Goal: Information Seeking & Learning: Learn about a topic

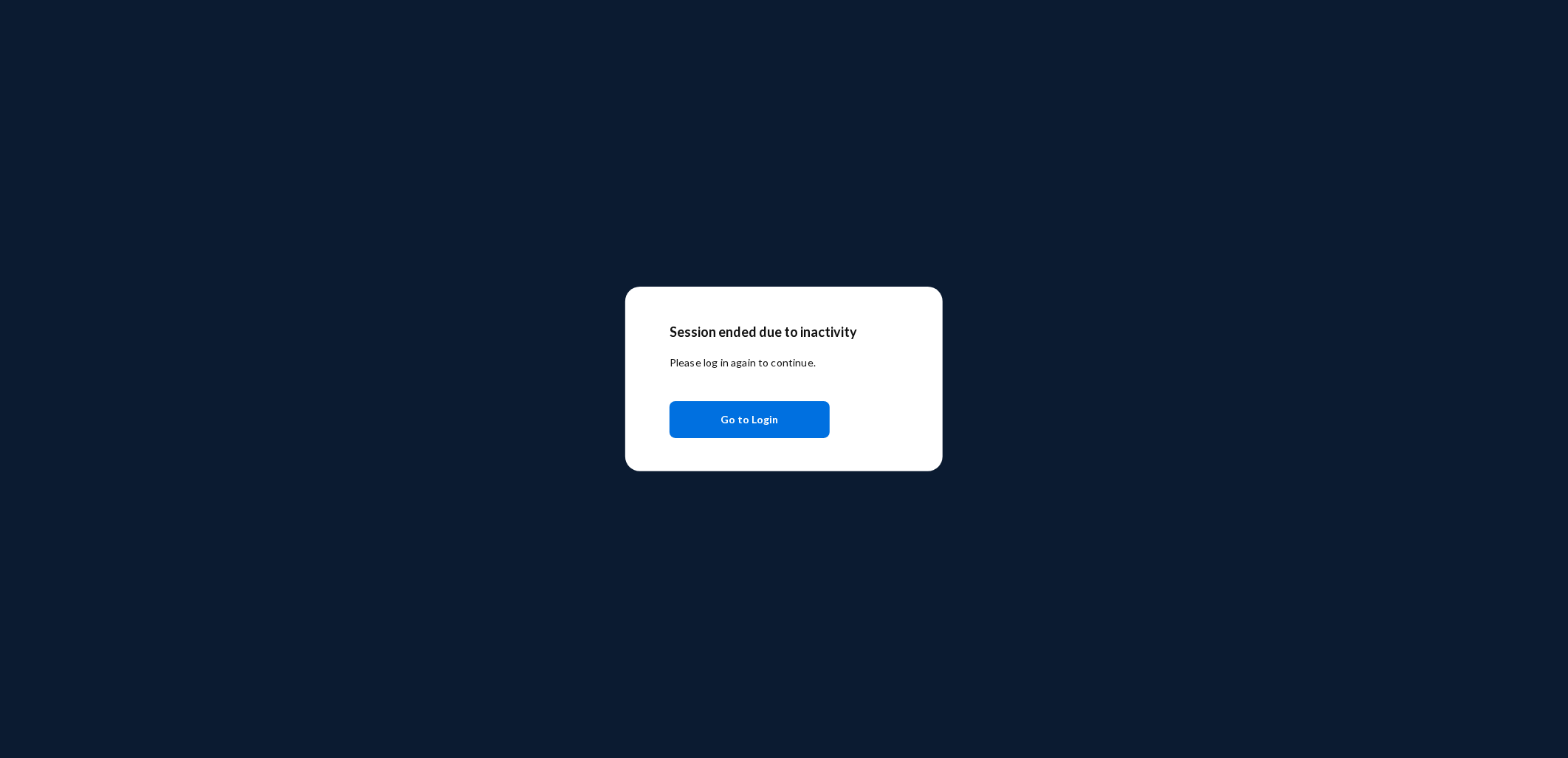
click at [736, 426] on span "Go to Login" at bounding box center [750, 419] width 58 height 26
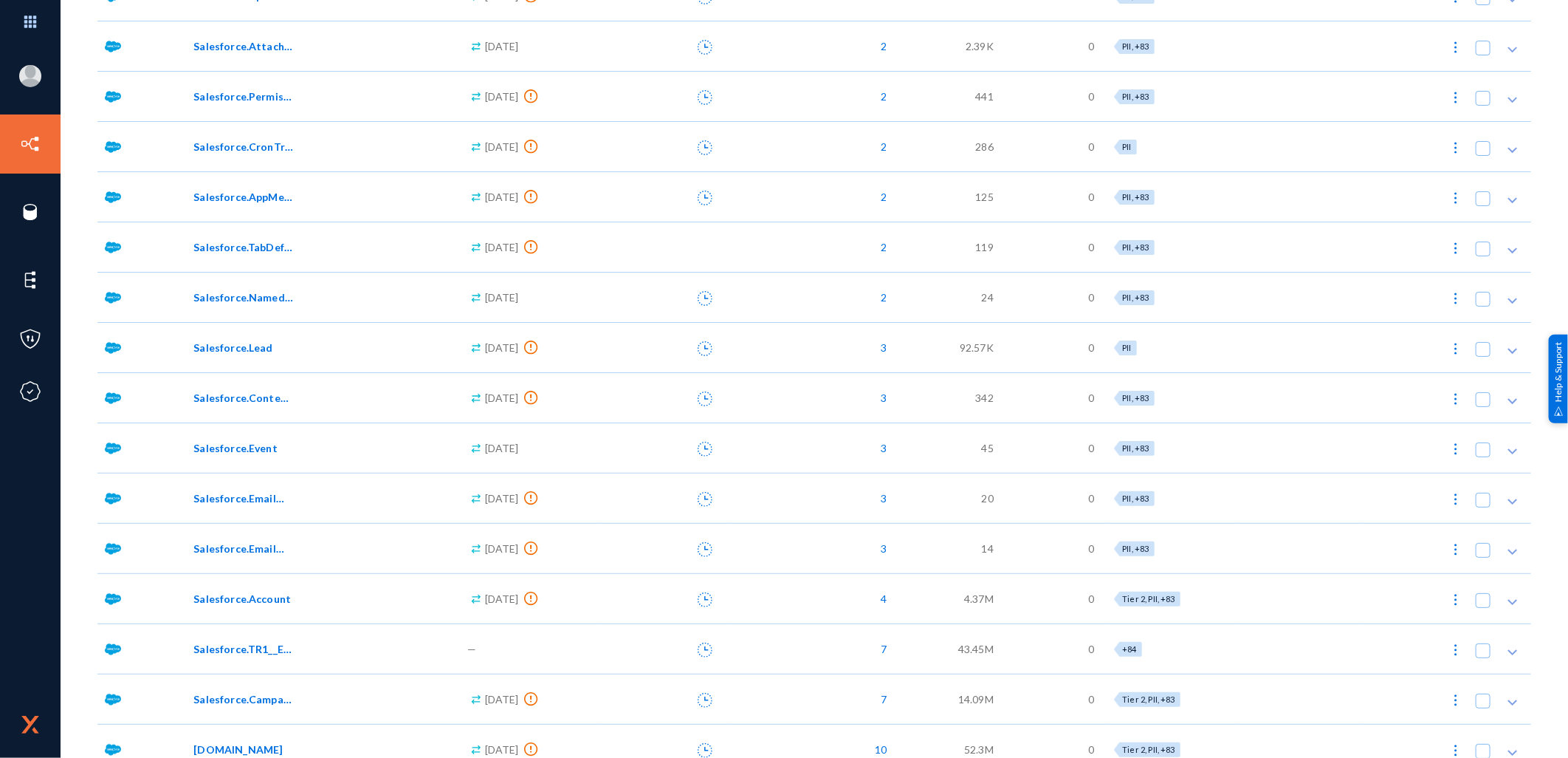
scroll to position [3139, 0]
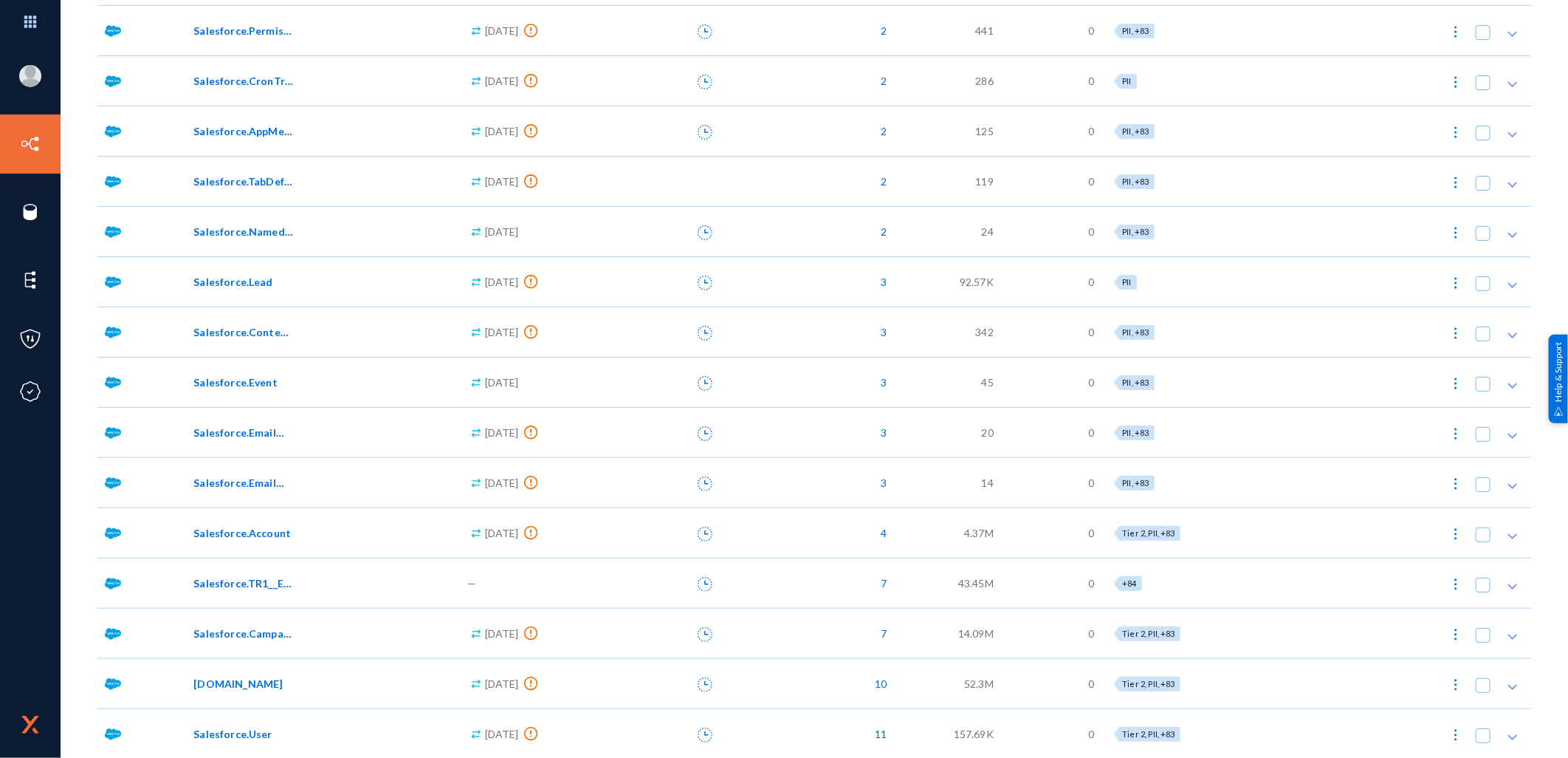
click at [239, 728] on span "Salesforce.User" at bounding box center [233, 733] width 79 height 15
click at [238, 734] on span "Salesforce.User" at bounding box center [233, 733] width 79 height 15
click at [254, 733] on span "Salesforce.User" at bounding box center [233, 733] width 79 height 15
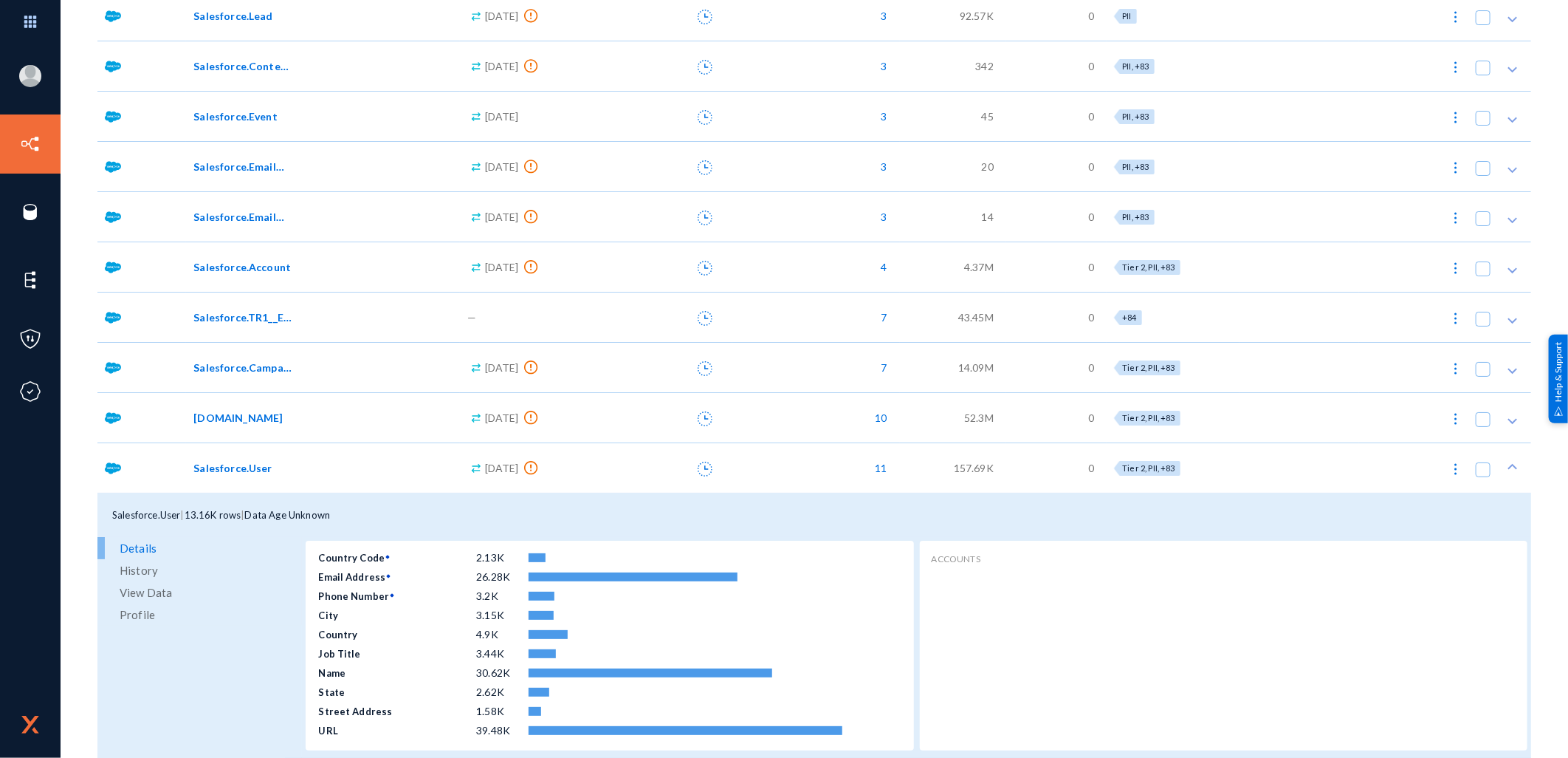
scroll to position [67, 0]
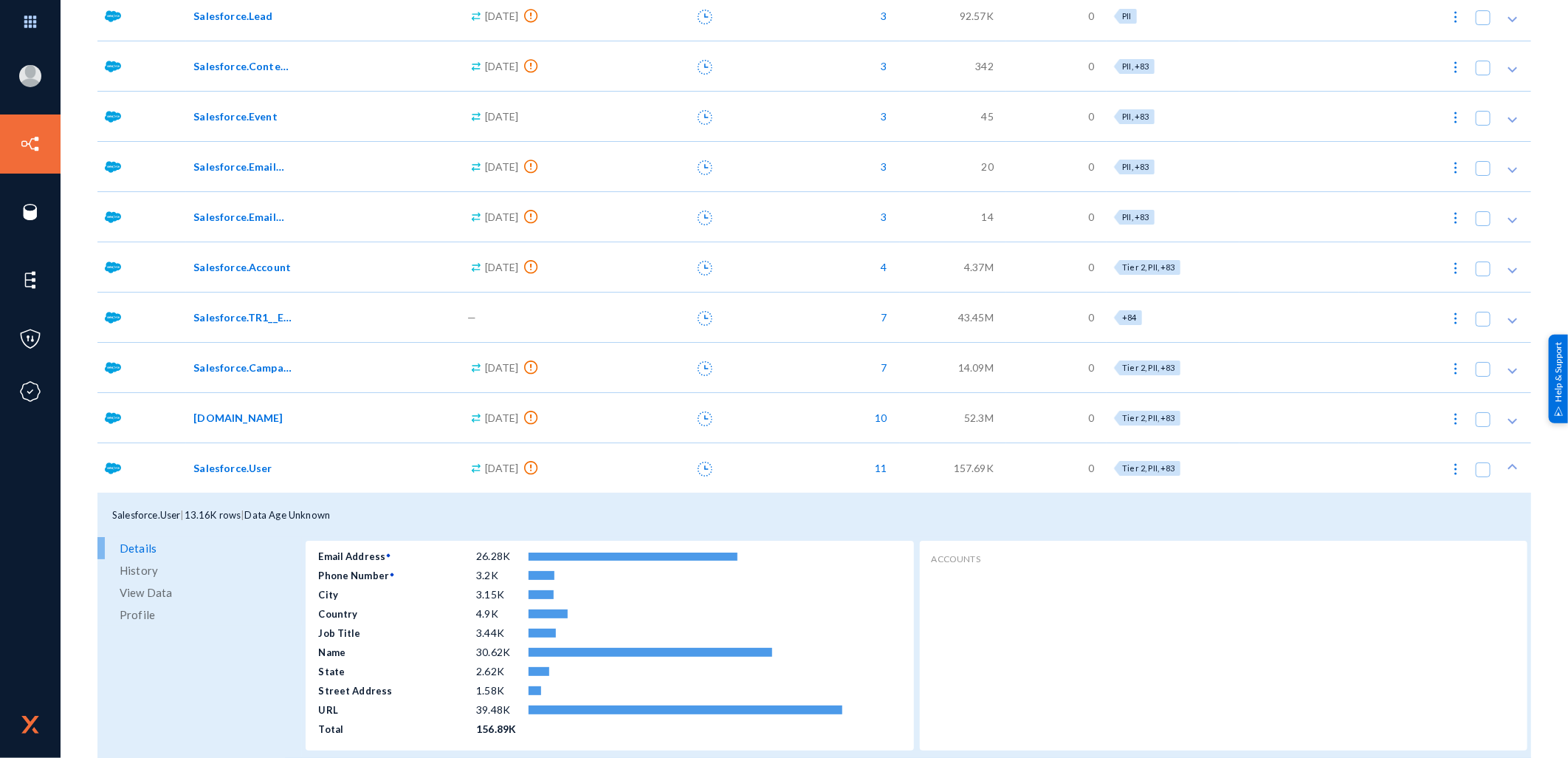
click at [212, 462] on span "Salesforce.User" at bounding box center [233, 468] width 79 height 15
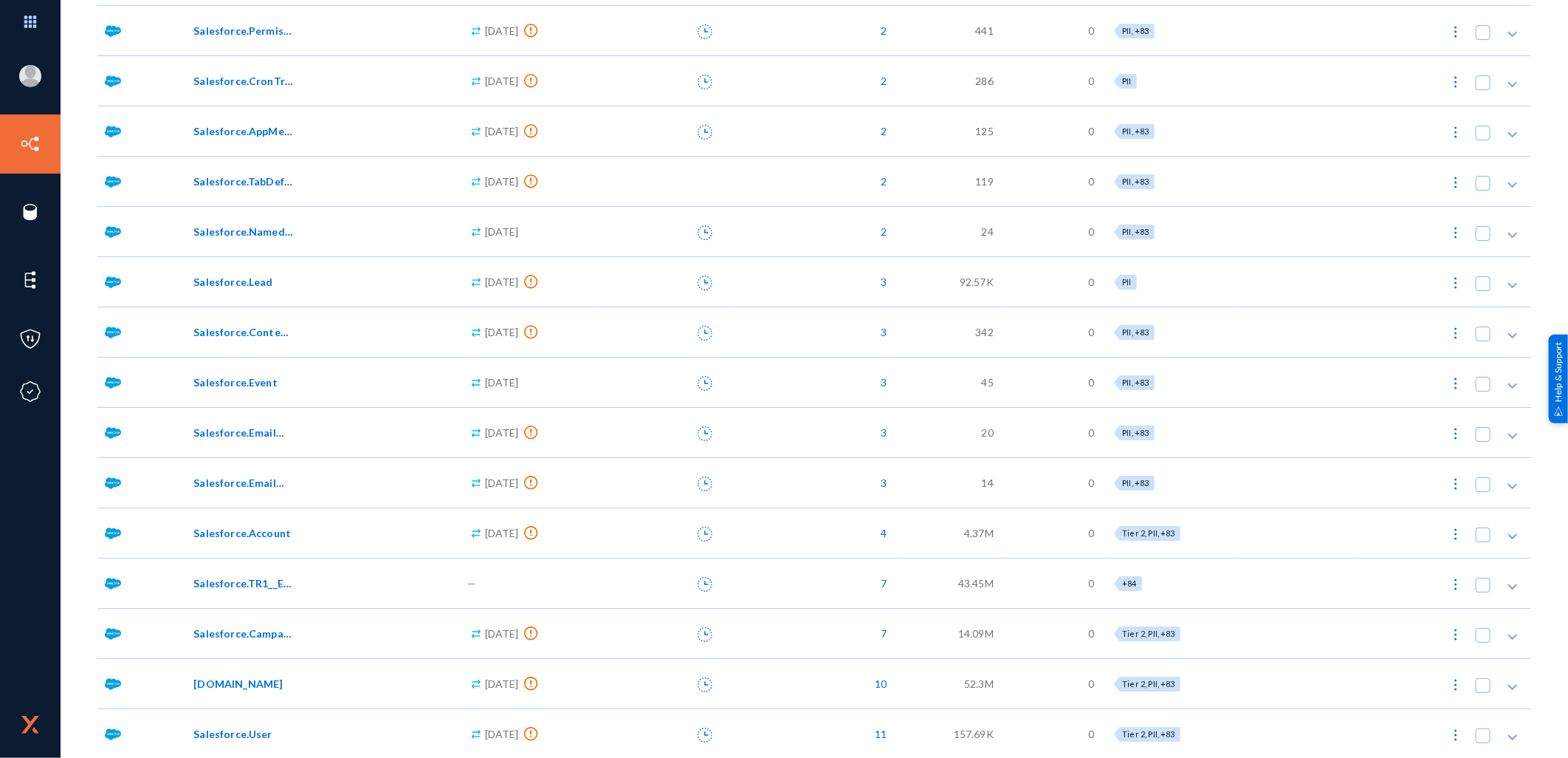
click at [241, 731] on span "Salesforce.User" at bounding box center [233, 733] width 79 height 15
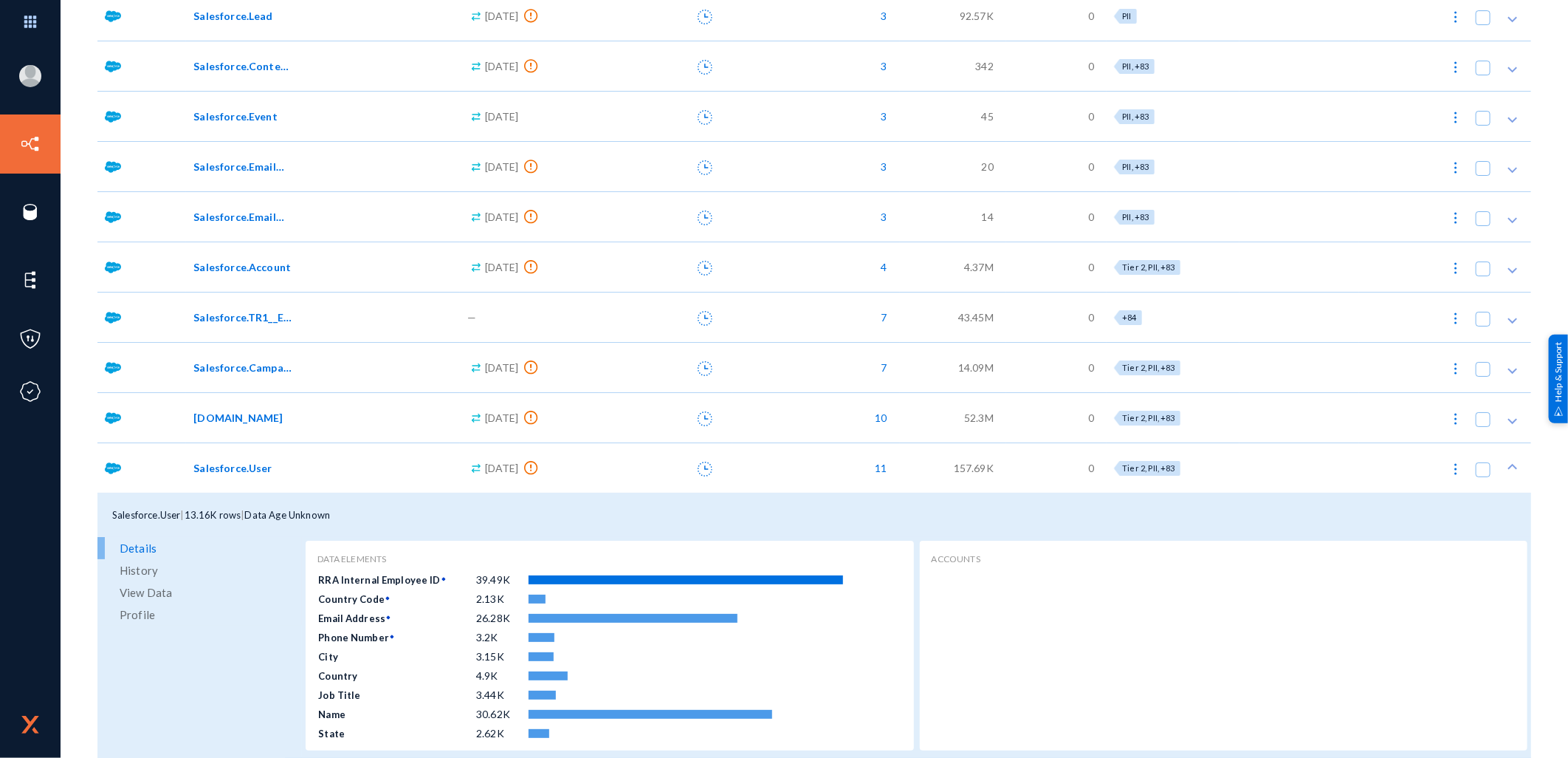
click at [144, 550] on span "Details" at bounding box center [138, 548] width 37 height 22
click at [148, 588] on span "View Data" at bounding box center [145, 592] width 52 height 22
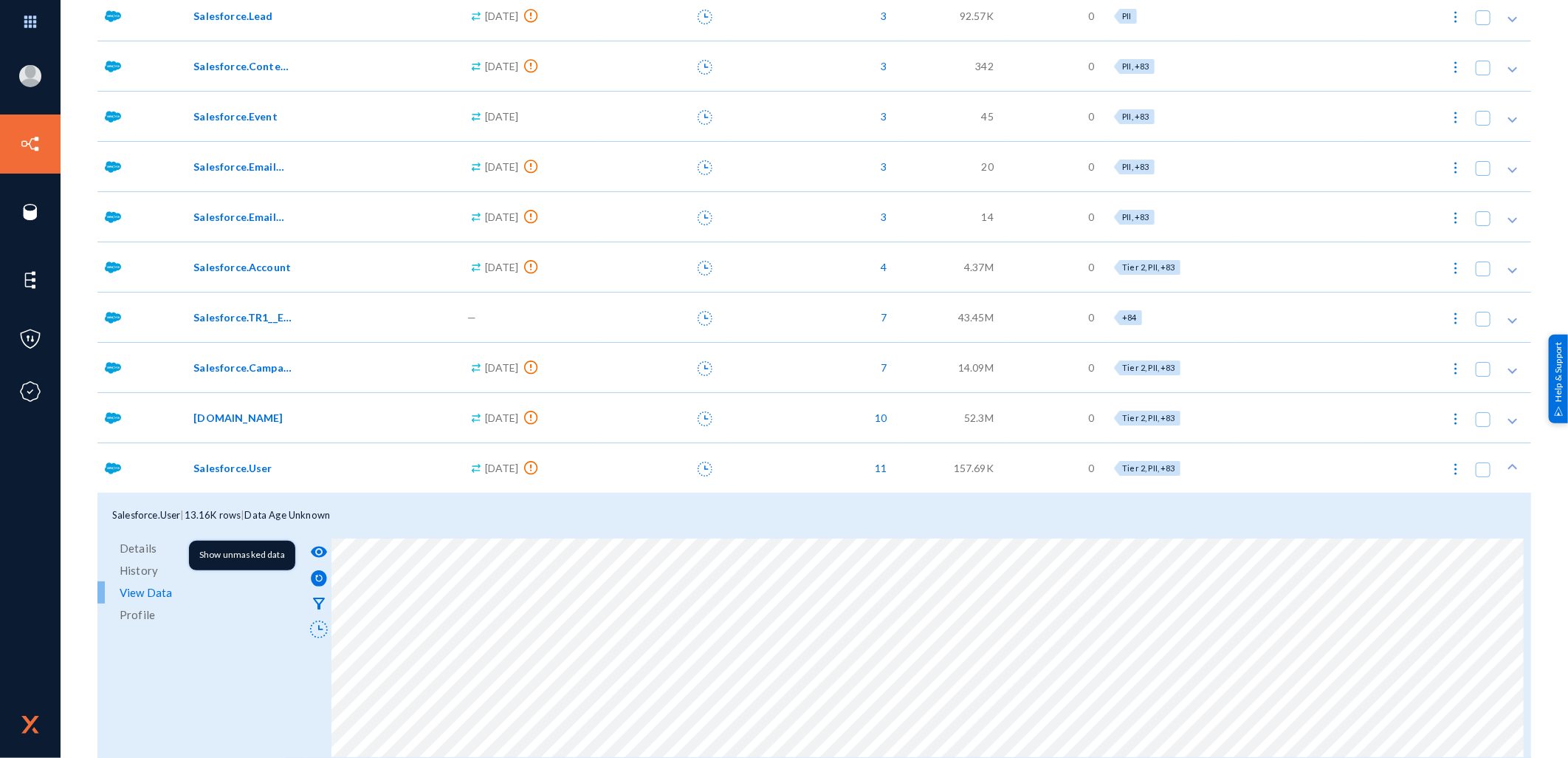
click at [320, 555] on mat-icon "visibility" at bounding box center [319, 552] width 18 height 18
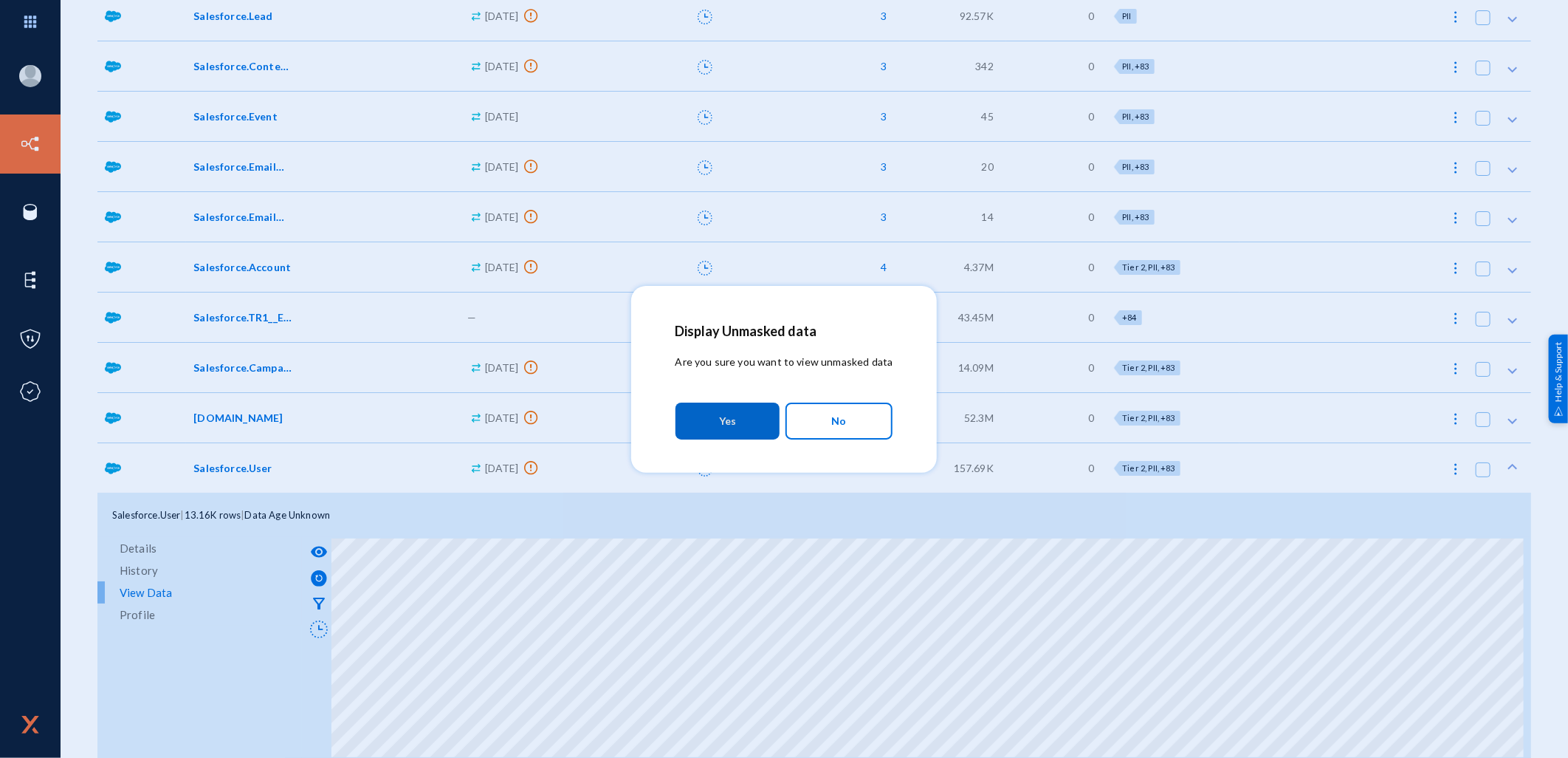
click at [741, 422] on button "Yes" at bounding box center [727, 421] width 104 height 37
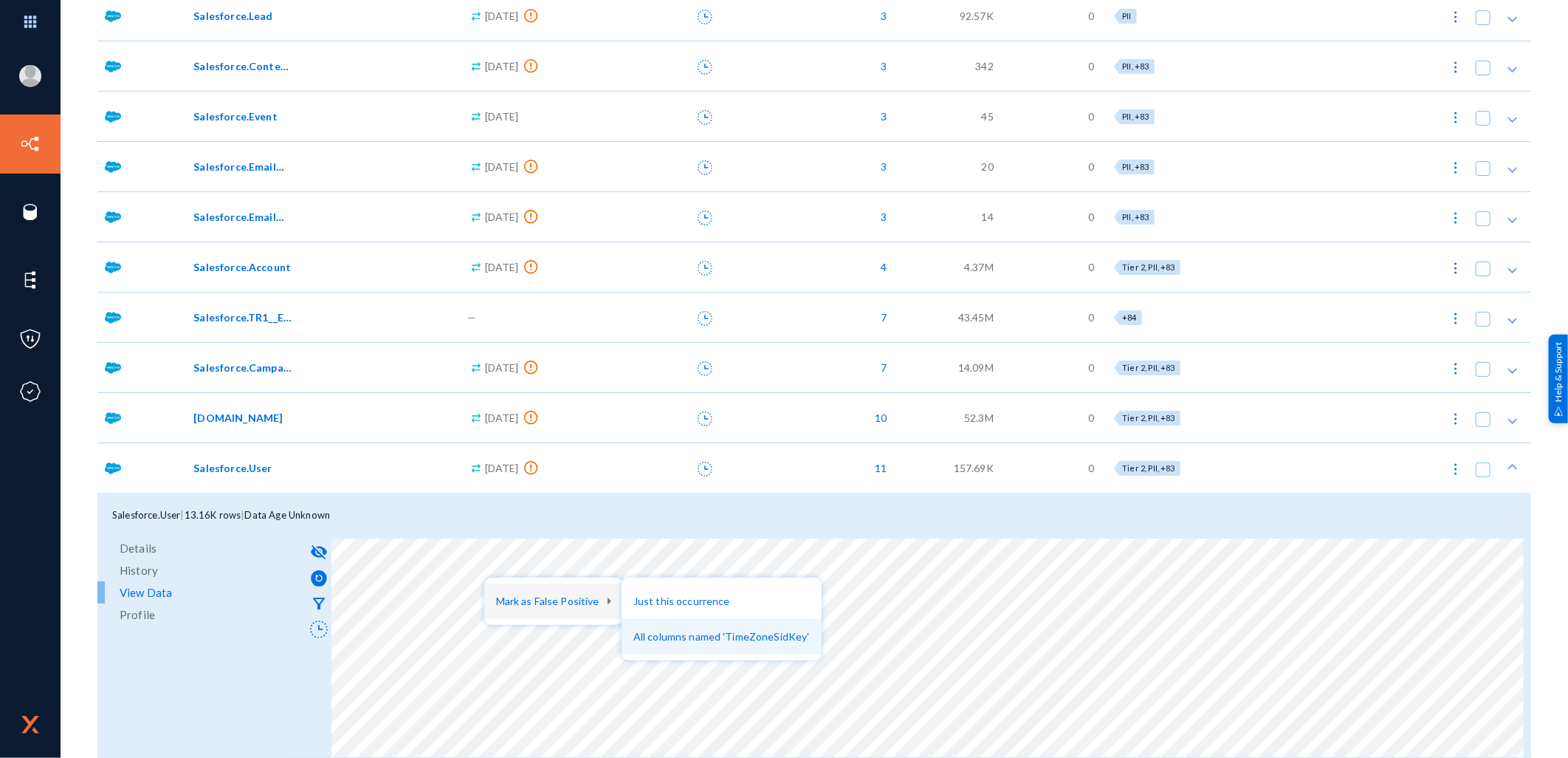
click at [650, 636] on button "All columns named 'TimeZoneSidKey'" at bounding box center [721, 637] width 200 height 36
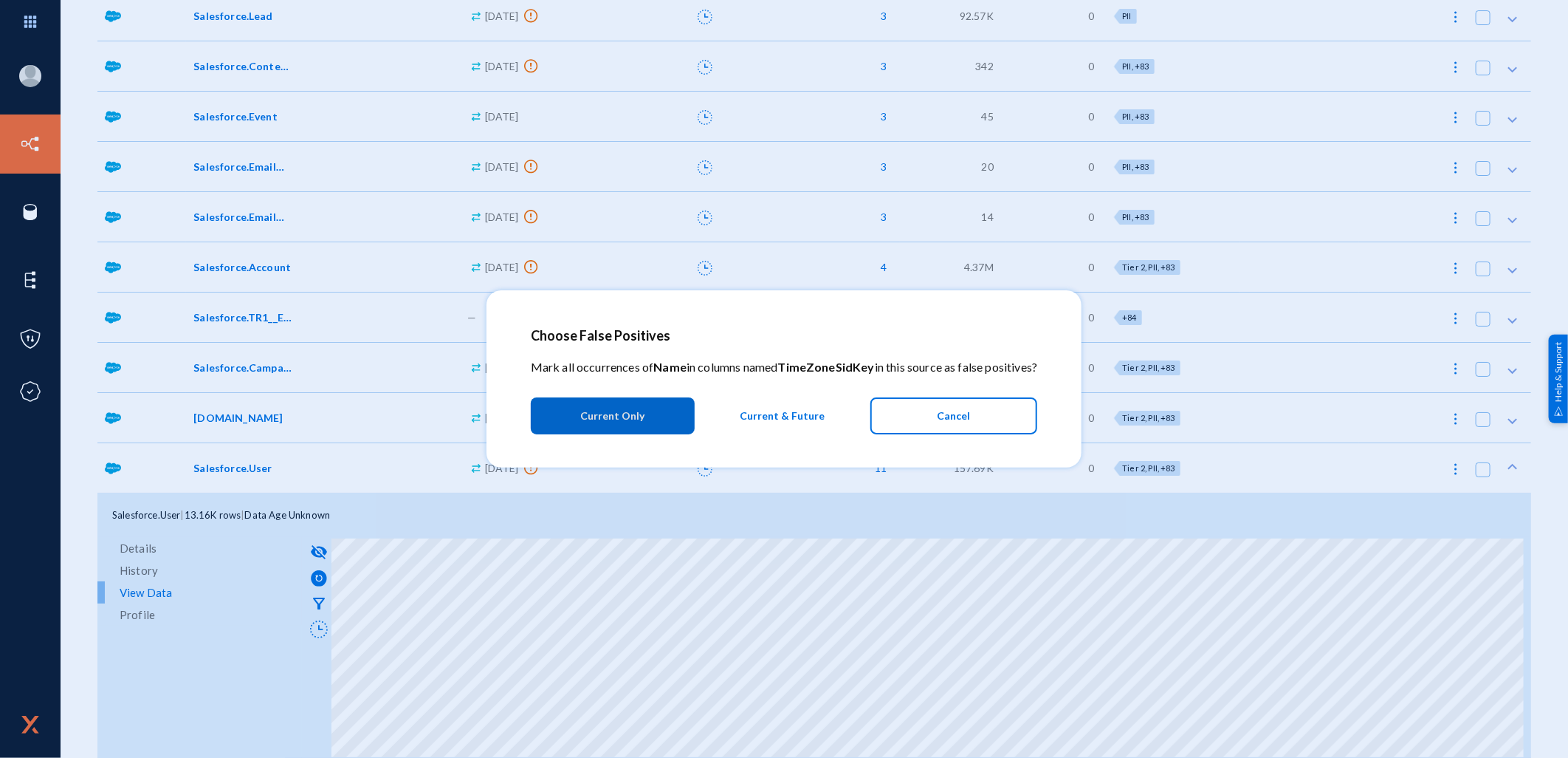
click at [764, 415] on span "Current & Future" at bounding box center [783, 415] width 85 height 26
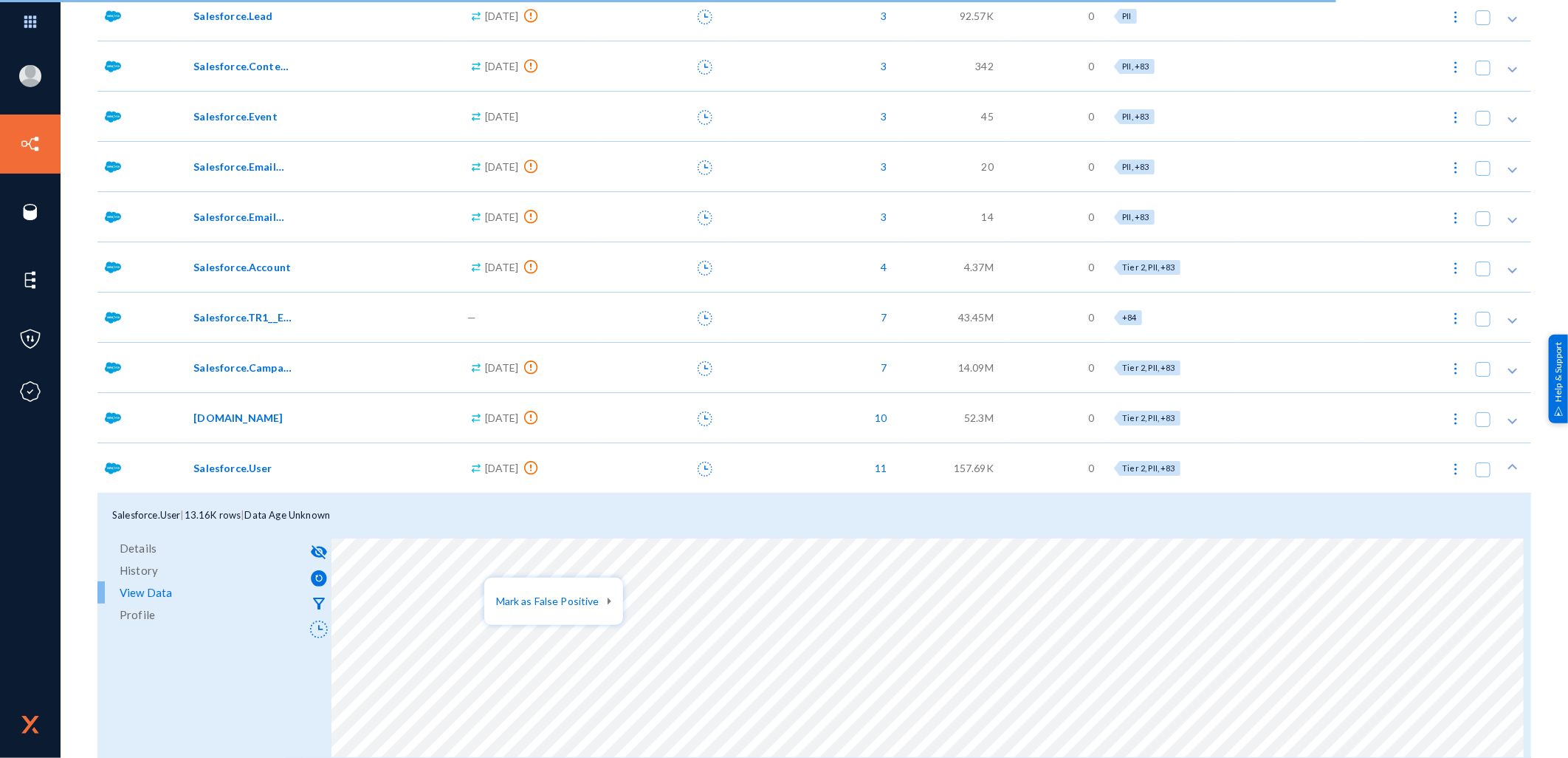
click at [526, 573] on div at bounding box center [784, 379] width 1568 height 758
click at [529, 615] on button "Mark as False Positive" at bounding box center [554, 601] width 139 height 36
click at [661, 630] on button "All columns named 'TimeZoneSidKey'" at bounding box center [721, 637] width 200 height 36
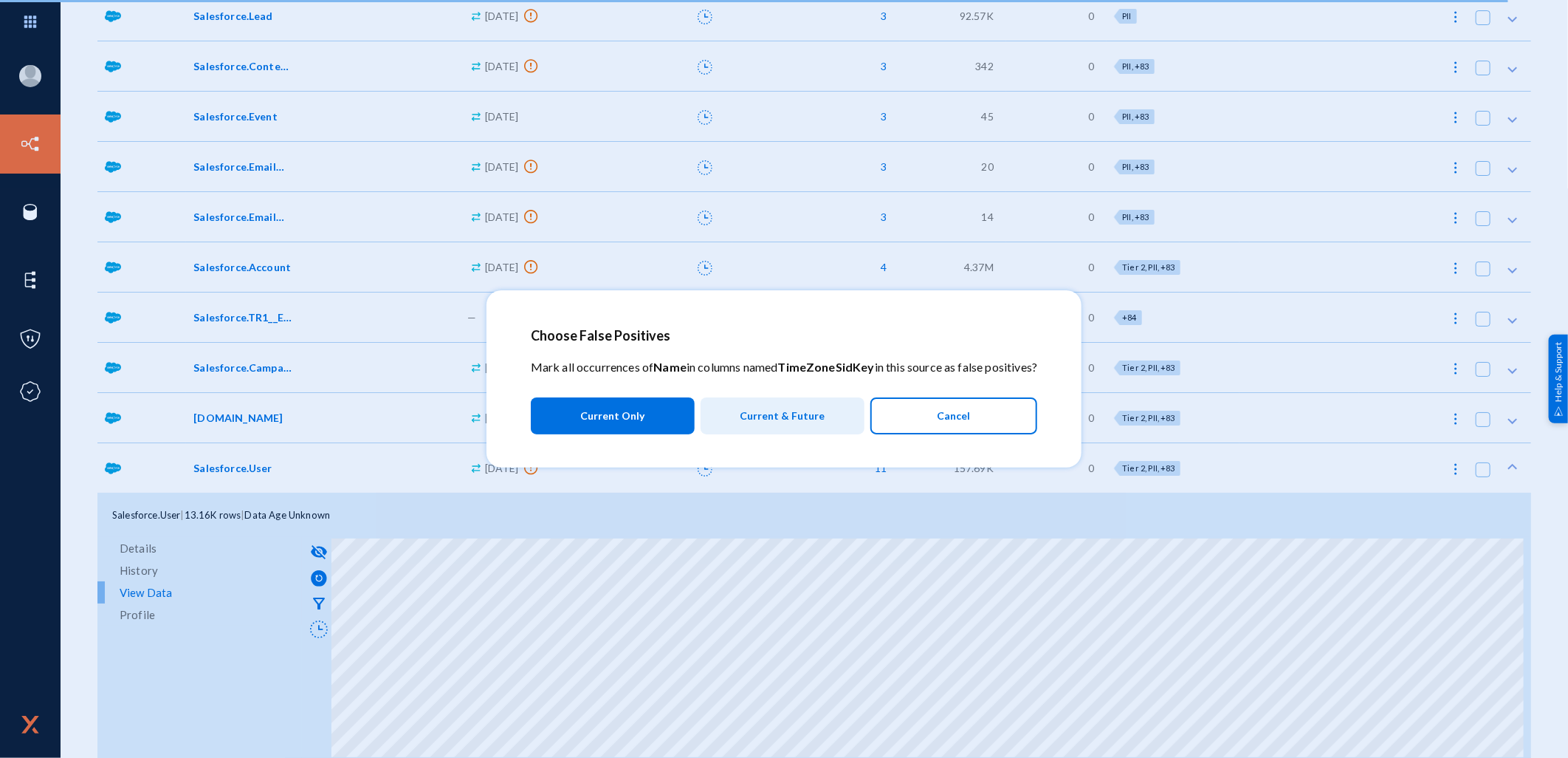
click at [781, 415] on span "Current & Future" at bounding box center [783, 415] width 85 height 26
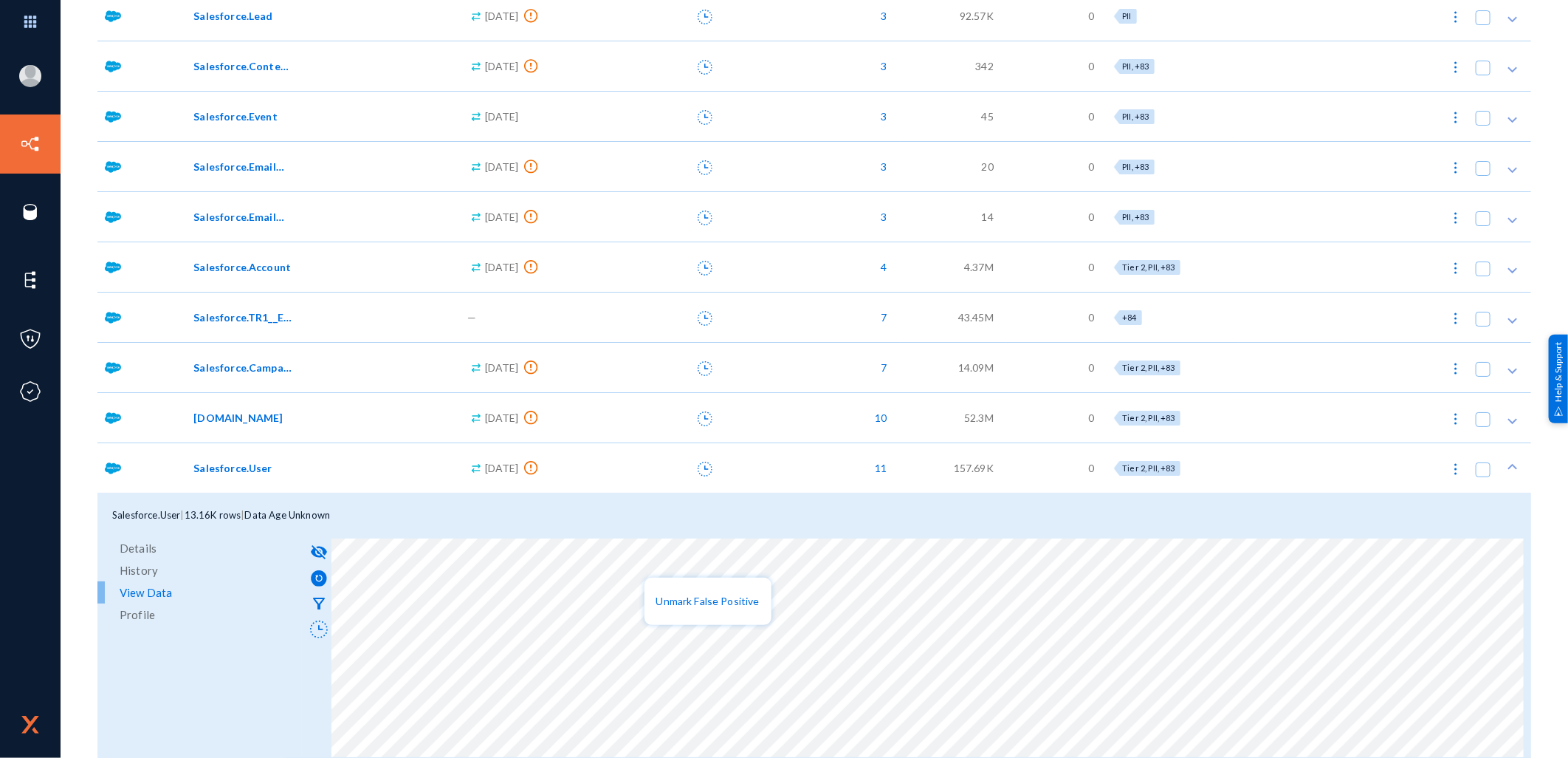
click at [647, 514] on div at bounding box center [784, 379] width 1568 height 758
click at [1020, 601] on button "Mark as False Positive" at bounding box center [1043, 601] width 139 height 36
click at [1147, 633] on button "All columns named 'Email'" at bounding box center [1182, 637] width 142 height 36
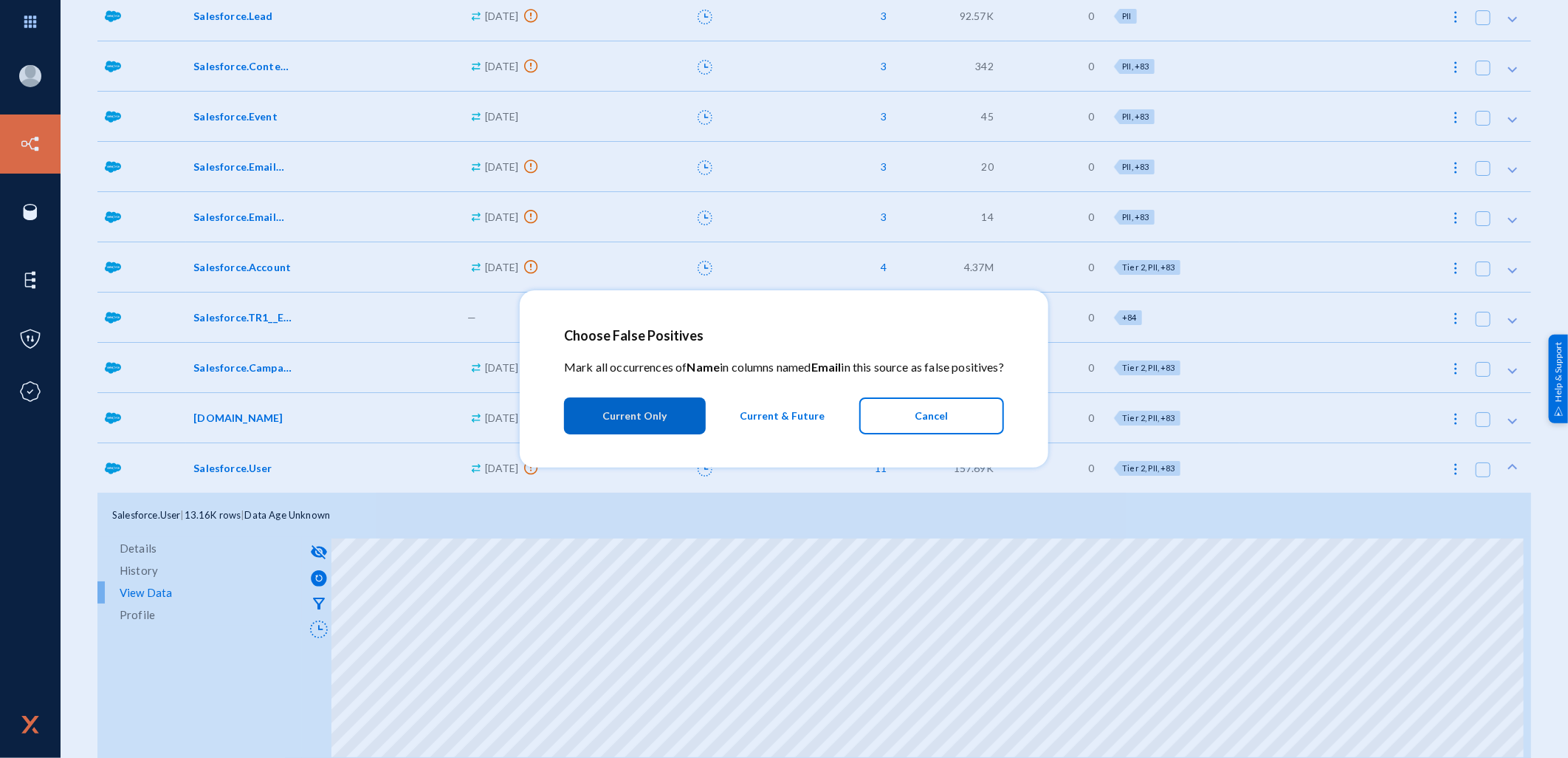
click at [787, 418] on span "Current & Future" at bounding box center [782, 415] width 85 height 26
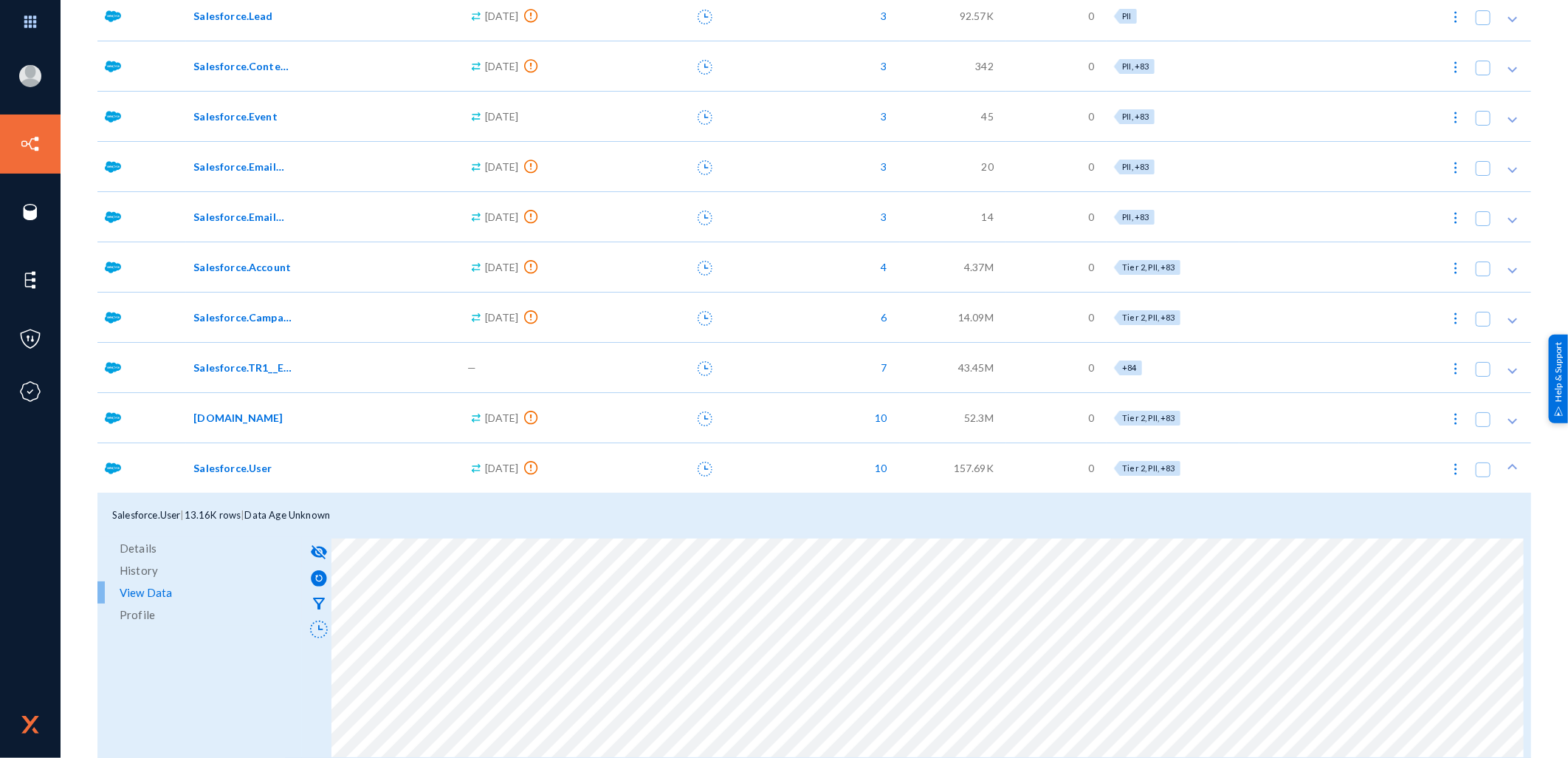
click at [288, 451] on div "Salesforce.User" at bounding box center [322, 467] width 273 height 50
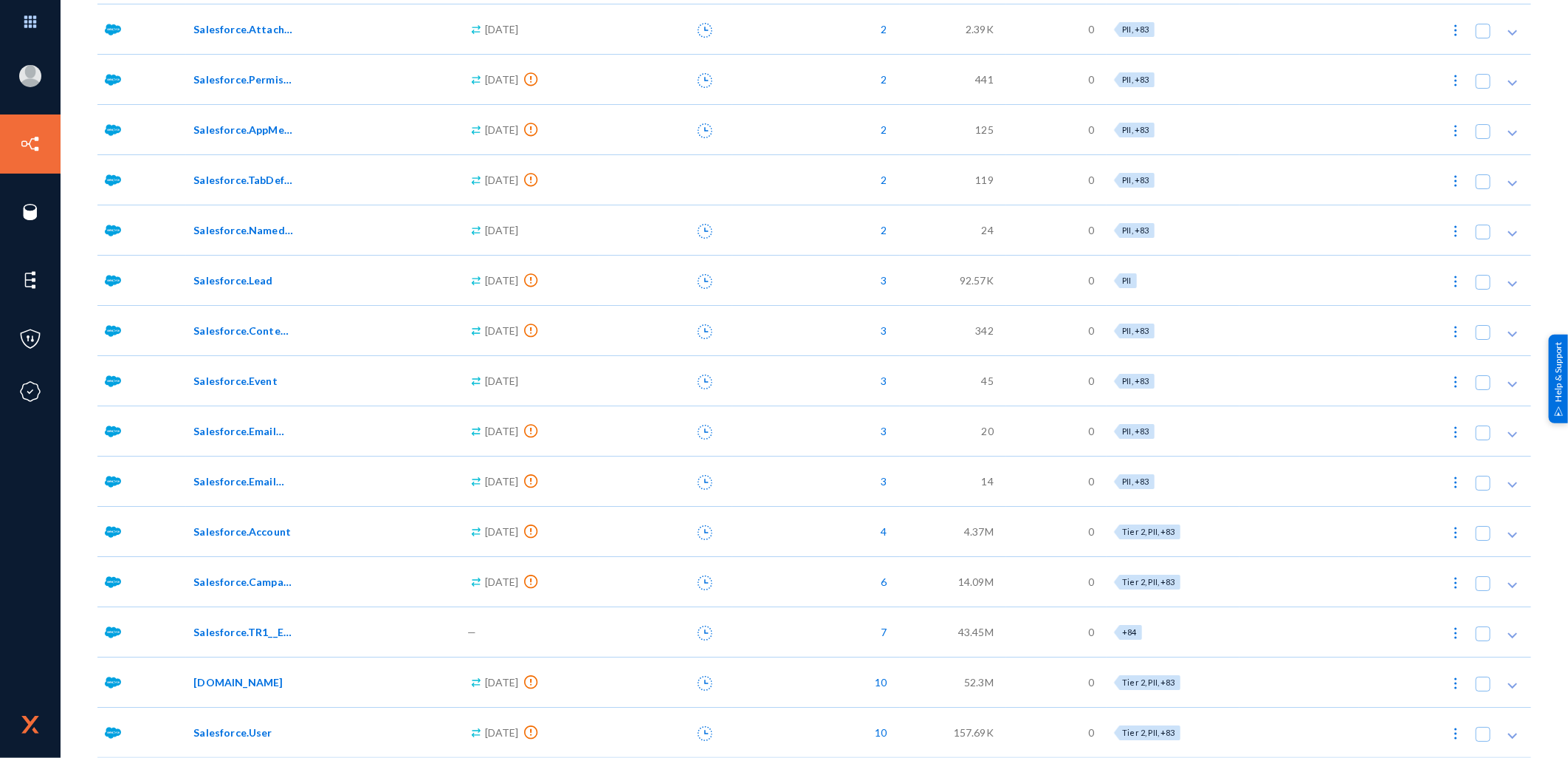
scroll to position [3139, 0]
click at [283, 680] on div "[DOMAIN_NAME]" at bounding box center [320, 684] width 253 height 15
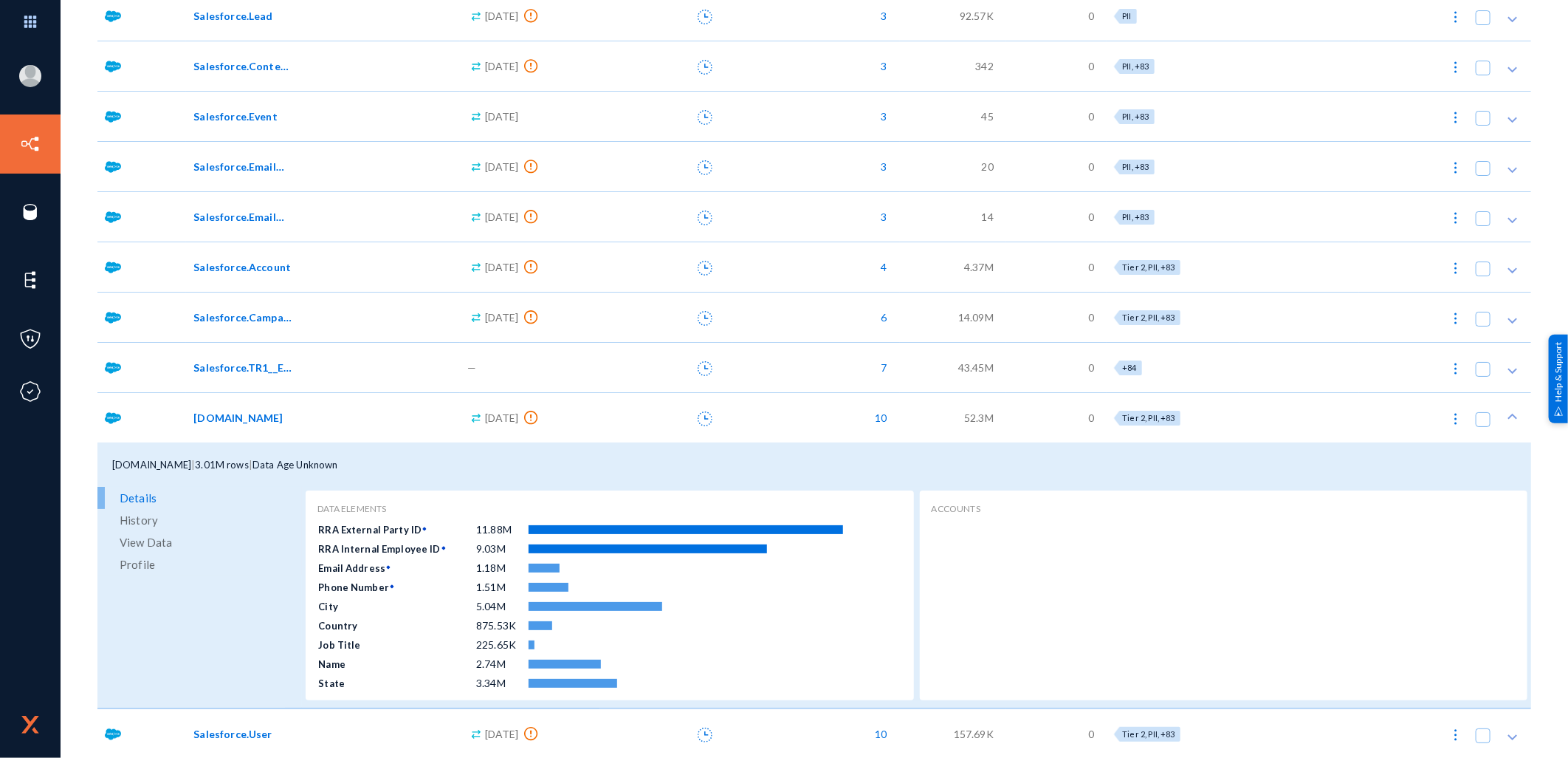
click at [163, 543] on span "View Data" at bounding box center [145, 542] width 52 height 22
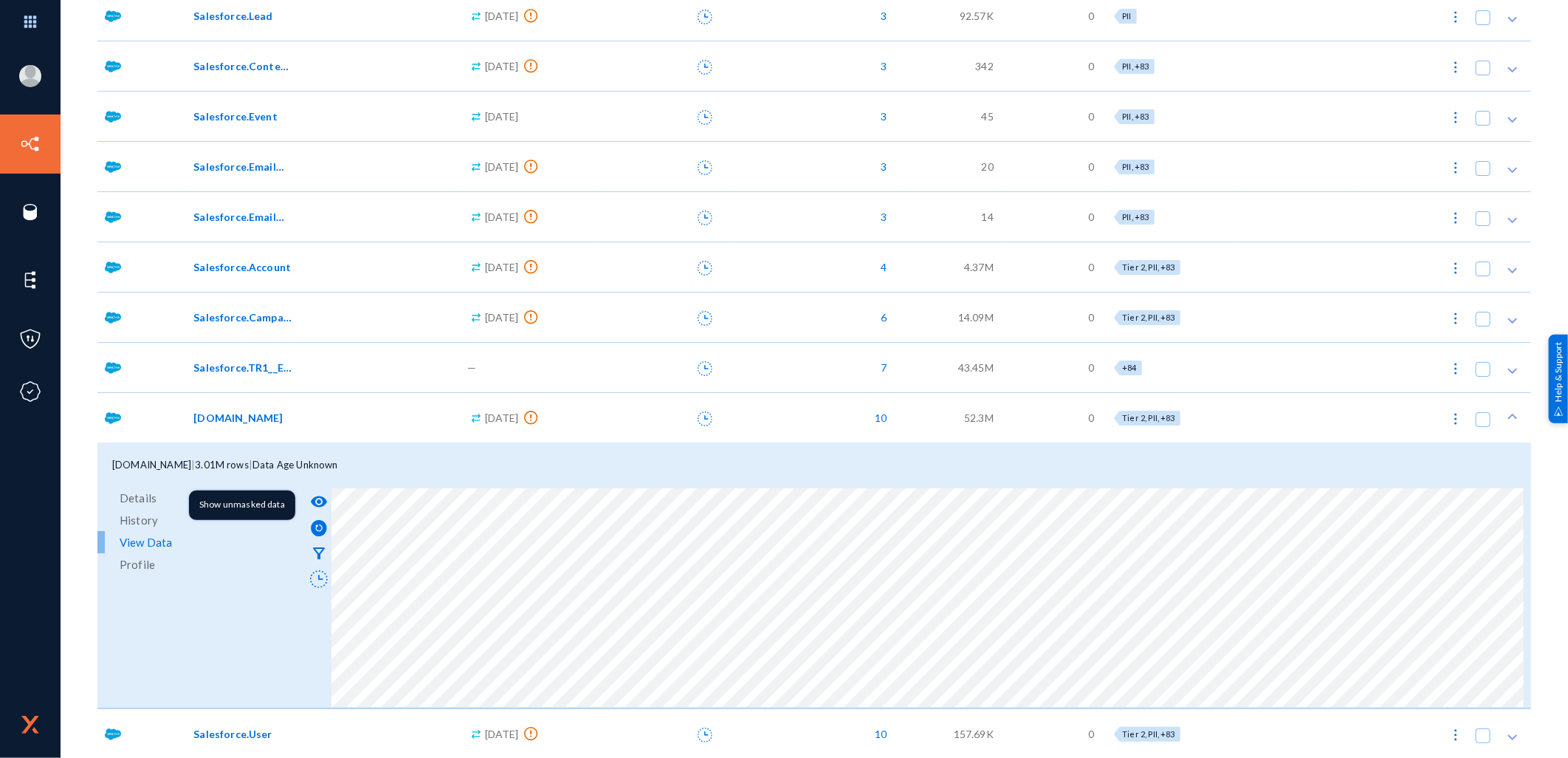
click at [310, 497] on mat-icon "visibility" at bounding box center [319, 501] width 18 height 18
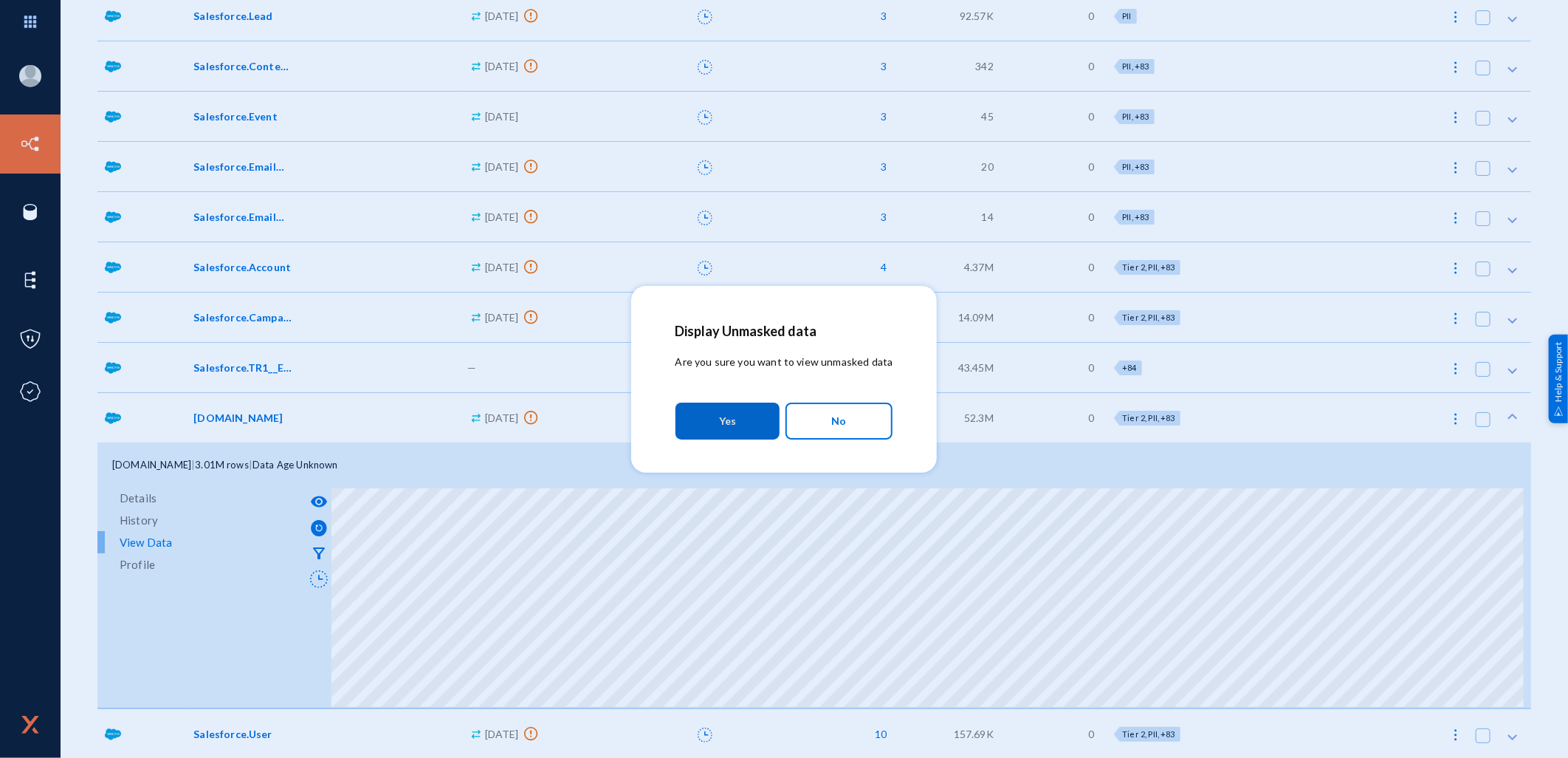
click at [727, 421] on span "Yes" at bounding box center [727, 420] width 17 height 26
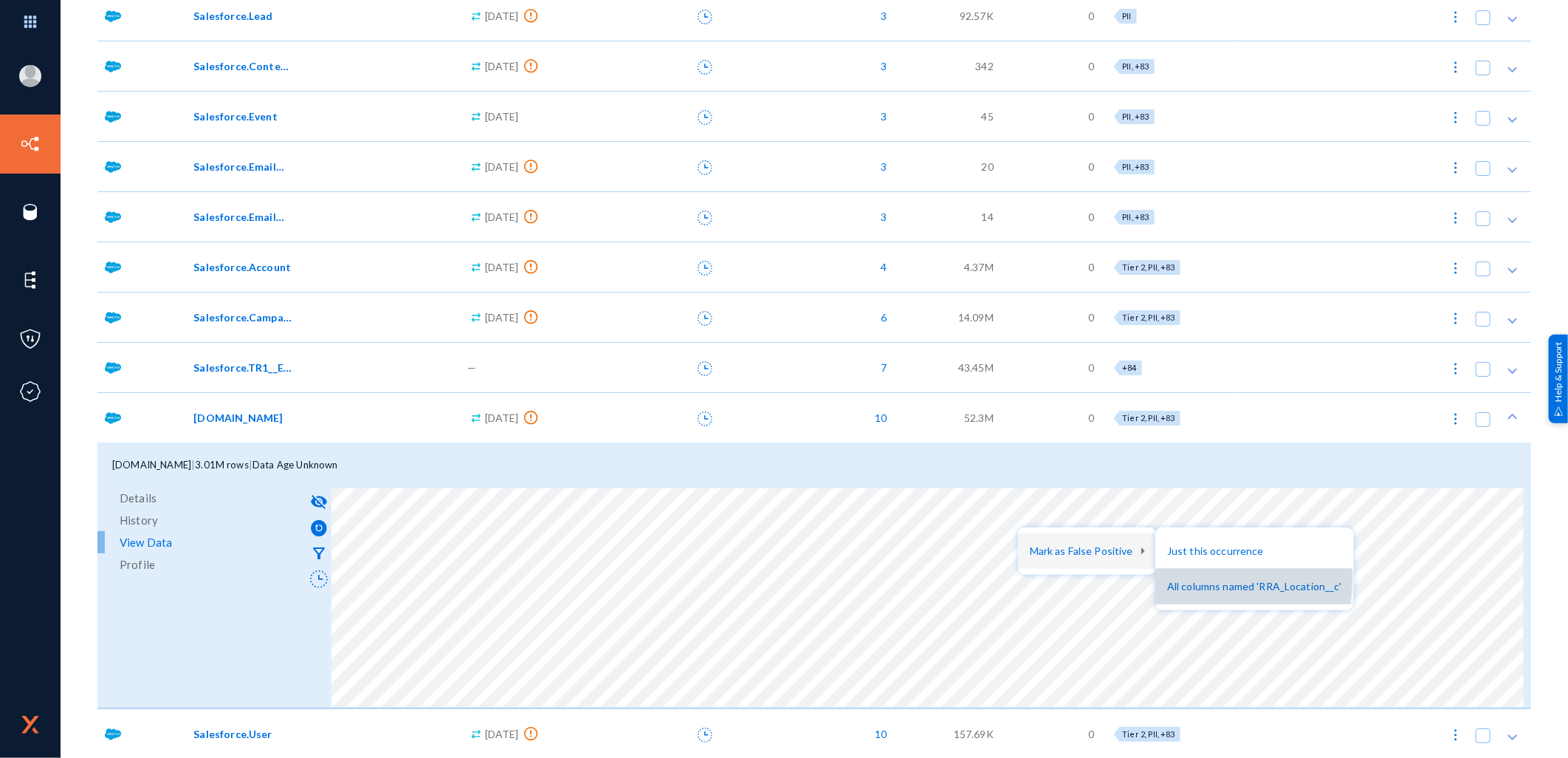
click at [1199, 580] on button "All columns named 'RRA_Location__c'" at bounding box center [1254, 586] width 199 height 36
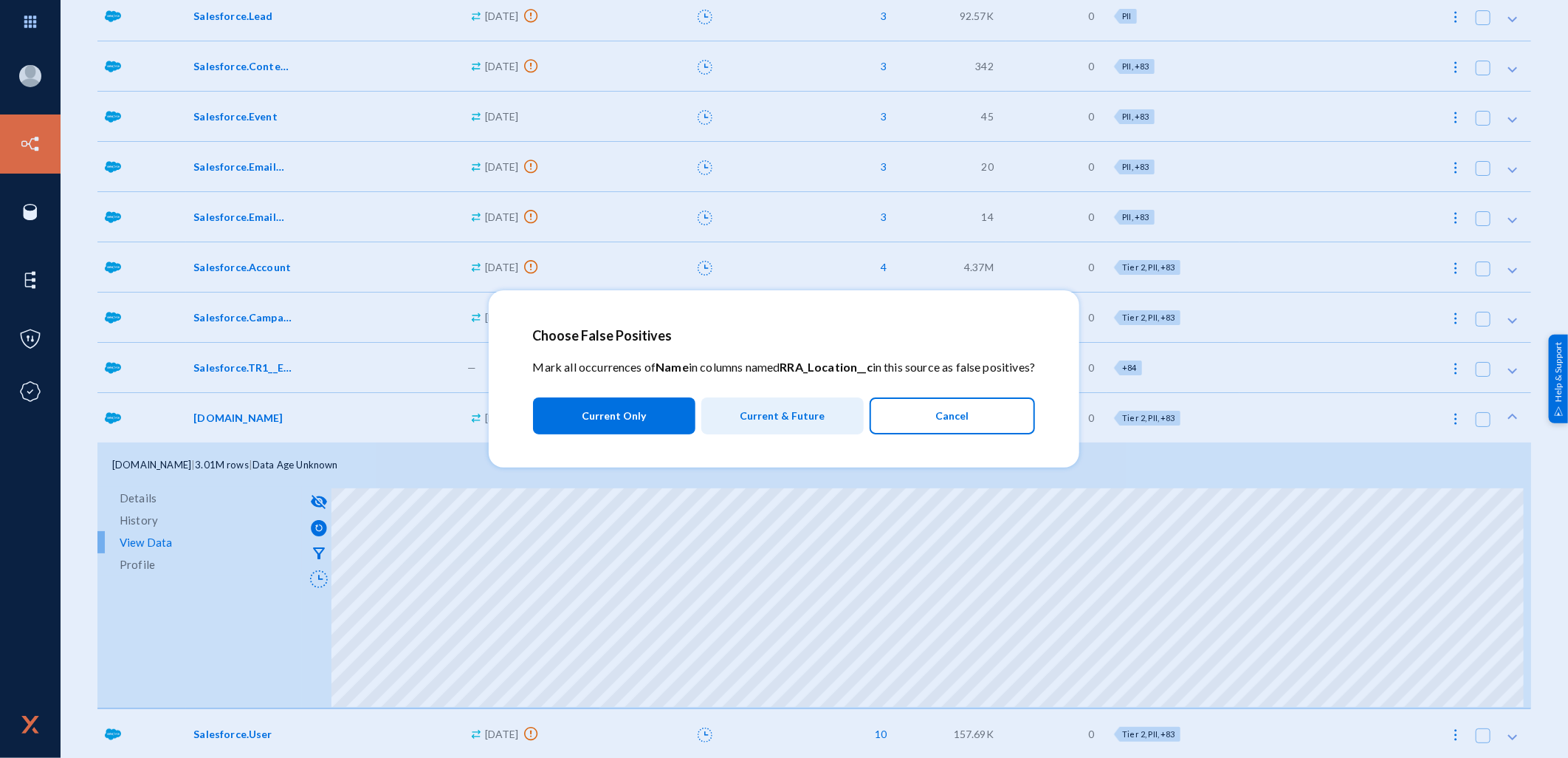
click at [764, 417] on span "Current & Future" at bounding box center [783, 415] width 85 height 26
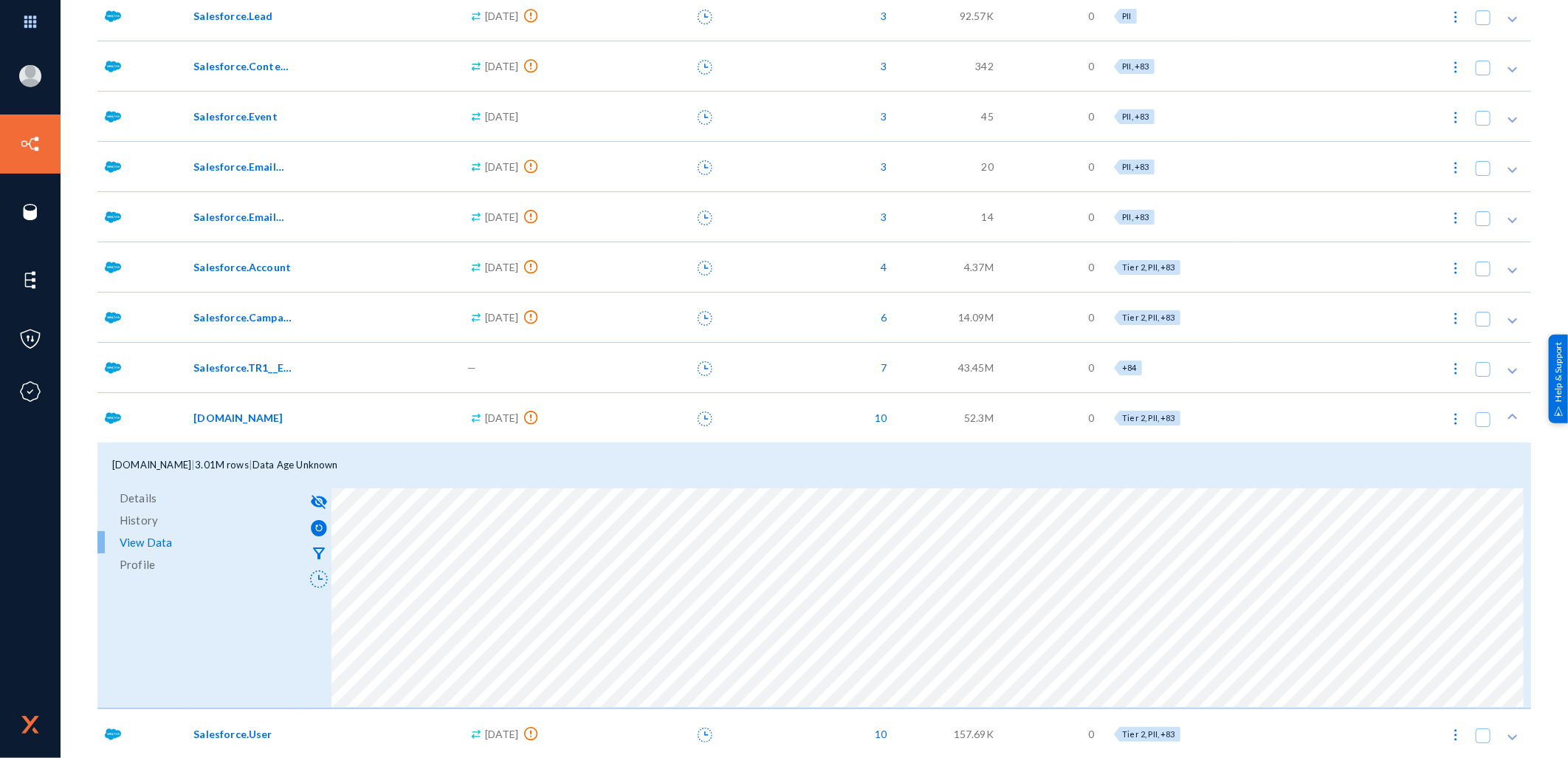
click at [288, 219] on span "Salesforce.EmailMessageRelation" at bounding box center [244, 217] width 100 height 15
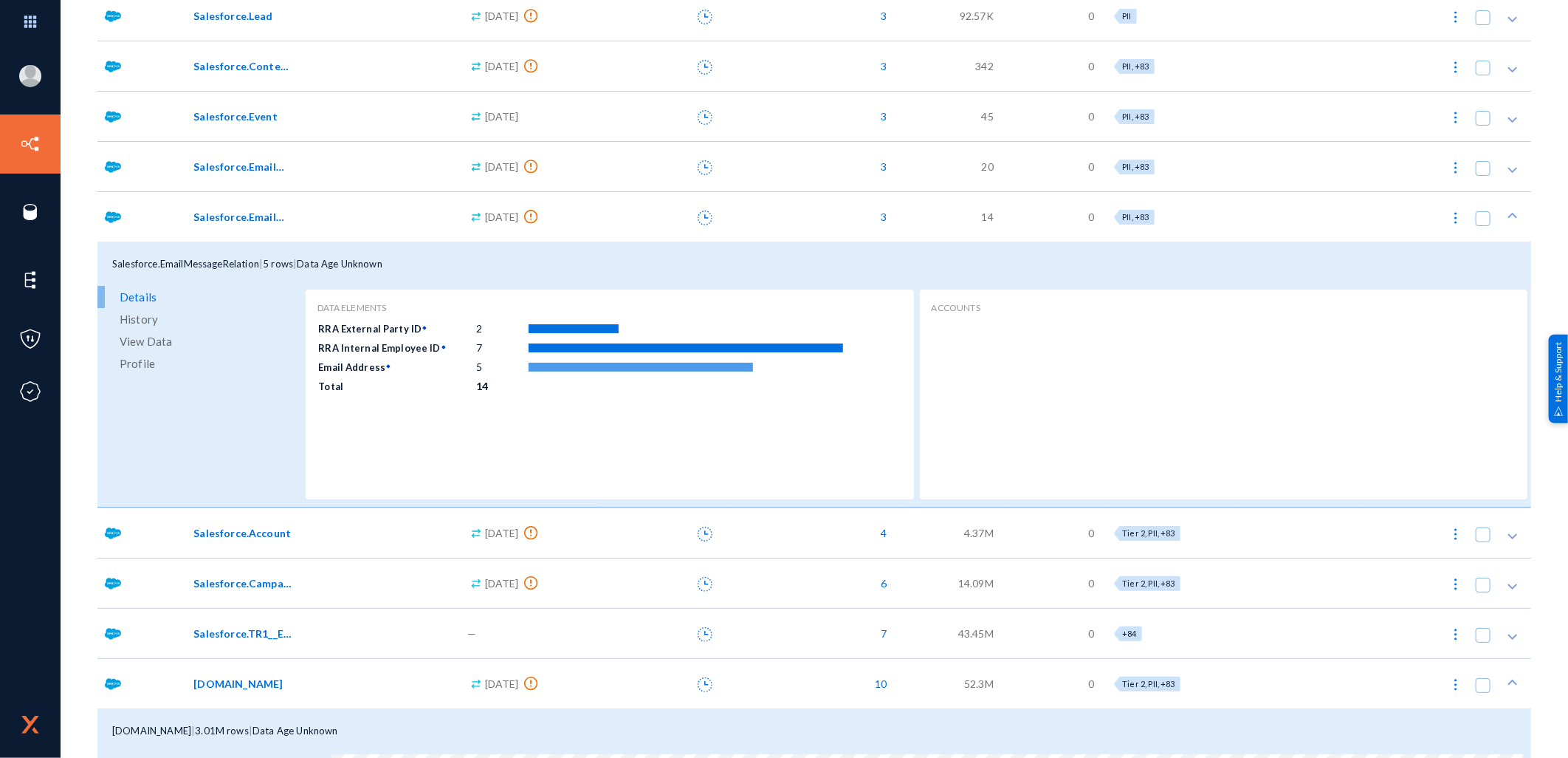
click at [151, 340] on span "View Data" at bounding box center [145, 341] width 52 height 22
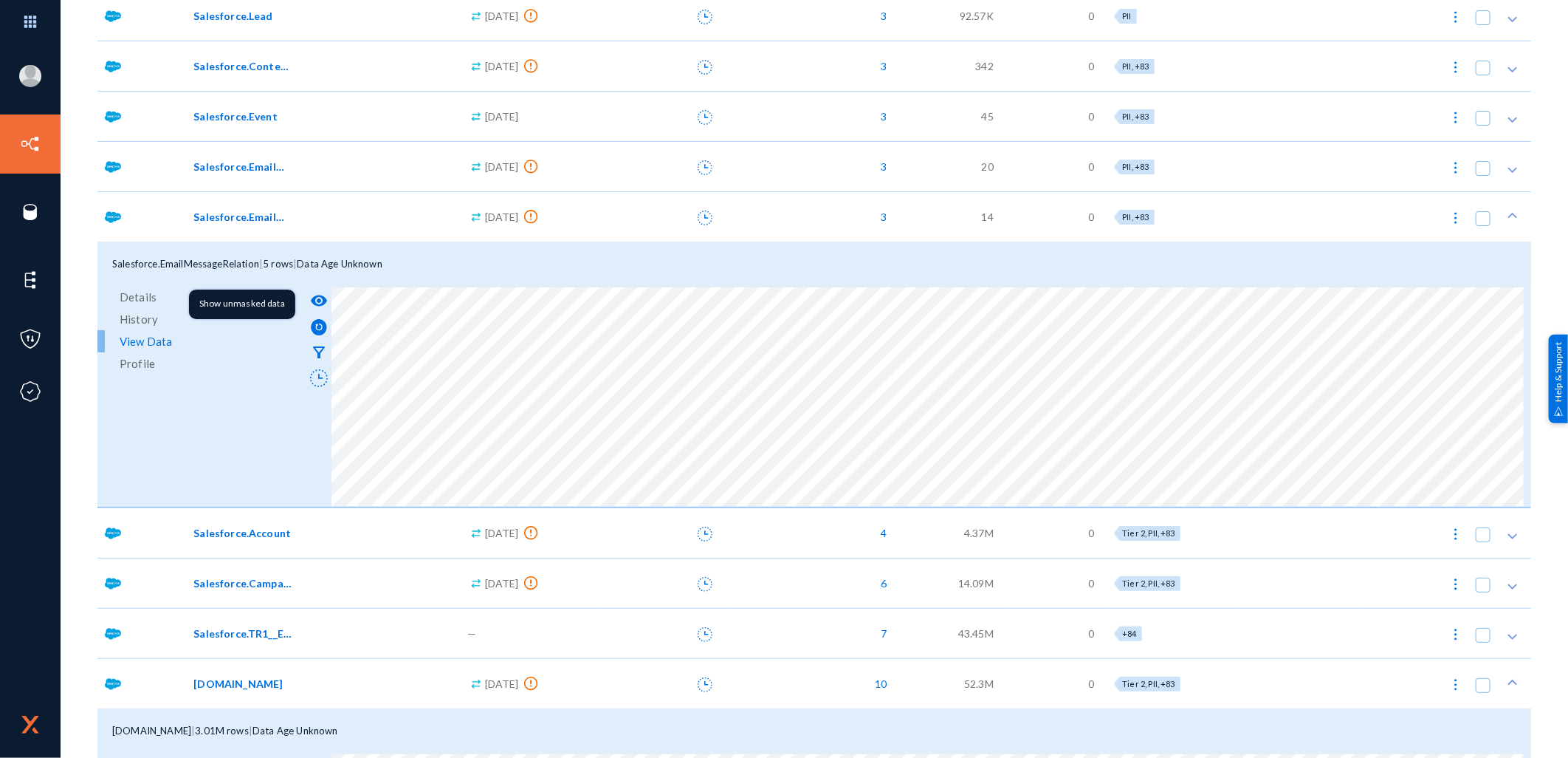
click at [320, 296] on mat-icon "visibility" at bounding box center [319, 300] width 18 height 18
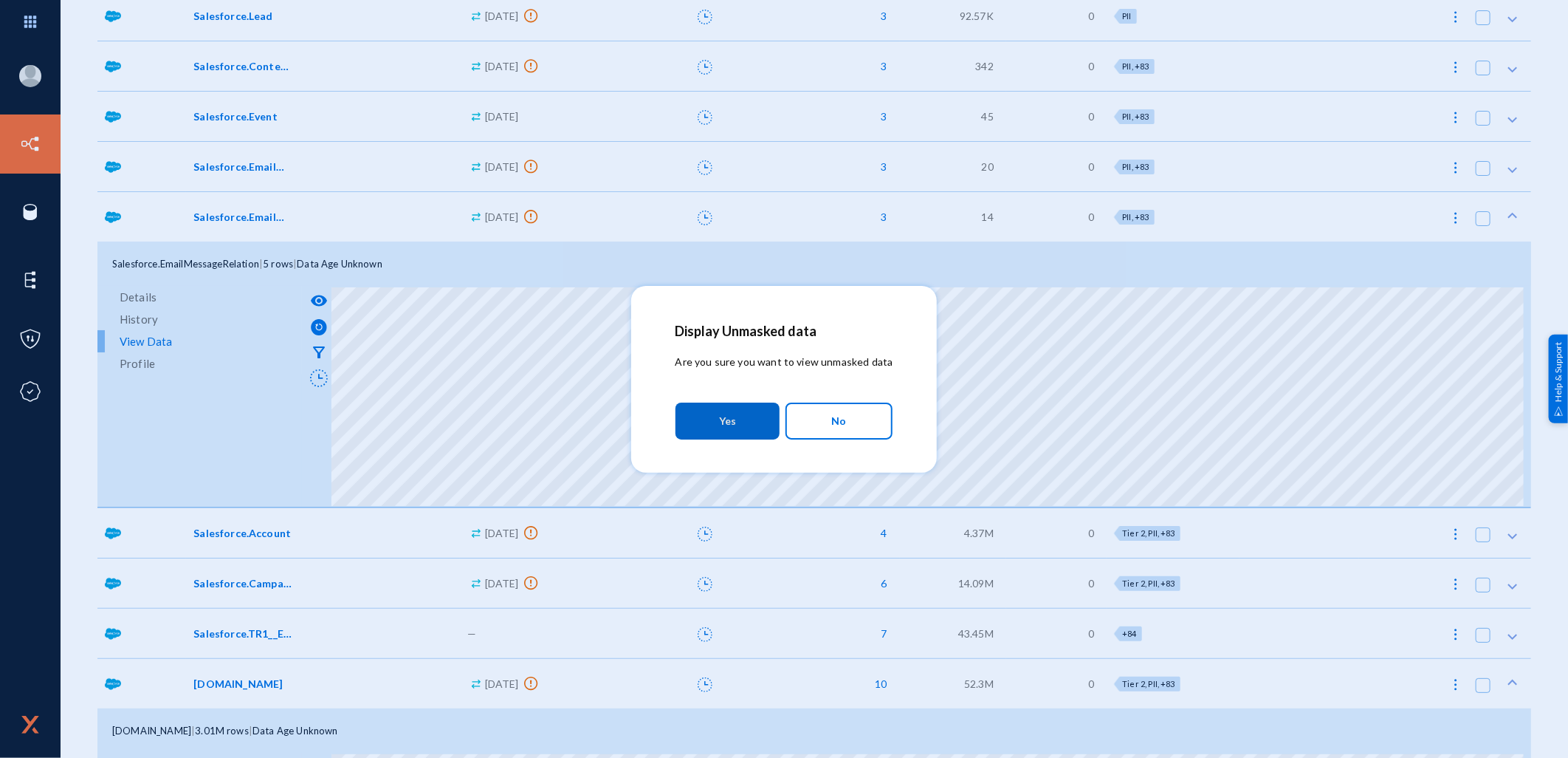
click at [729, 422] on span "Yes" at bounding box center [727, 420] width 17 height 26
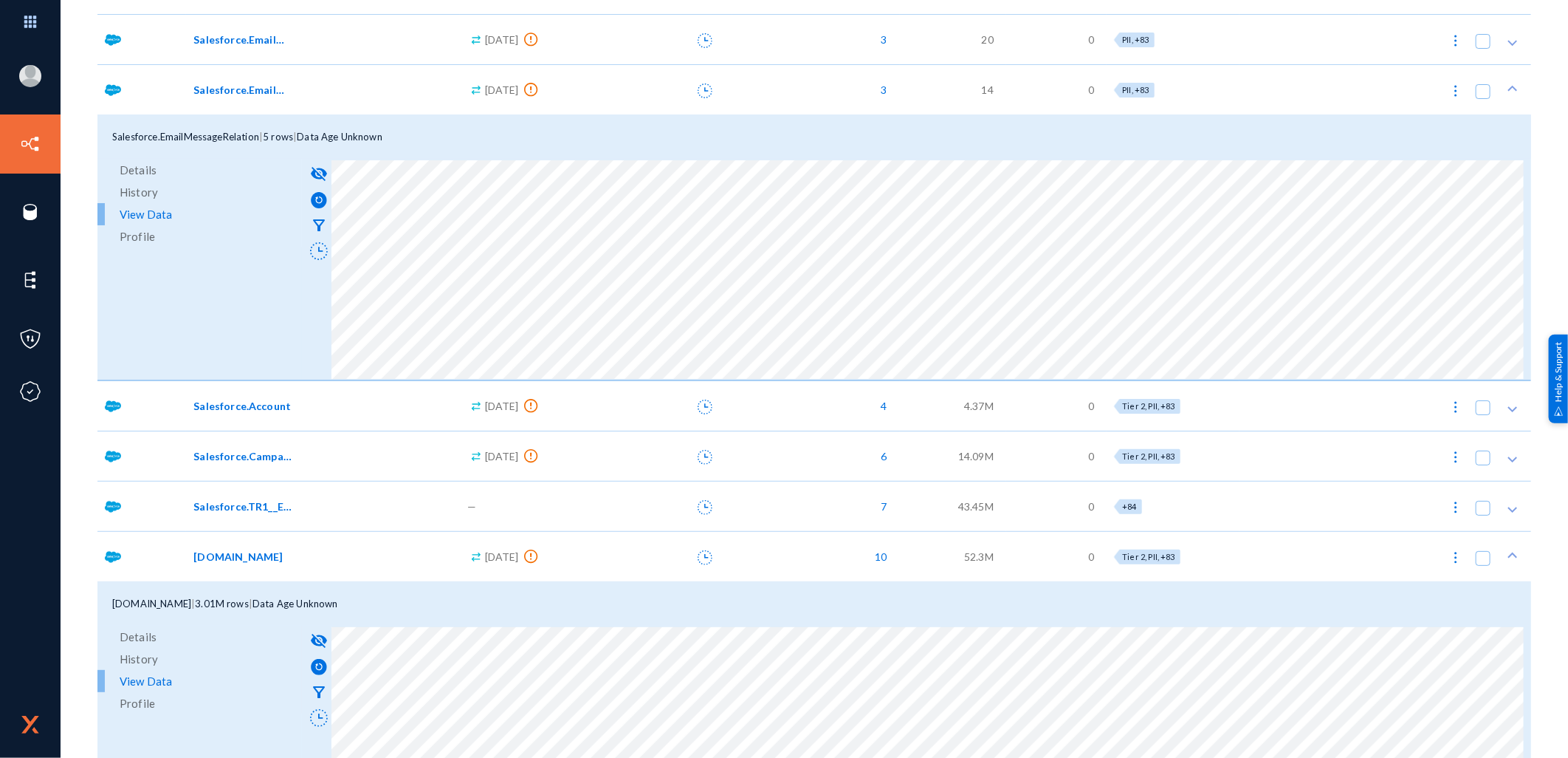
scroll to position [3323, 0]
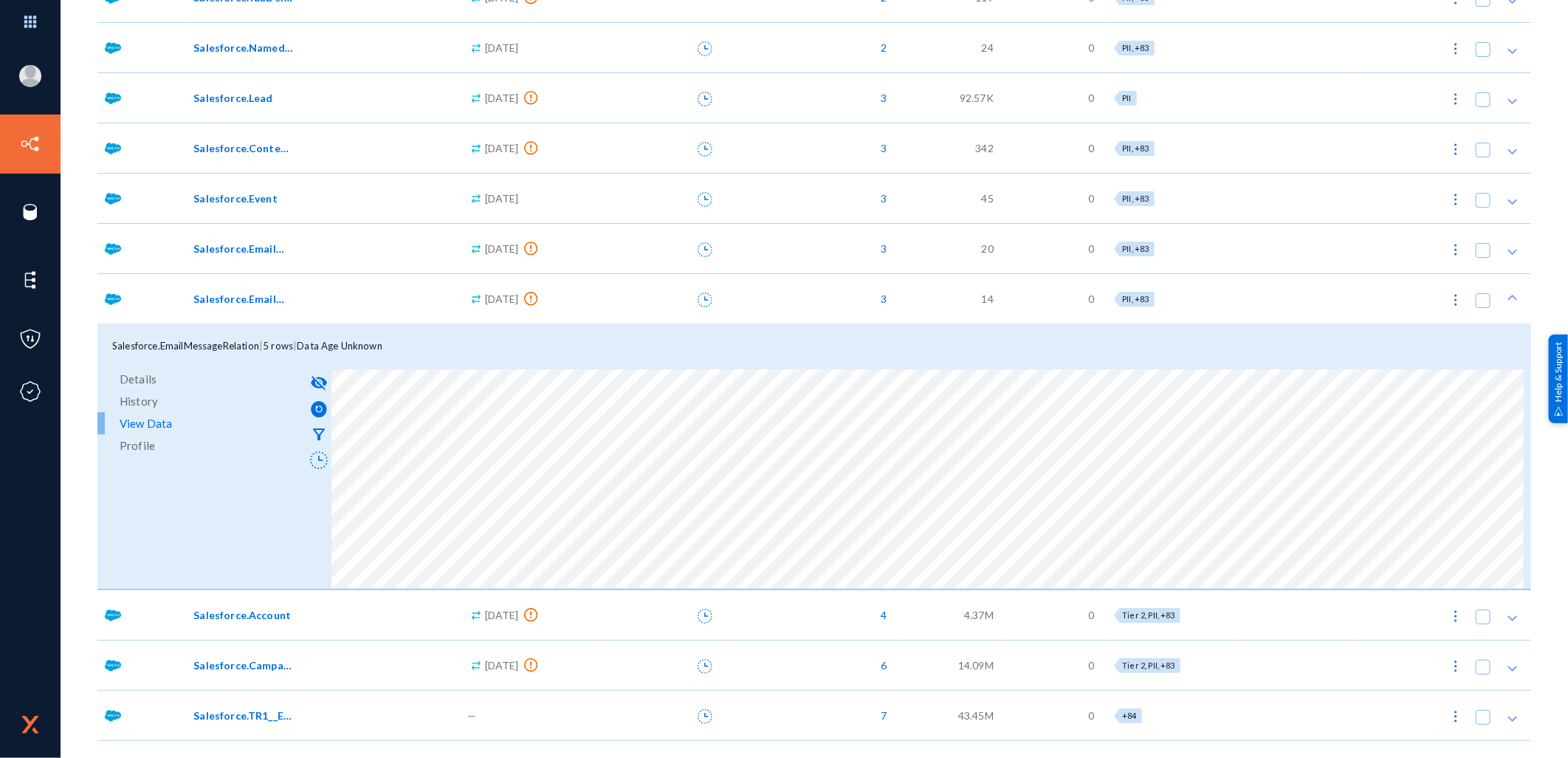
click at [306, 254] on div "Salesforce.EmailMessage" at bounding box center [320, 249] width 253 height 15
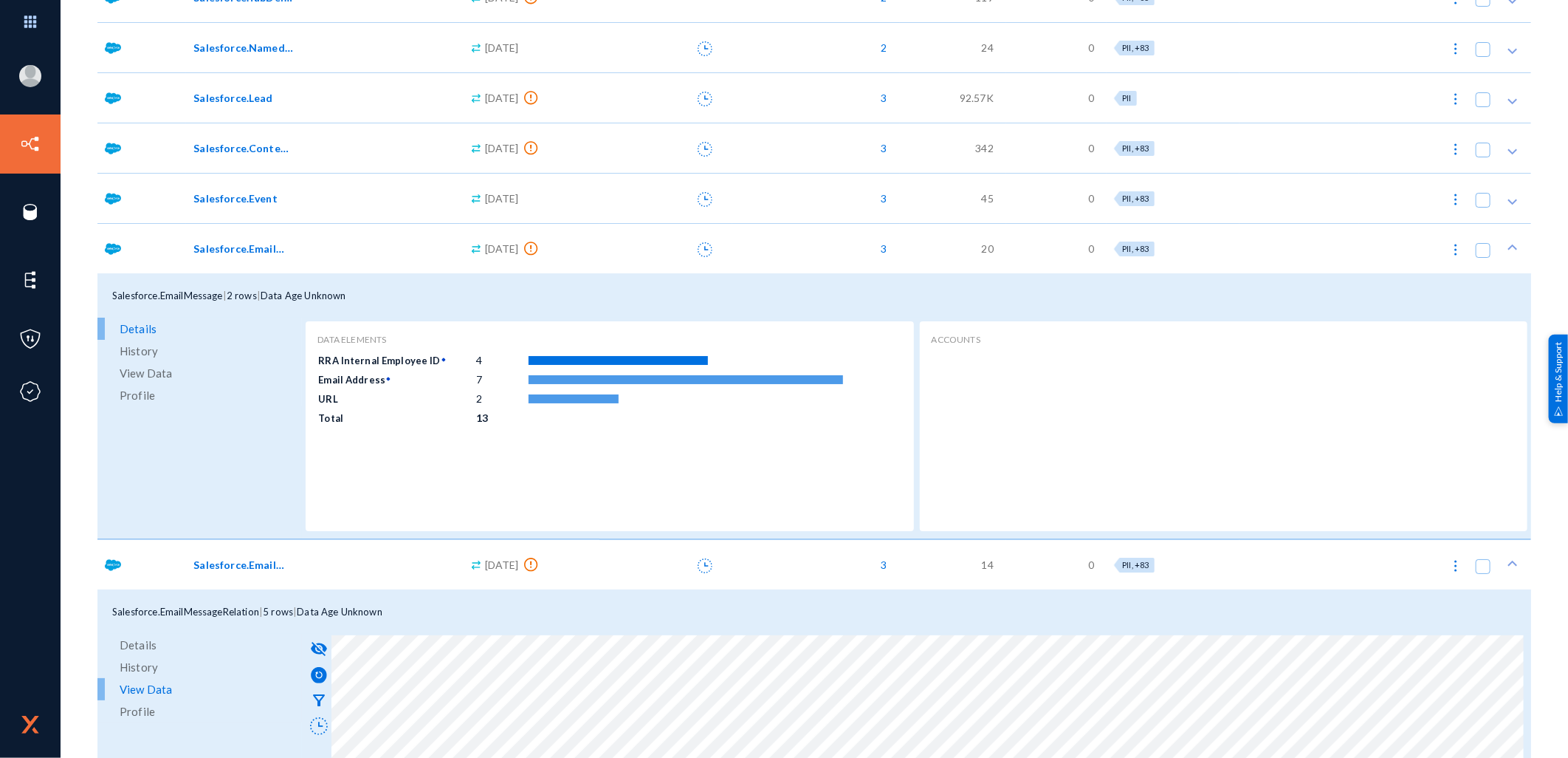
click at [153, 374] on span "View Data" at bounding box center [145, 373] width 52 height 22
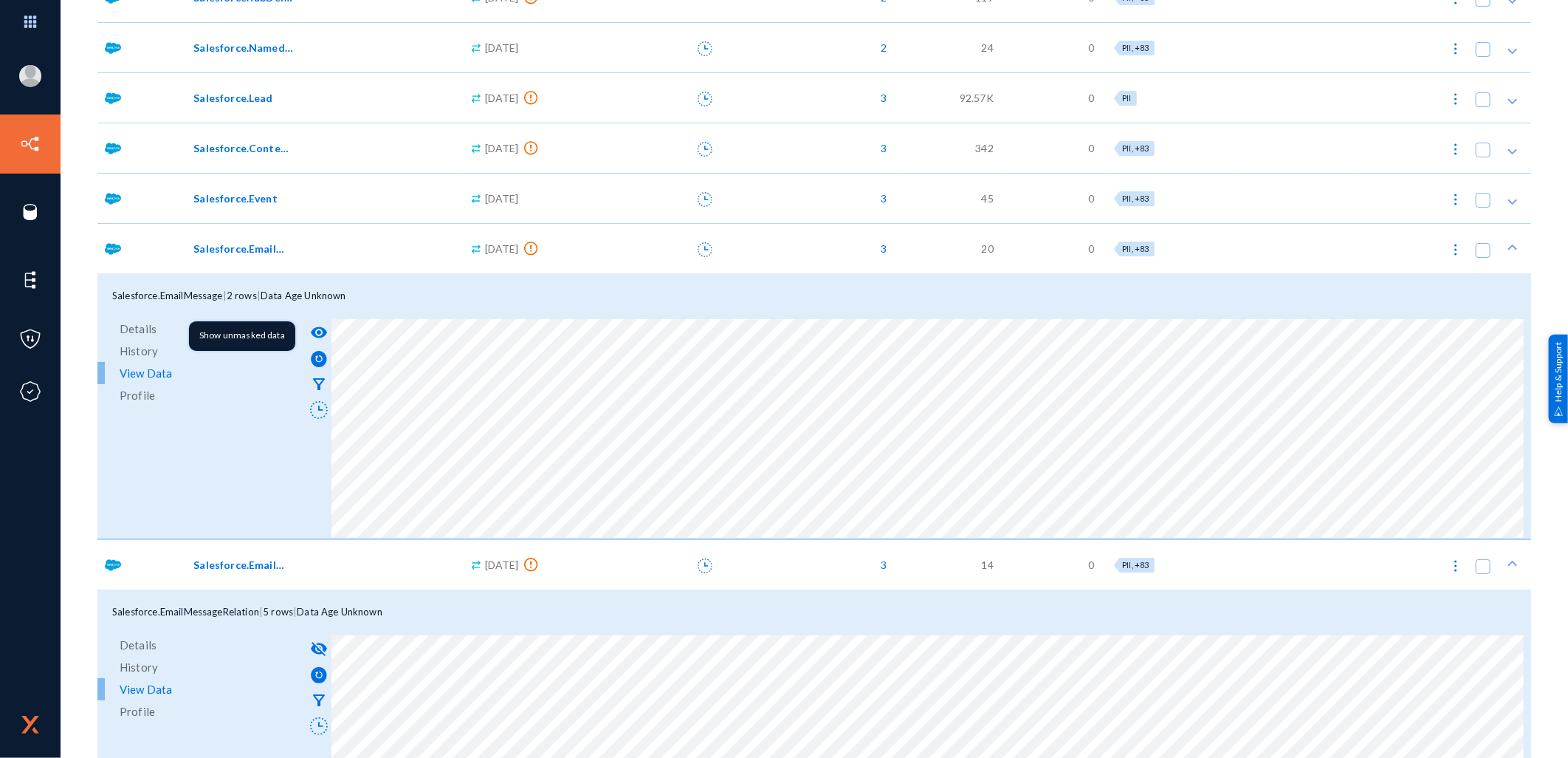
click at [320, 332] on mat-icon "visibility" at bounding box center [319, 332] width 18 height 18
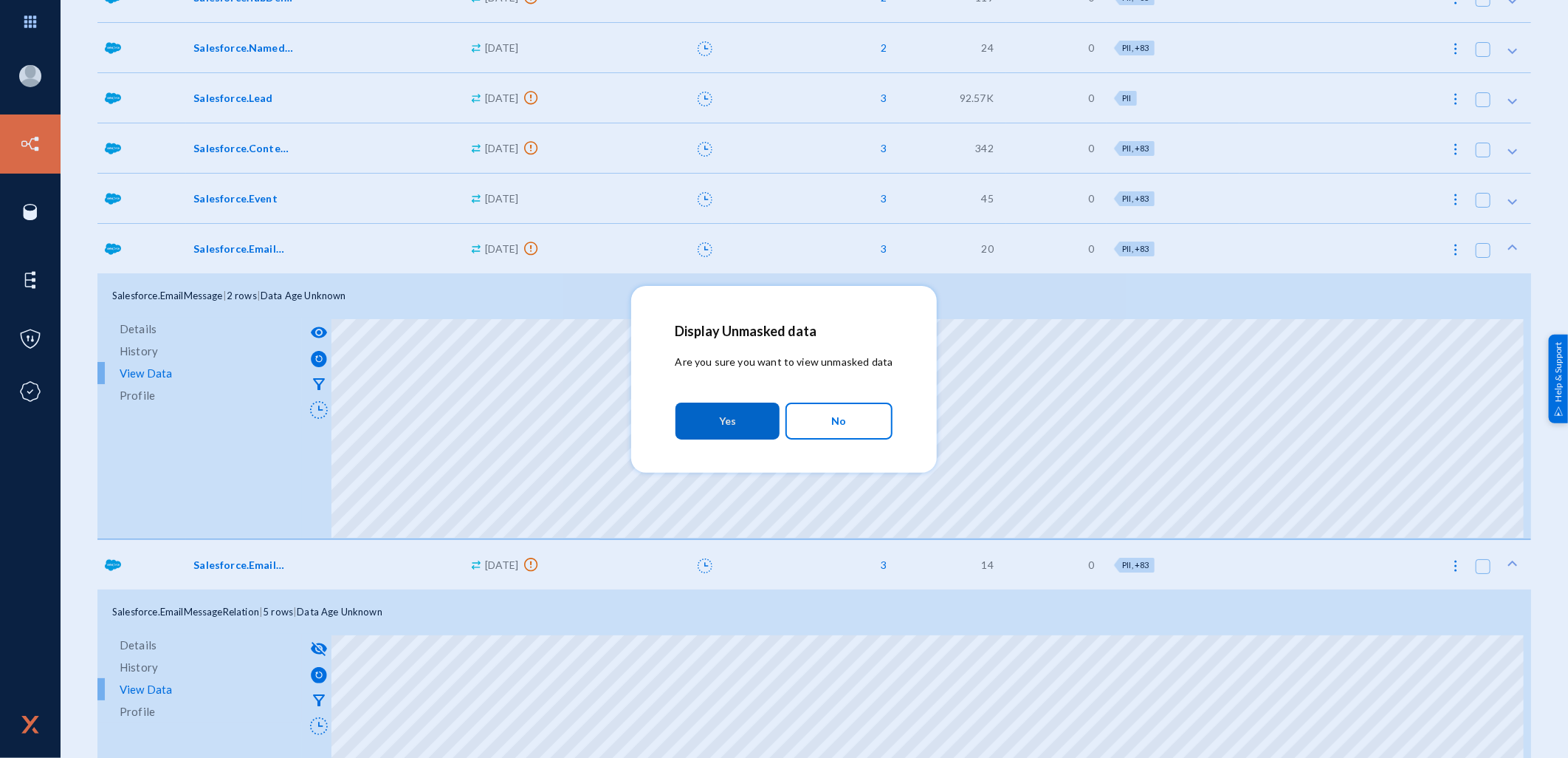
click at [733, 427] on span "Yes" at bounding box center [727, 420] width 17 height 26
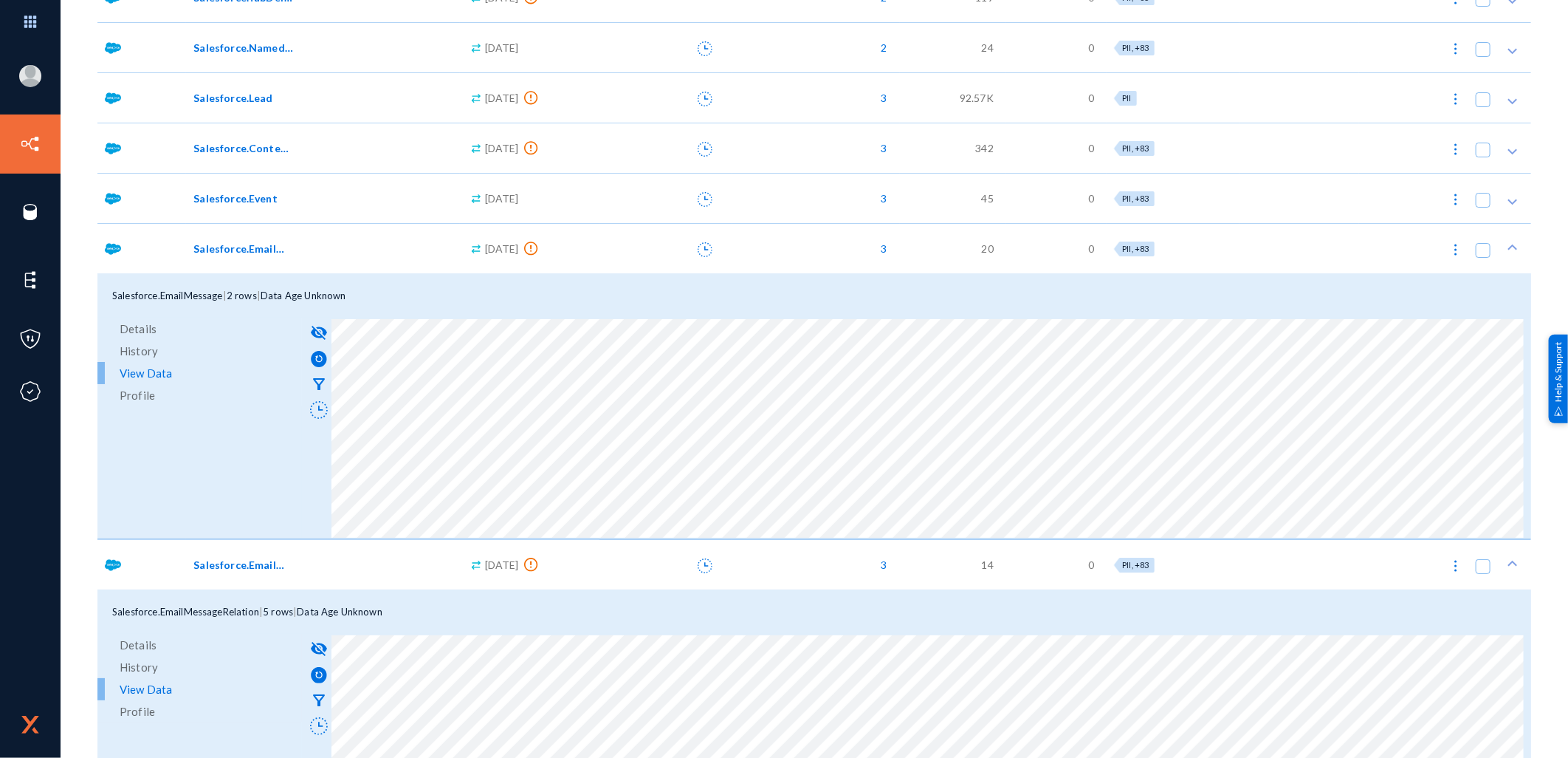
click at [1509, 252] on icon at bounding box center [1512, 247] width 14 height 14
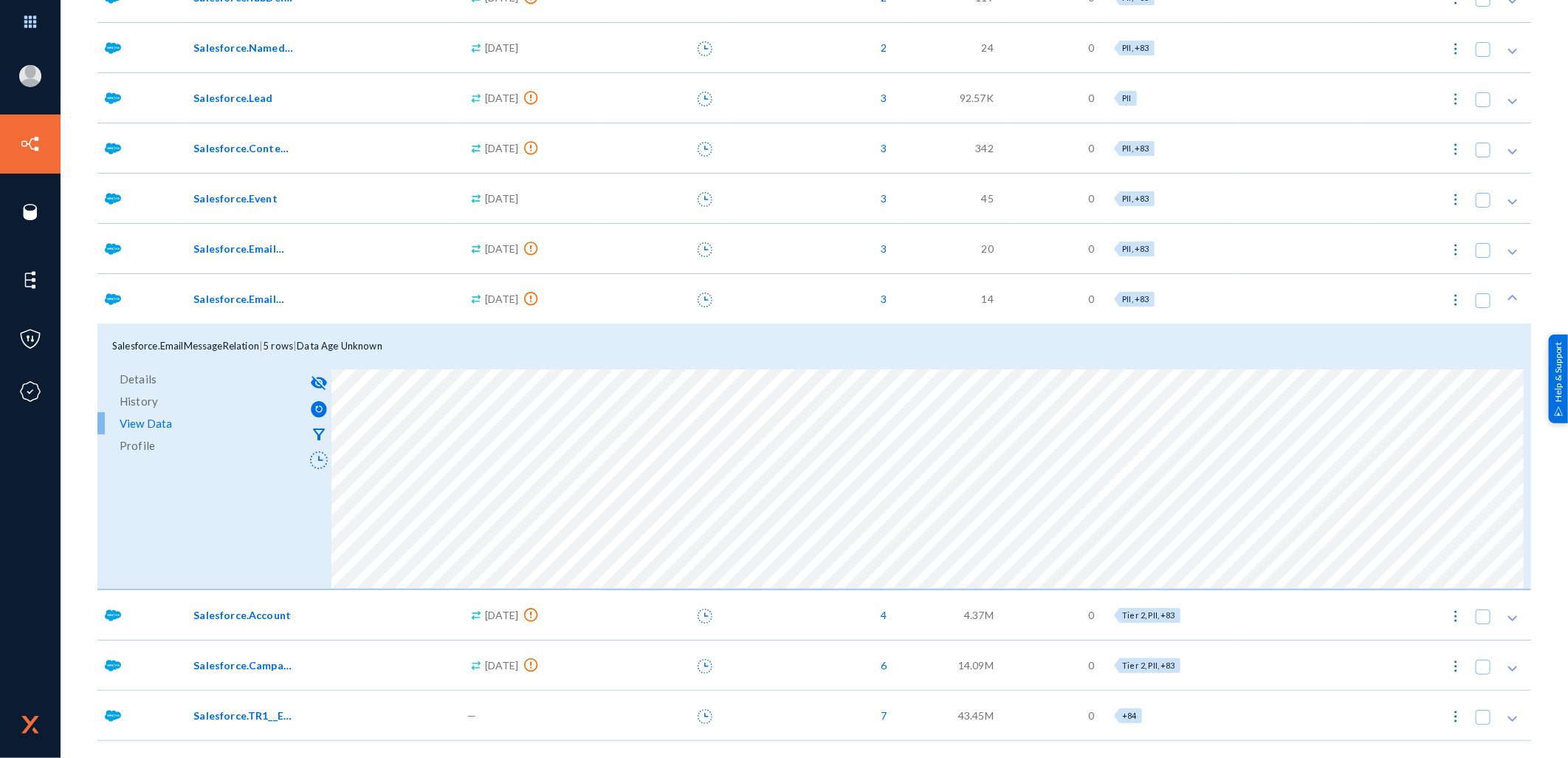
click at [1510, 297] on icon at bounding box center [1512, 297] width 14 height 14
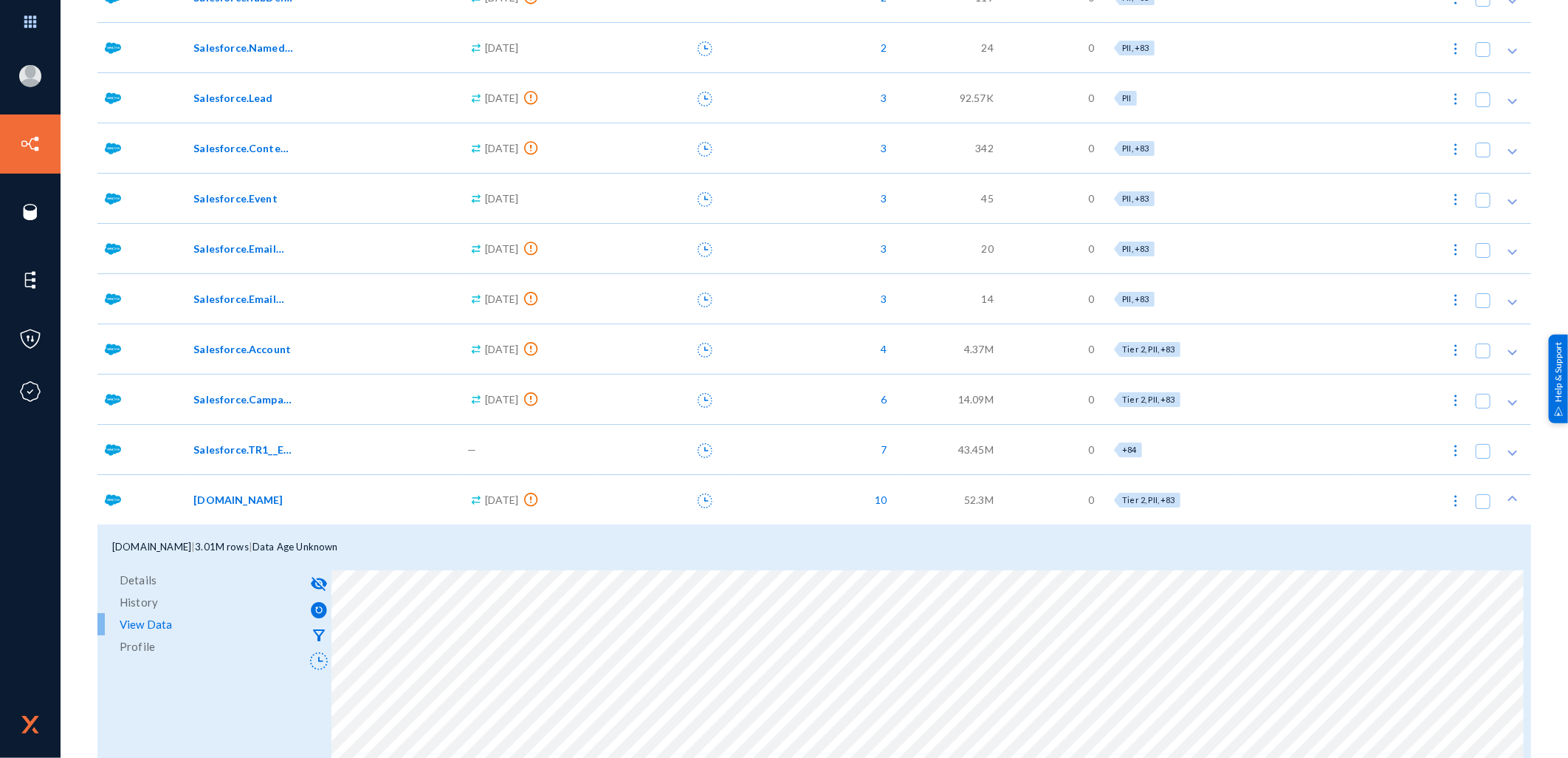
click at [1510, 501] on icon at bounding box center [1512, 497] width 14 height 14
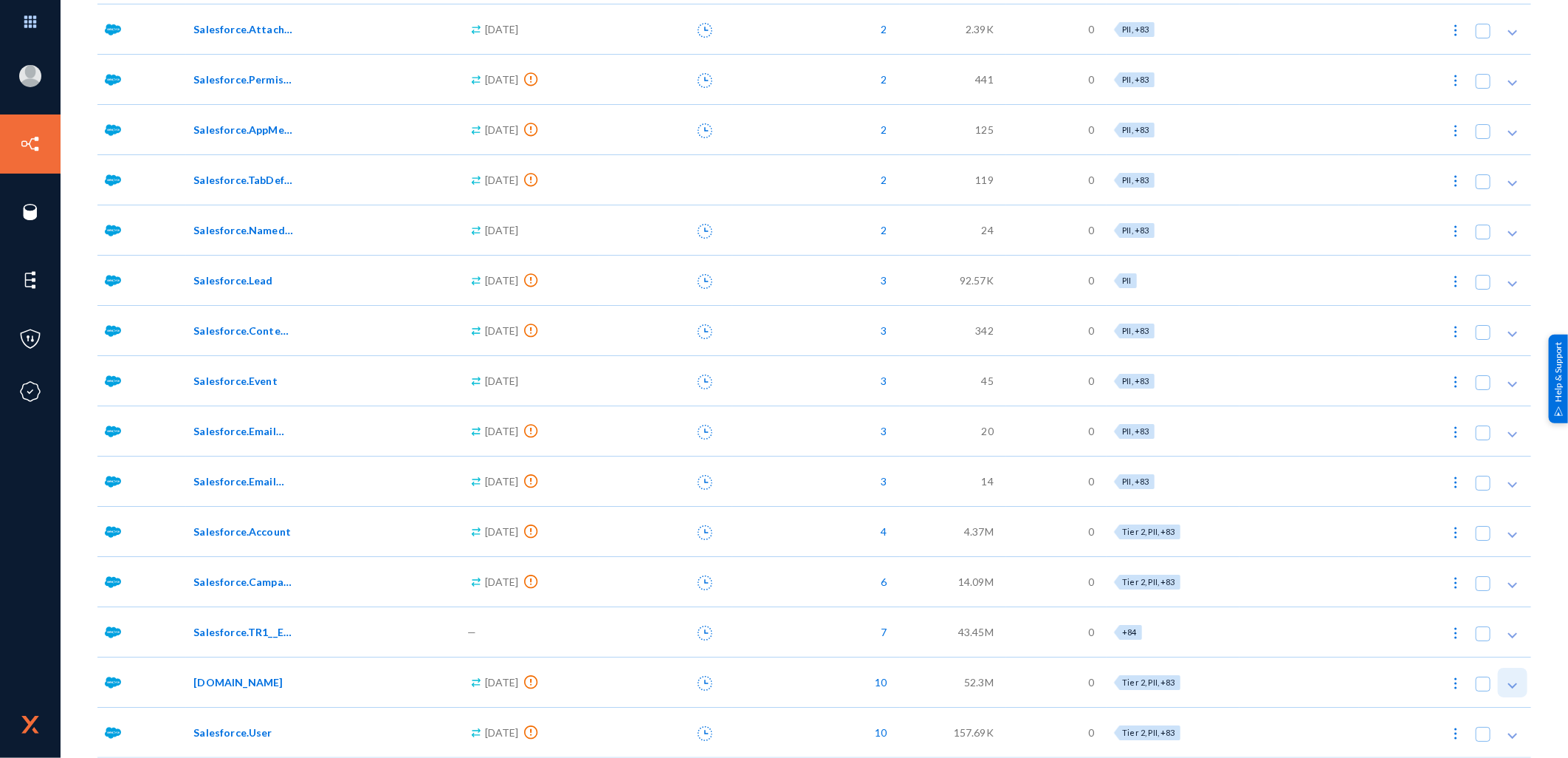
scroll to position [3139, 0]
click at [275, 380] on div "Salesforce.Event" at bounding box center [320, 382] width 253 height 15
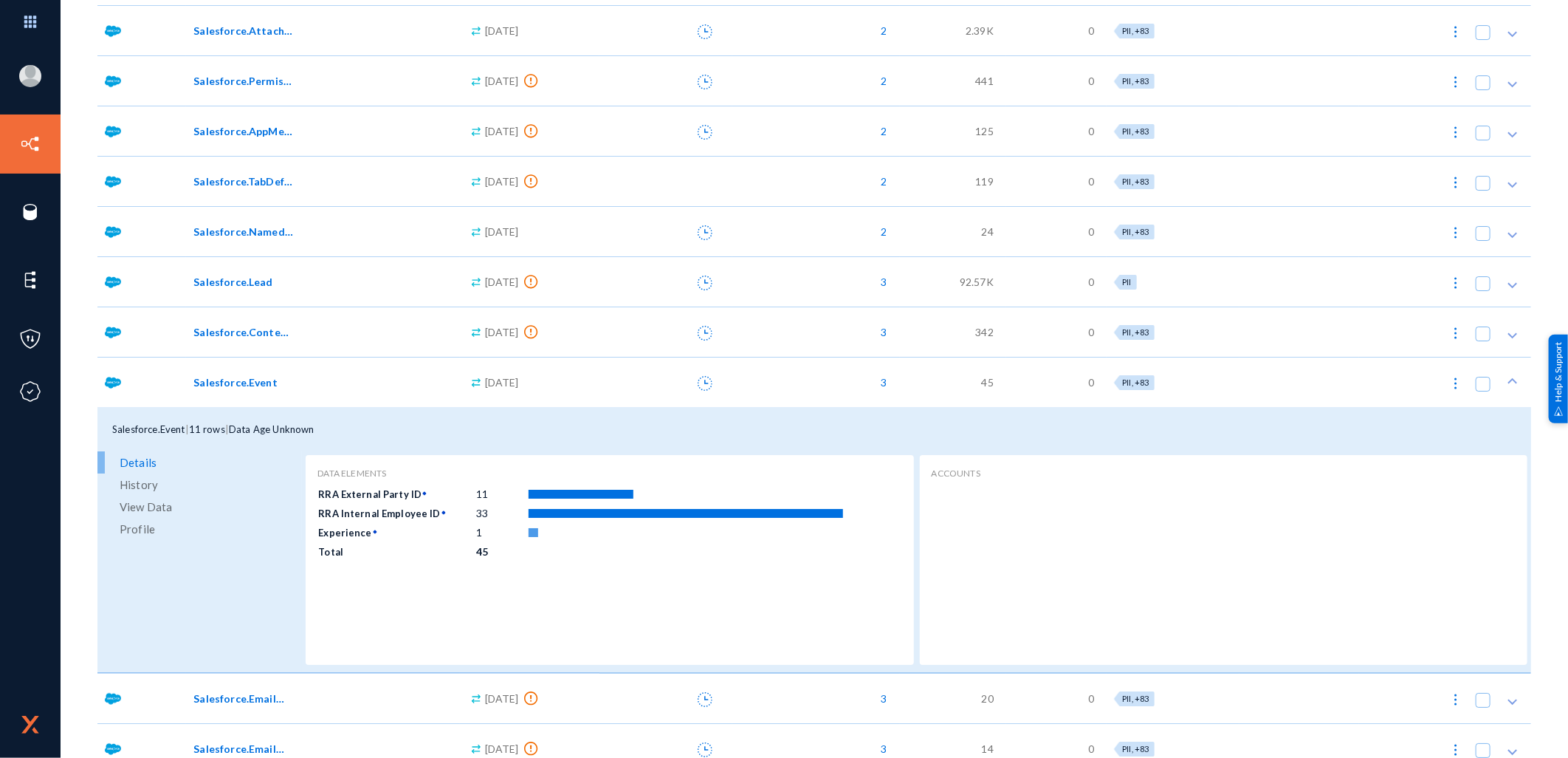
click at [150, 505] on span "View Data" at bounding box center [145, 507] width 52 height 22
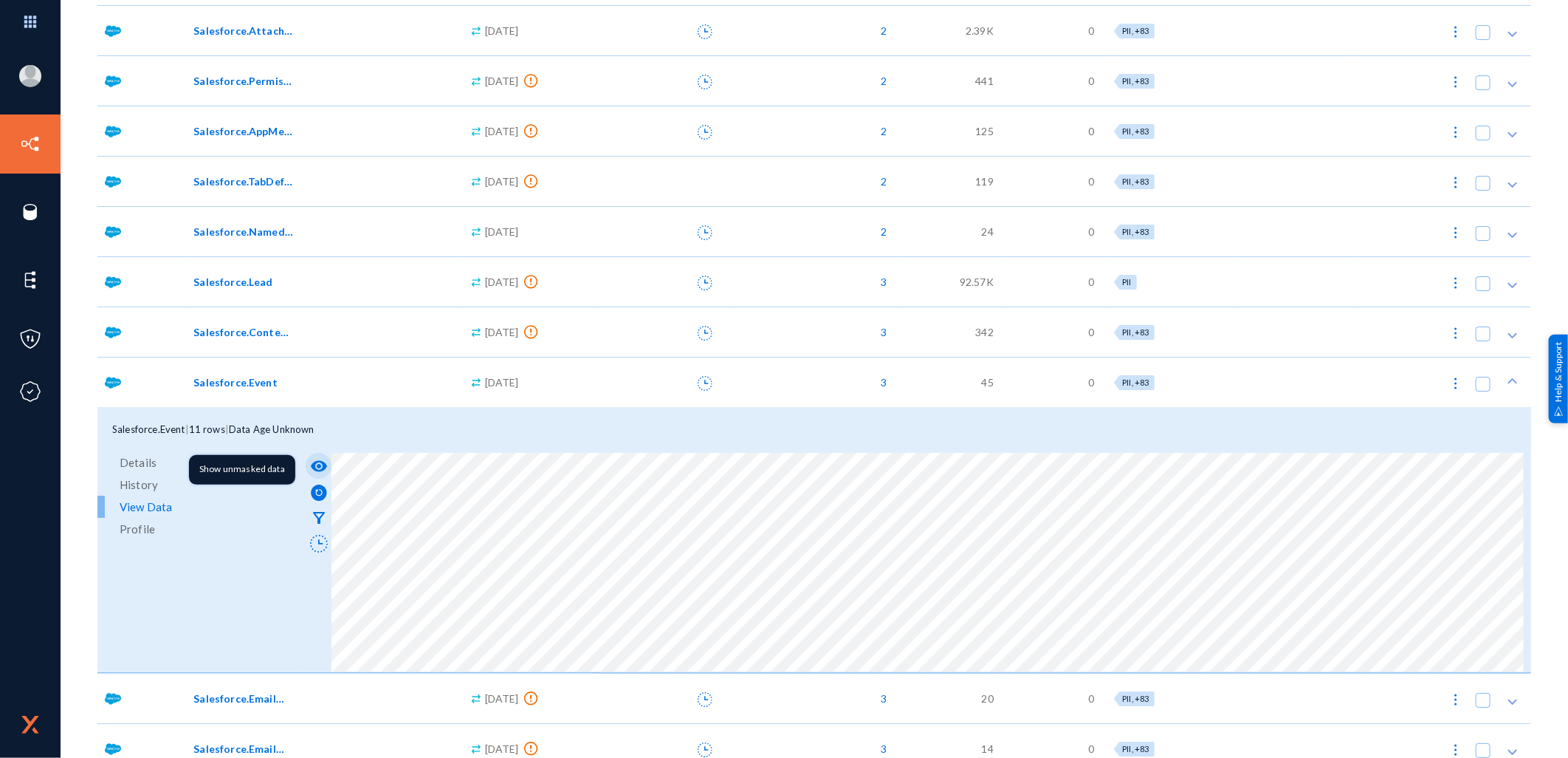
click at [321, 468] on mat-icon "visibility" at bounding box center [319, 465] width 18 height 18
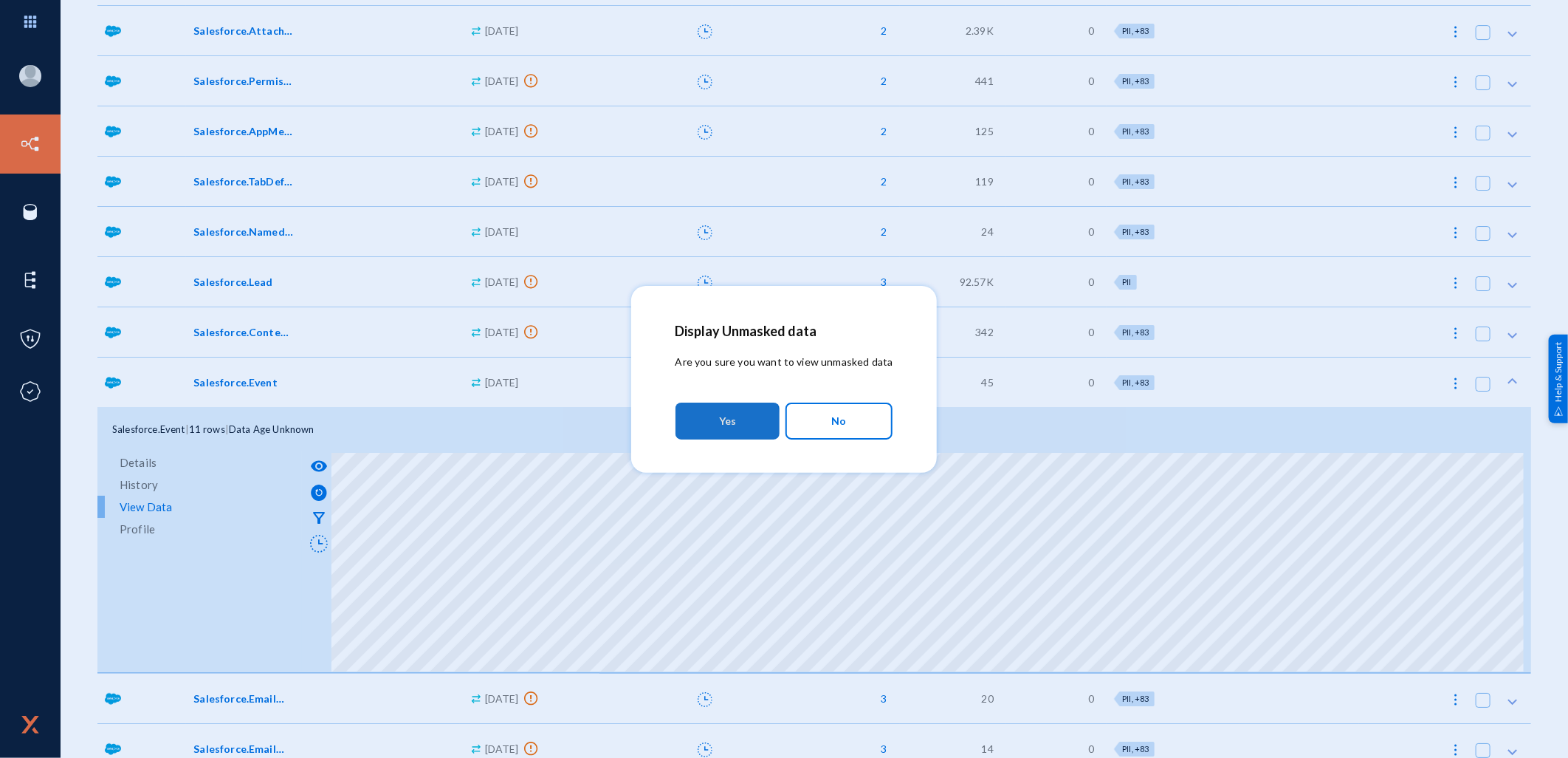
click at [715, 422] on button "Yes" at bounding box center [727, 421] width 104 height 37
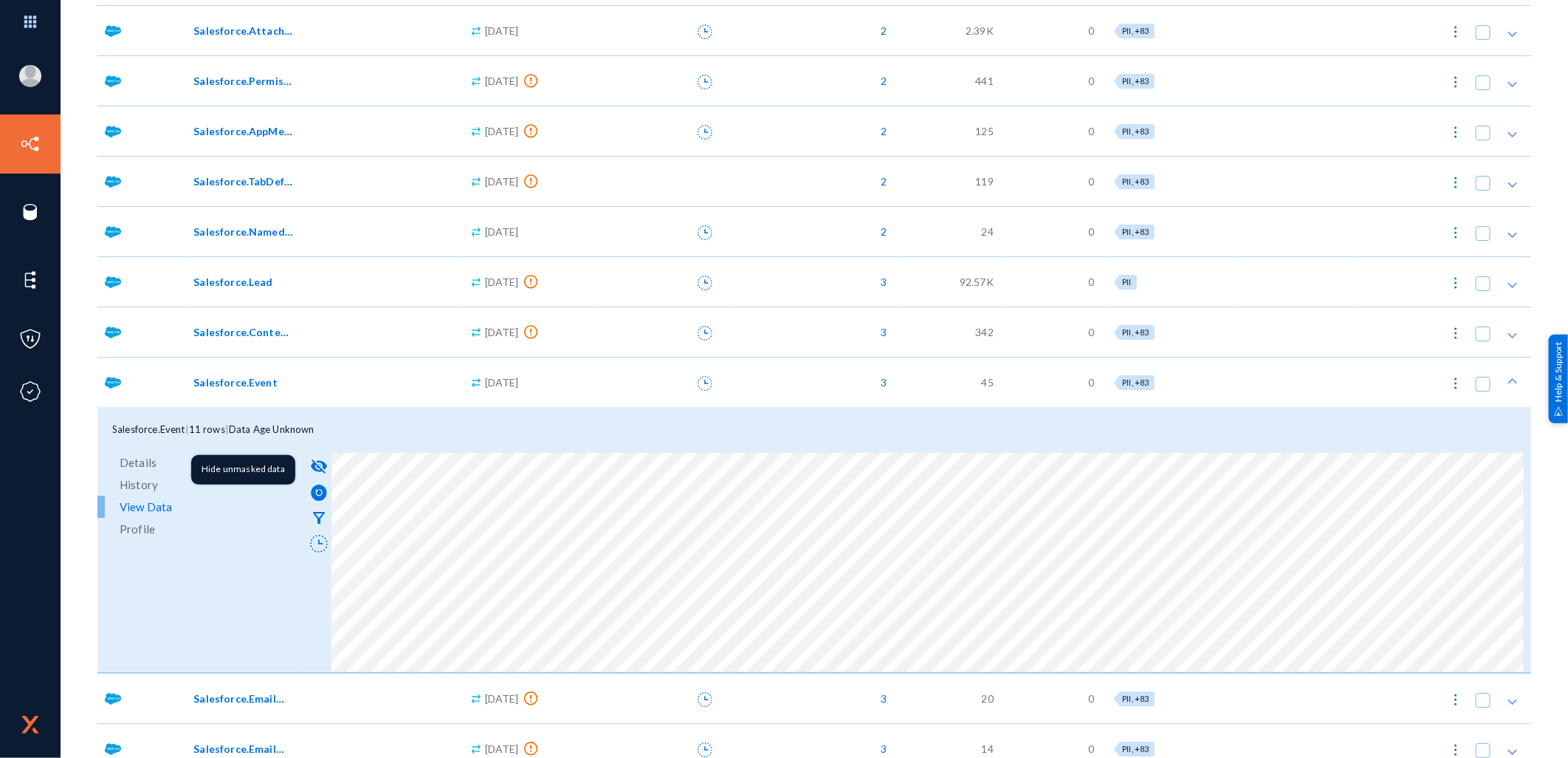
click at [323, 461] on mat-icon "visibility_off" at bounding box center [319, 465] width 18 height 18
click at [318, 464] on mat-icon "visibility" at bounding box center [319, 465] width 18 height 18
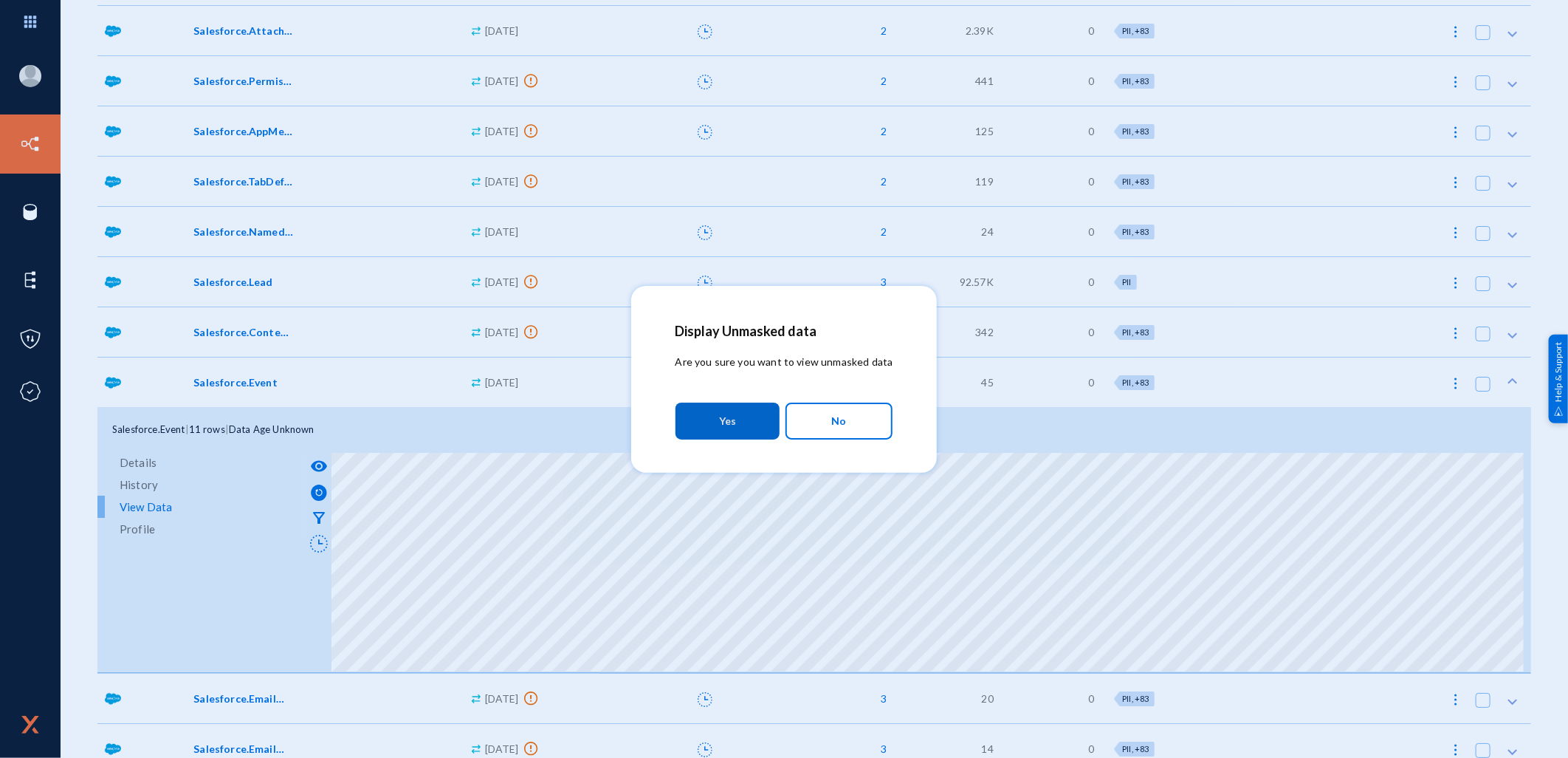
click at [735, 424] on span "Yes" at bounding box center [727, 420] width 17 height 26
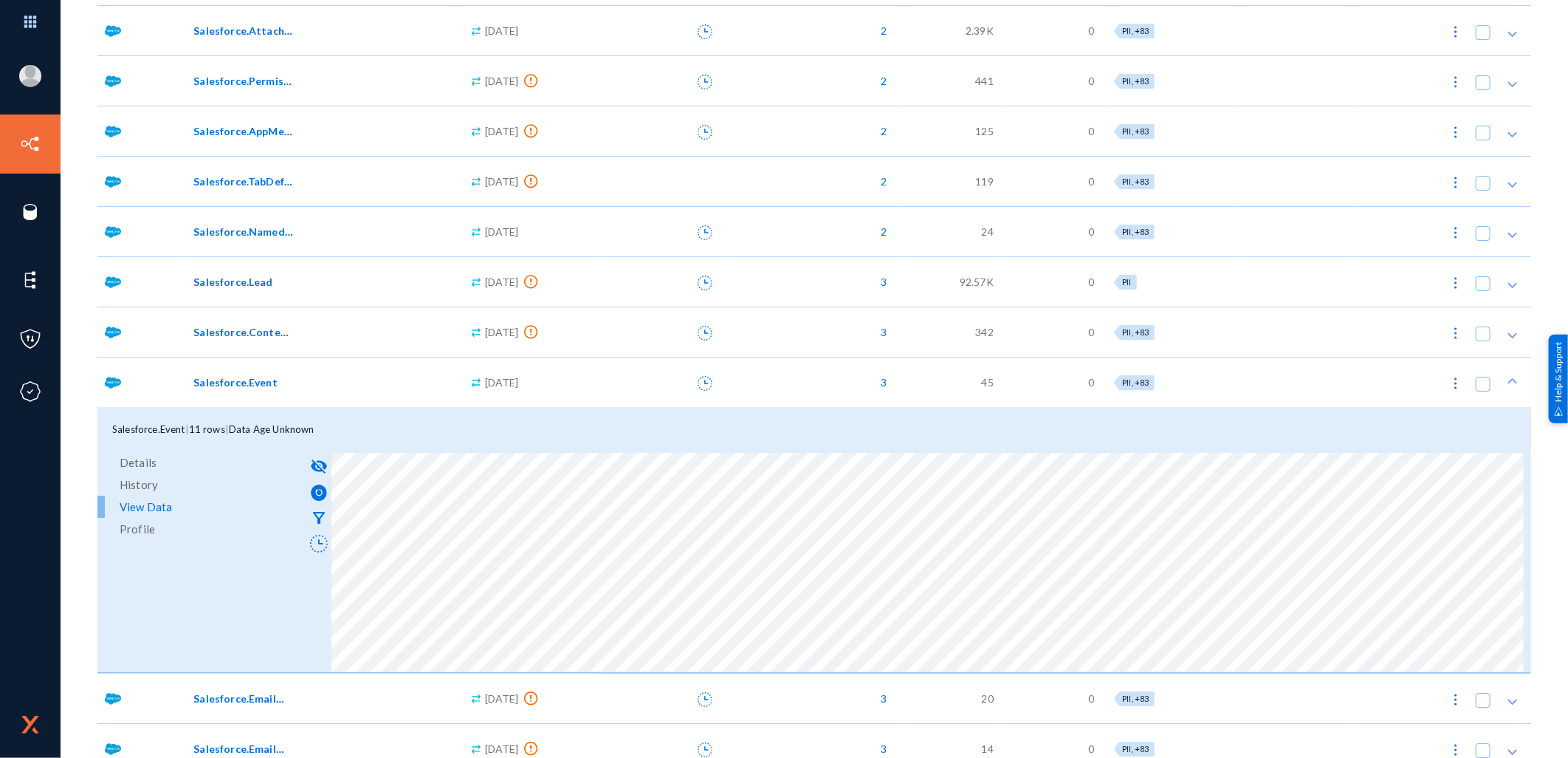
click at [1508, 378] on polygon at bounding box center [1512, 380] width 9 height 6
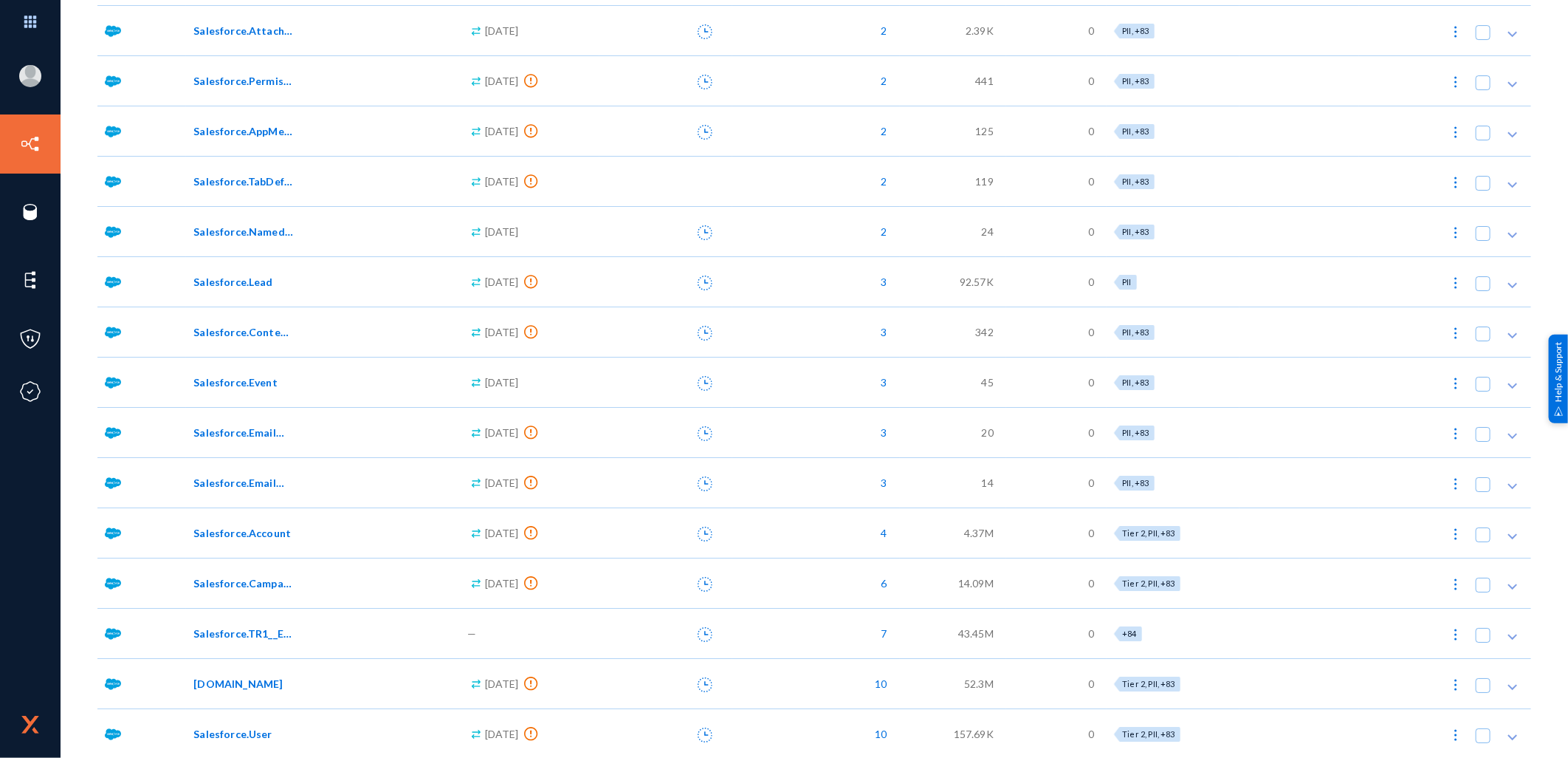
click at [254, 338] on span "Salesforce.ContentVersion" at bounding box center [244, 332] width 100 height 15
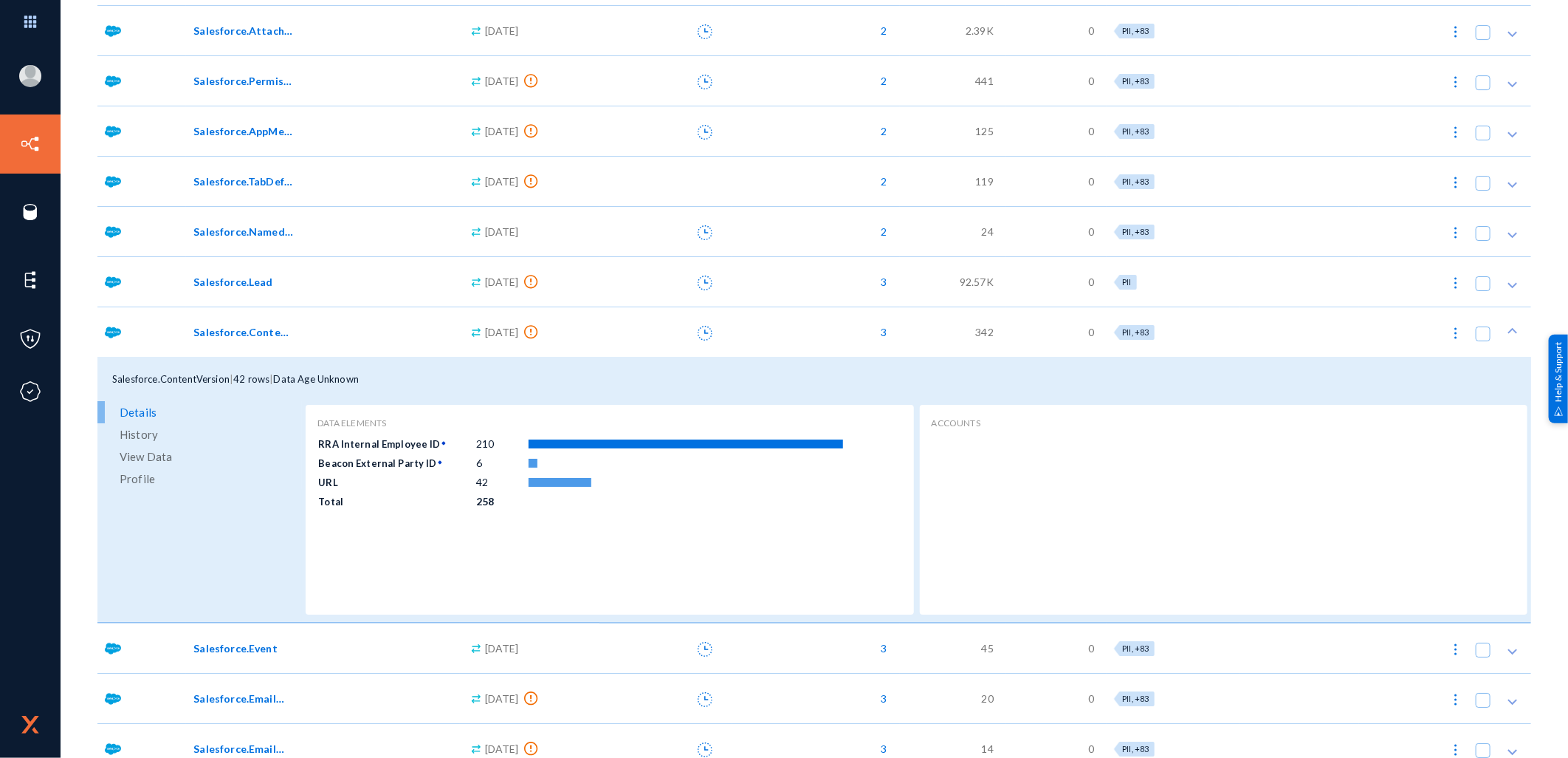
click at [151, 456] on span "View Data" at bounding box center [145, 456] width 52 height 22
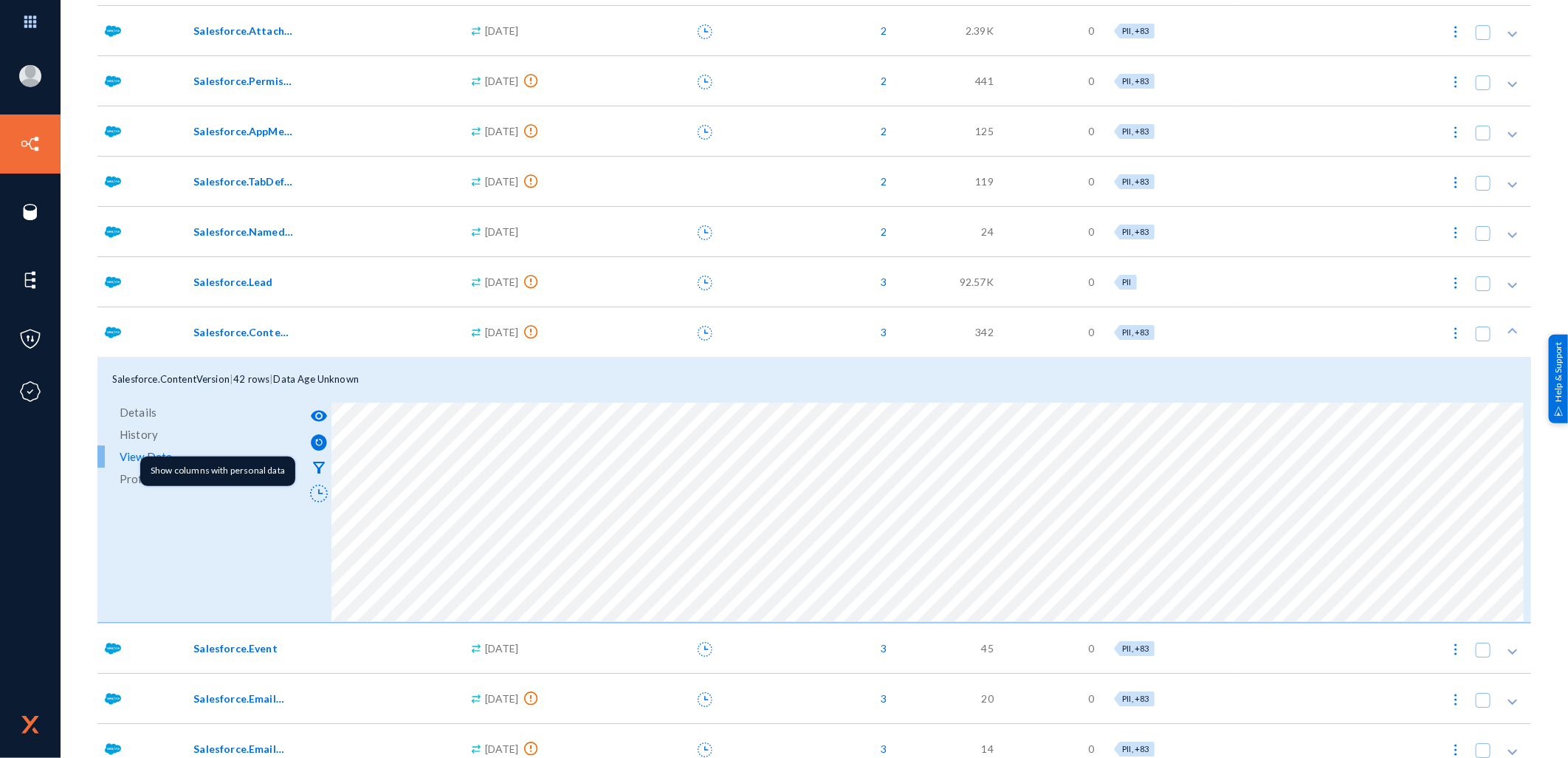
click at [317, 466] on mat-icon "filter_alt" at bounding box center [319, 467] width 18 height 18
click at [315, 415] on mat-icon "visibility" at bounding box center [319, 415] width 18 height 18
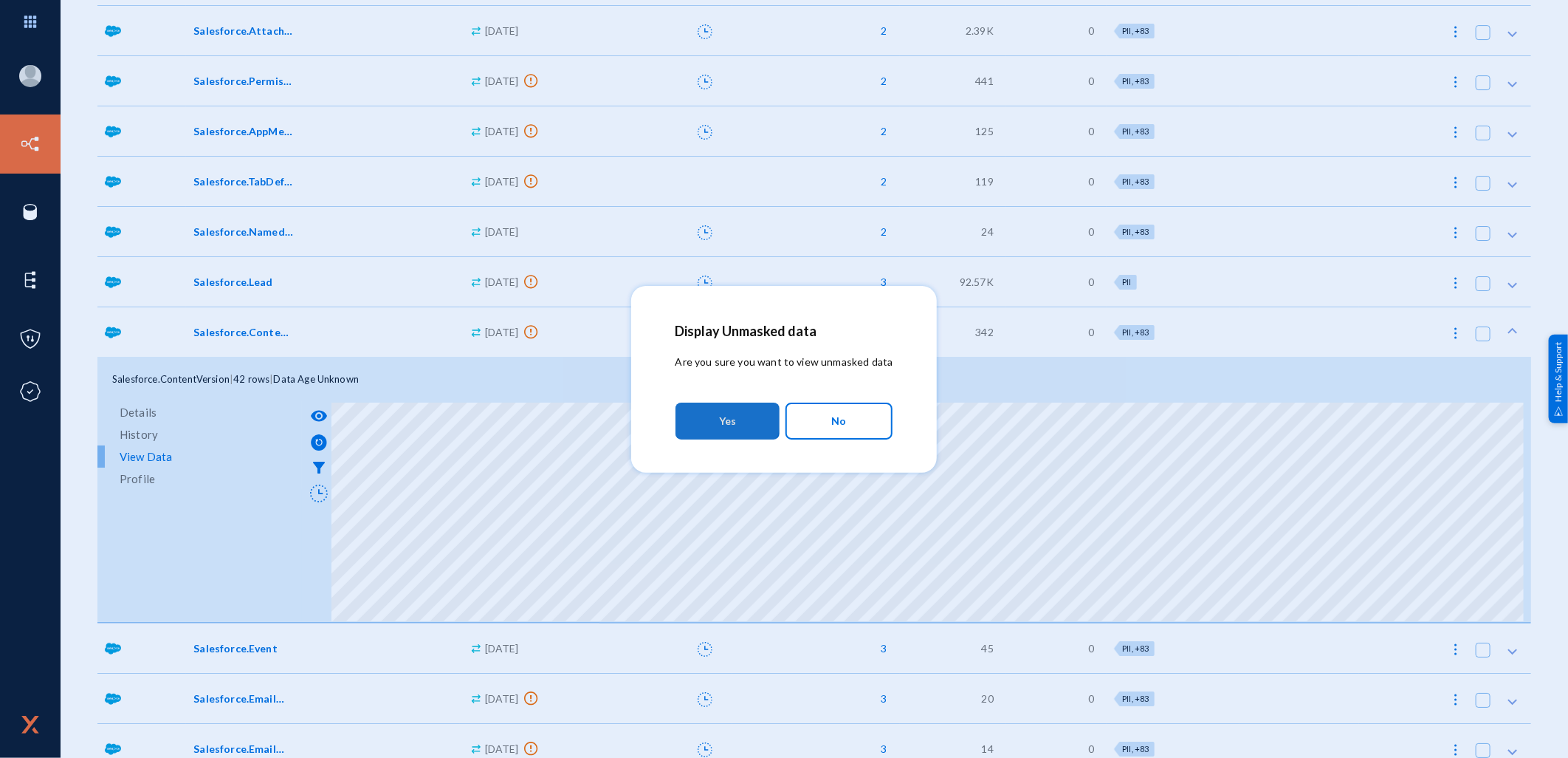
click at [729, 420] on span "Yes" at bounding box center [727, 420] width 17 height 26
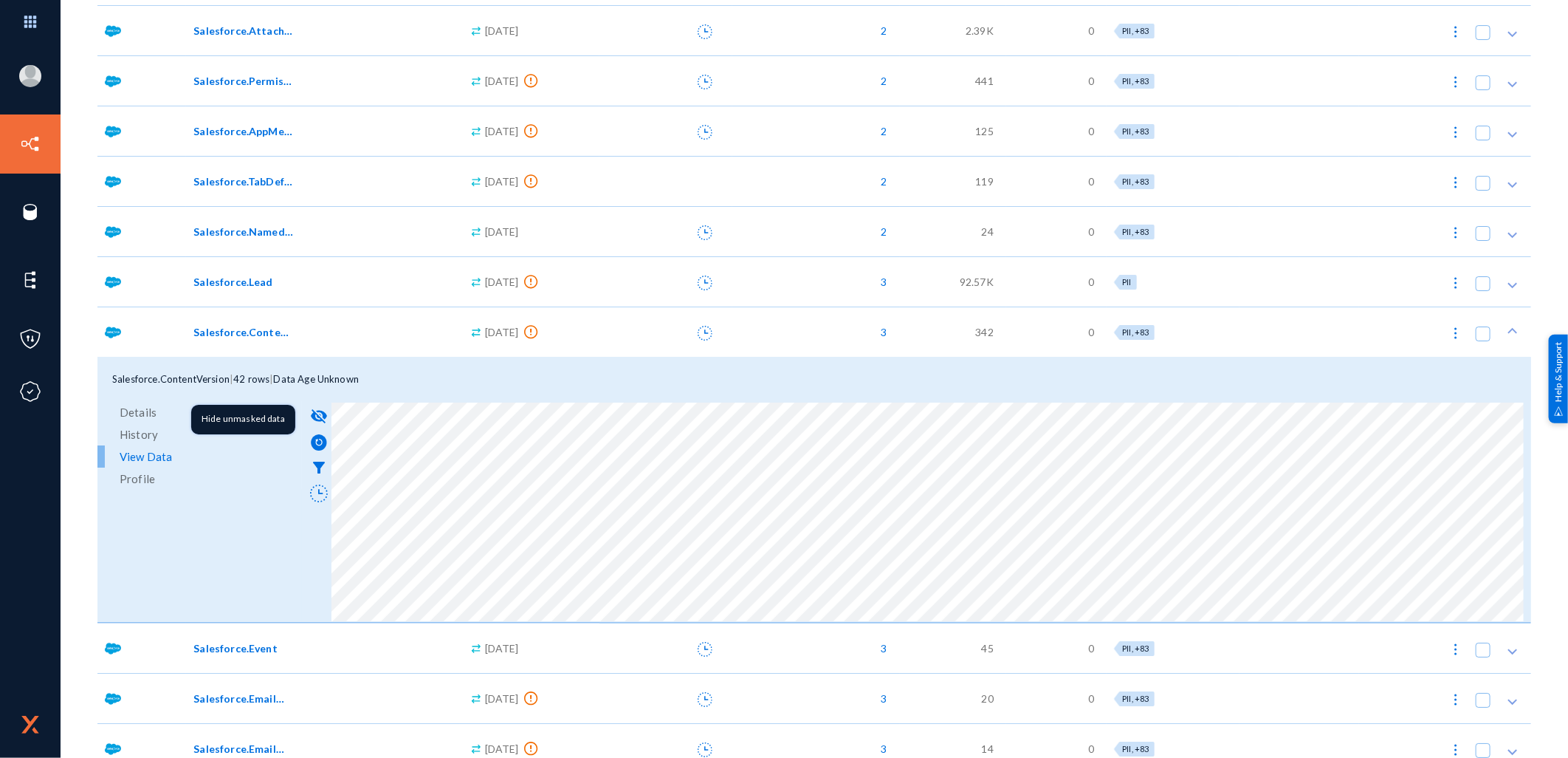
click at [317, 416] on mat-icon "visibility_off" at bounding box center [319, 415] width 18 height 18
click at [321, 412] on mat-icon "visibility" at bounding box center [319, 415] width 18 height 18
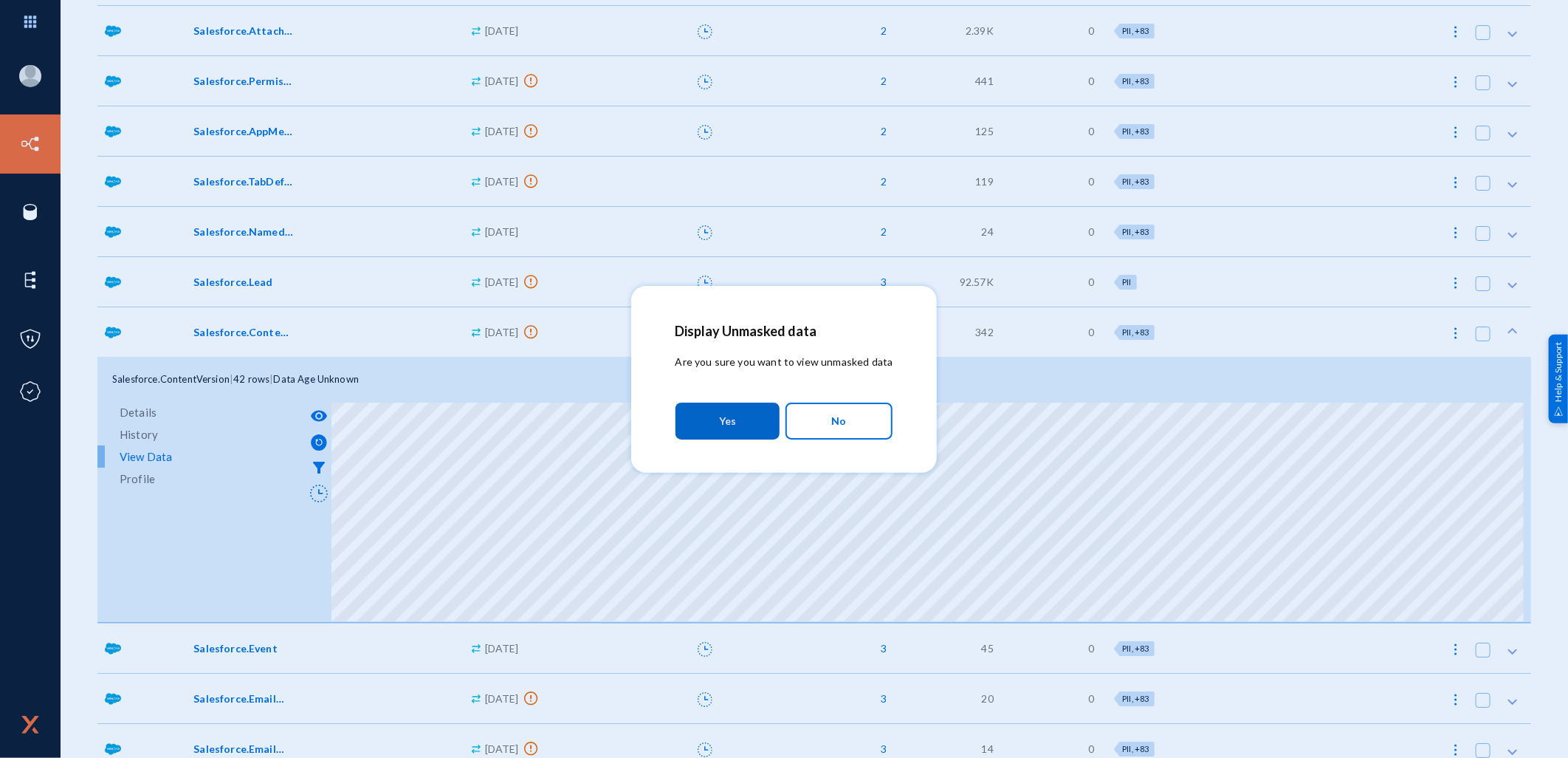
click at [703, 426] on button "Yes" at bounding box center [727, 421] width 104 height 37
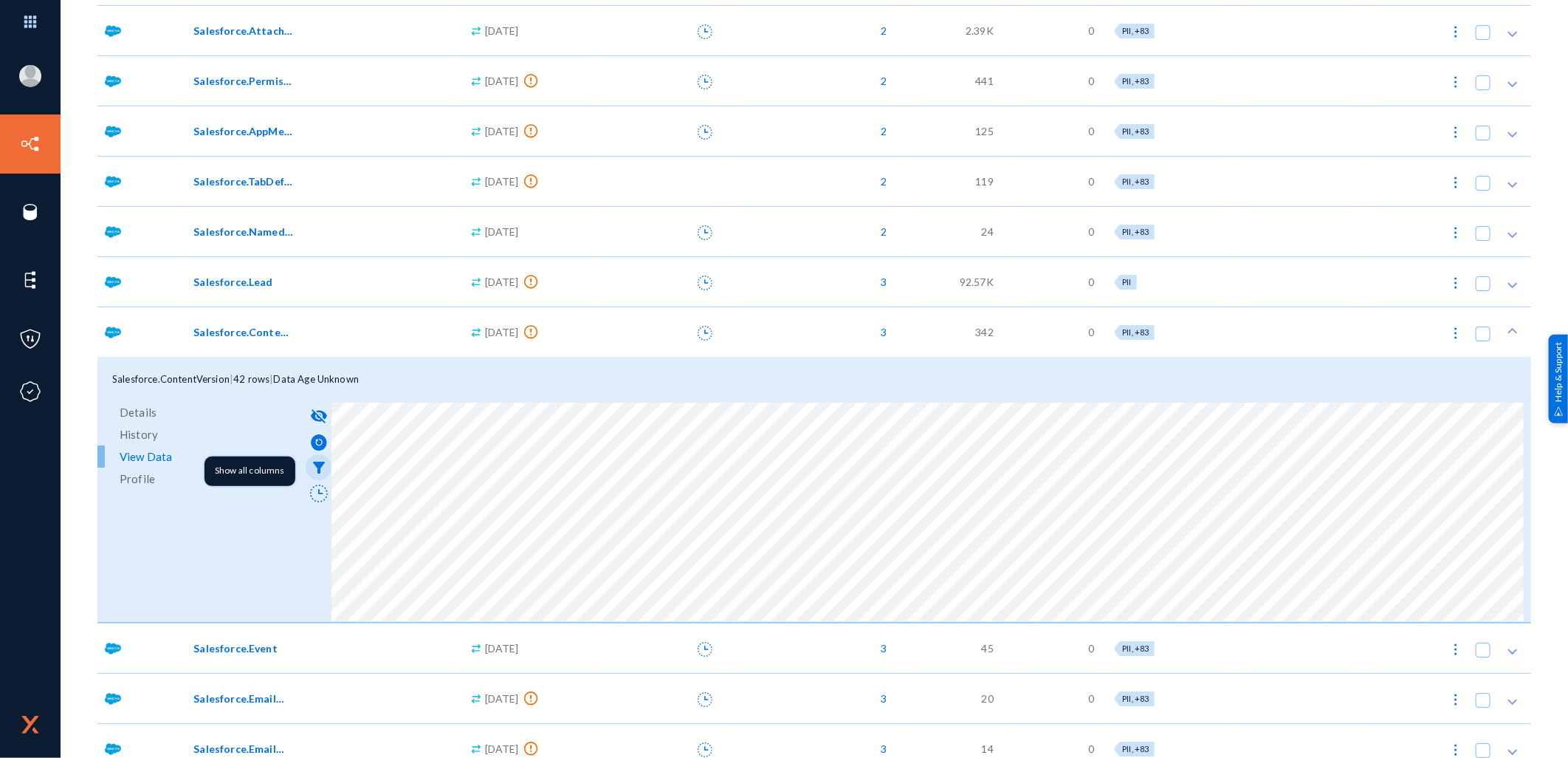
click at [322, 463] on mat-icon "filter_alt" at bounding box center [319, 467] width 18 height 18
click at [1512, 327] on icon at bounding box center [1512, 330] width 14 height 14
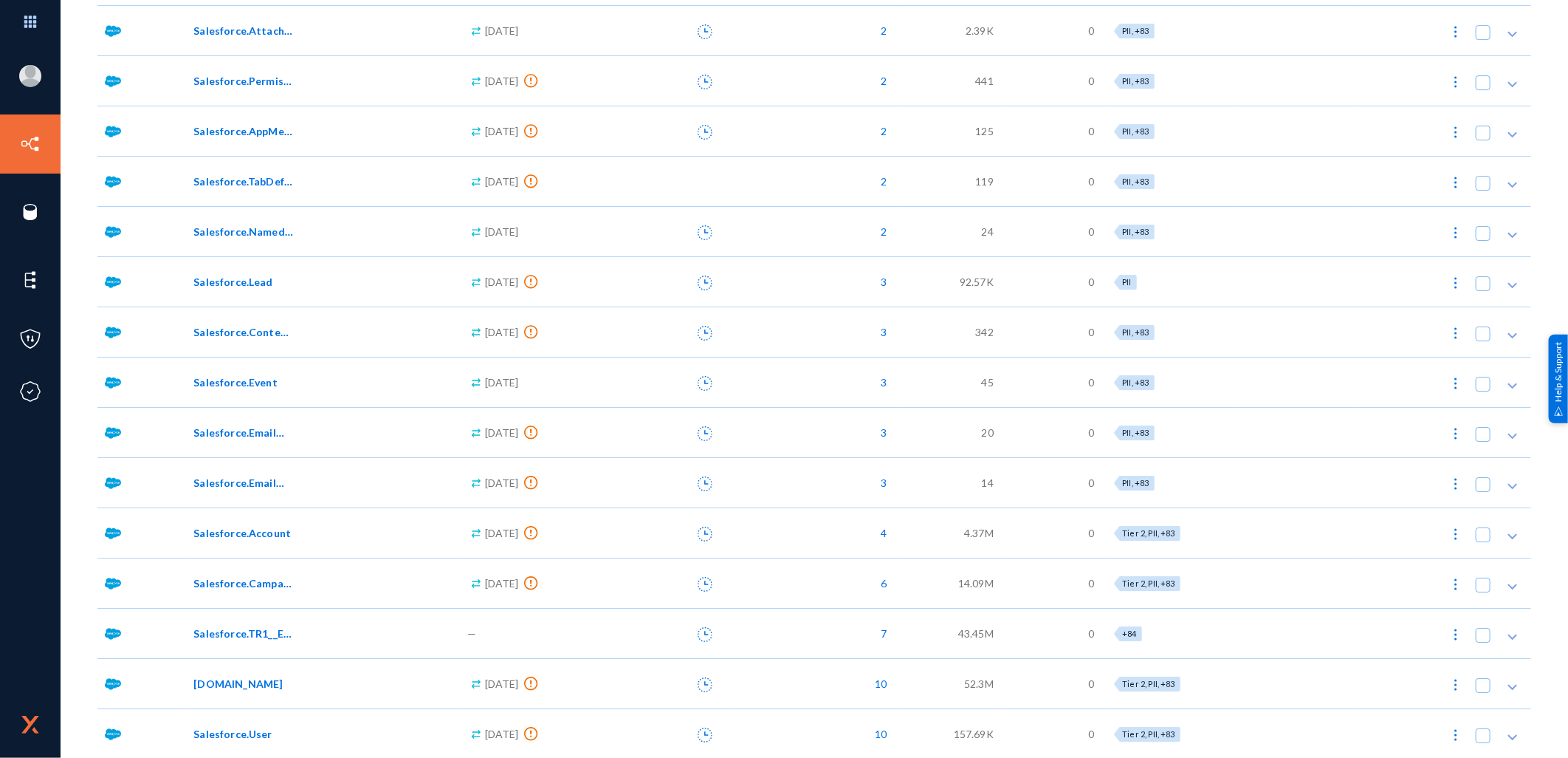
click at [288, 539] on div "Salesforce.Account" at bounding box center [320, 533] width 253 height 15
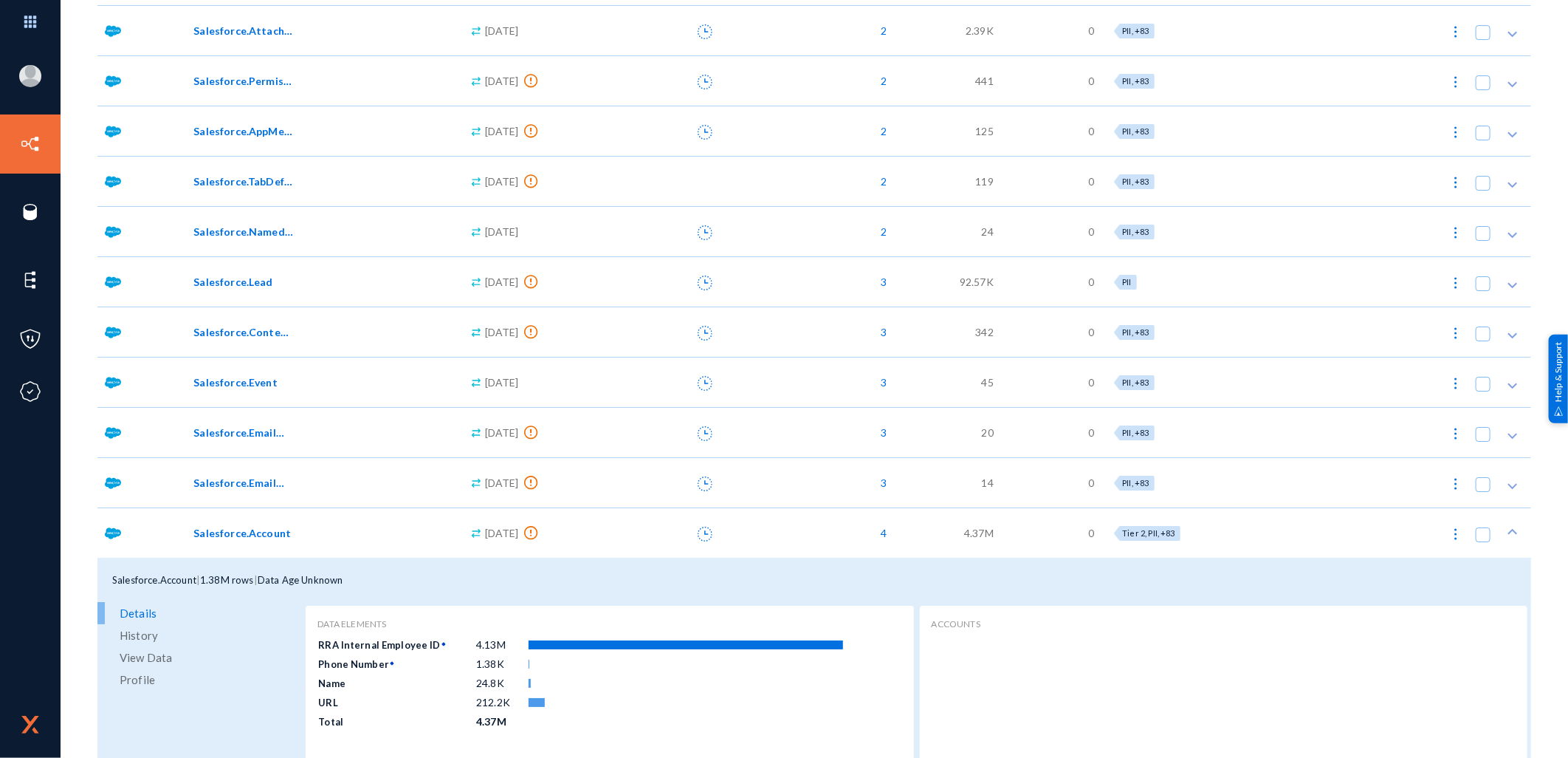
click at [152, 657] on span "View Data" at bounding box center [145, 657] width 52 height 22
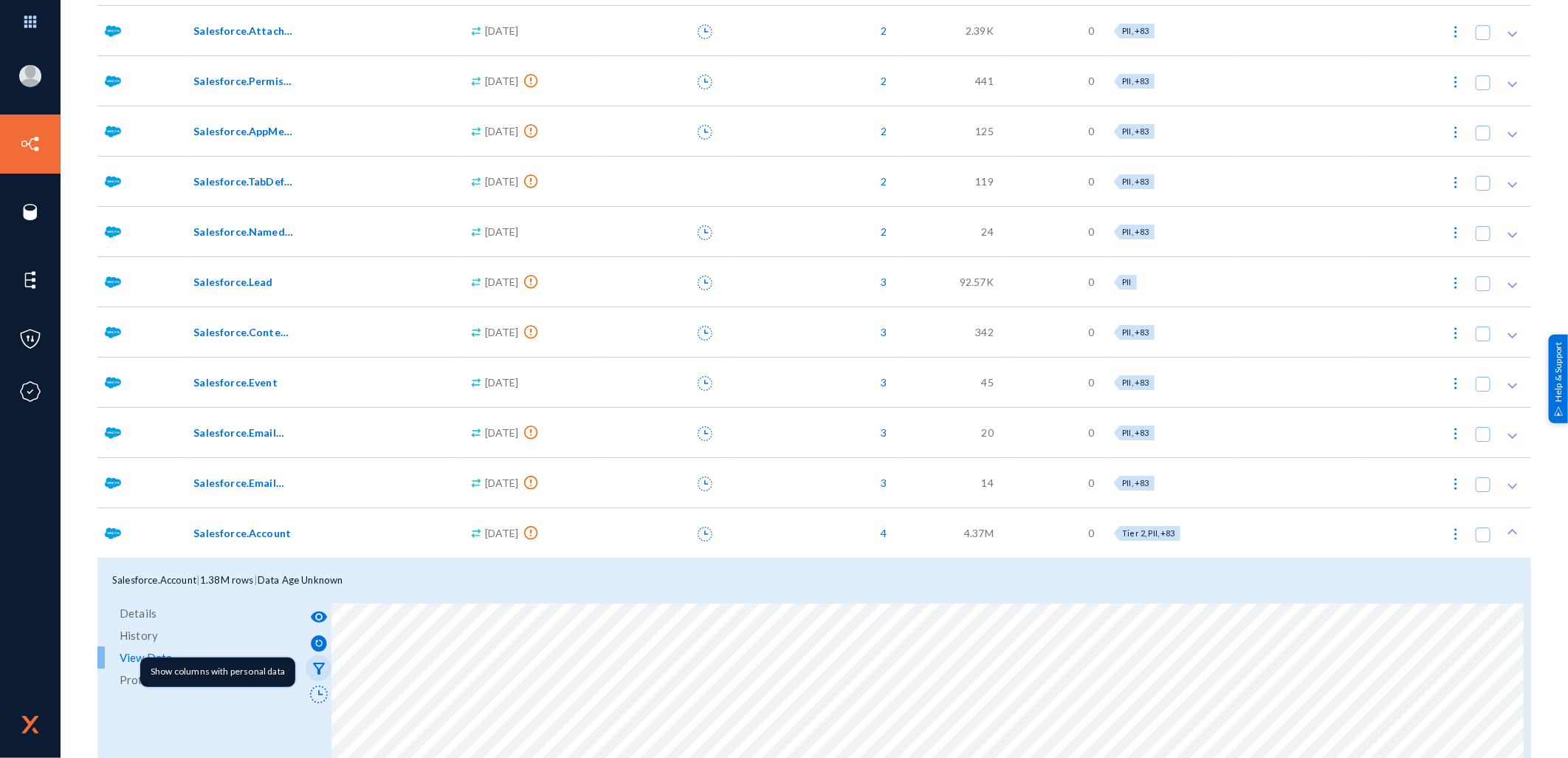
click at [320, 665] on mat-icon "filter_alt" at bounding box center [319, 668] width 18 height 18
click at [314, 615] on mat-icon "visibility" at bounding box center [319, 616] width 18 height 18
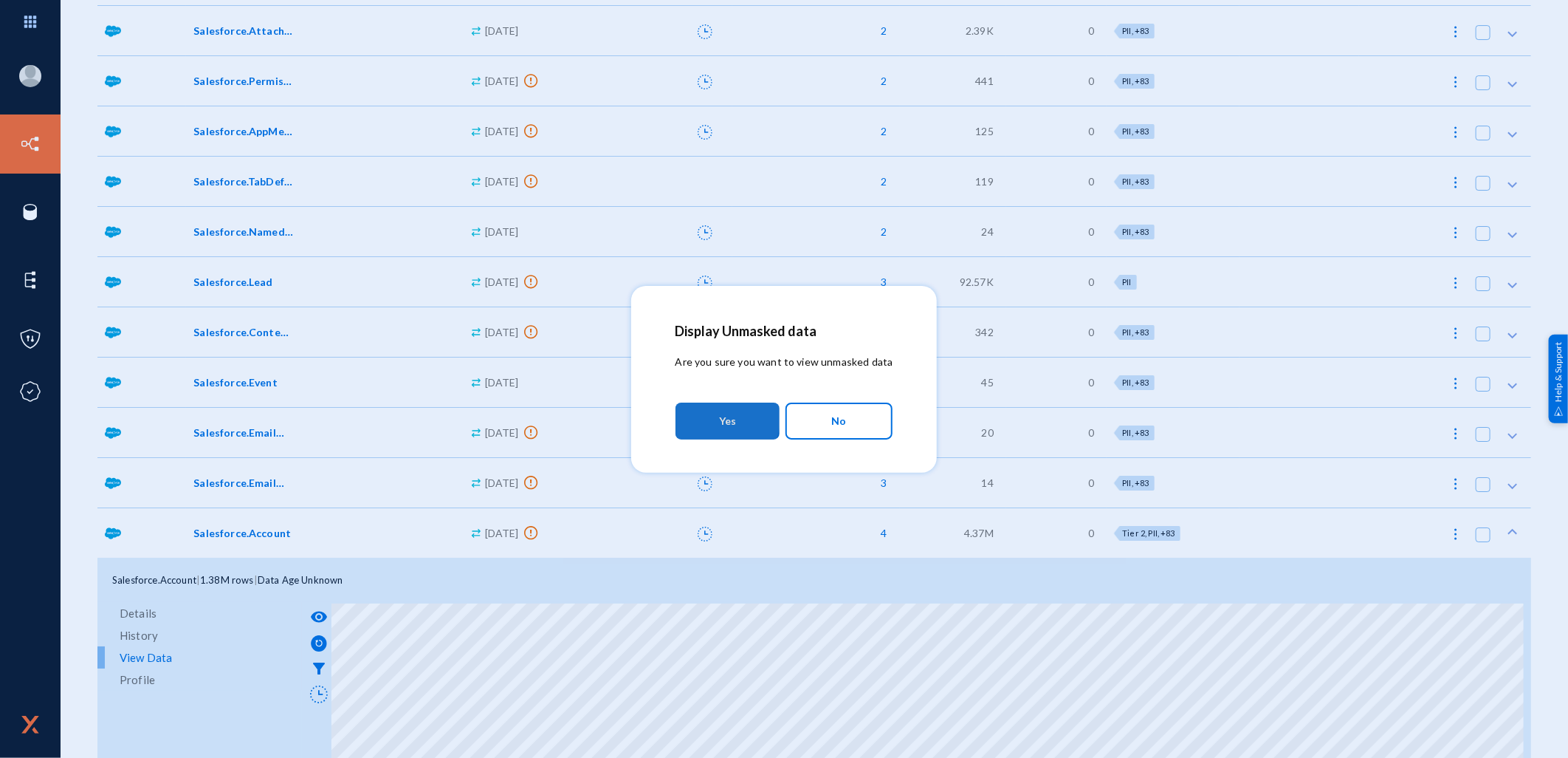
click at [710, 417] on button "Yes" at bounding box center [727, 421] width 104 height 37
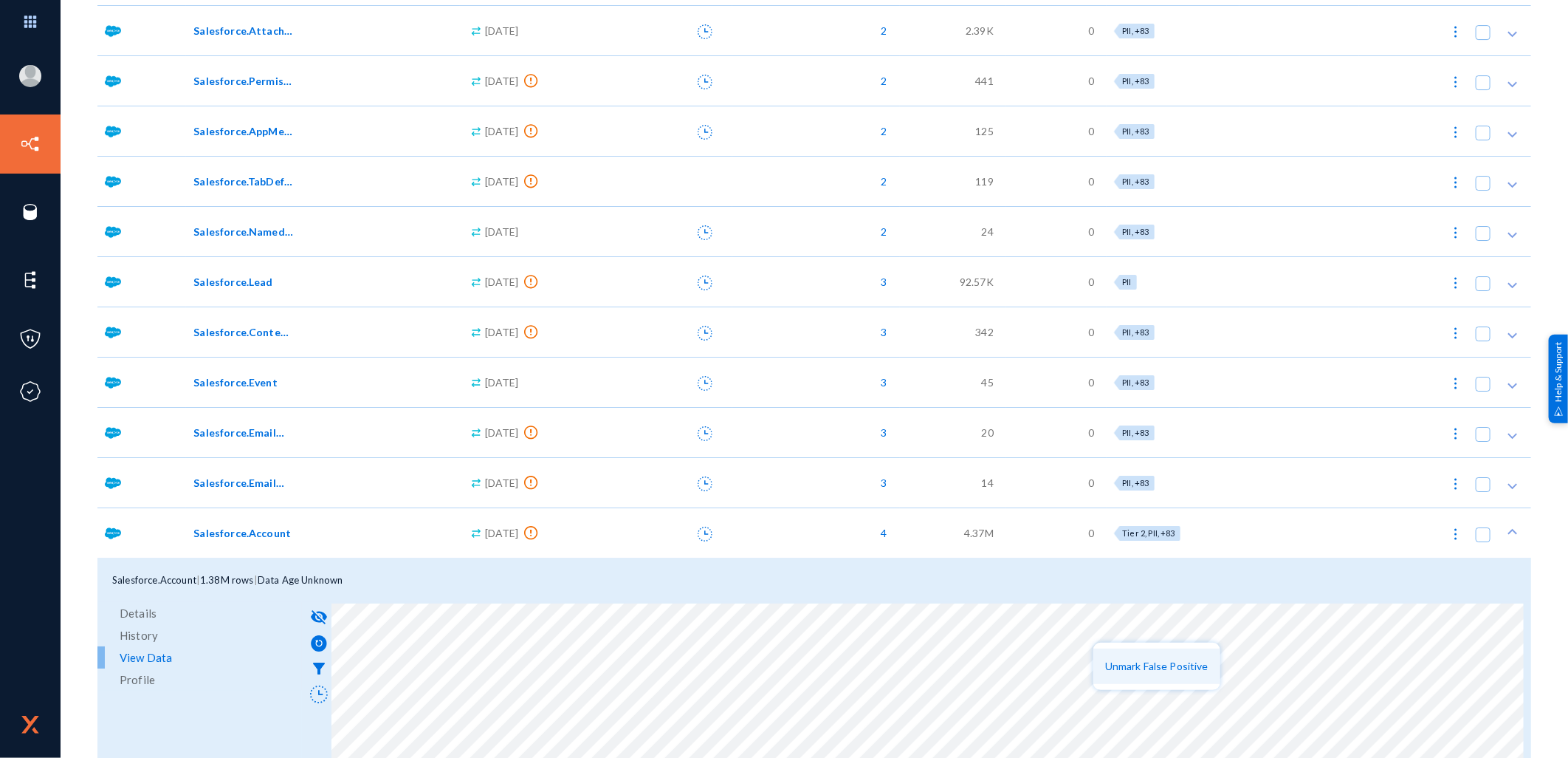
click at [1172, 666] on button "Unmark False Positive" at bounding box center [1157, 666] width 127 height 36
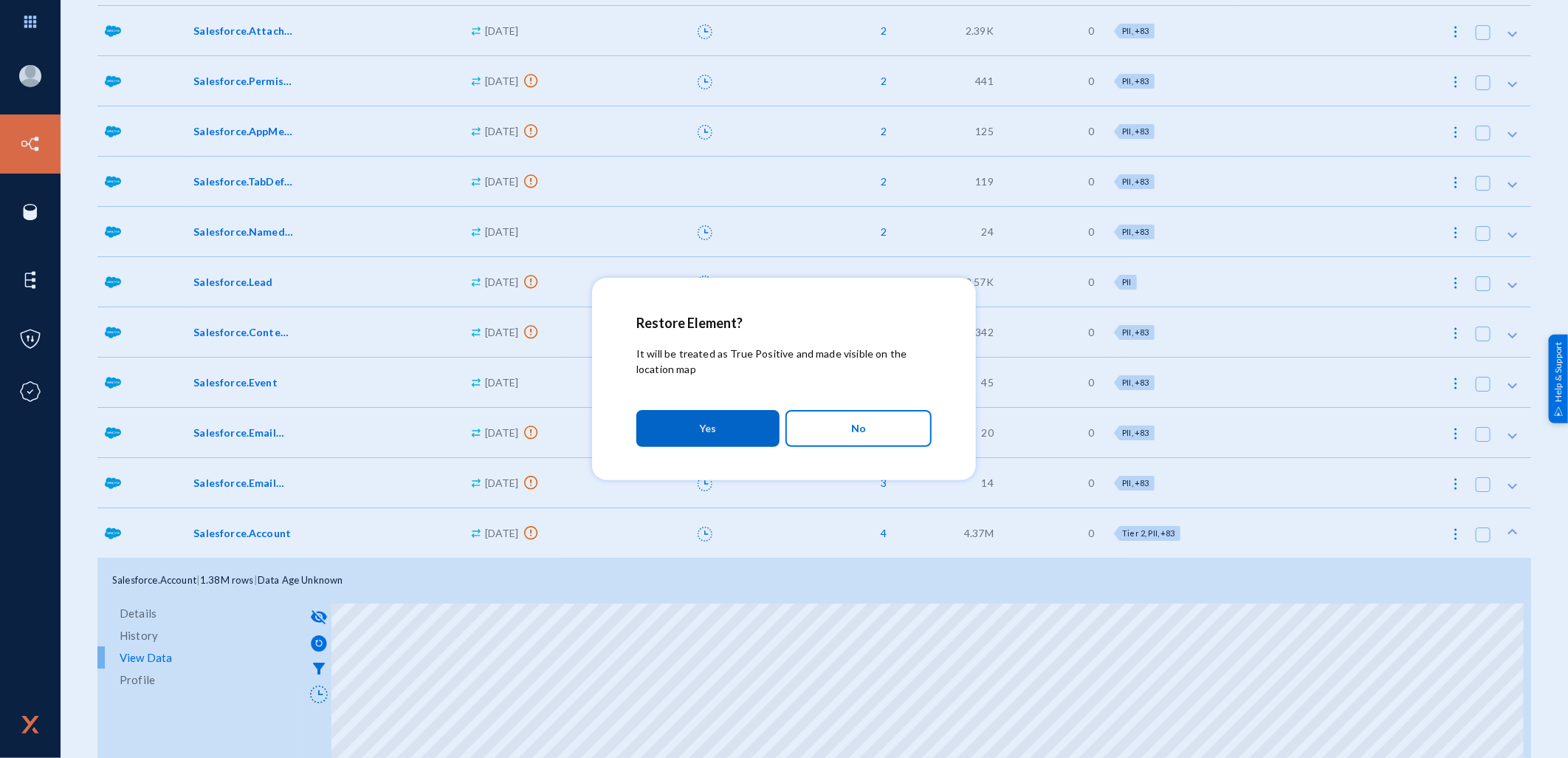
click at [749, 432] on button "Yes" at bounding box center [707, 428] width 143 height 37
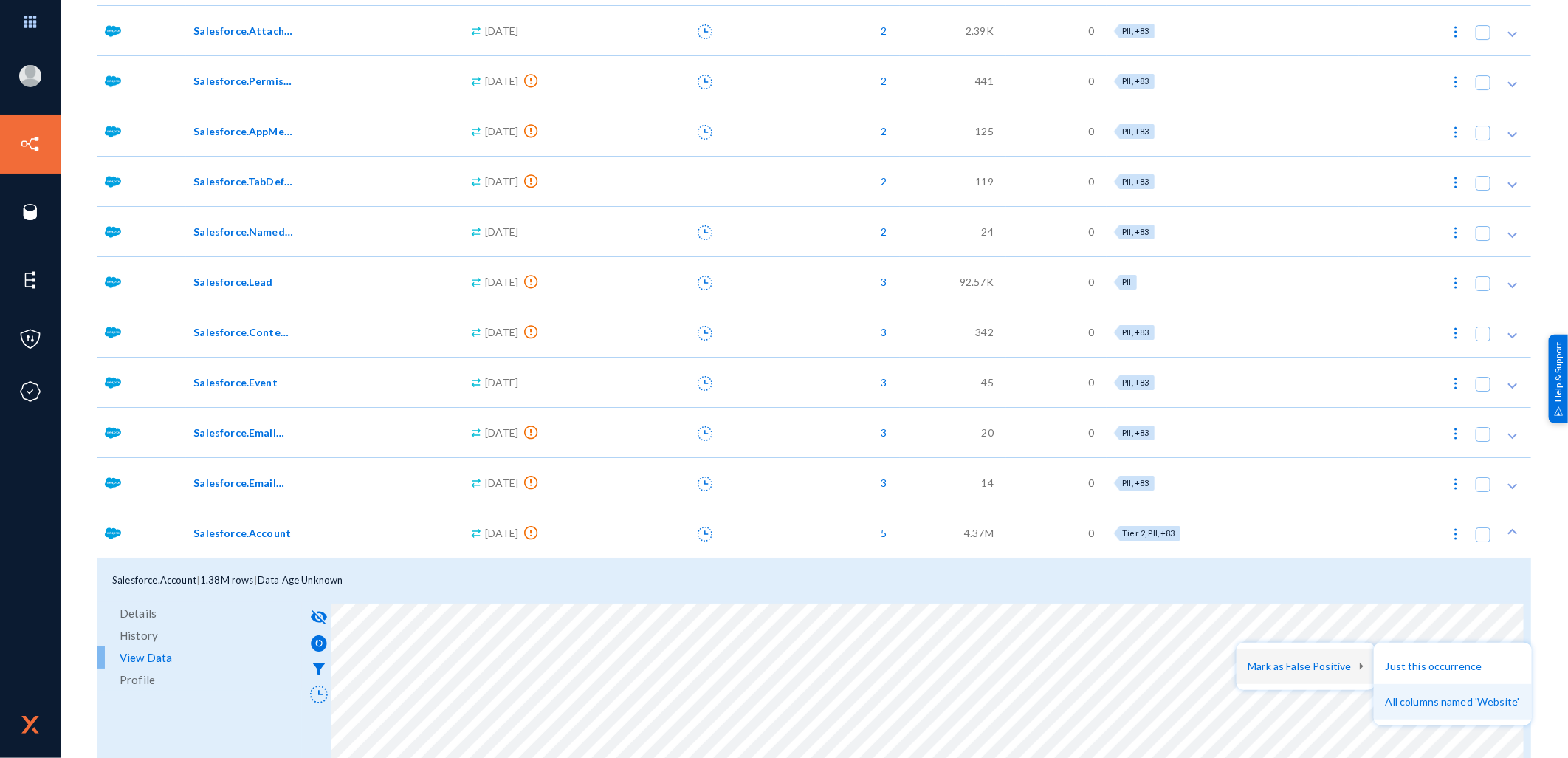
click at [1386, 699] on button "All columns named 'Website'" at bounding box center [1452, 701] width 158 height 36
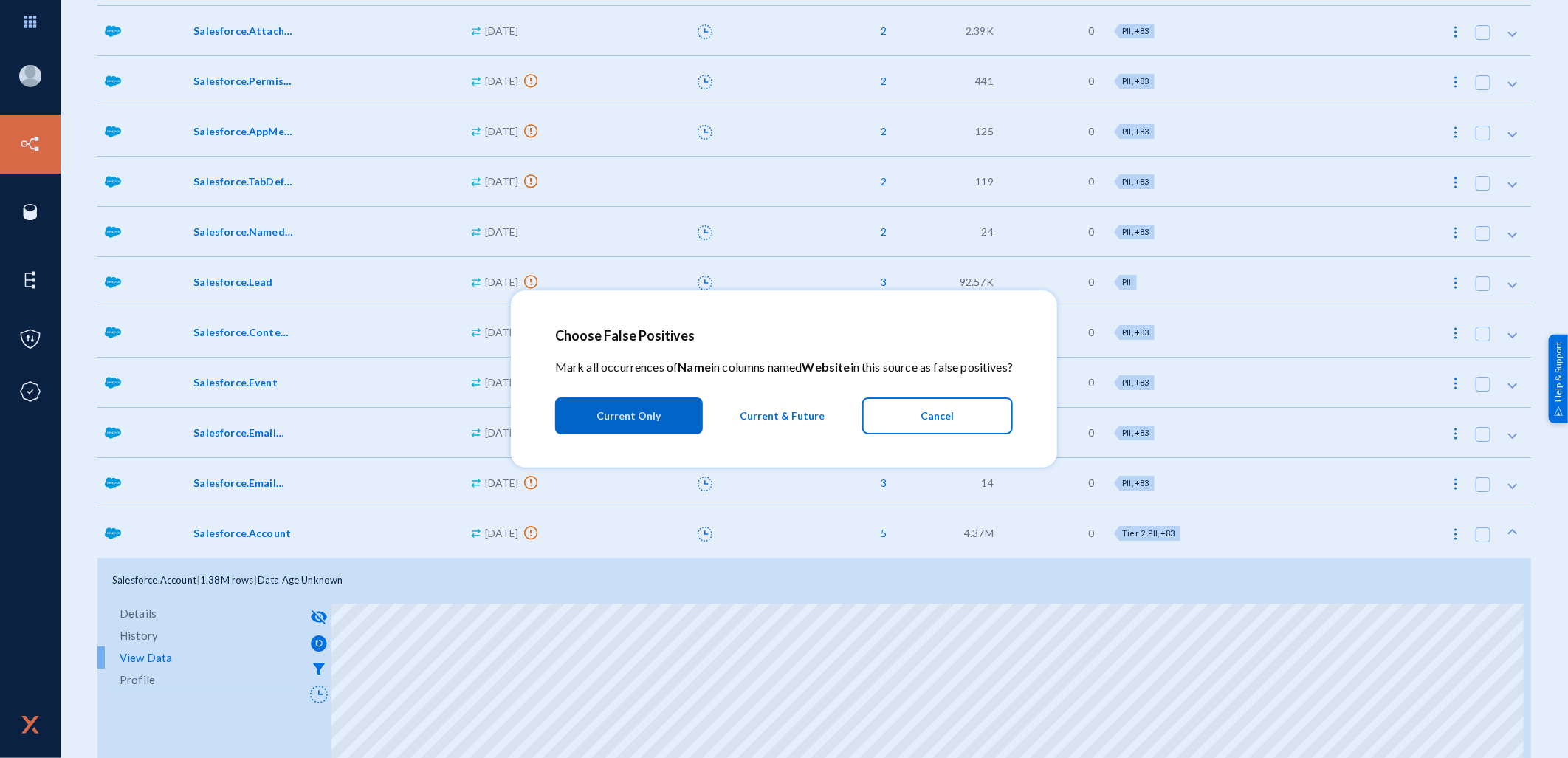
click at [785, 411] on span "Current & Future" at bounding box center [783, 415] width 85 height 26
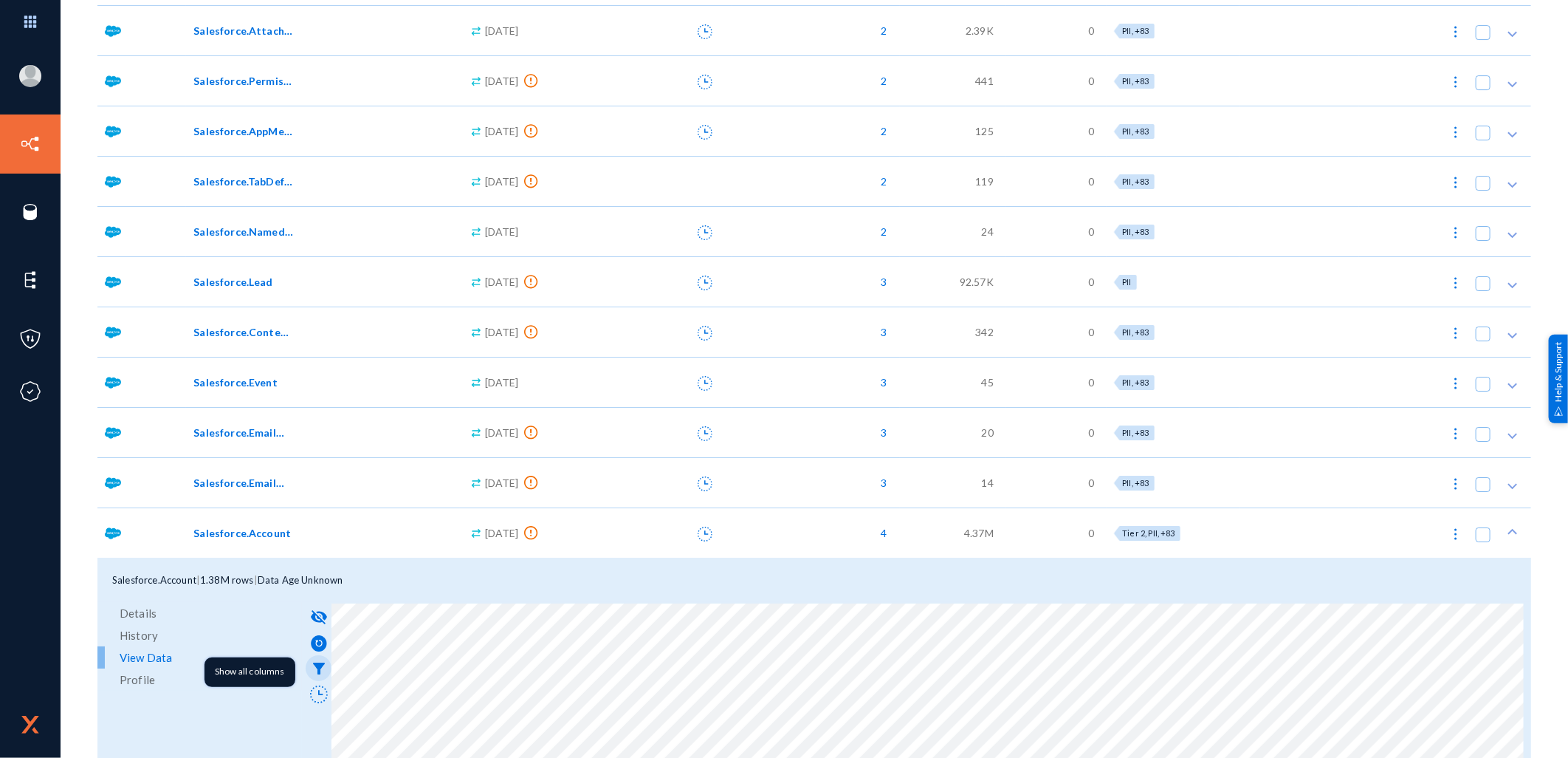
click at [317, 666] on mat-icon "filter_alt" at bounding box center [319, 668] width 18 height 18
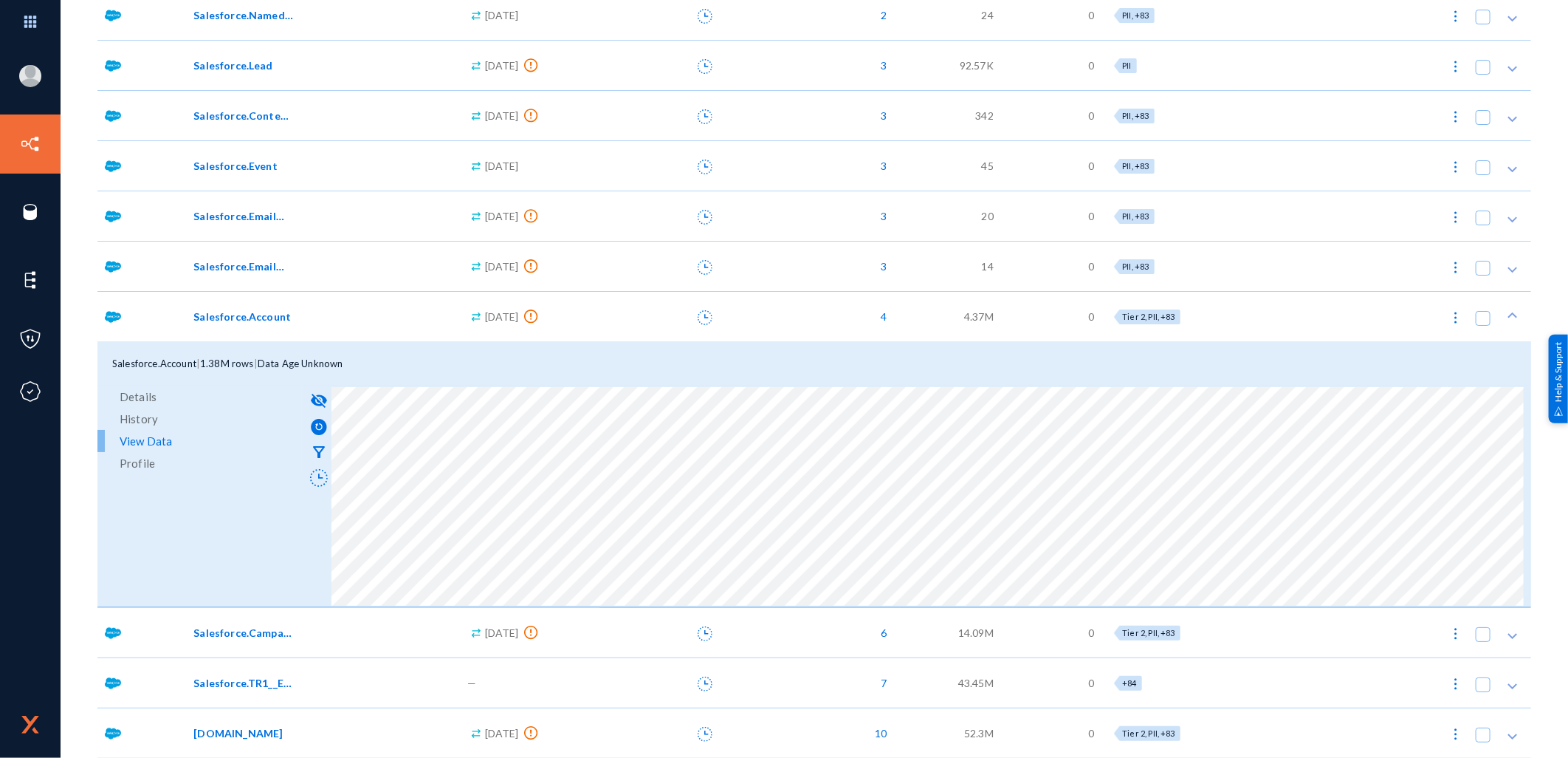
scroll to position [3405, 0]
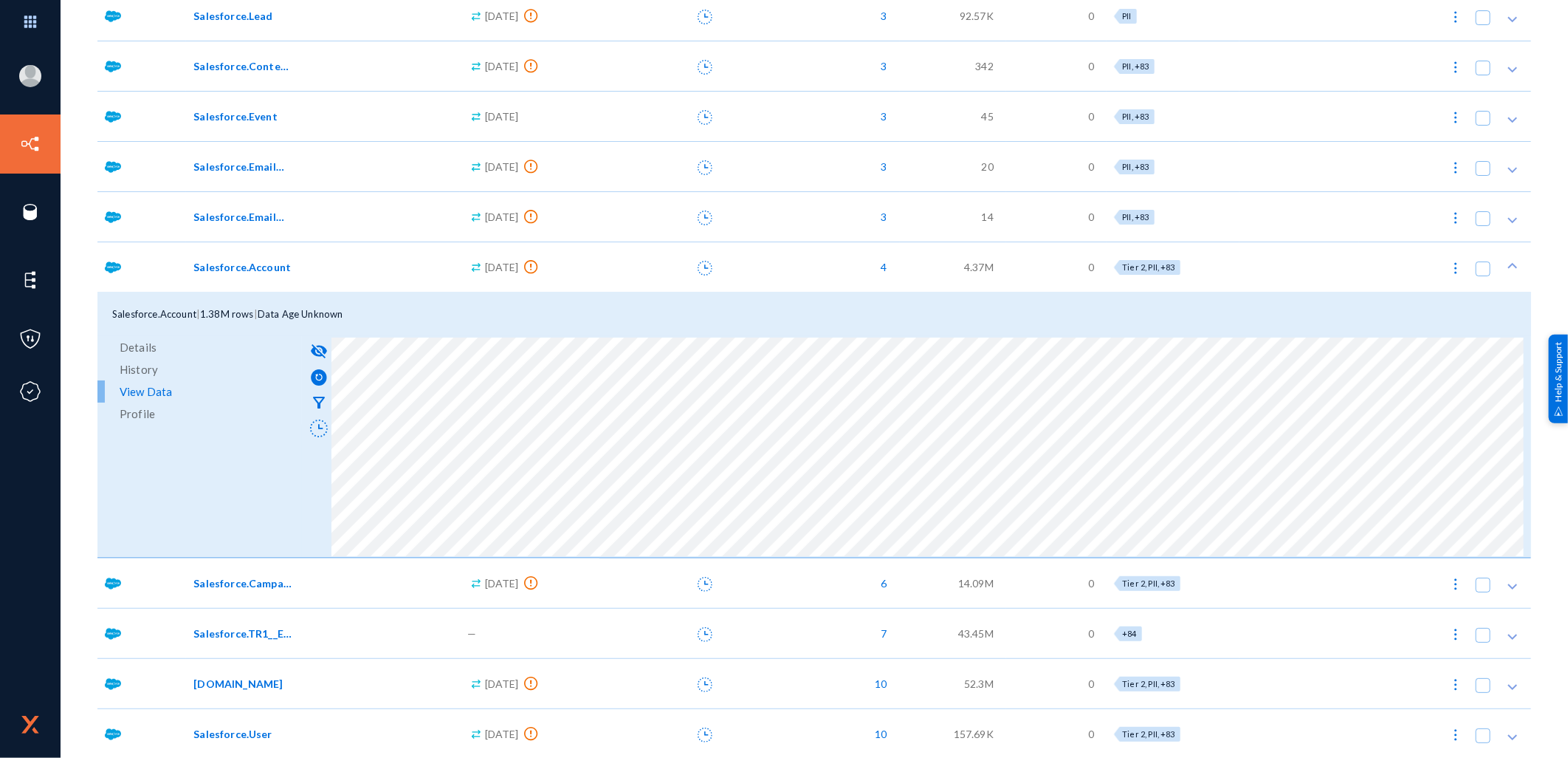
click at [1510, 265] on polygon at bounding box center [1512, 265] width 9 height 6
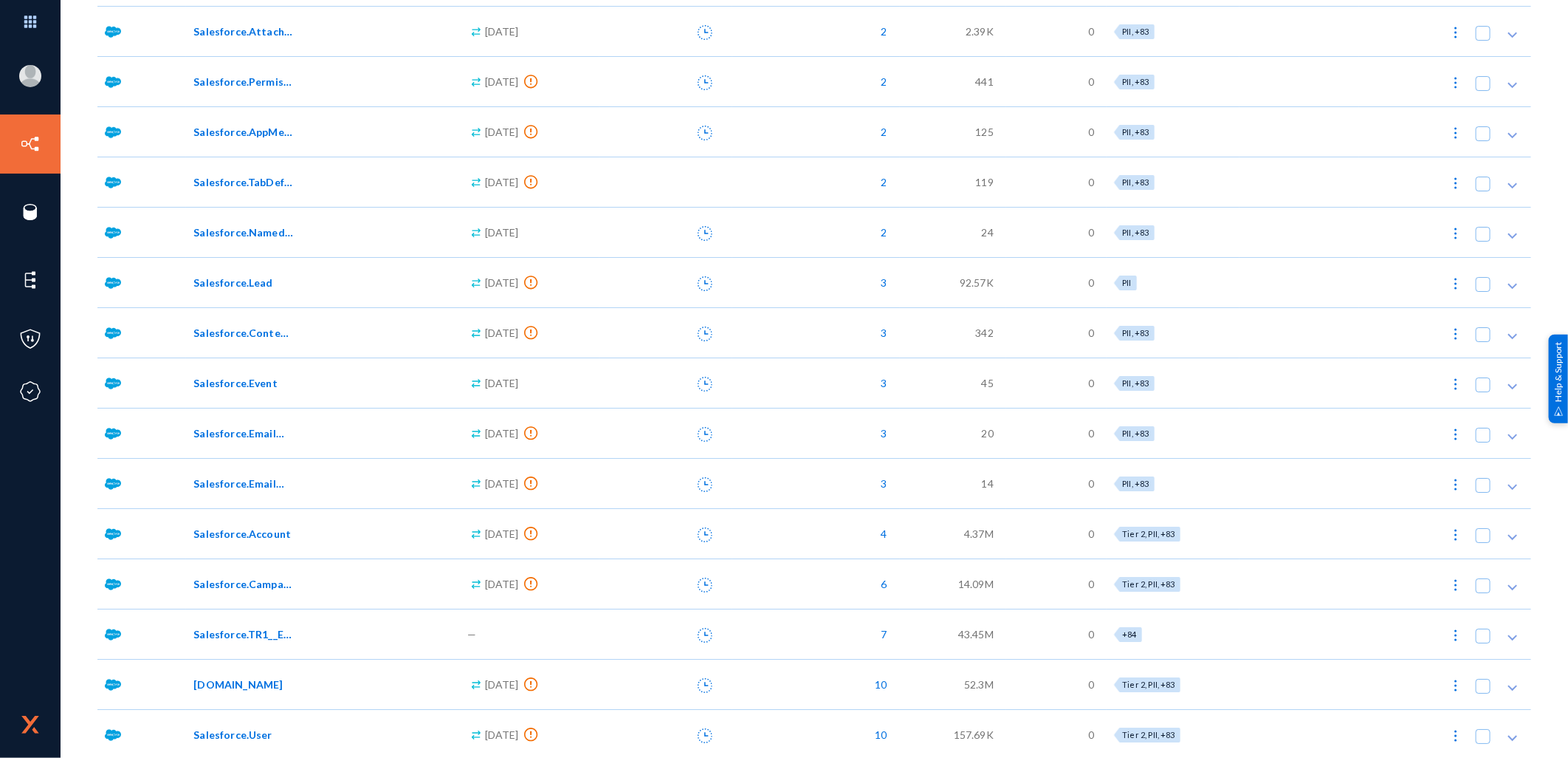
scroll to position [3139, 0]
click at [246, 683] on span "[DOMAIN_NAME]" at bounding box center [238, 684] width 90 height 15
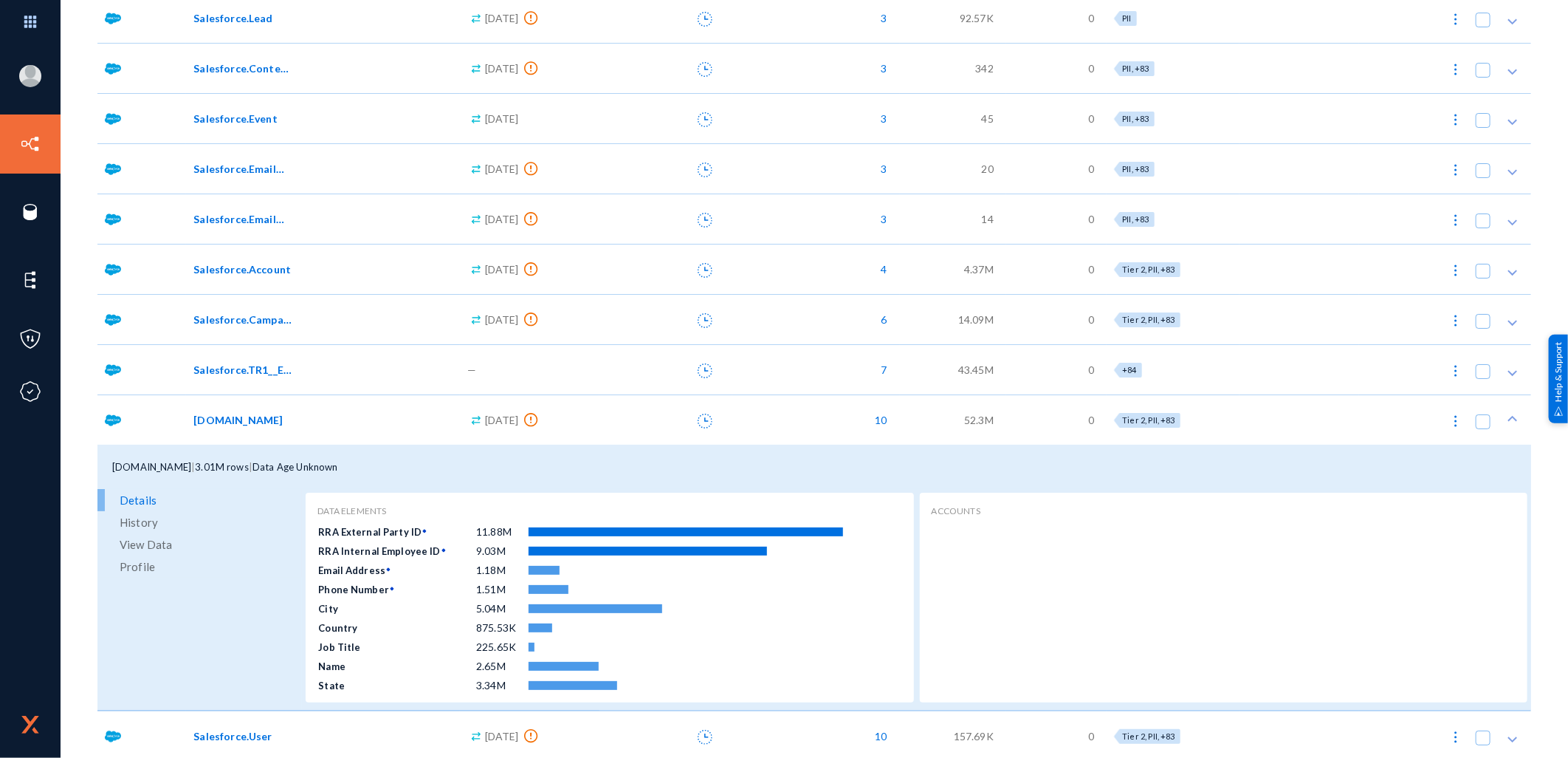
scroll to position [3405, 0]
click at [152, 543] on span "View Data" at bounding box center [145, 542] width 52 height 22
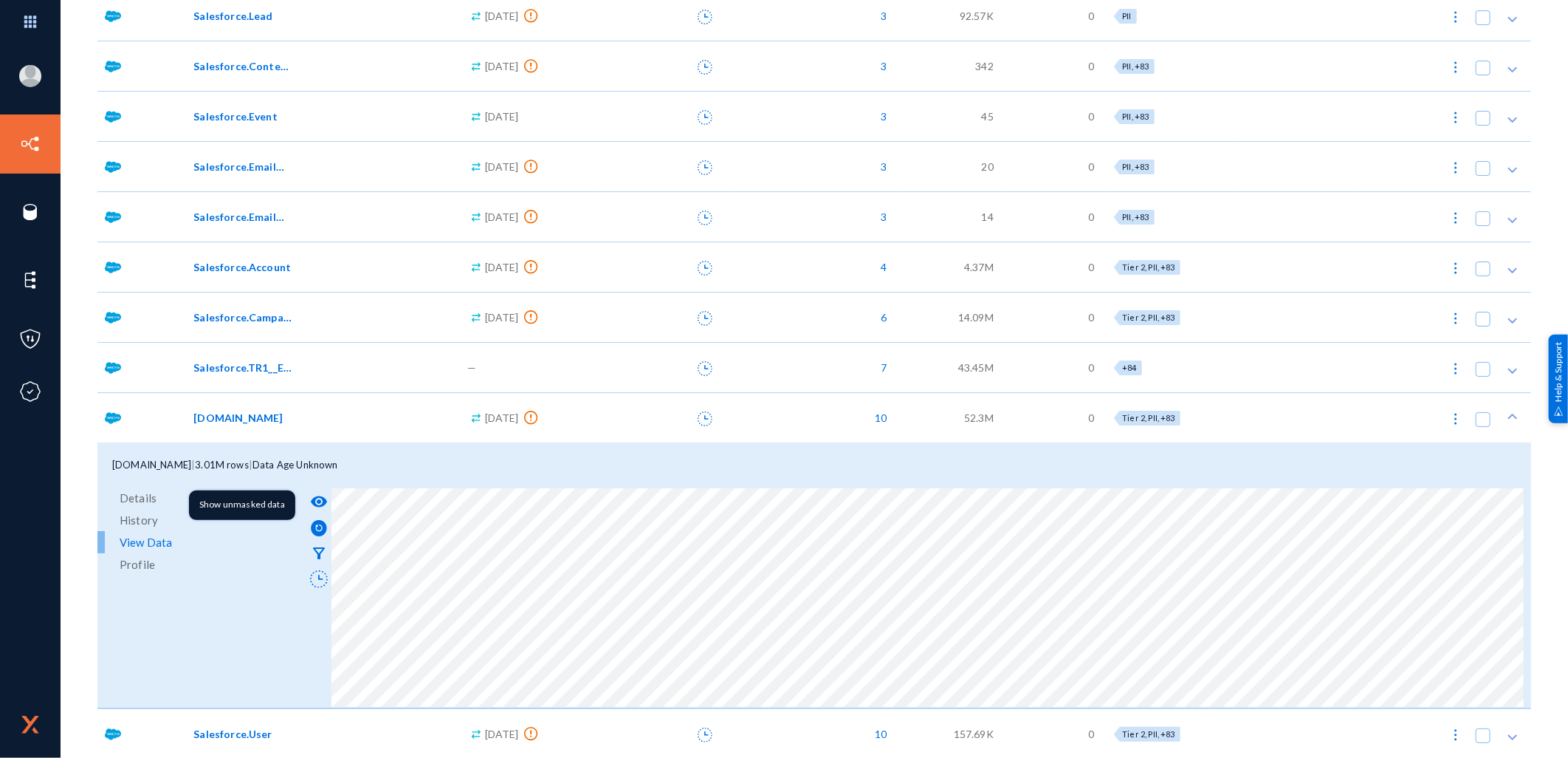
click at [322, 499] on mat-icon "visibility" at bounding box center [319, 501] width 18 height 18
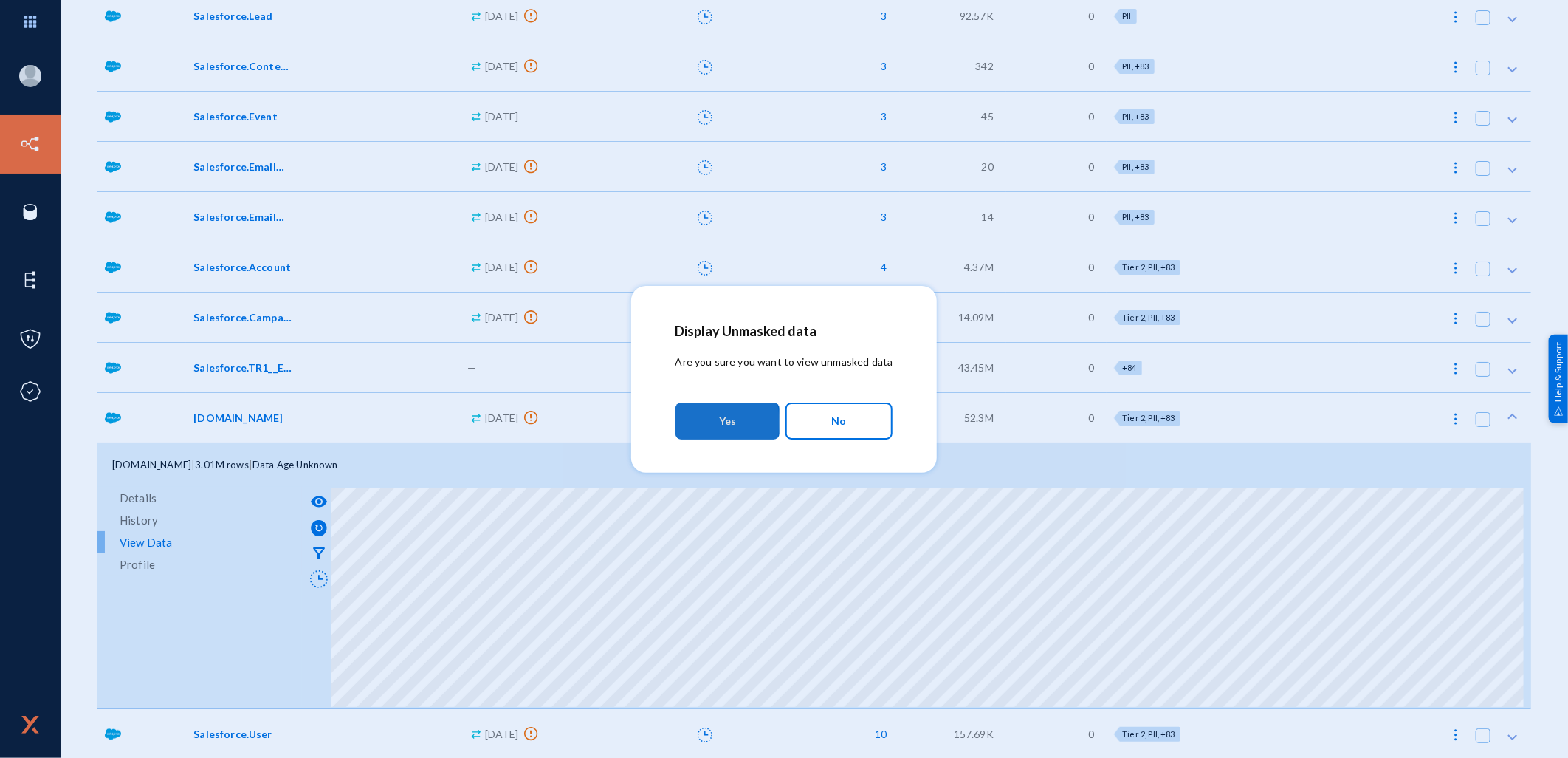
drag, startPoint x: 713, startPoint y: 421, endPoint x: 720, endPoint y: 427, distance: 9.2
click at [713, 423] on button "Yes" at bounding box center [727, 421] width 104 height 37
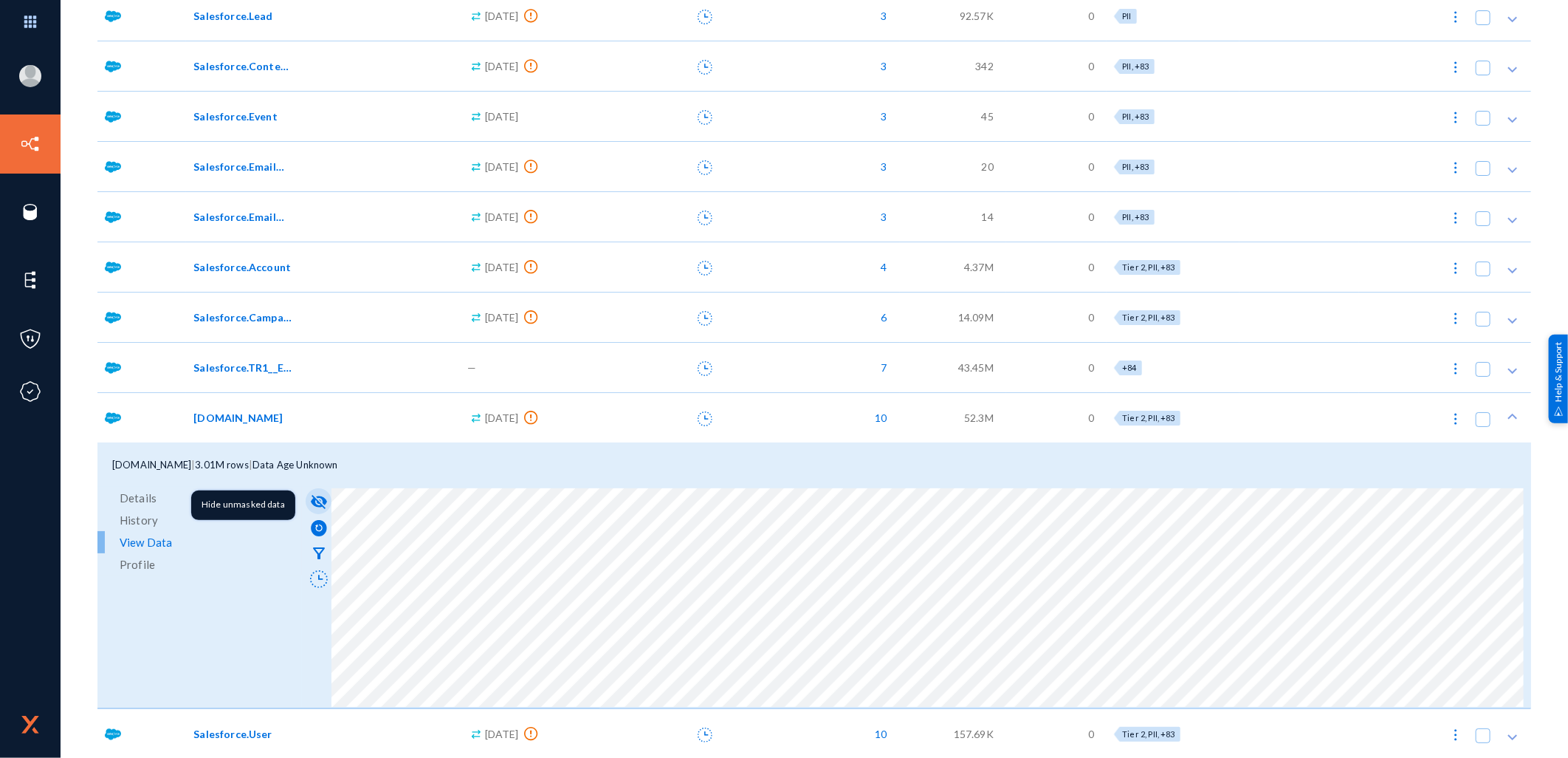
click at [319, 500] on mat-icon "visibility_off" at bounding box center [319, 501] width 18 height 18
click at [321, 497] on mat-icon "visibility" at bounding box center [319, 501] width 18 height 18
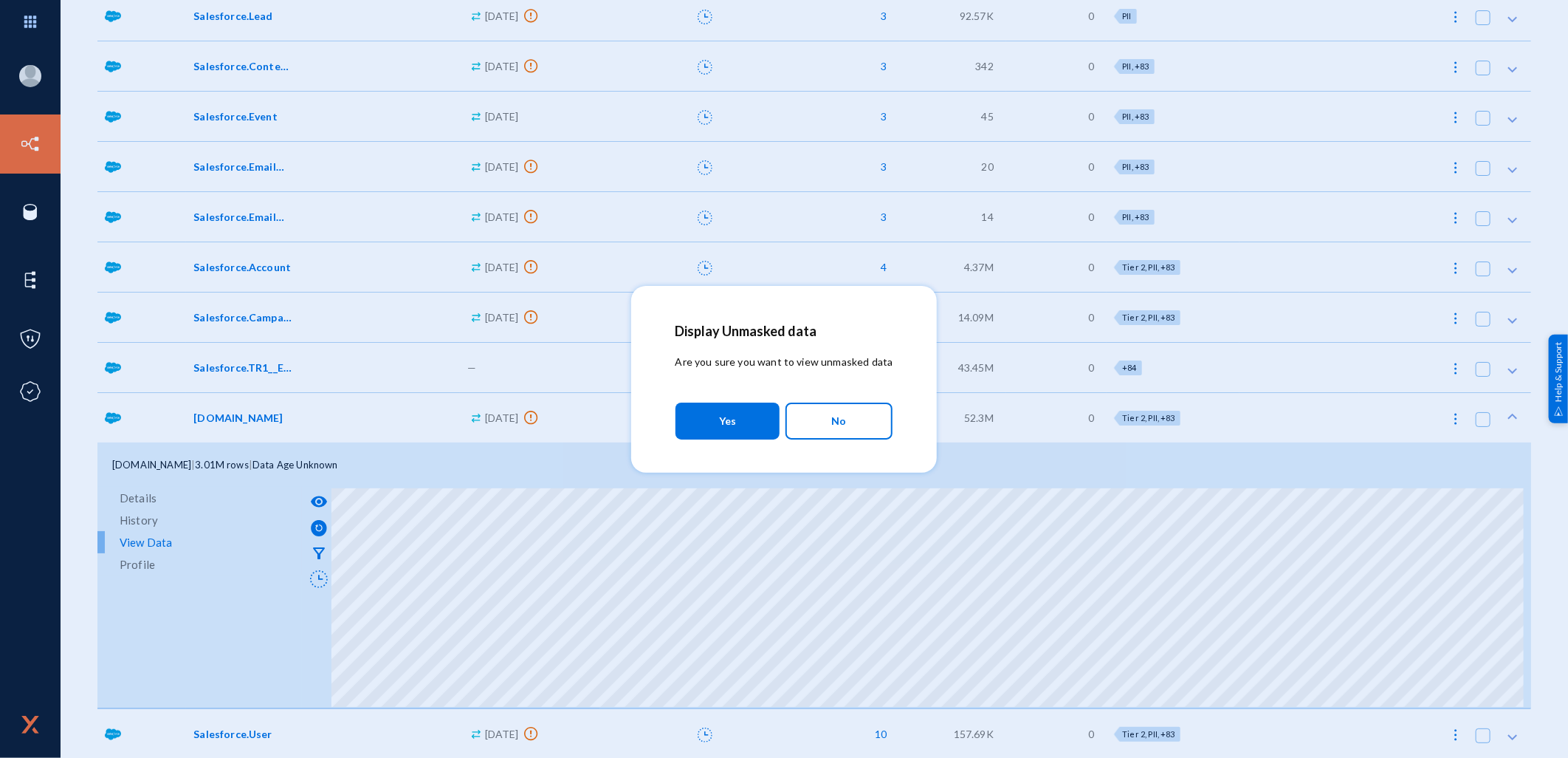
click at [734, 432] on span "Yes" at bounding box center [727, 420] width 17 height 26
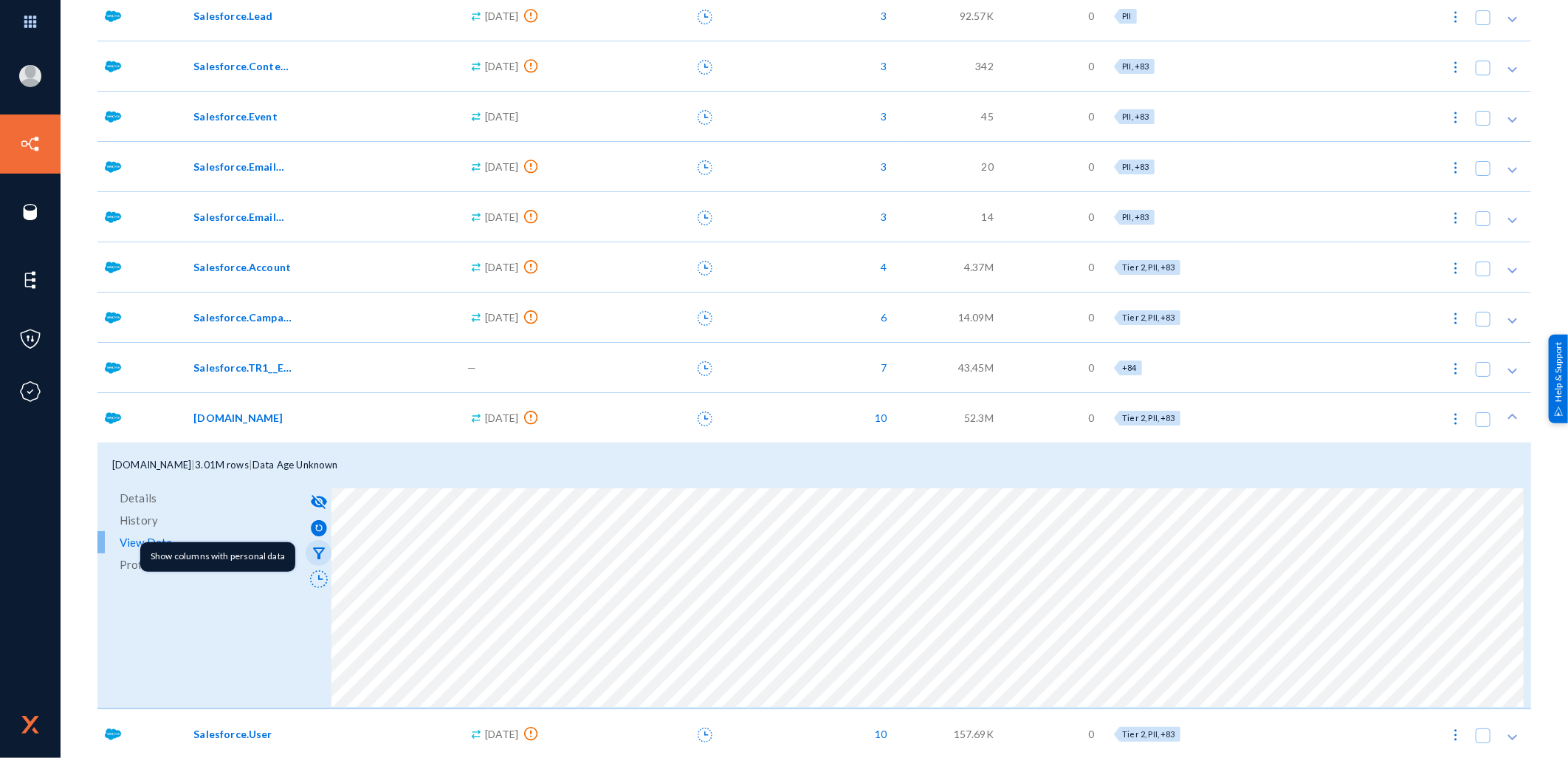
click at [319, 548] on mat-icon "filter_alt" at bounding box center [319, 552] width 18 height 18
click at [314, 550] on mat-icon "filter_alt" at bounding box center [319, 552] width 18 height 18
click at [1510, 410] on icon at bounding box center [1512, 416] width 14 height 14
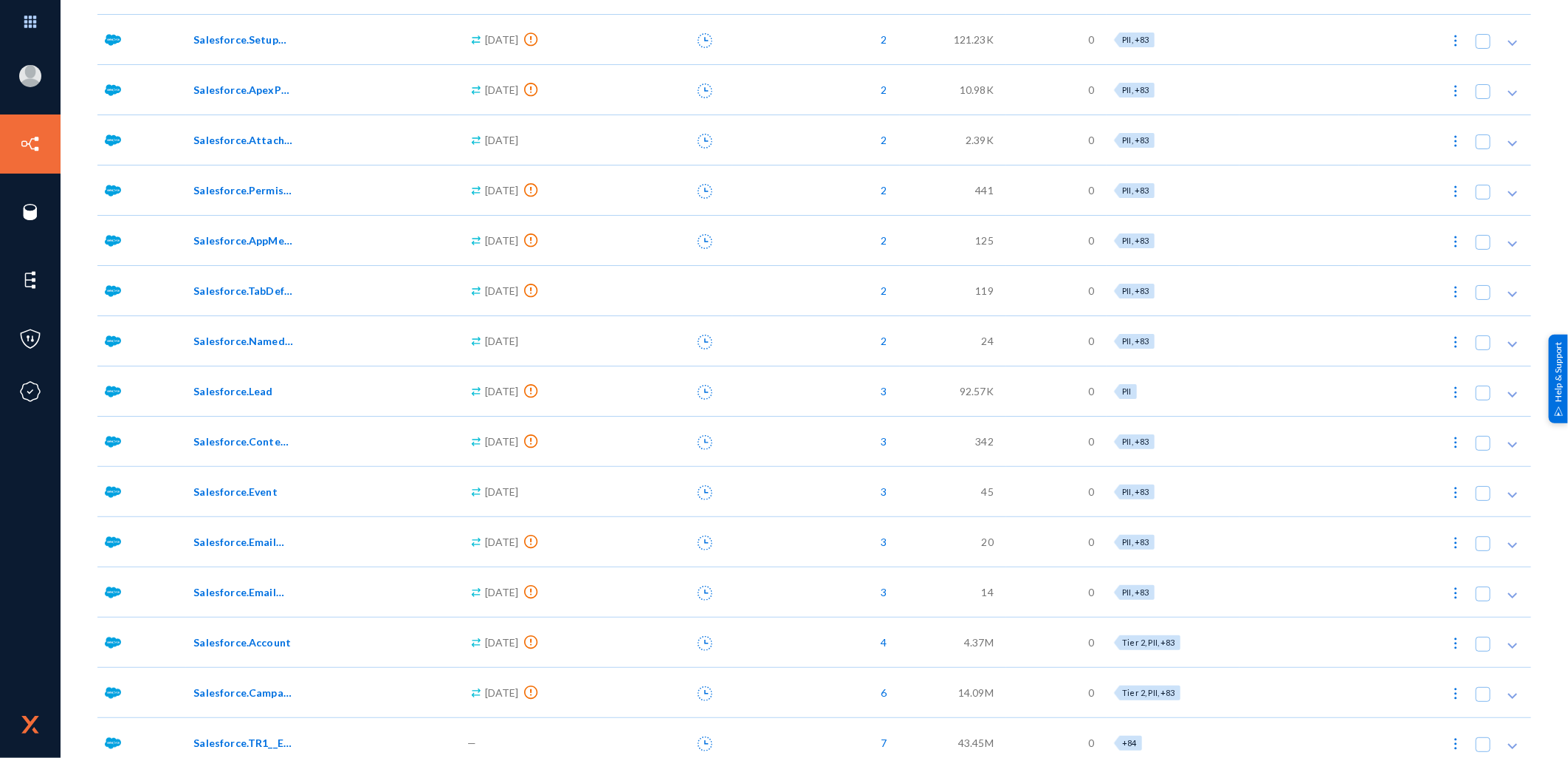
scroll to position [3139, 0]
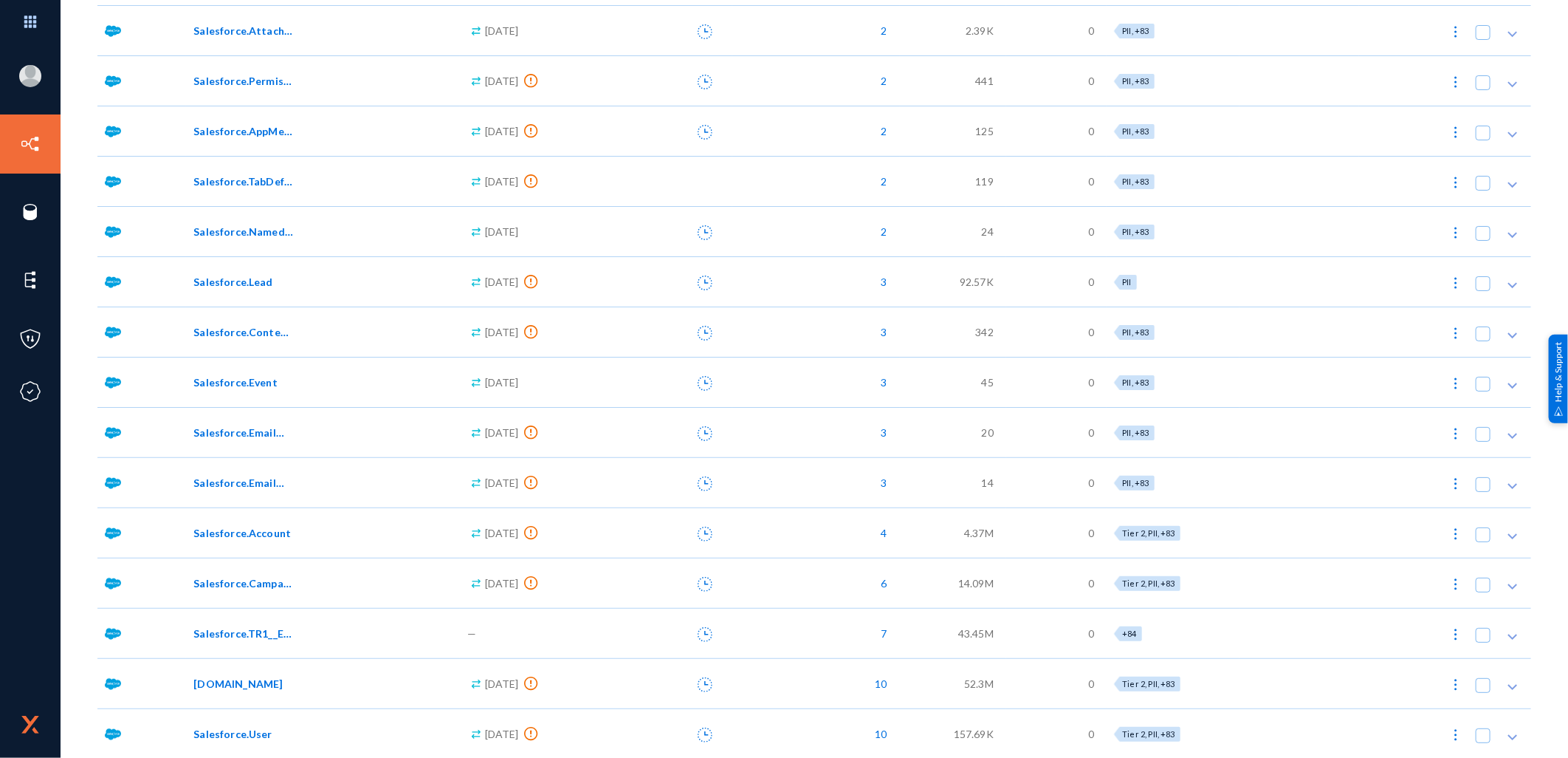
click at [252, 689] on span "[DOMAIN_NAME]" at bounding box center [238, 684] width 90 height 15
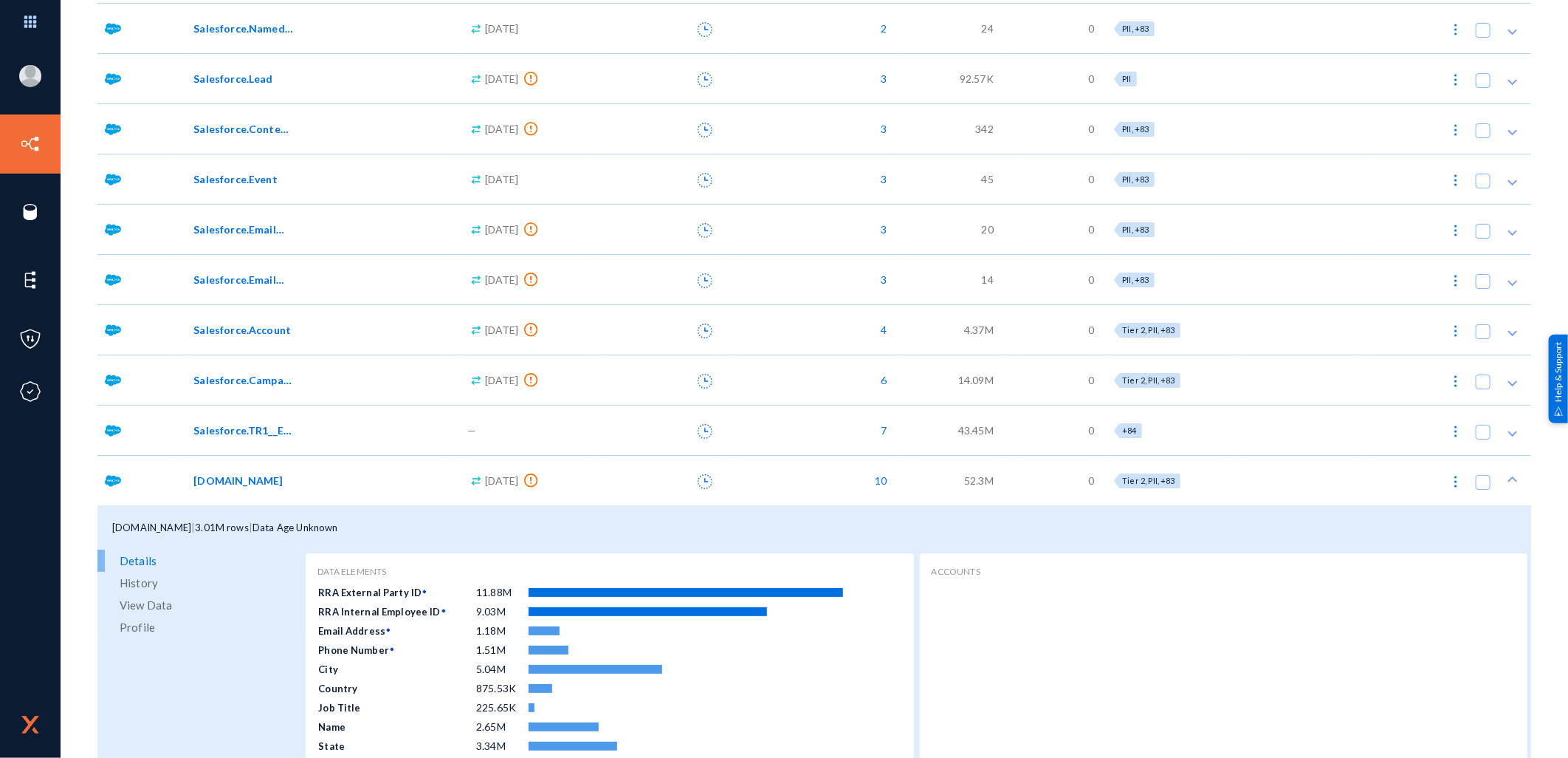
scroll to position [3405, 0]
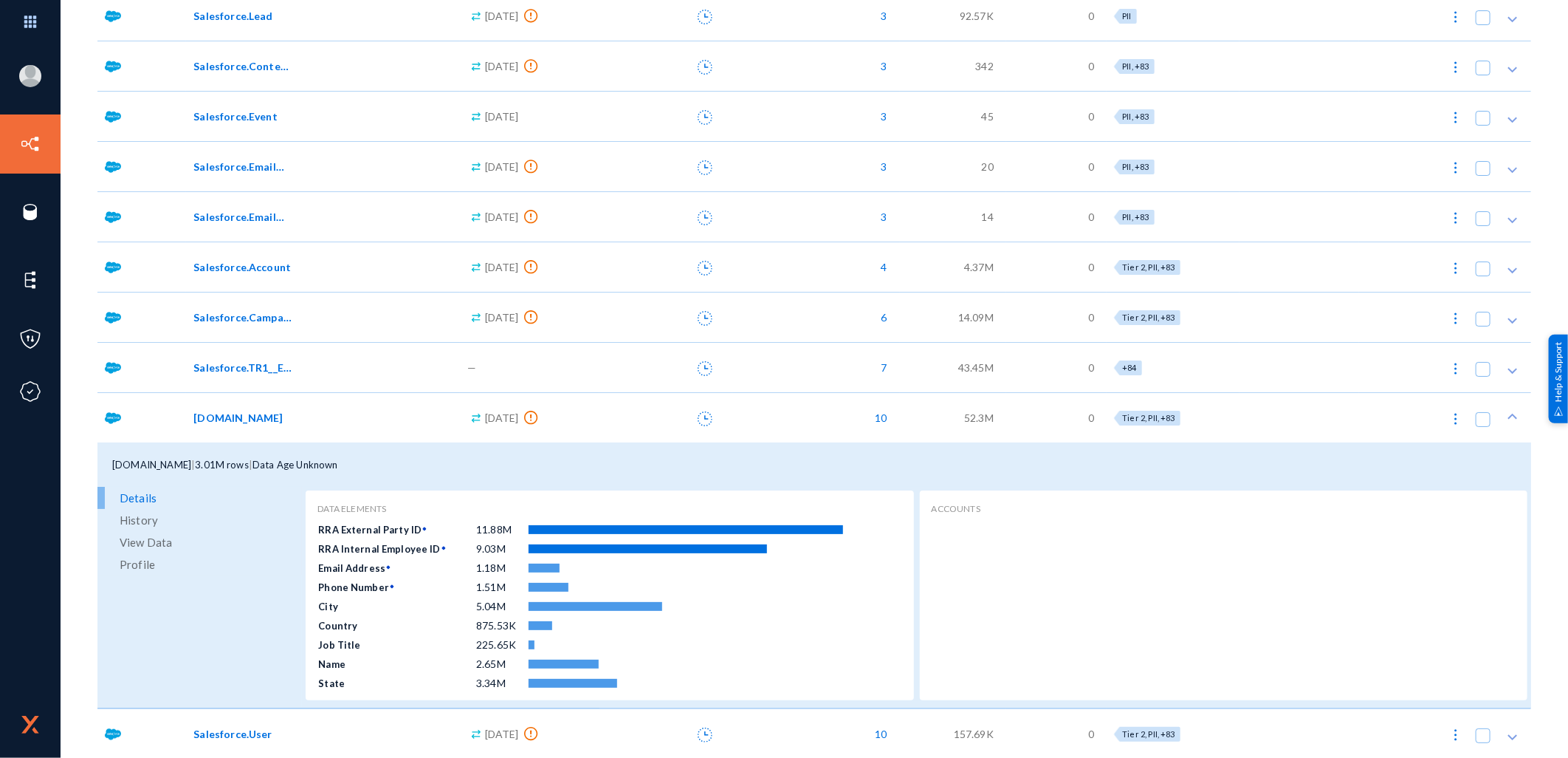
click at [145, 543] on span "View Data" at bounding box center [145, 542] width 52 height 22
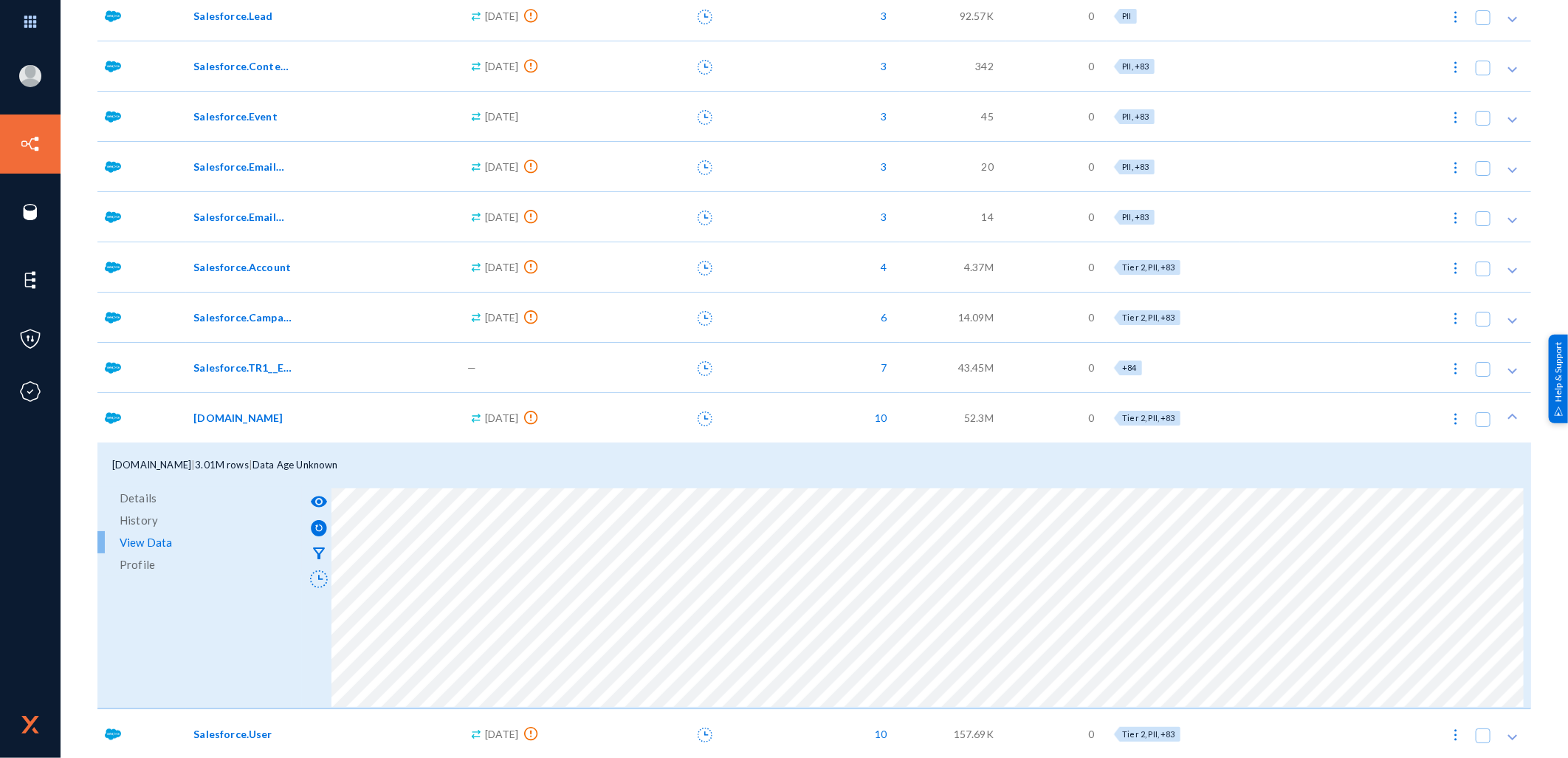
click at [321, 495] on mat-icon "visibility" at bounding box center [319, 501] width 18 height 18
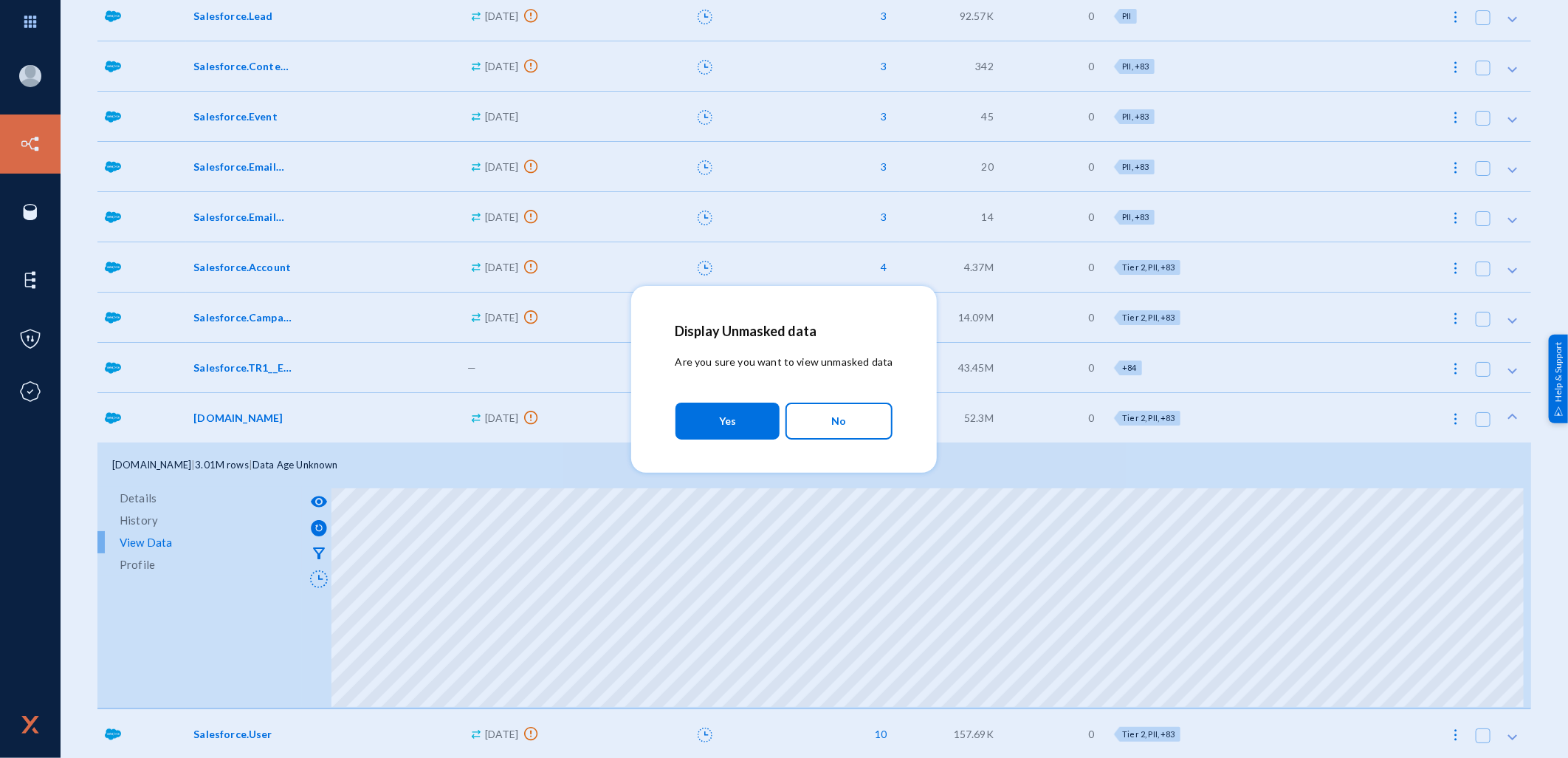
click at [729, 426] on span "Yes" at bounding box center [727, 420] width 17 height 26
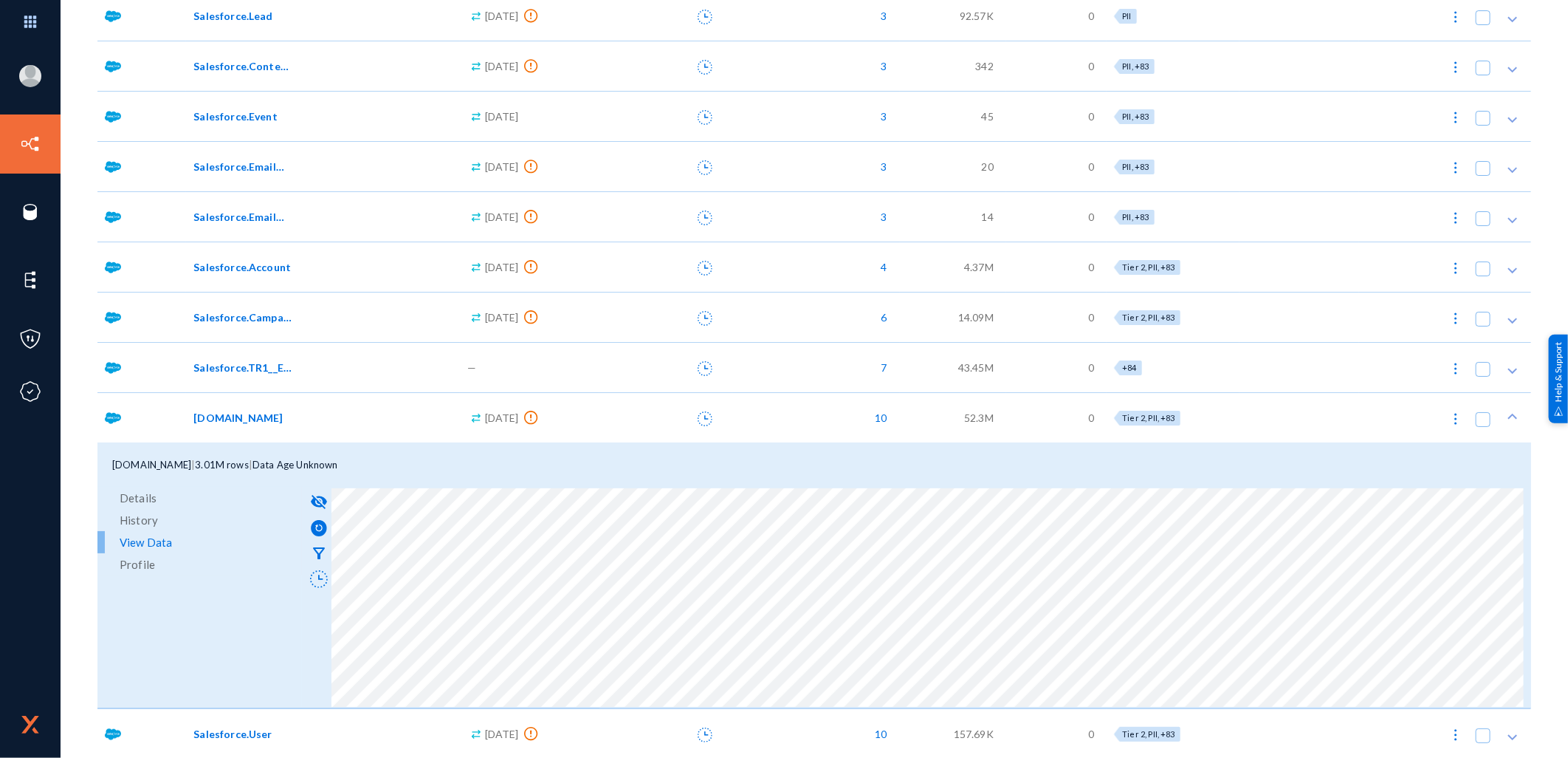
click at [247, 370] on span "Salesforce.TR1__EducationHistory__c" at bounding box center [244, 367] width 100 height 15
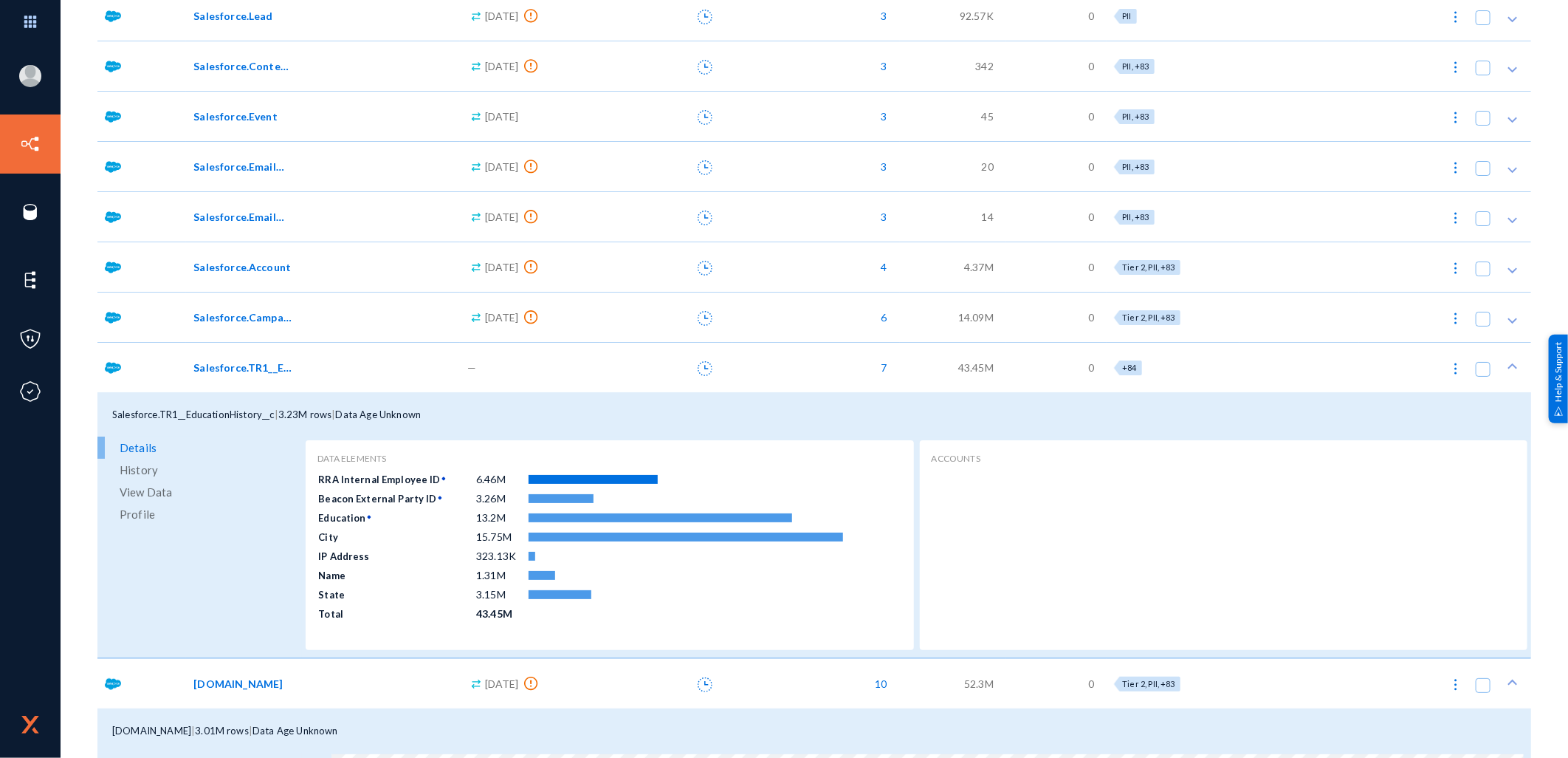
click at [142, 492] on span "View Data" at bounding box center [145, 492] width 52 height 22
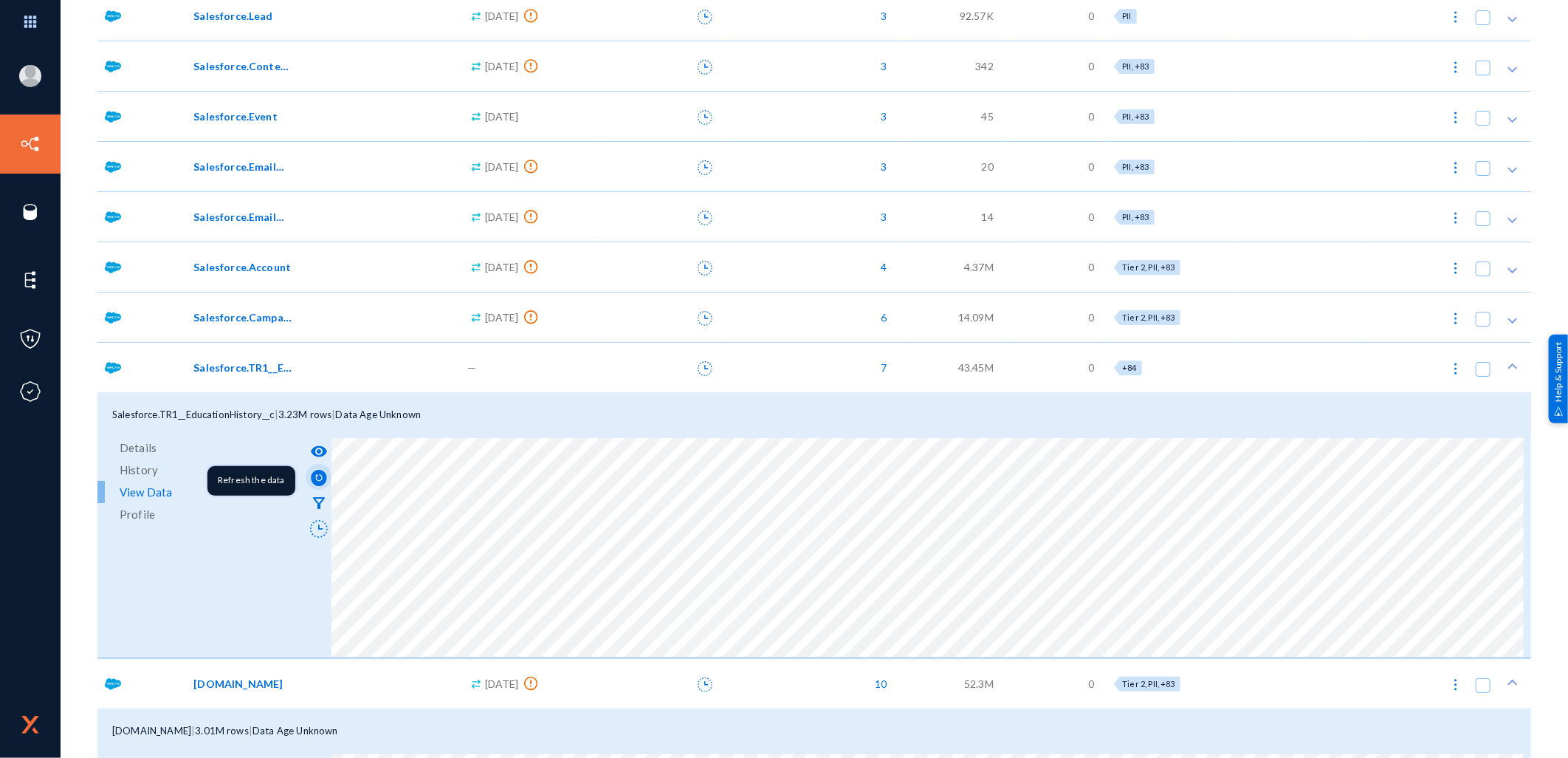
click at [316, 470] on img at bounding box center [318, 477] width 16 height 15
click at [319, 446] on mat-icon "visibility" at bounding box center [319, 451] width 18 height 18
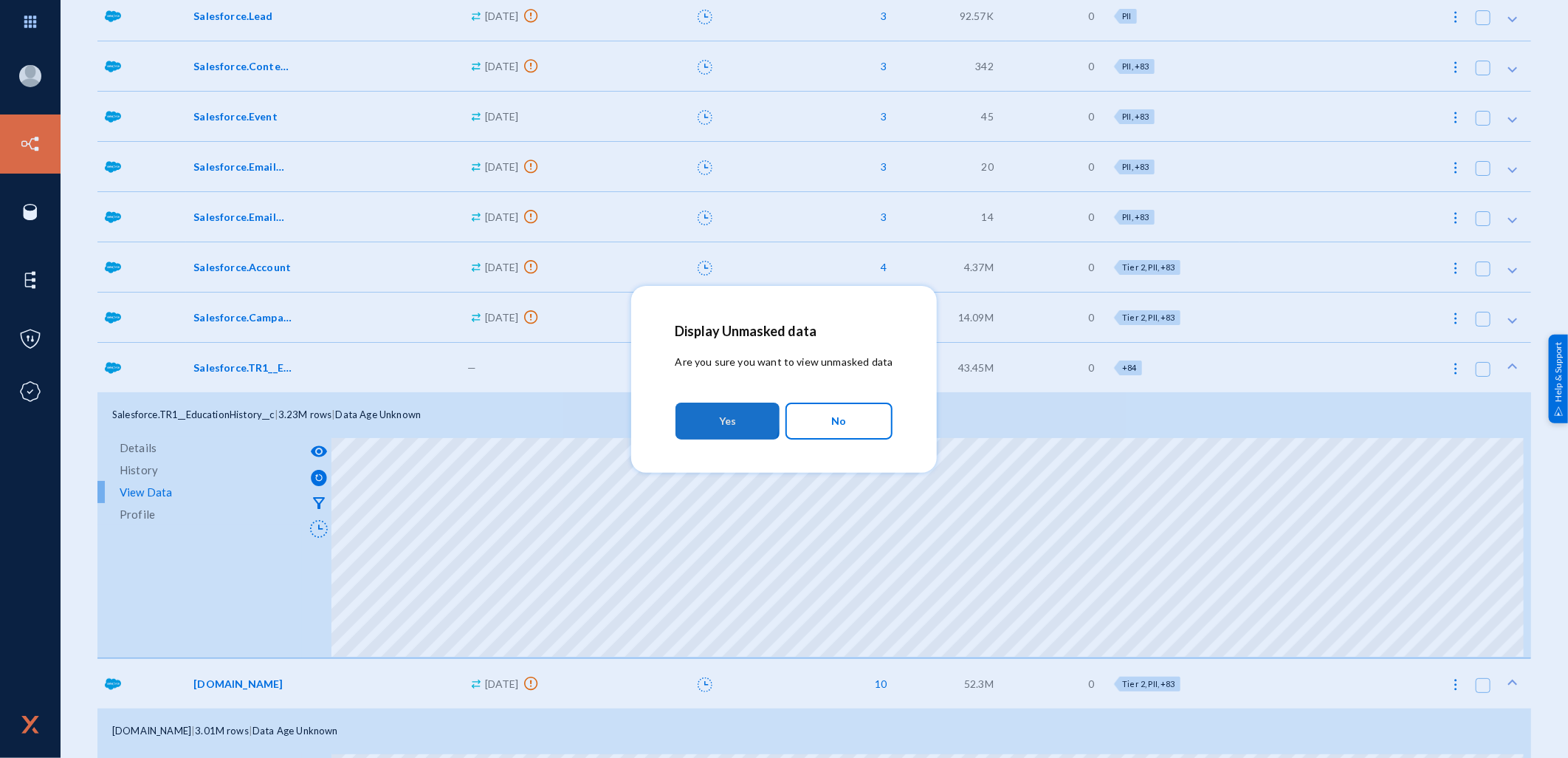
click at [712, 418] on button "Yes" at bounding box center [727, 421] width 104 height 37
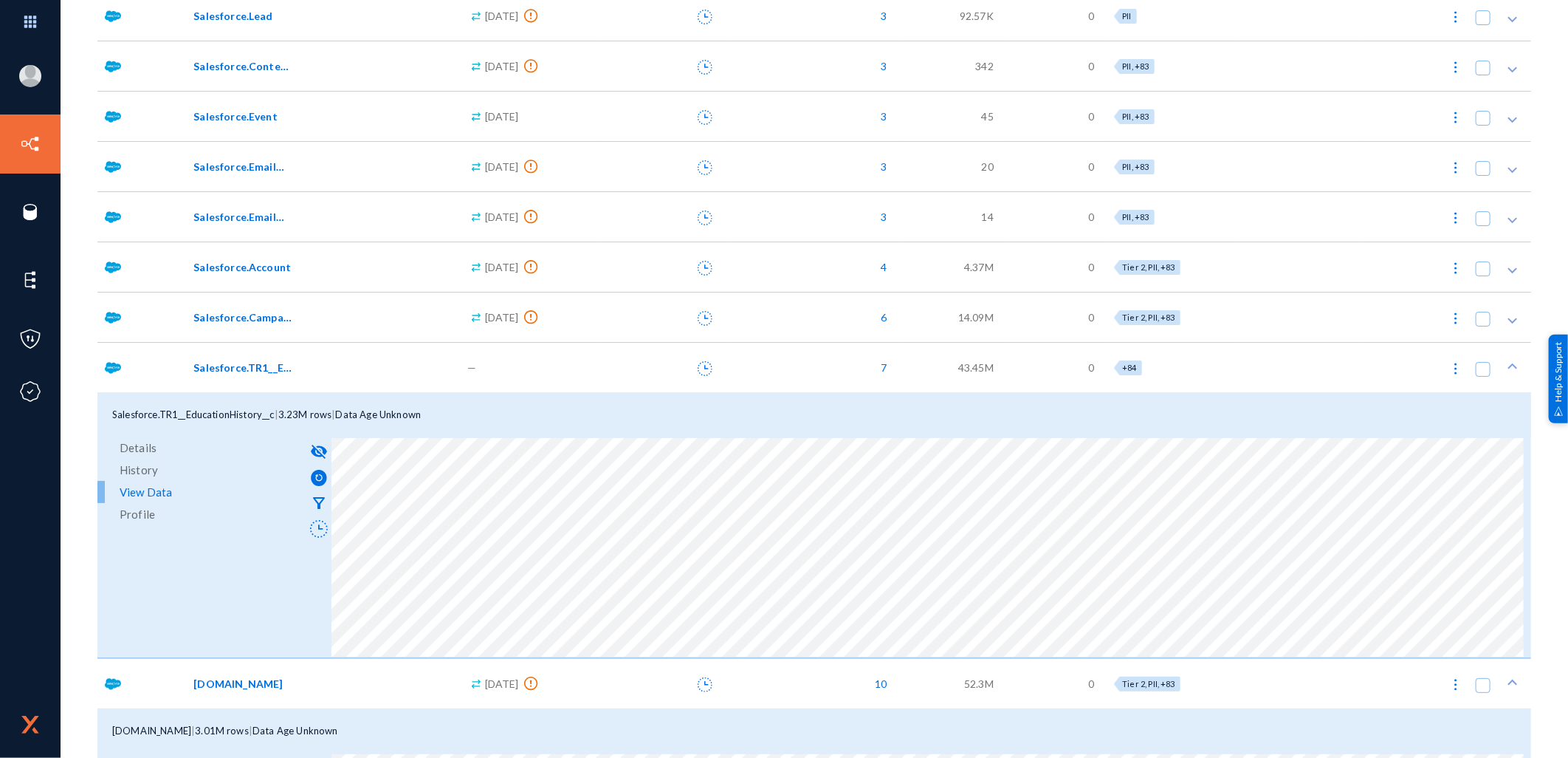
drag, startPoint x: 109, startPoint y: 412, endPoint x: 270, endPoint y: 415, distance: 161.0
click at [270, 415] on div "Salesforce.TR1__EducationHistory__c | 3.23M rows | Data Age Unknown" at bounding box center [814, 415] width 1434 height 44
copy span "Salesforce.TR1__EducationHistory__c"
click at [340, 365] on div "Salesforce.TR1__EducationHistory__c" at bounding box center [320, 367] width 253 height 15
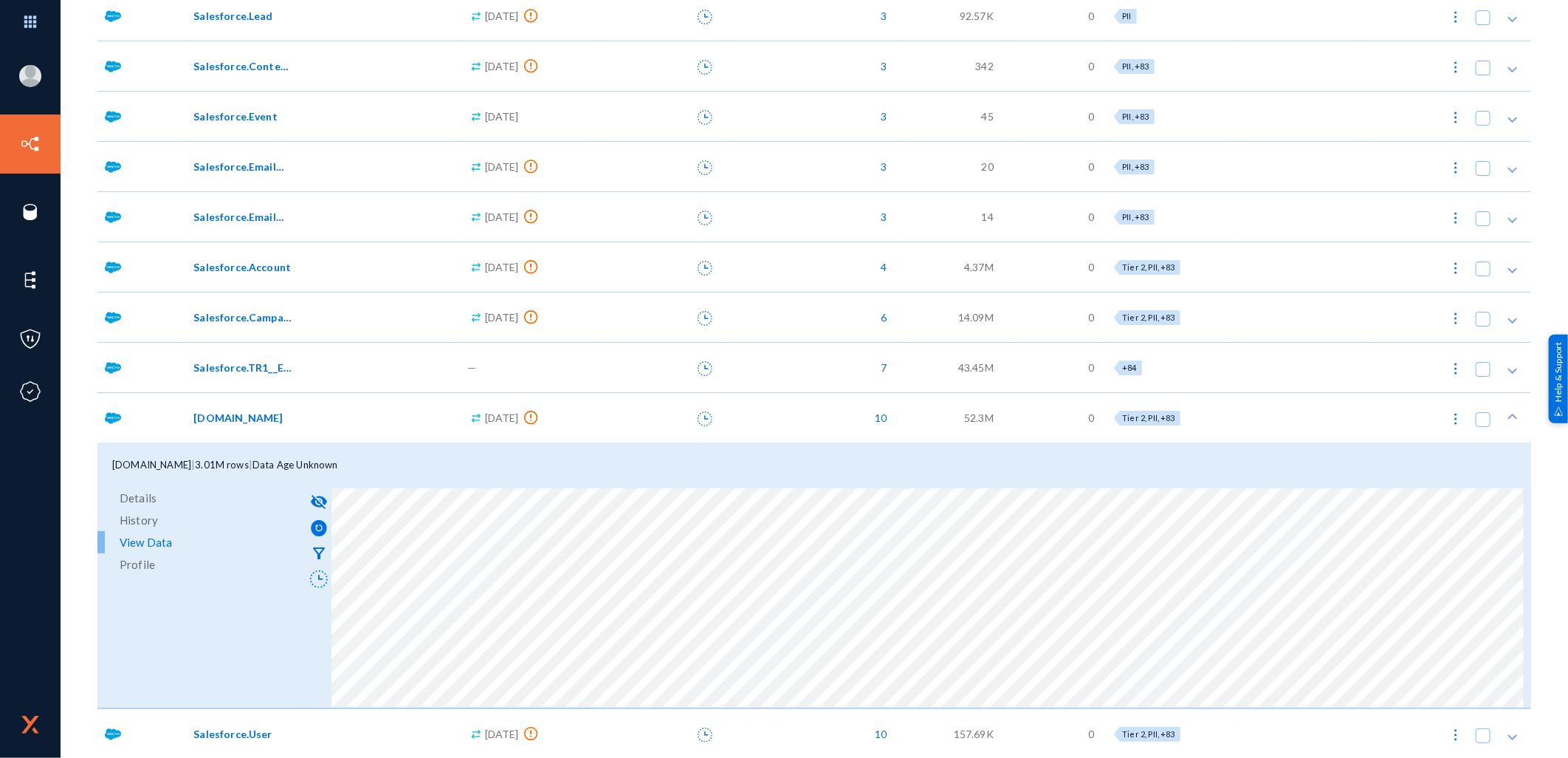
click at [365, 412] on div "[DOMAIN_NAME]" at bounding box center [320, 417] width 253 height 15
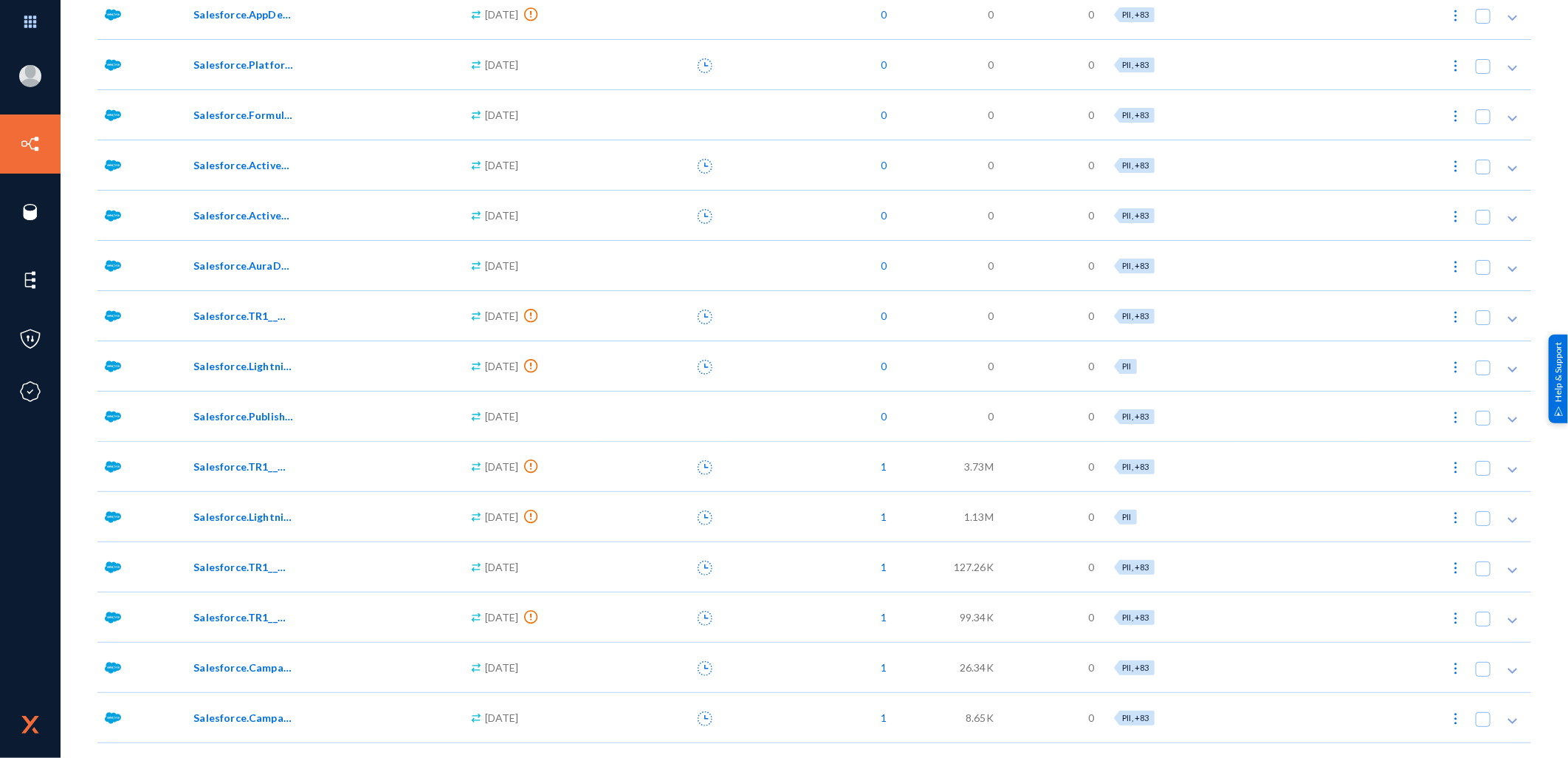
scroll to position [409, 0]
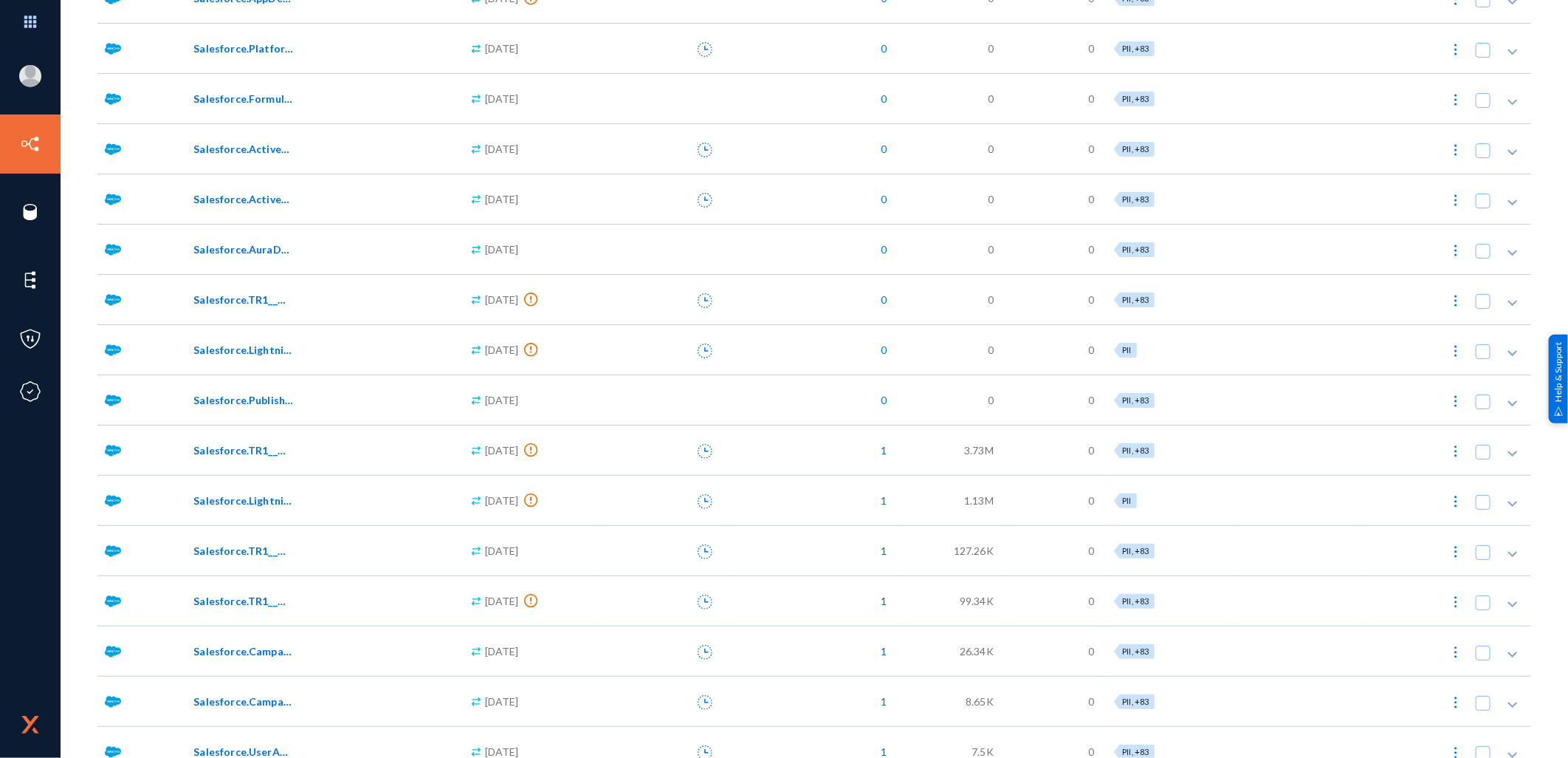
click at [217, 296] on span "Salesforce.TR1__GenBrowseObjectActions__mdt" at bounding box center [244, 299] width 100 height 15
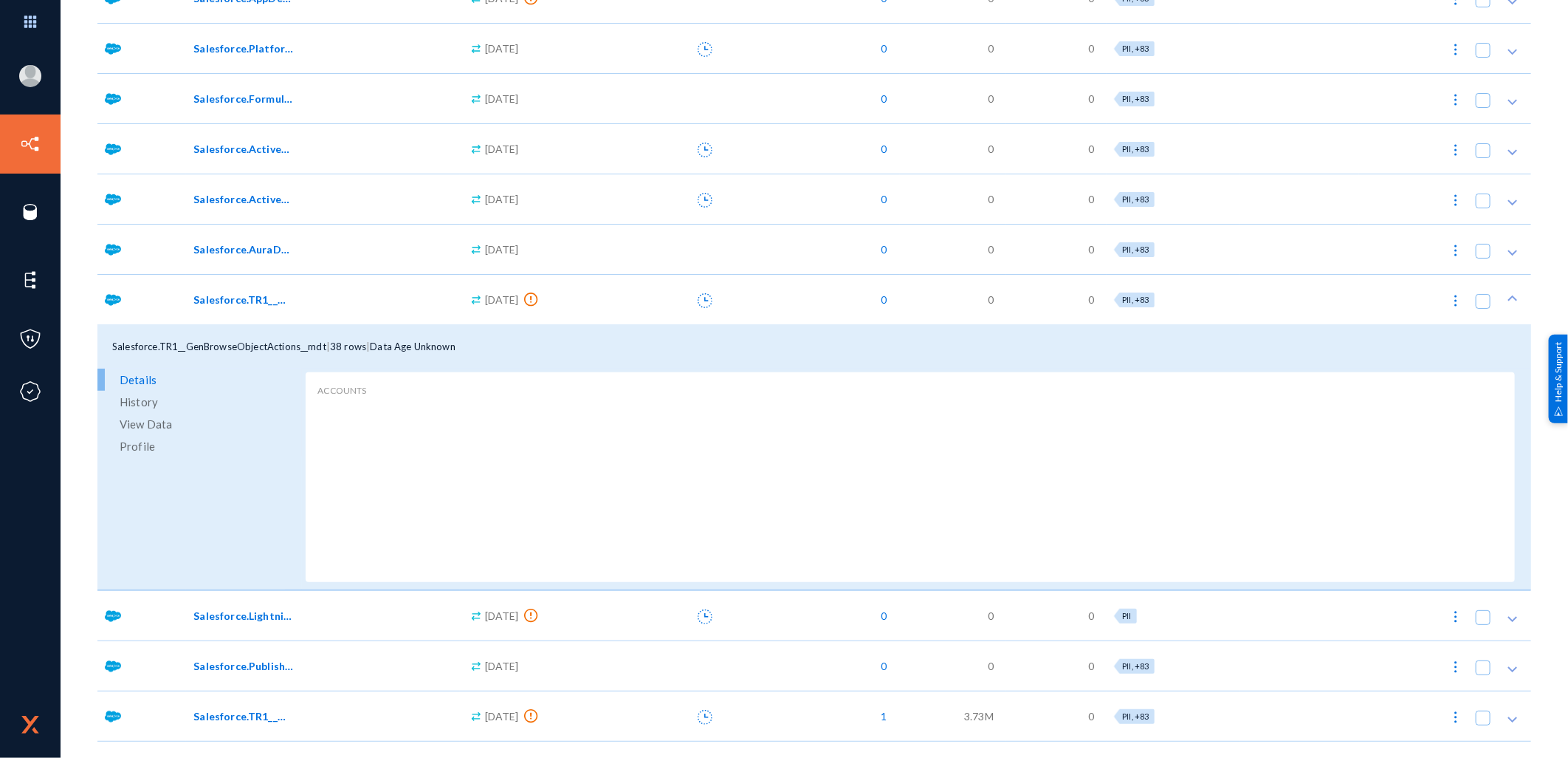
click at [153, 422] on span "View Data" at bounding box center [145, 424] width 52 height 22
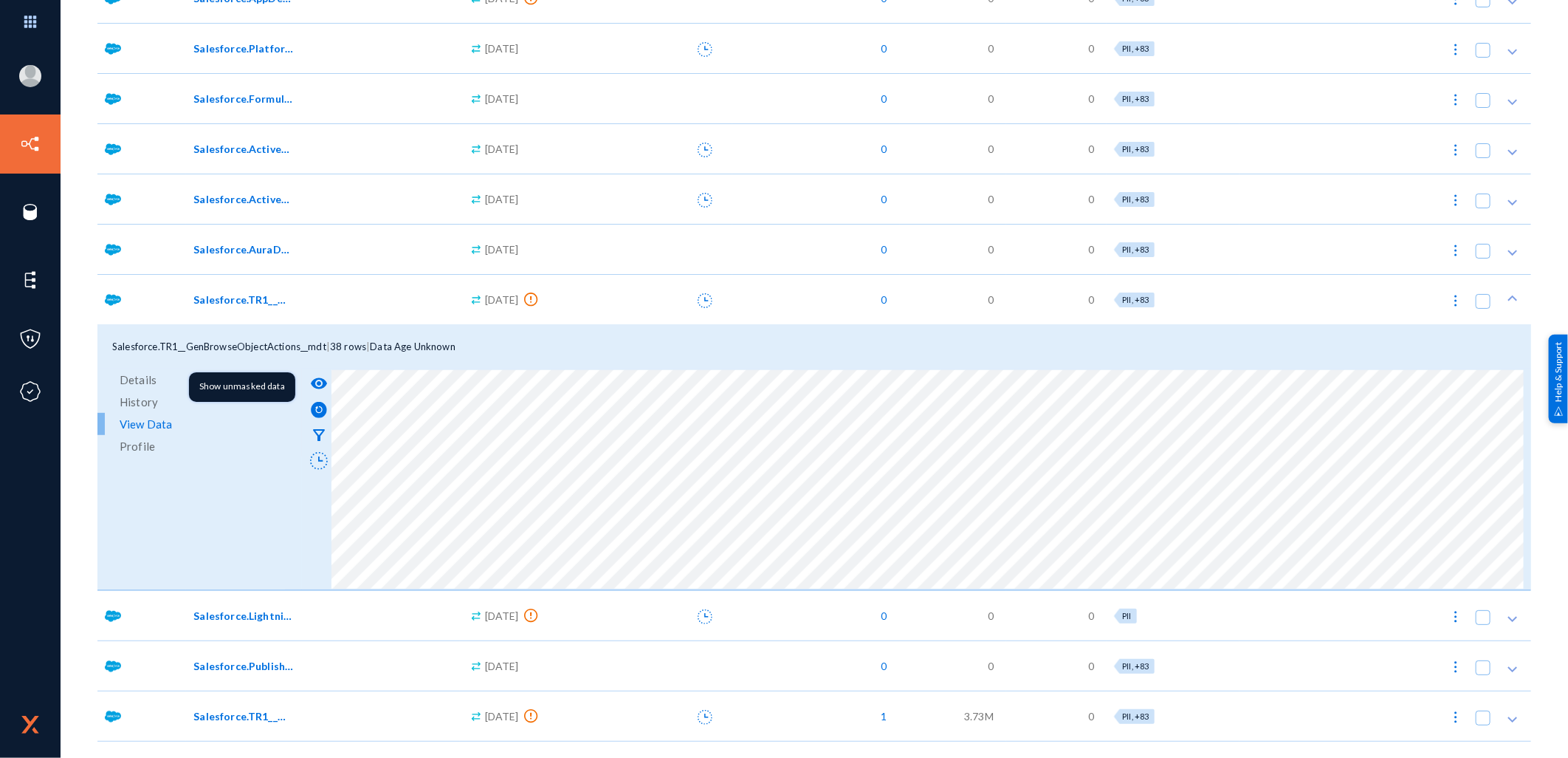
click at [319, 379] on mat-icon "visibility" at bounding box center [319, 383] width 18 height 18
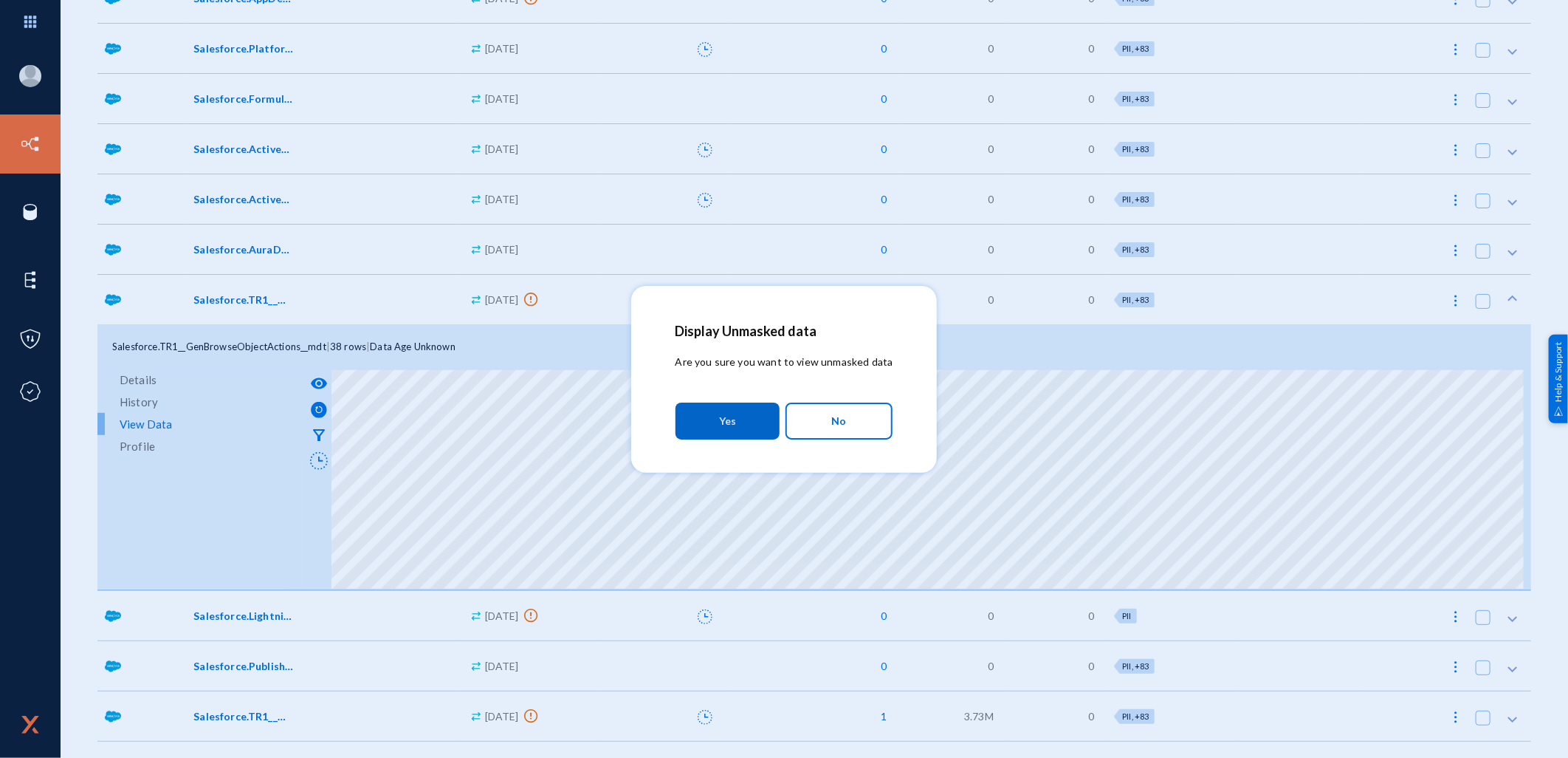
click at [717, 415] on button "Yes" at bounding box center [727, 421] width 104 height 37
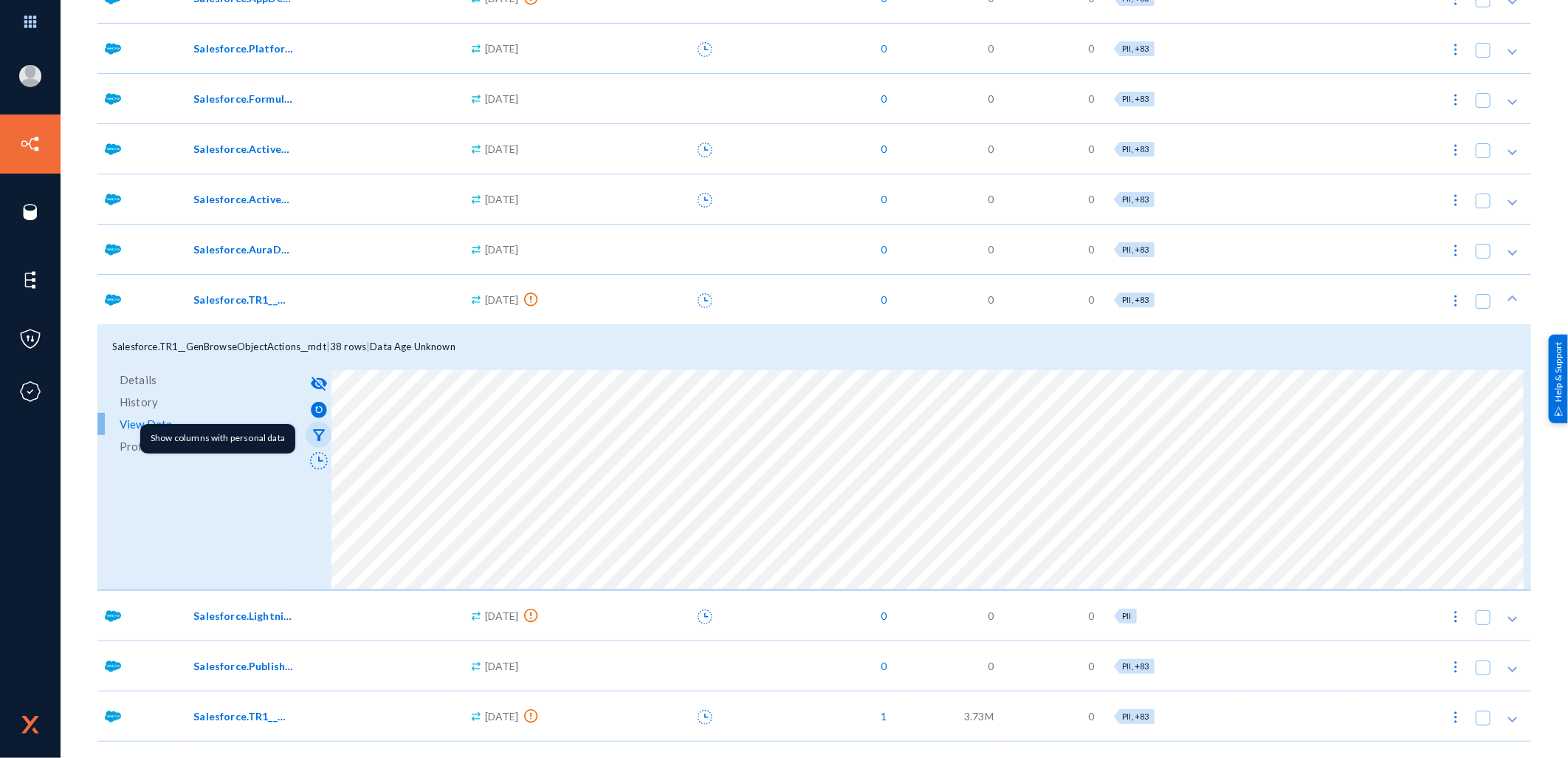
click at [321, 430] on mat-icon "filter_alt" at bounding box center [319, 435] width 18 height 18
click at [319, 430] on mat-icon "filter_alt" at bounding box center [319, 435] width 18 height 18
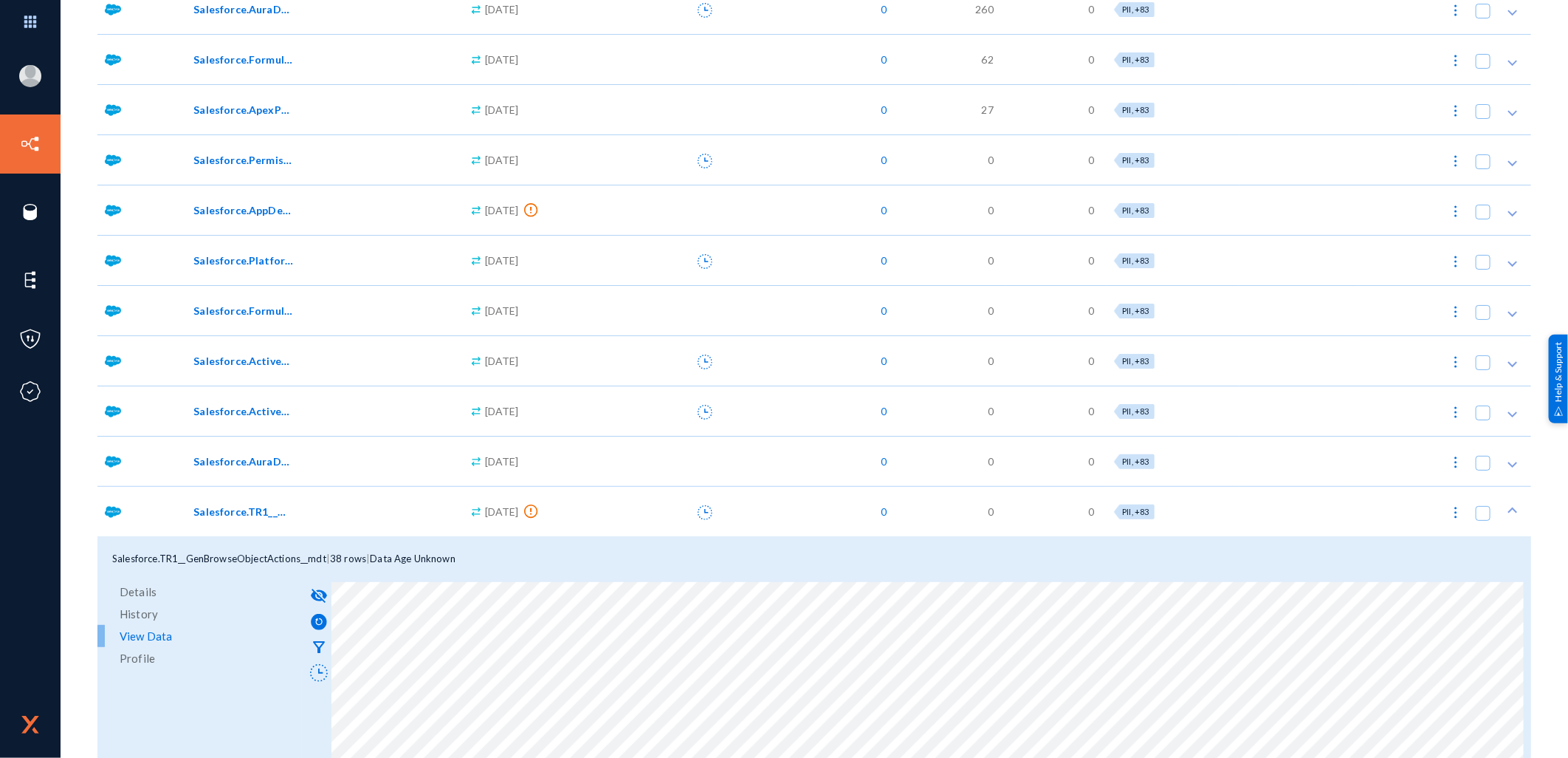
scroll to position [202, 0]
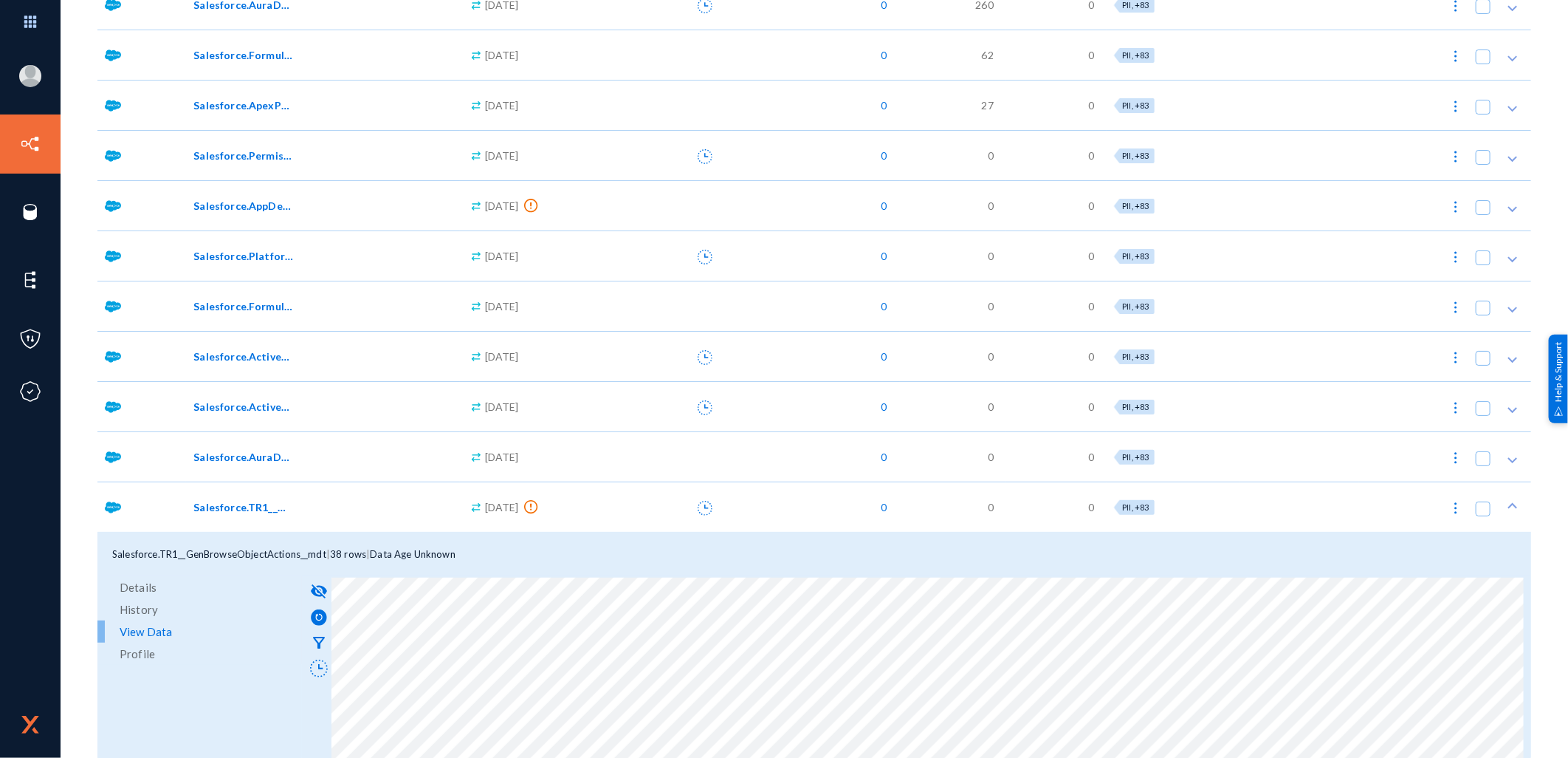
click at [288, 507] on span "Salesforce.TR1__GenBrowseObjectActions__mdt" at bounding box center [244, 507] width 100 height 15
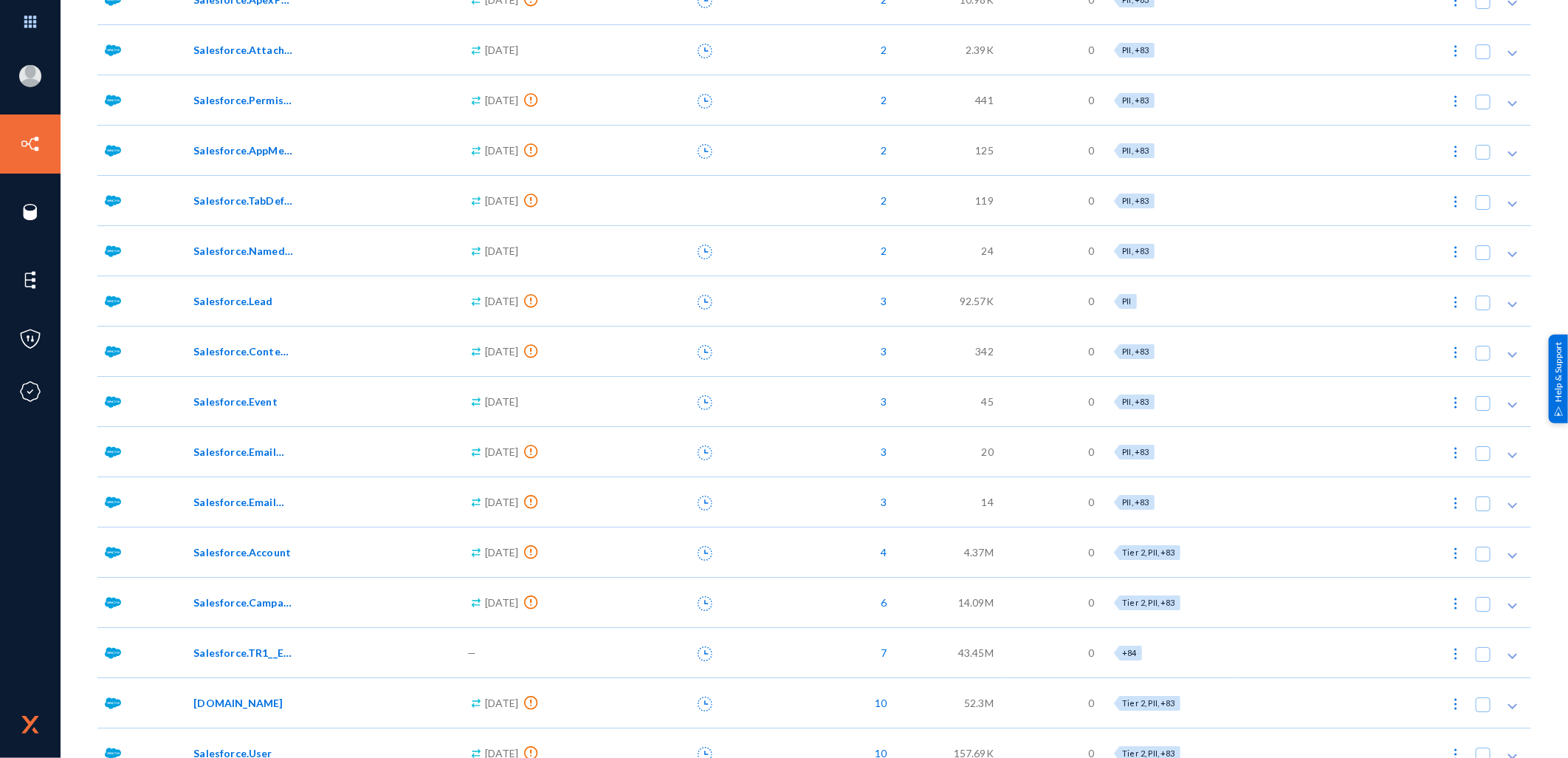
scroll to position [3139, 0]
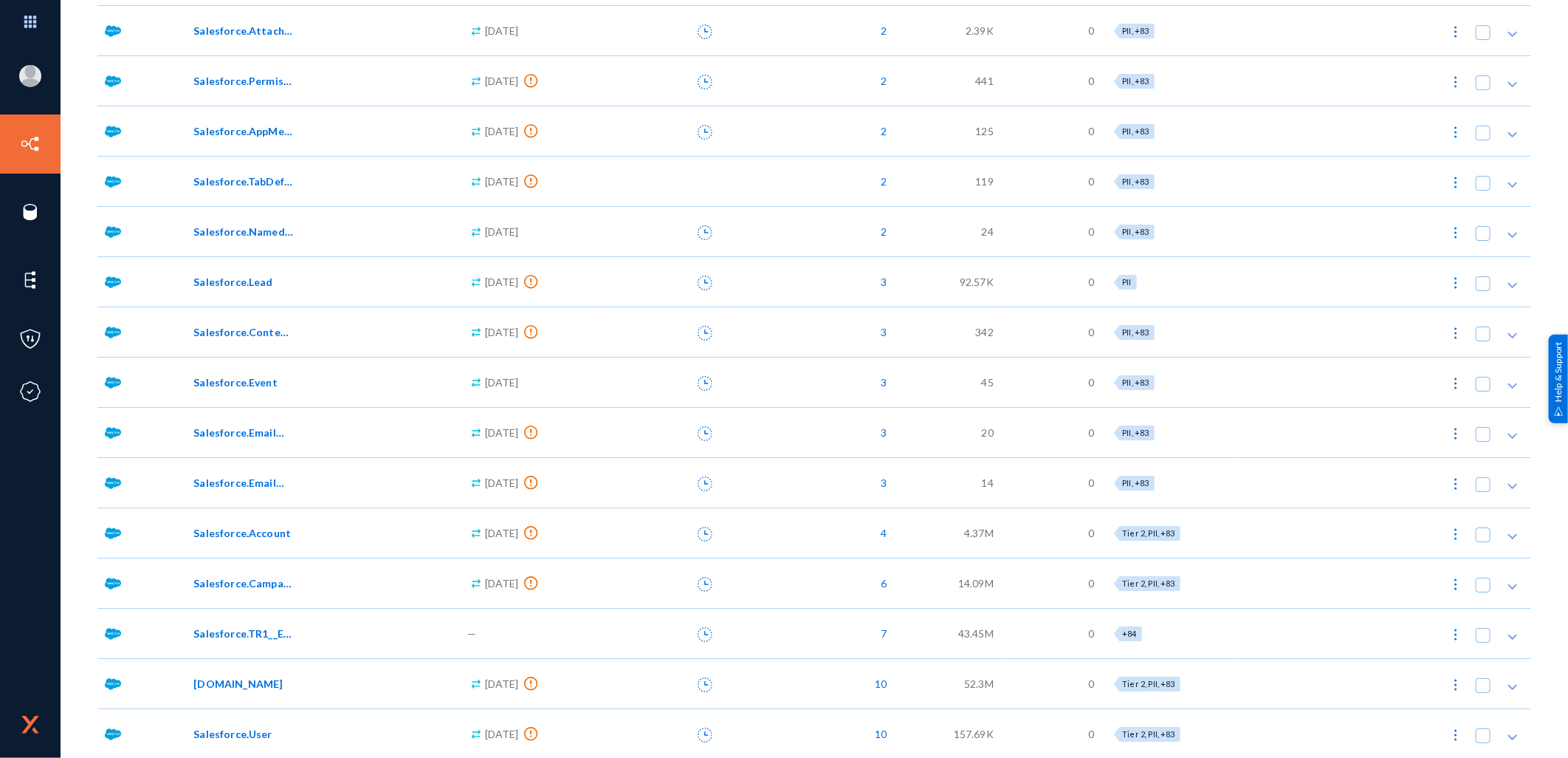
click at [264, 579] on span "Salesforce.CampaignMember" at bounding box center [244, 583] width 100 height 15
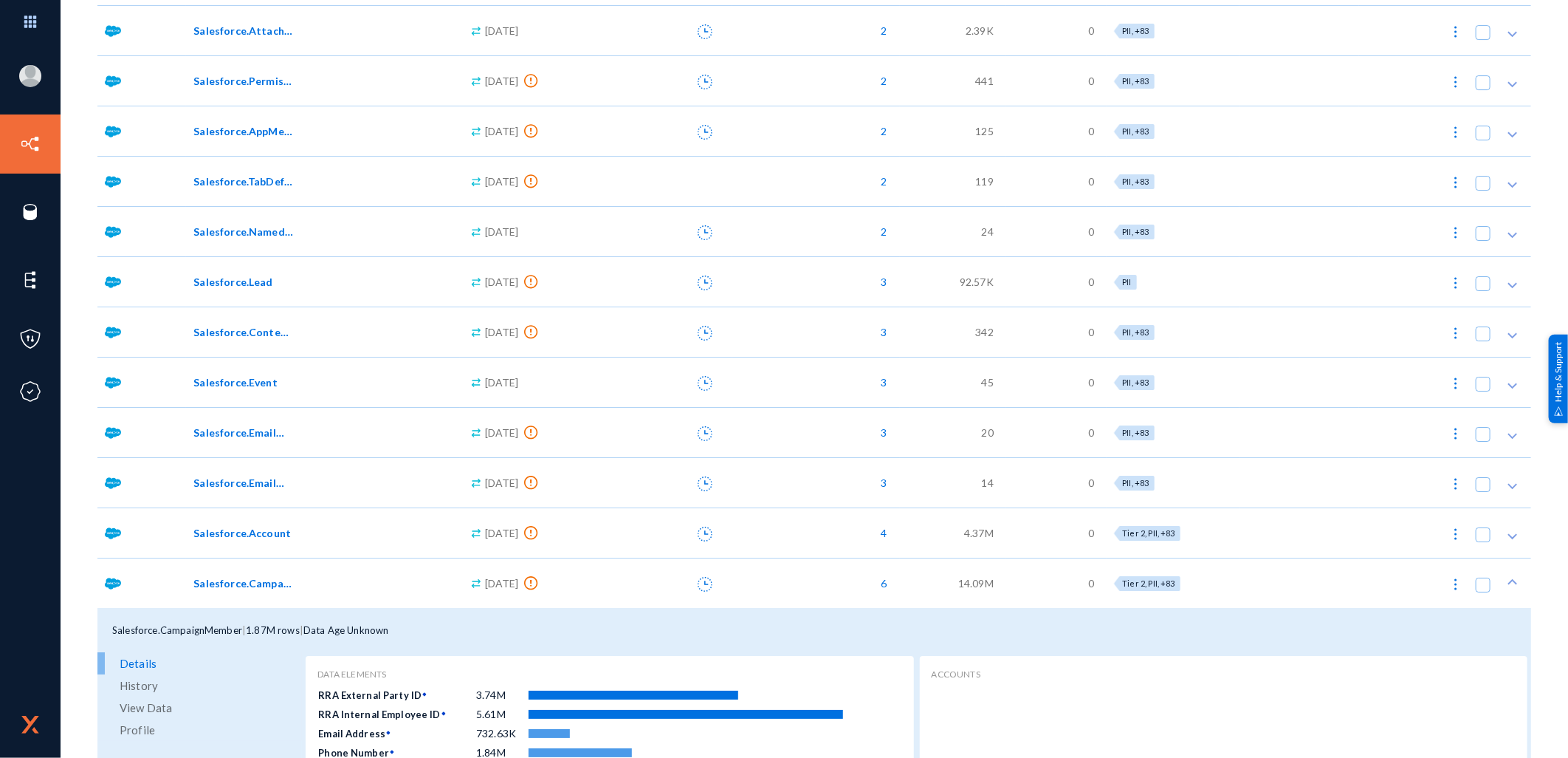
scroll to position [3405, 0]
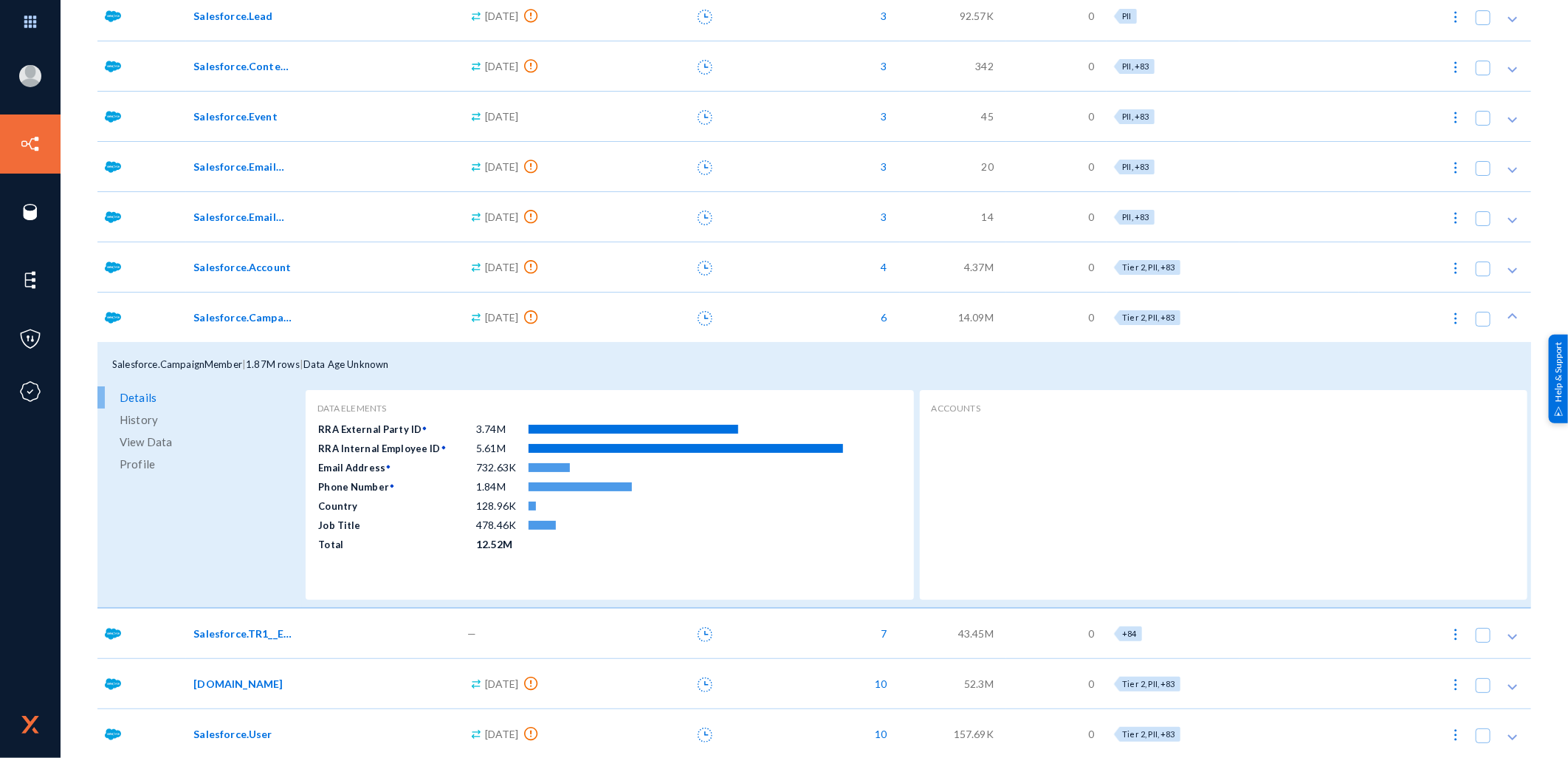
click at [148, 437] on span "View Data" at bounding box center [145, 442] width 52 height 22
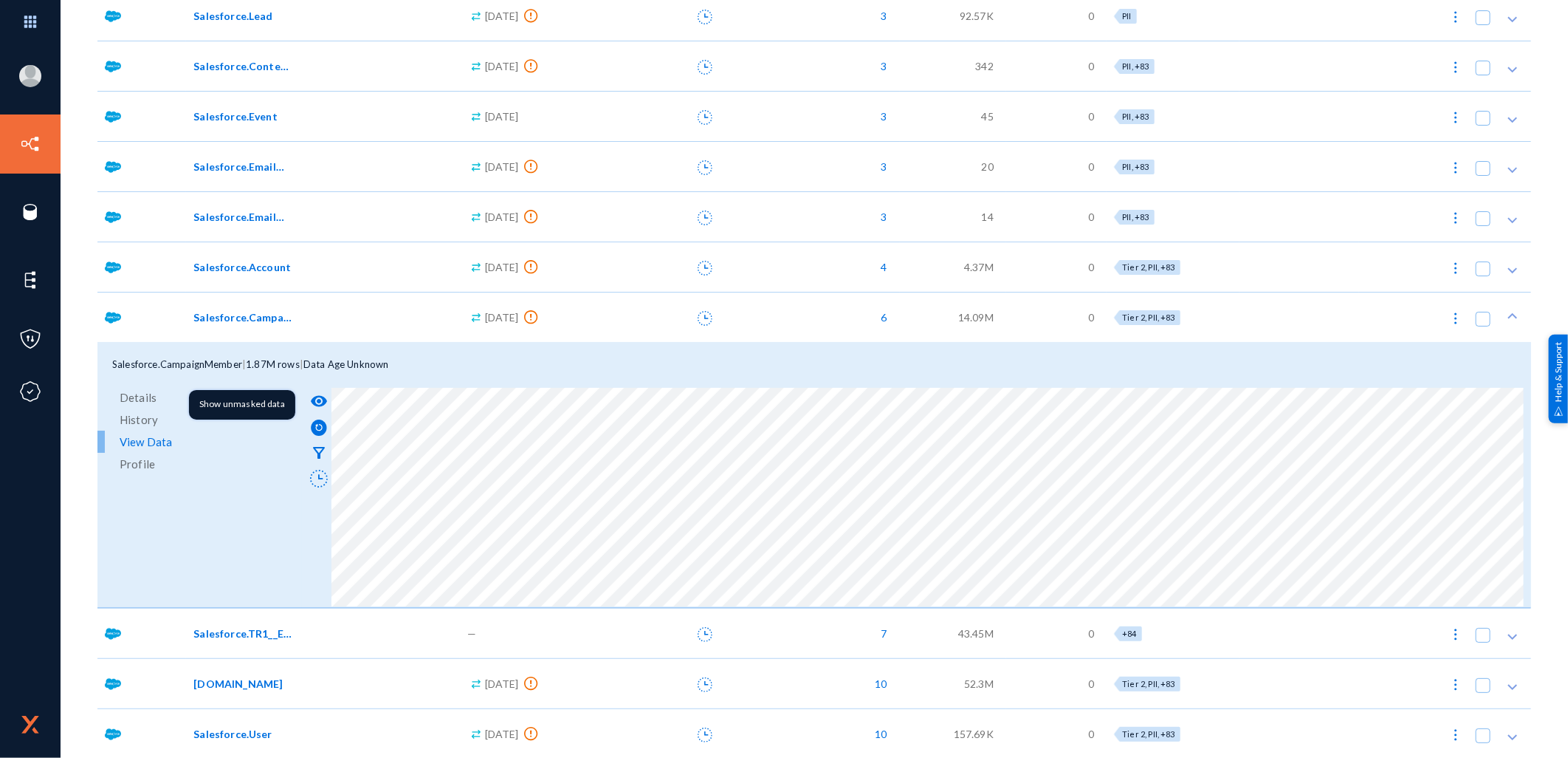
click at [323, 400] on mat-icon "visibility" at bounding box center [319, 401] width 18 height 18
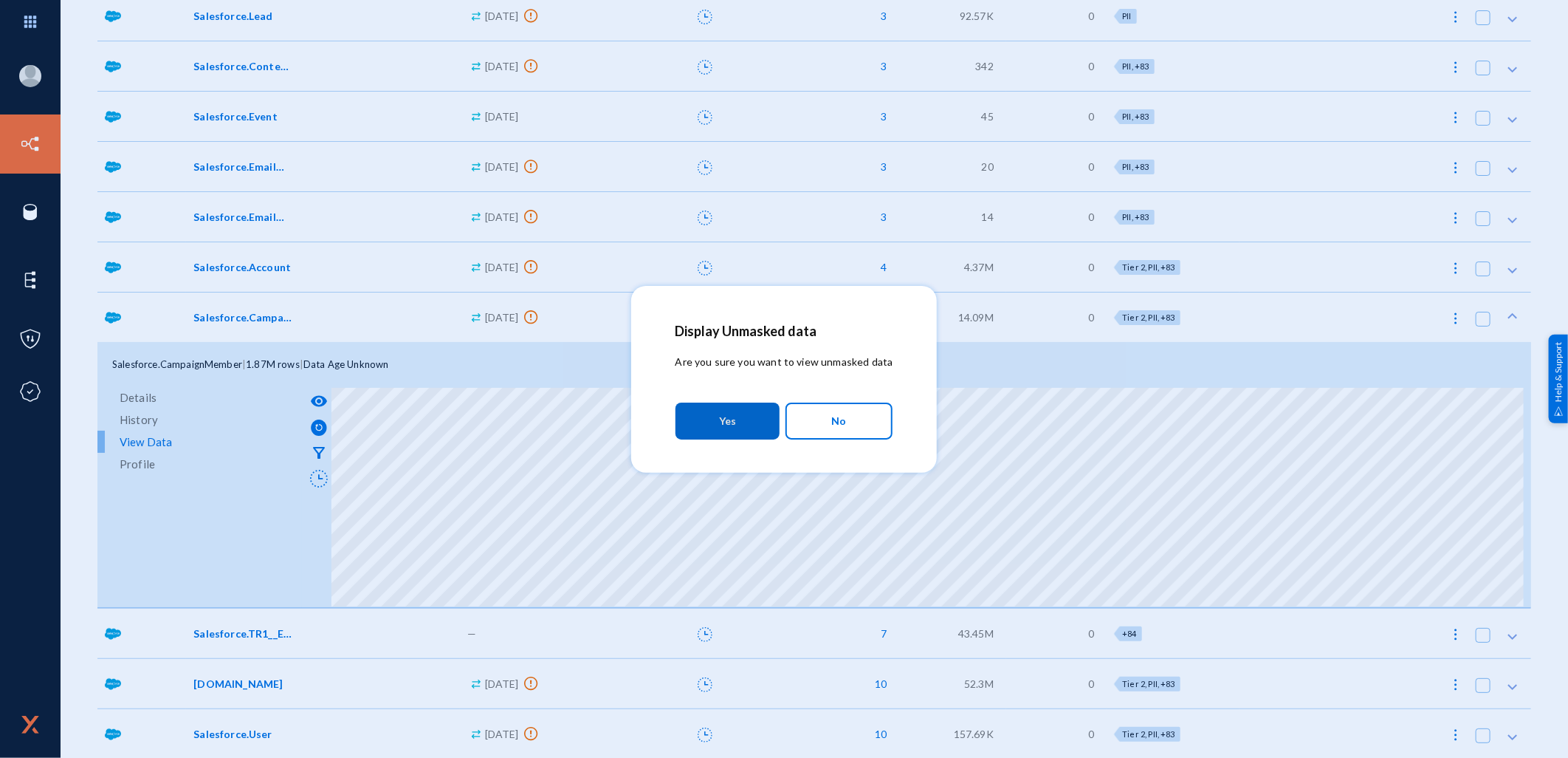
click at [739, 427] on button "Yes" at bounding box center [727, 421] width 104 height 37
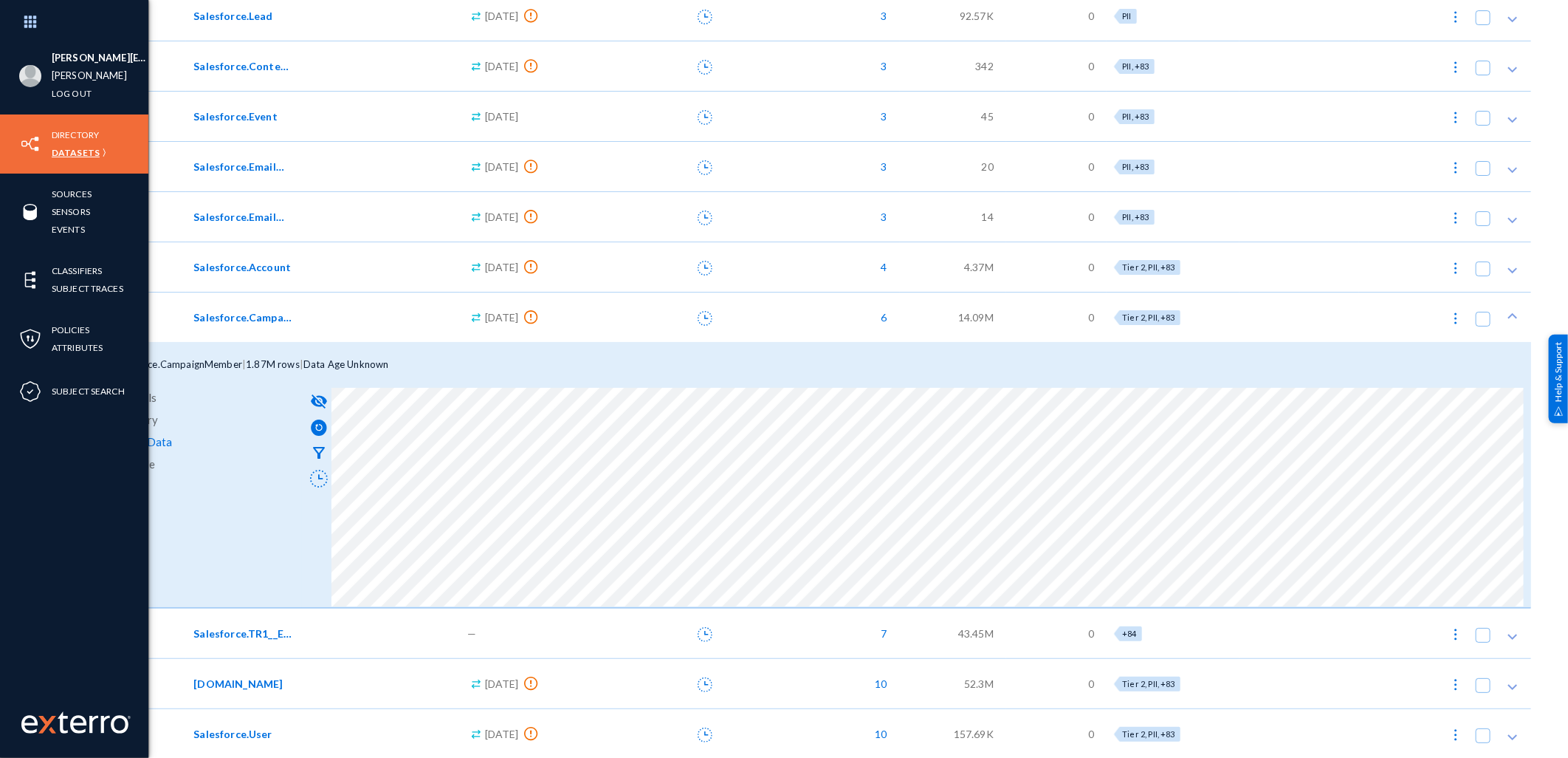
click at [73, 151] on link "Datasets" at bounding box center [75, 152] width 48 height 17
click at [73, 151] on link "Datasets" at bounding box center [75, 152] width 48 height 17
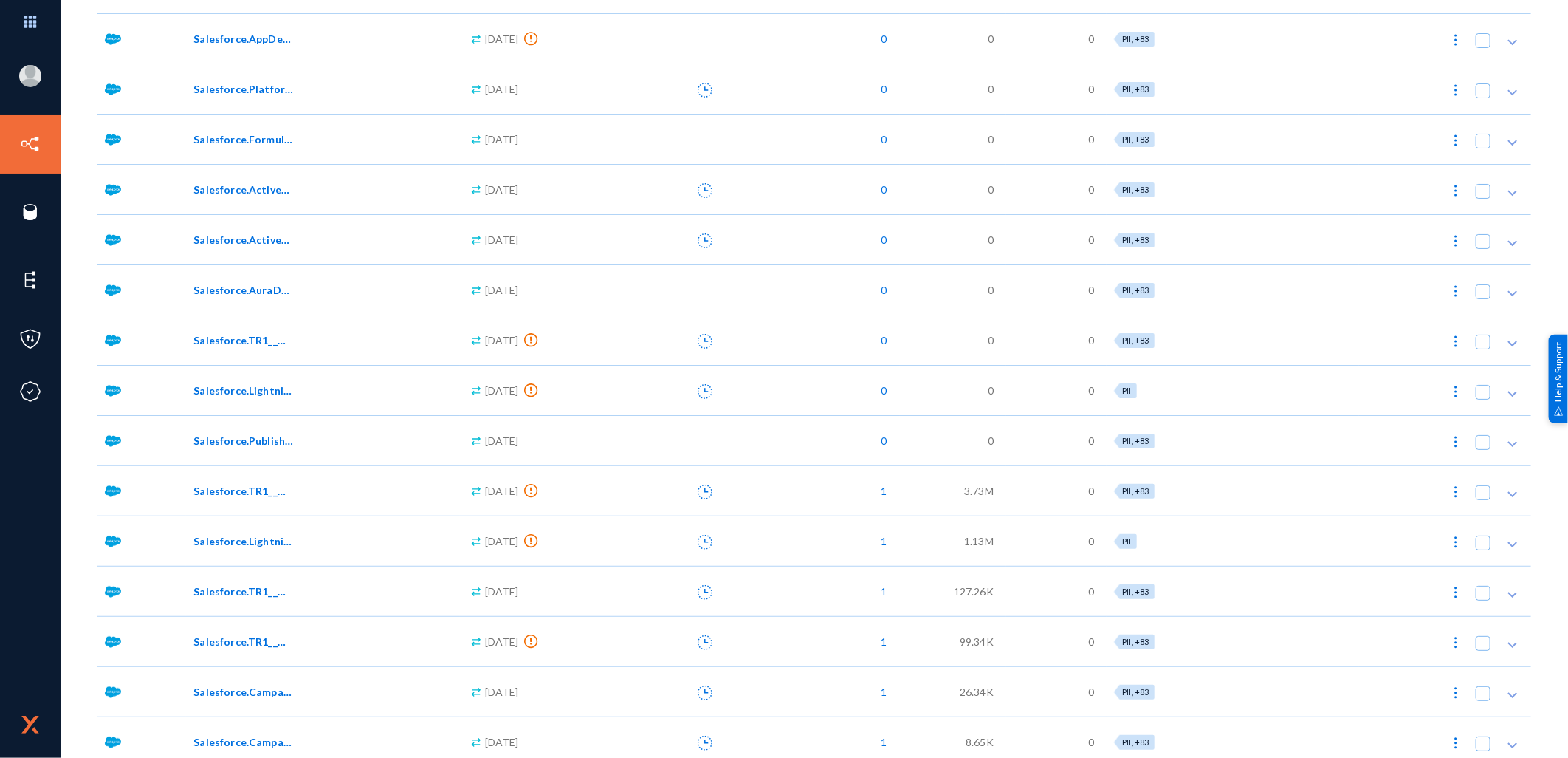
scroll to position [0, 0]
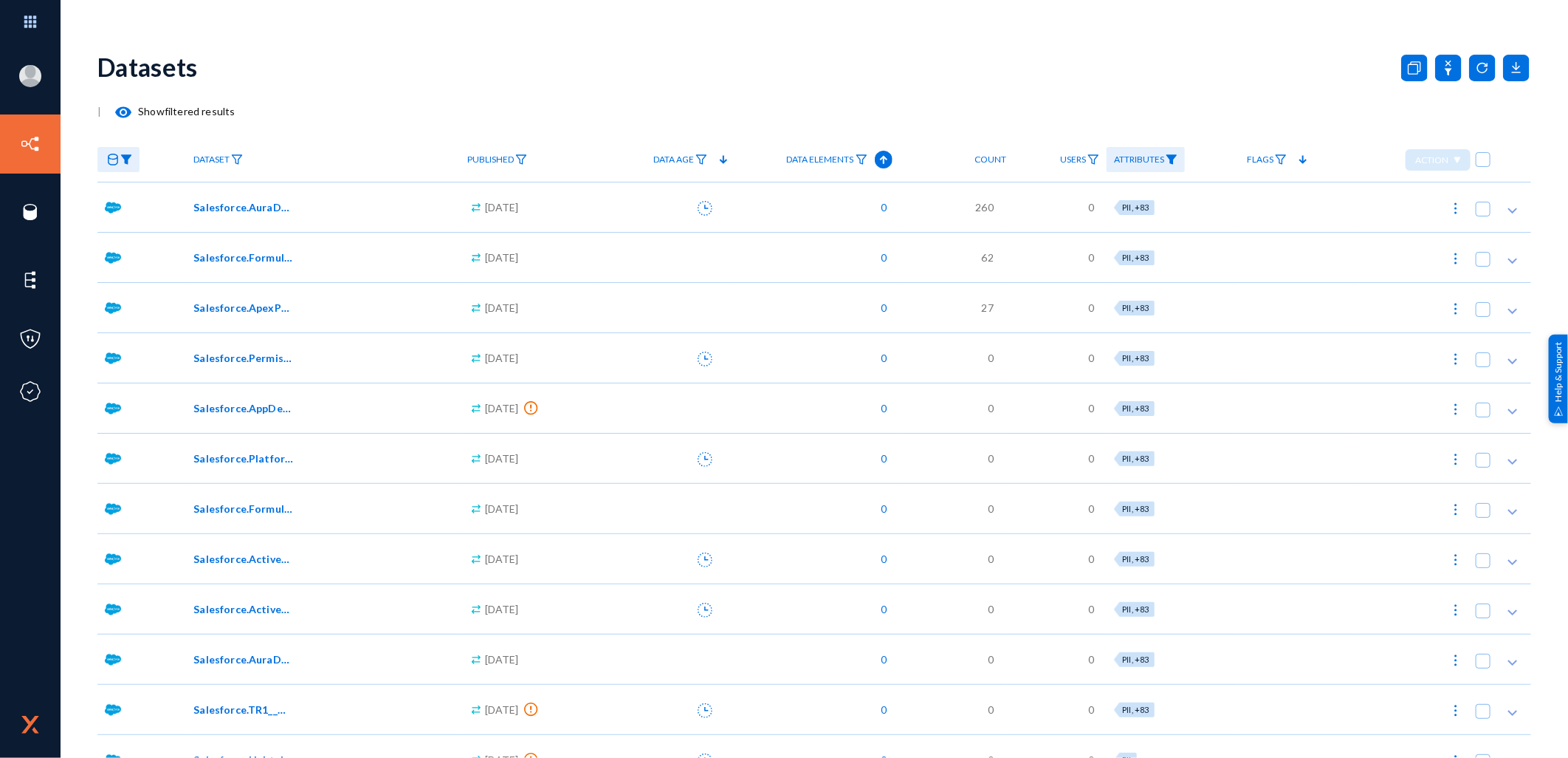
click at [124, 165] on link at bounding box center [118, 160] width 42 height 26
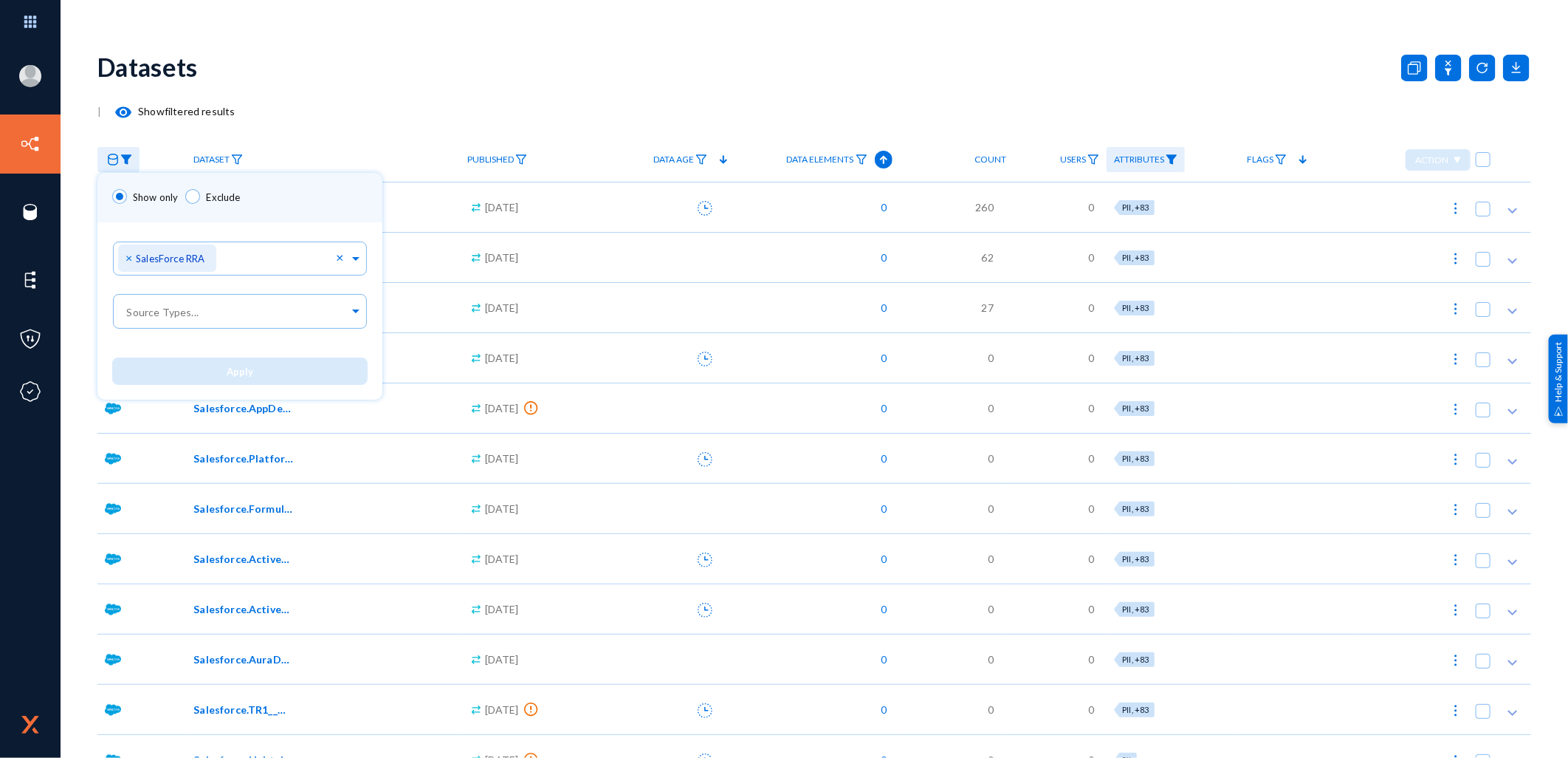
click at [372, 104] on div at bounding box center [784, 379] width 1568 height 758
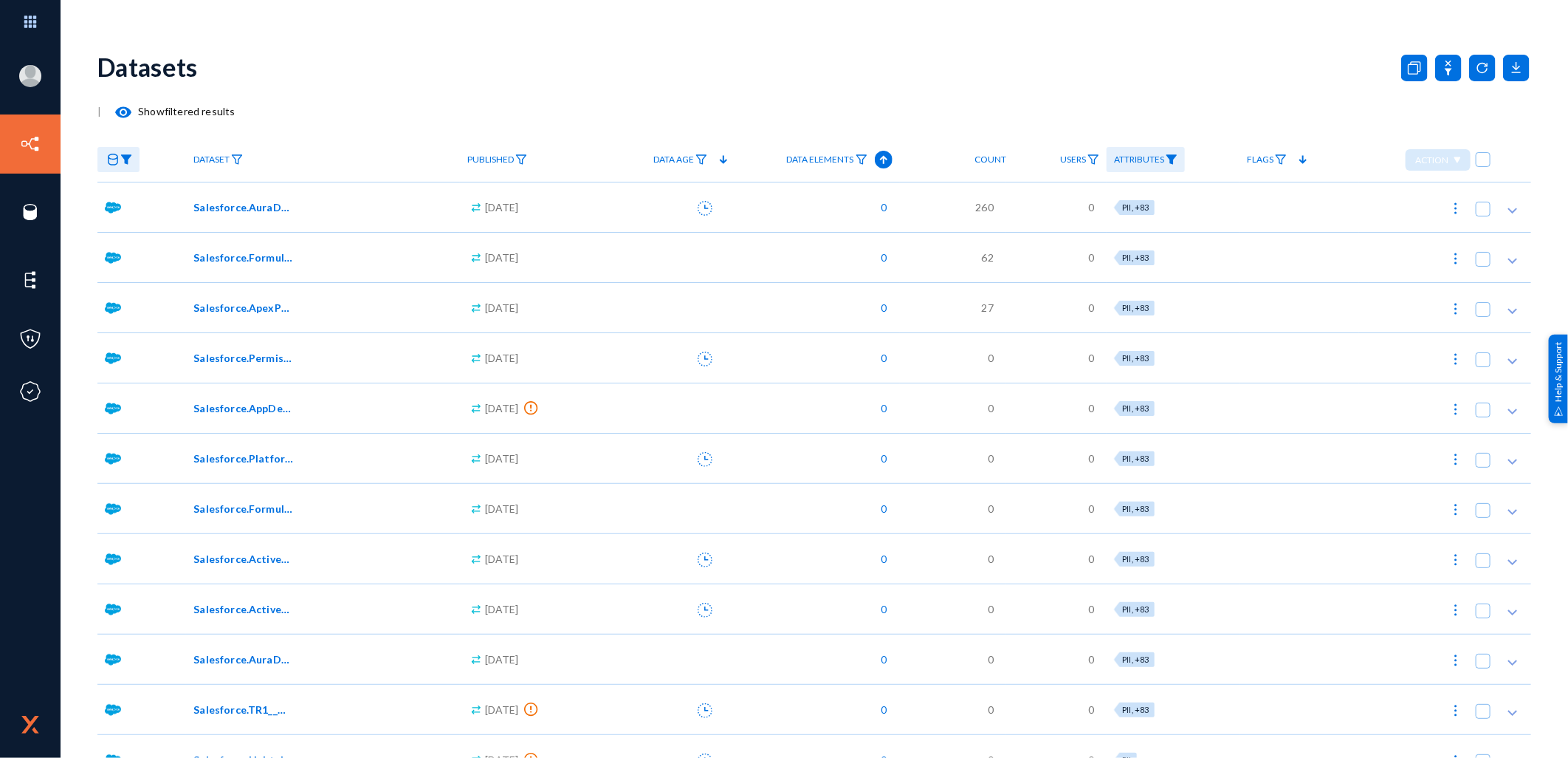
scroll to position [3191, 0]
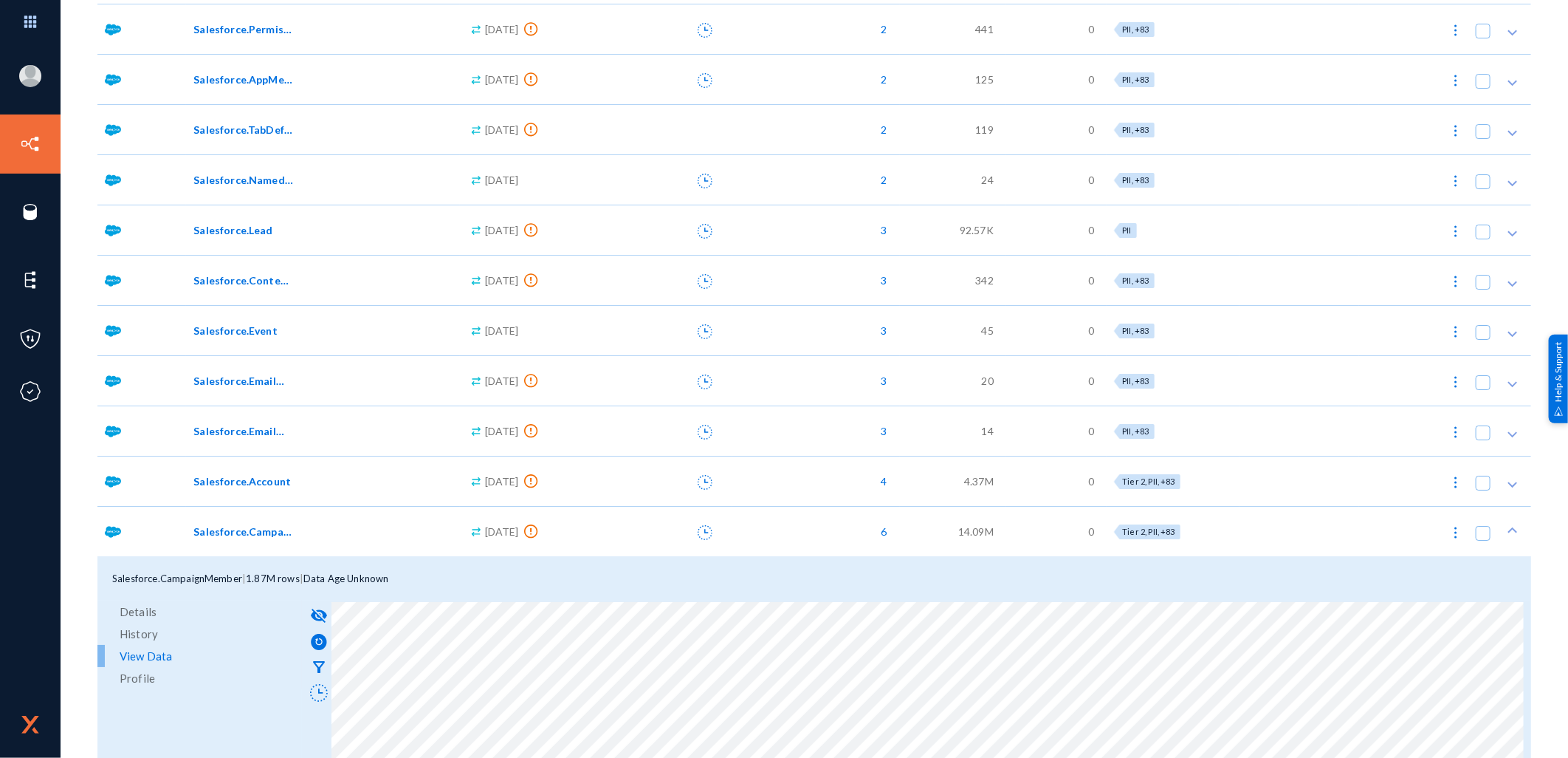
click at [187, 386] on div "Salesforce.EmailMessage" at bounding box center [322, 380] width 273 height 50
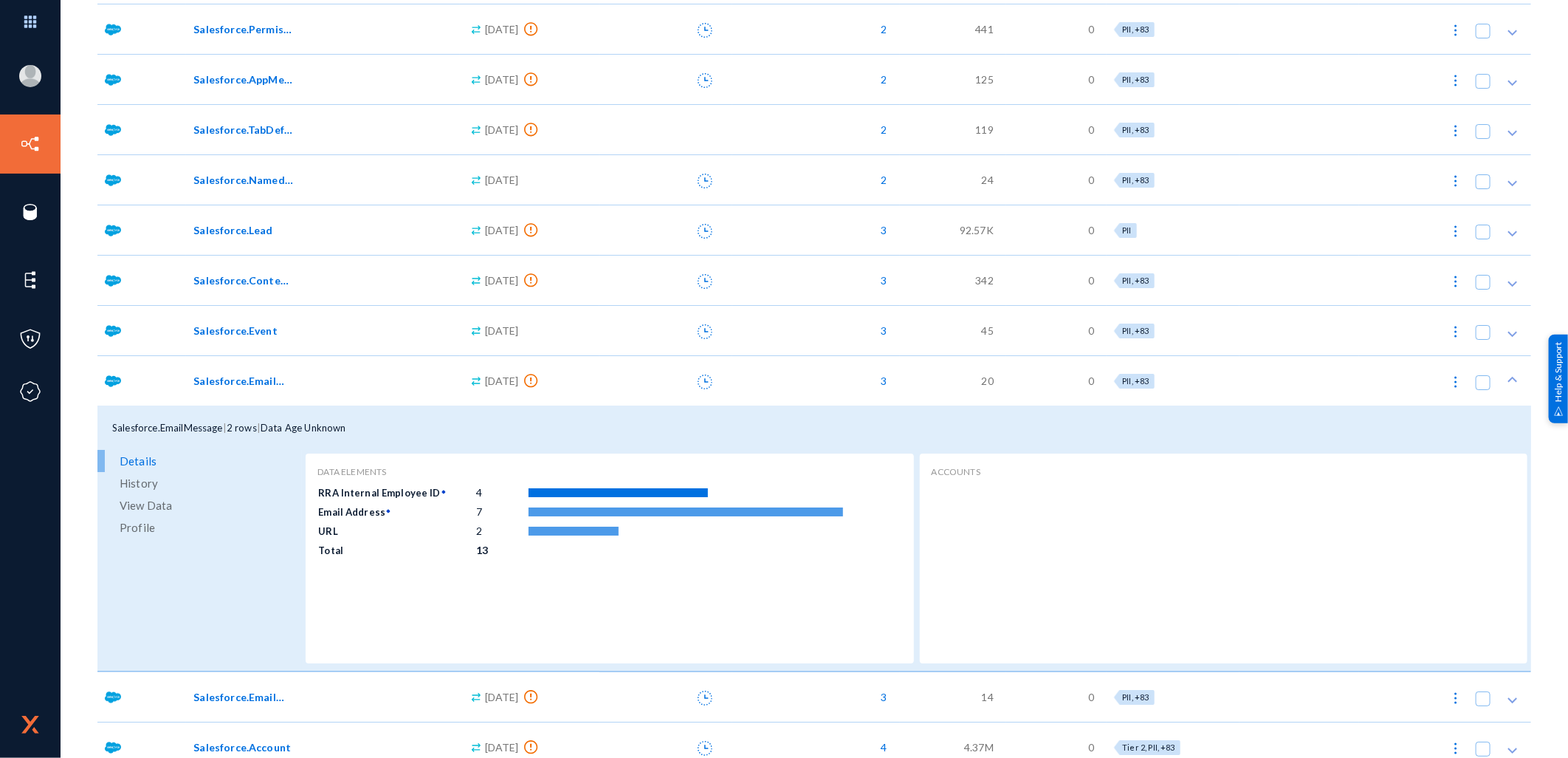
click at [154, 499] on span "View Data" at bounding box center [145, 505] width 52 height 22
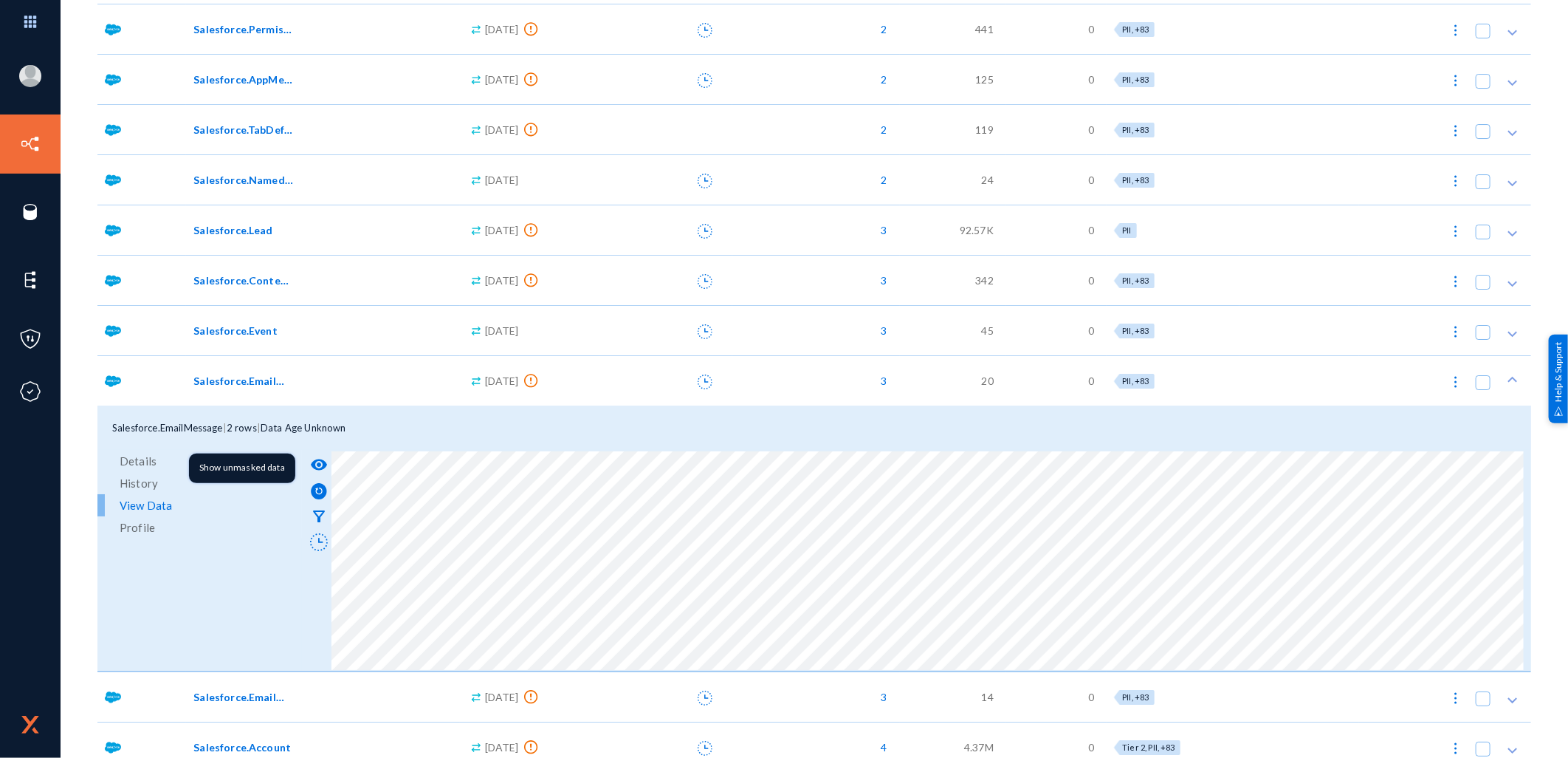
click at [322, 462] on mat-icon "visibility" at bounding box center [319, 464] width 18 height 18
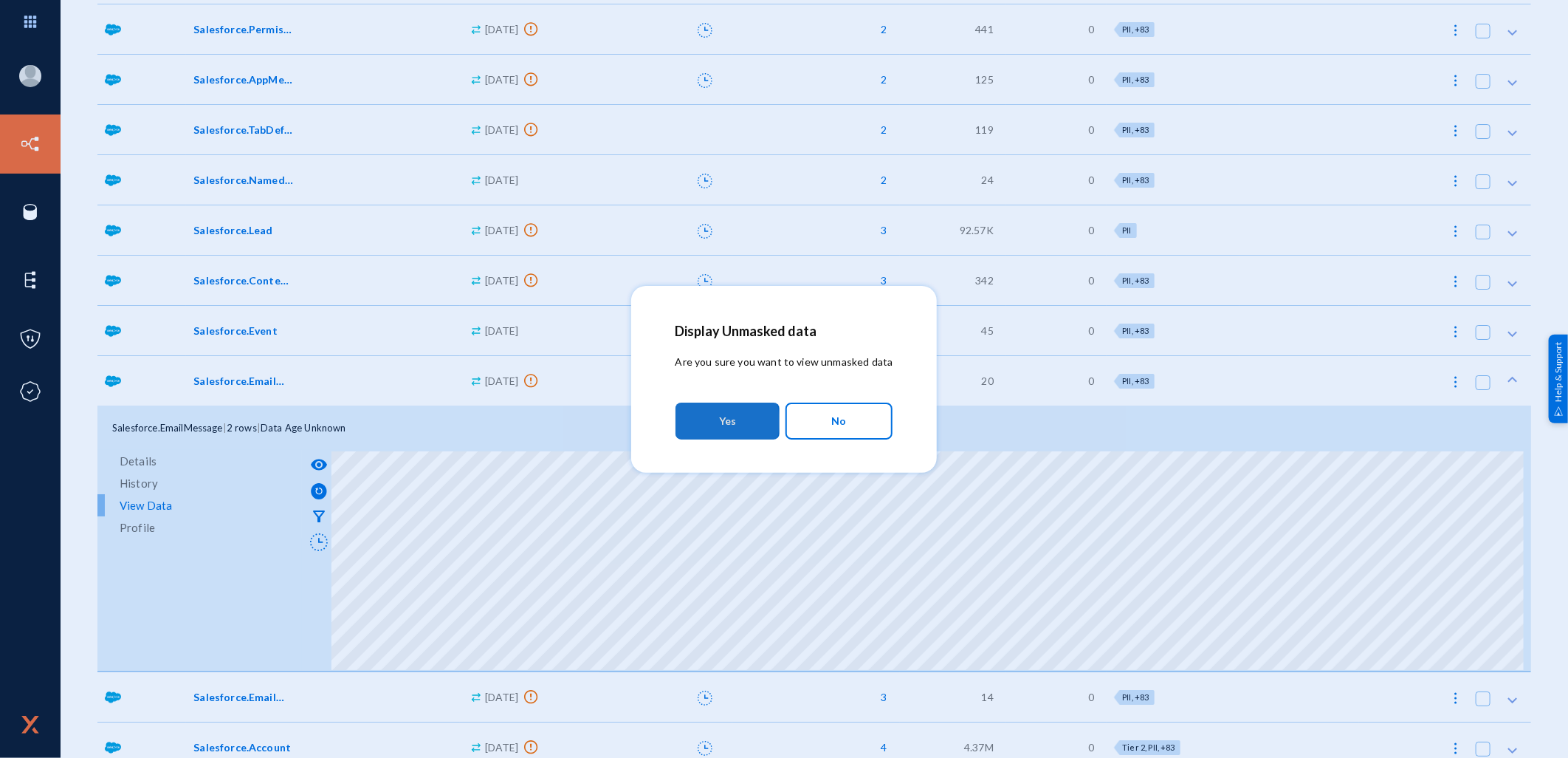
click at [722, 421] on span "Yes" at bounding box center [727, 420] width 17 height 26
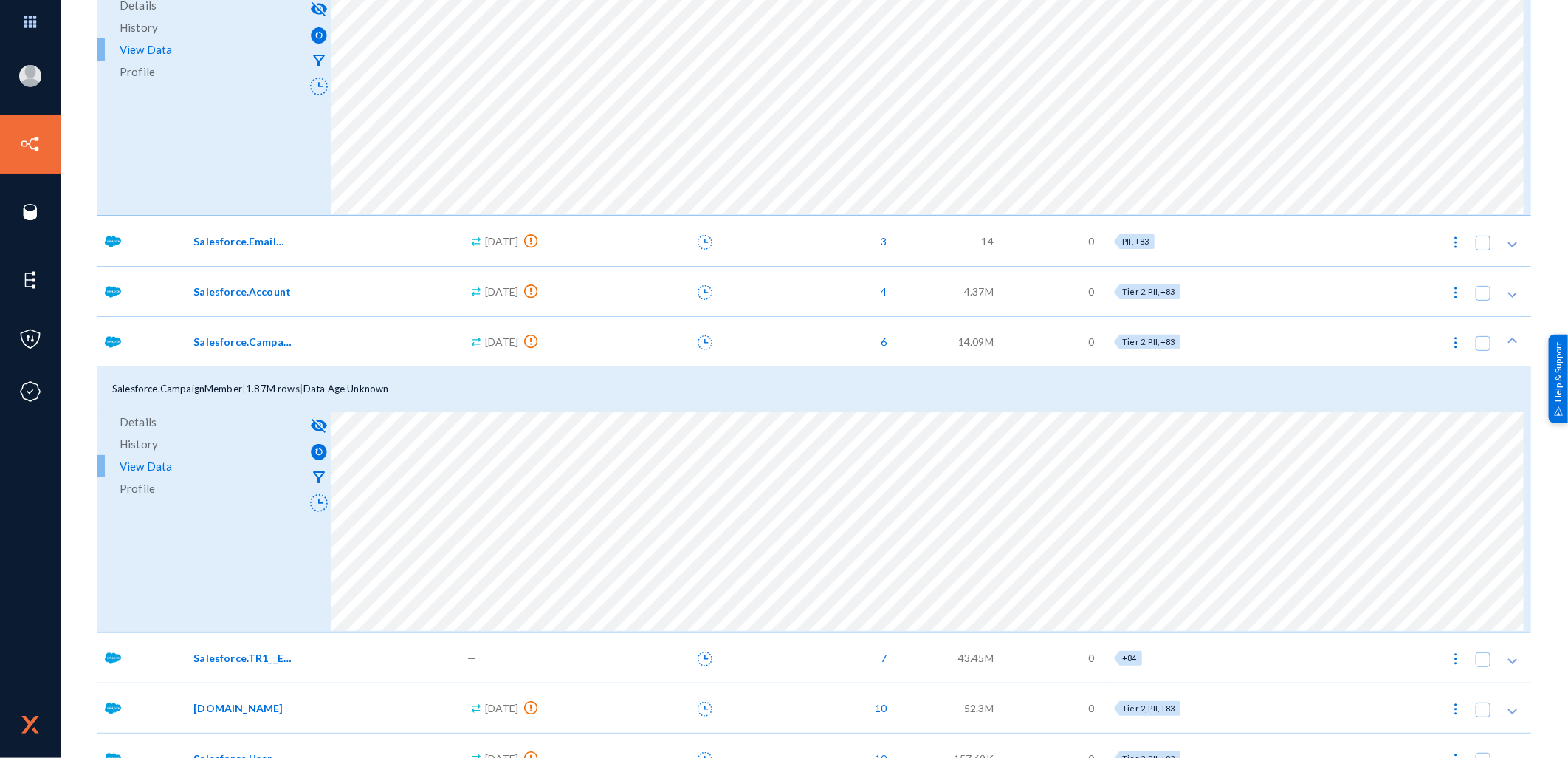
scroll to position [3671, 0]
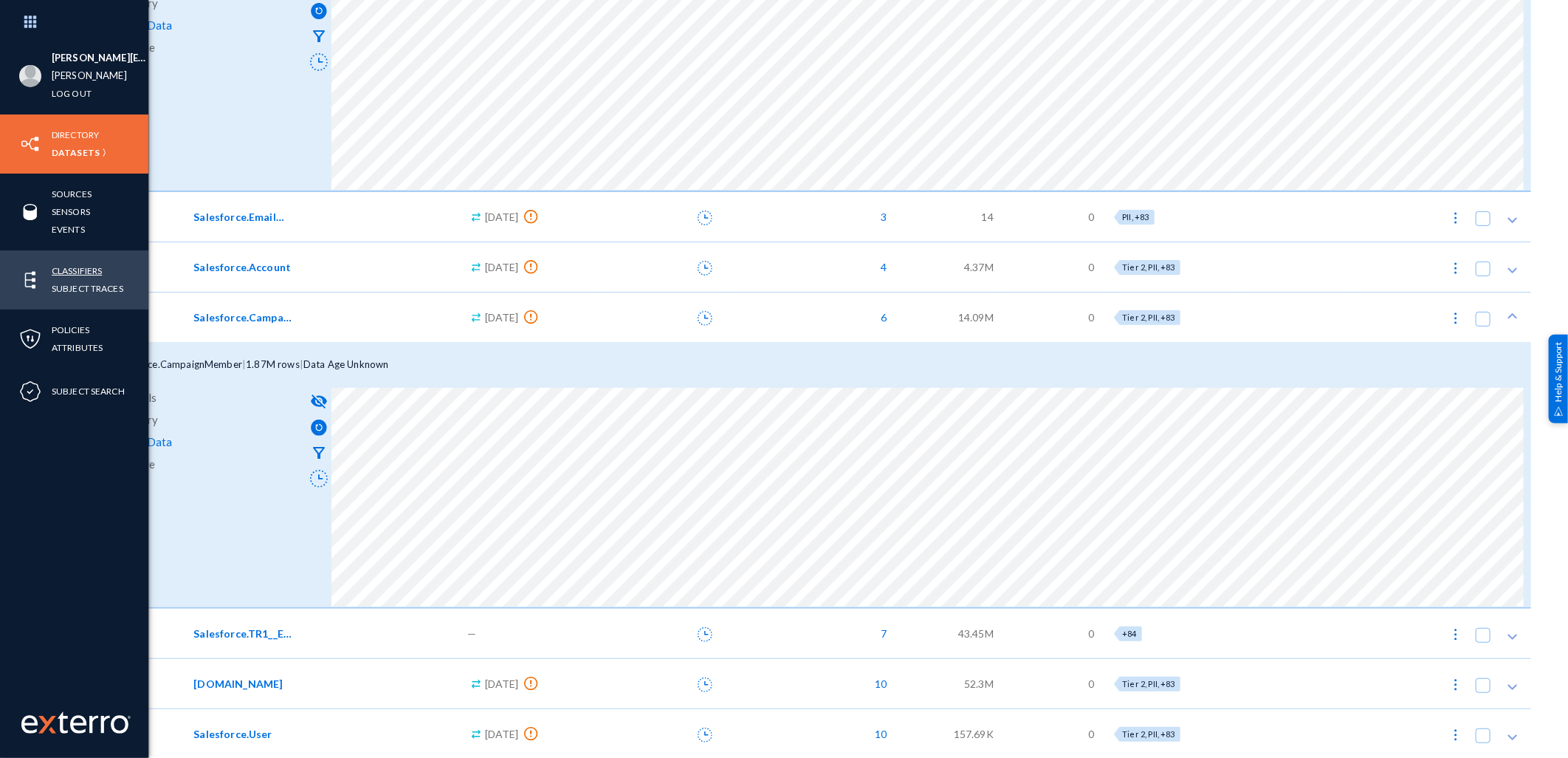
click at [67, 270] on link "Classifiers" at bounding box center [76, 271] width 50 height 17
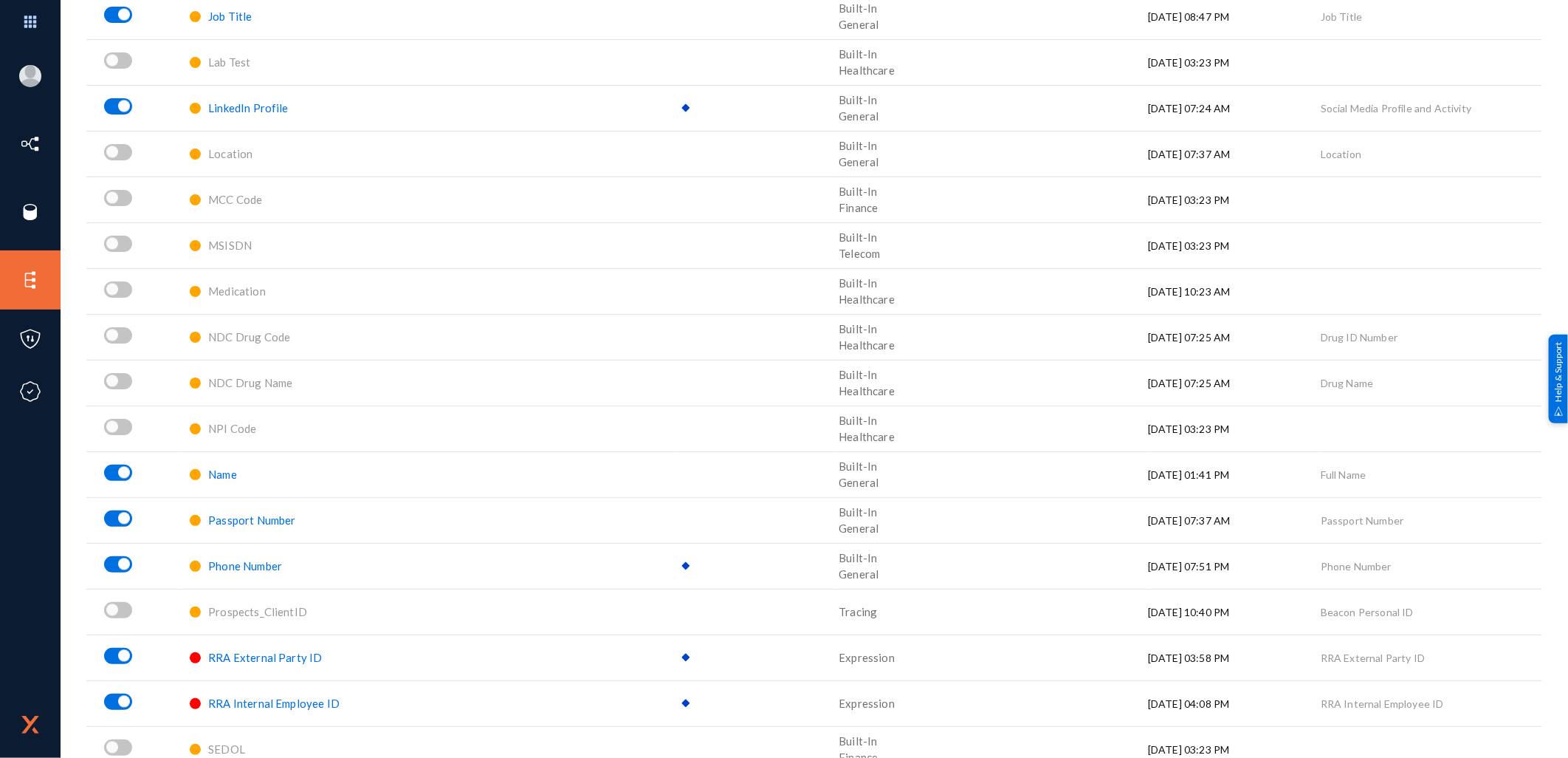
scroll to position [1557, 0]
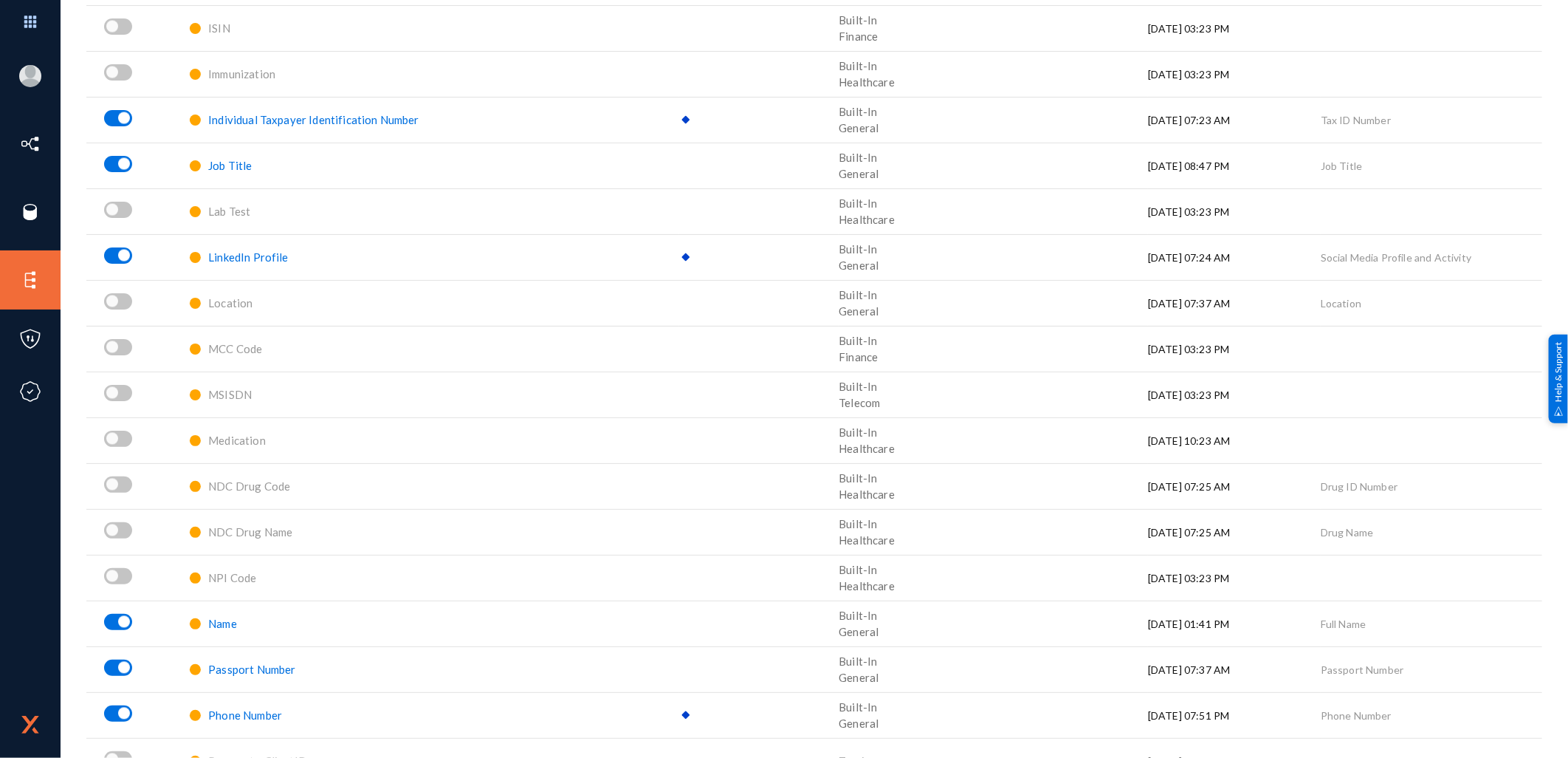
click at [202, 625] on td "Name" at bounding box center [430, 623] width 496 height 46
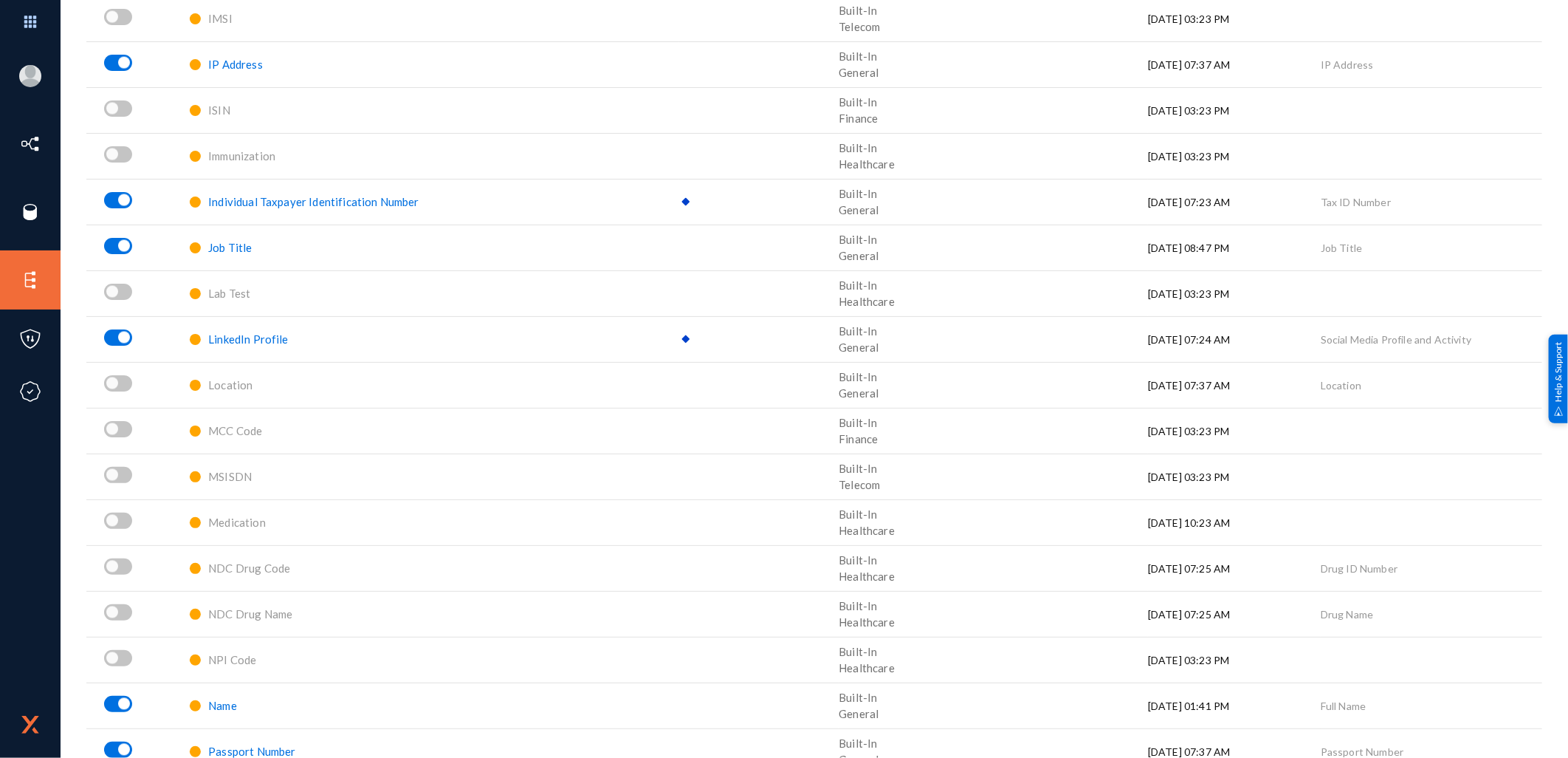
click at [217, 711] on div "Name" at bounding box center [222, 706] width 29 height 17
click at [218, 706] on span "Name" at bounding box center [222, 706] width 29 height 14
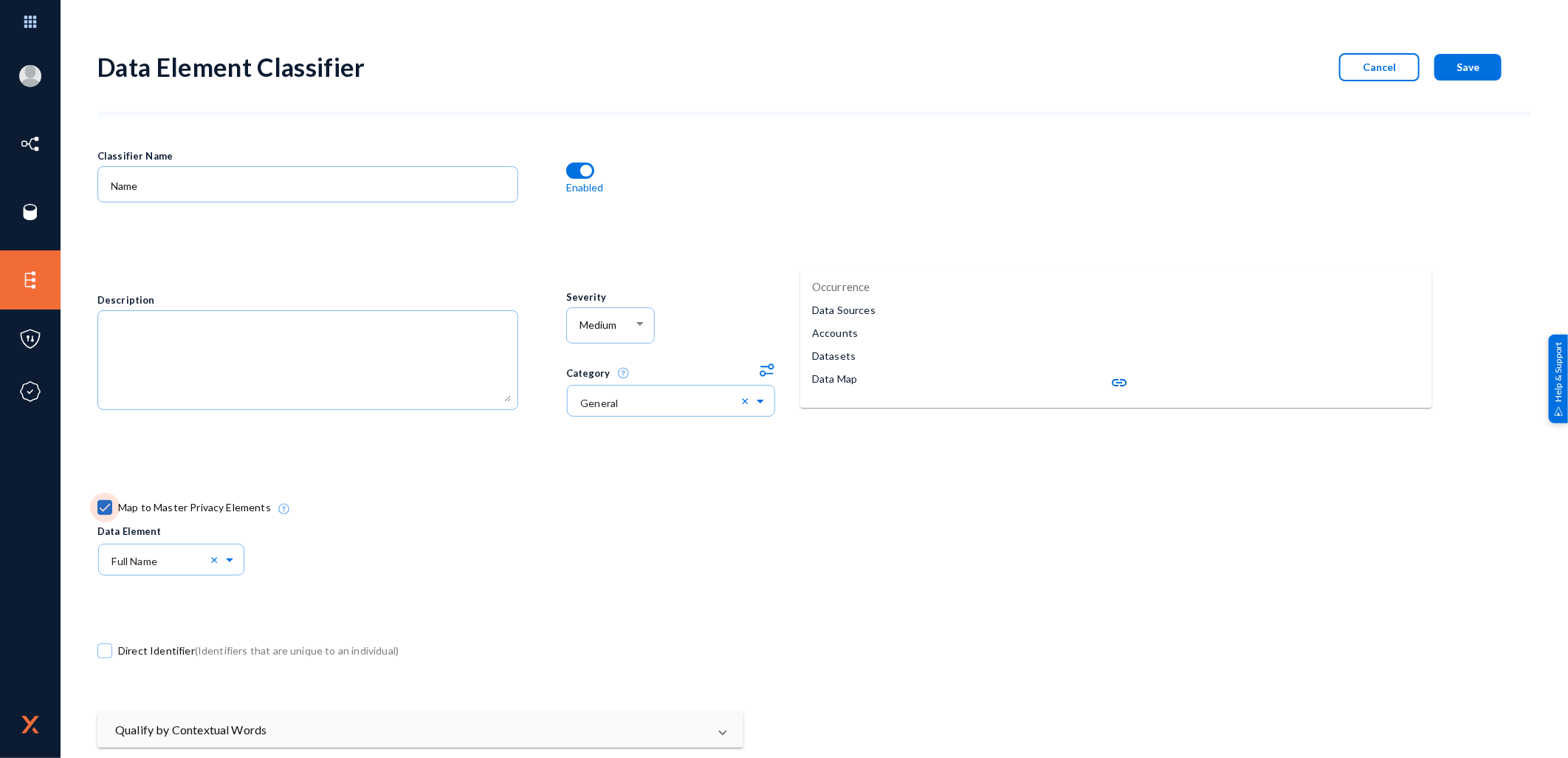
click at [97, 503] on span at bounding box center [104, 507] width 14 height 14
click at [104, 514] on input "Map to Master Privacy Elements" at bounding box center [105, 515] width 2 height 2
checkbox input "false"
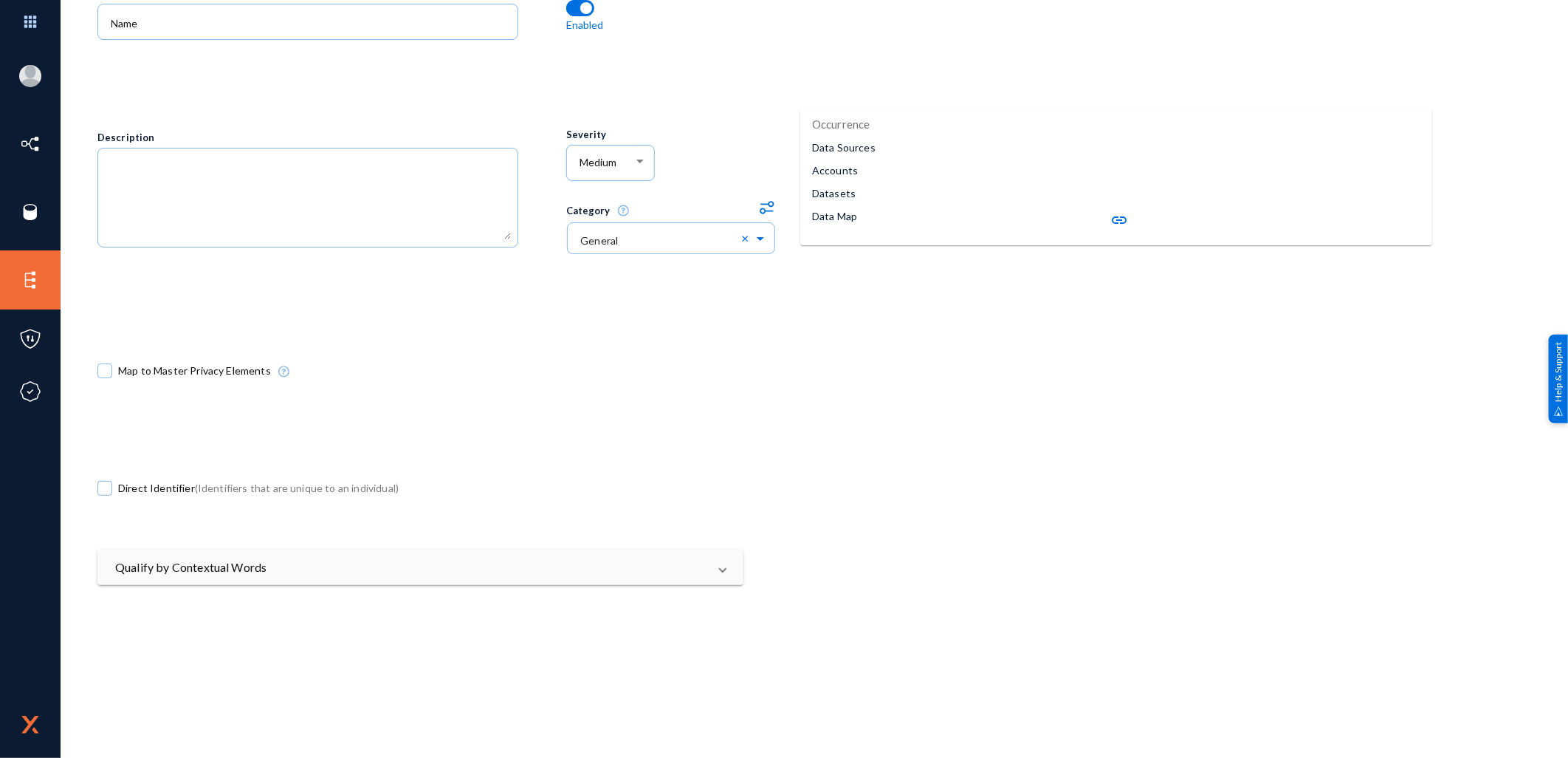
scroll to position [164, 0]
click at [840, 212] on p "Data Map" at bounding box center [834, 214] width 45 height 15
click at [1119, 216] on mat-icon "link" at bounding box center [1119, 218] width 18 height 18
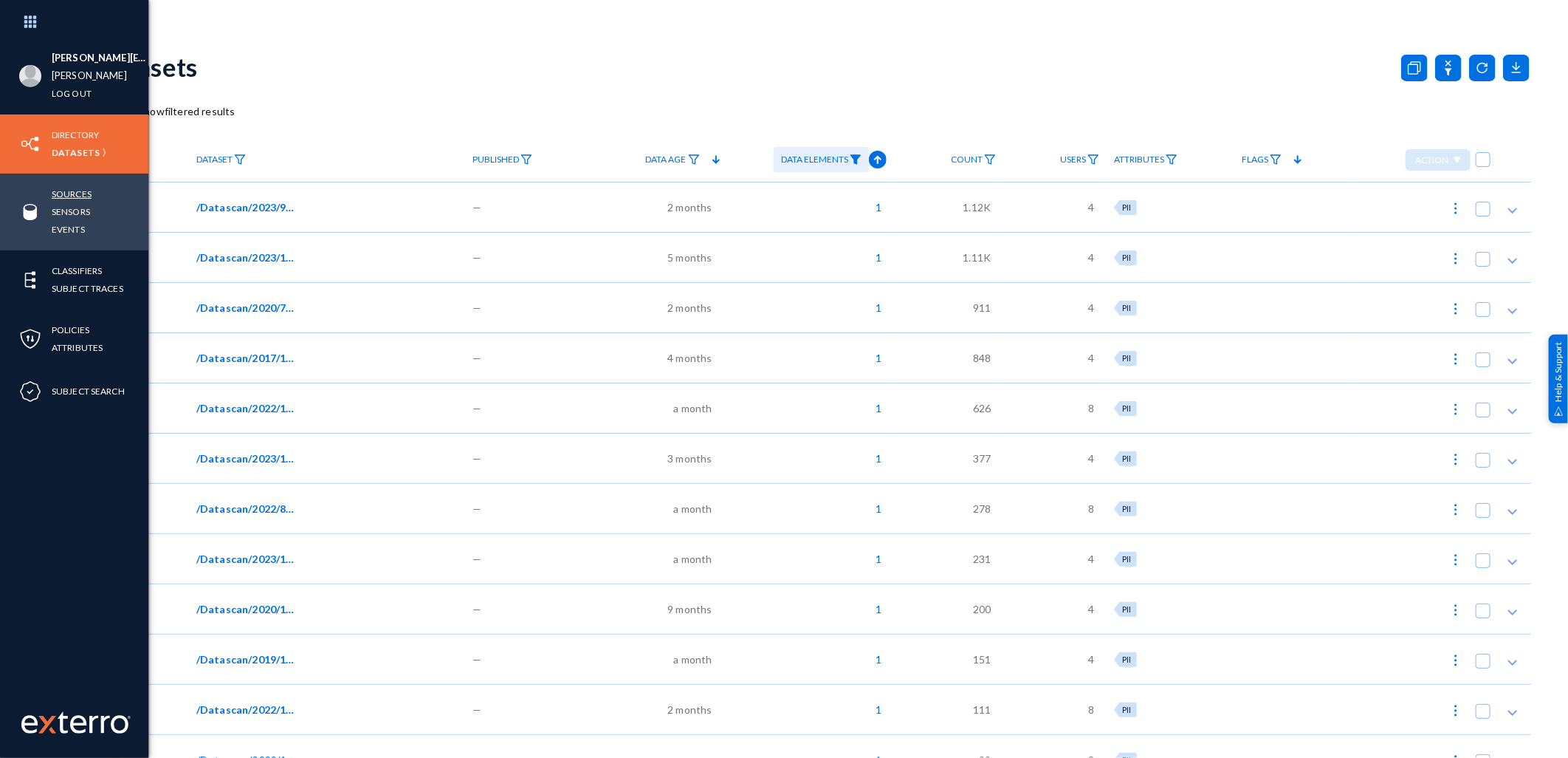
click link "Sources"
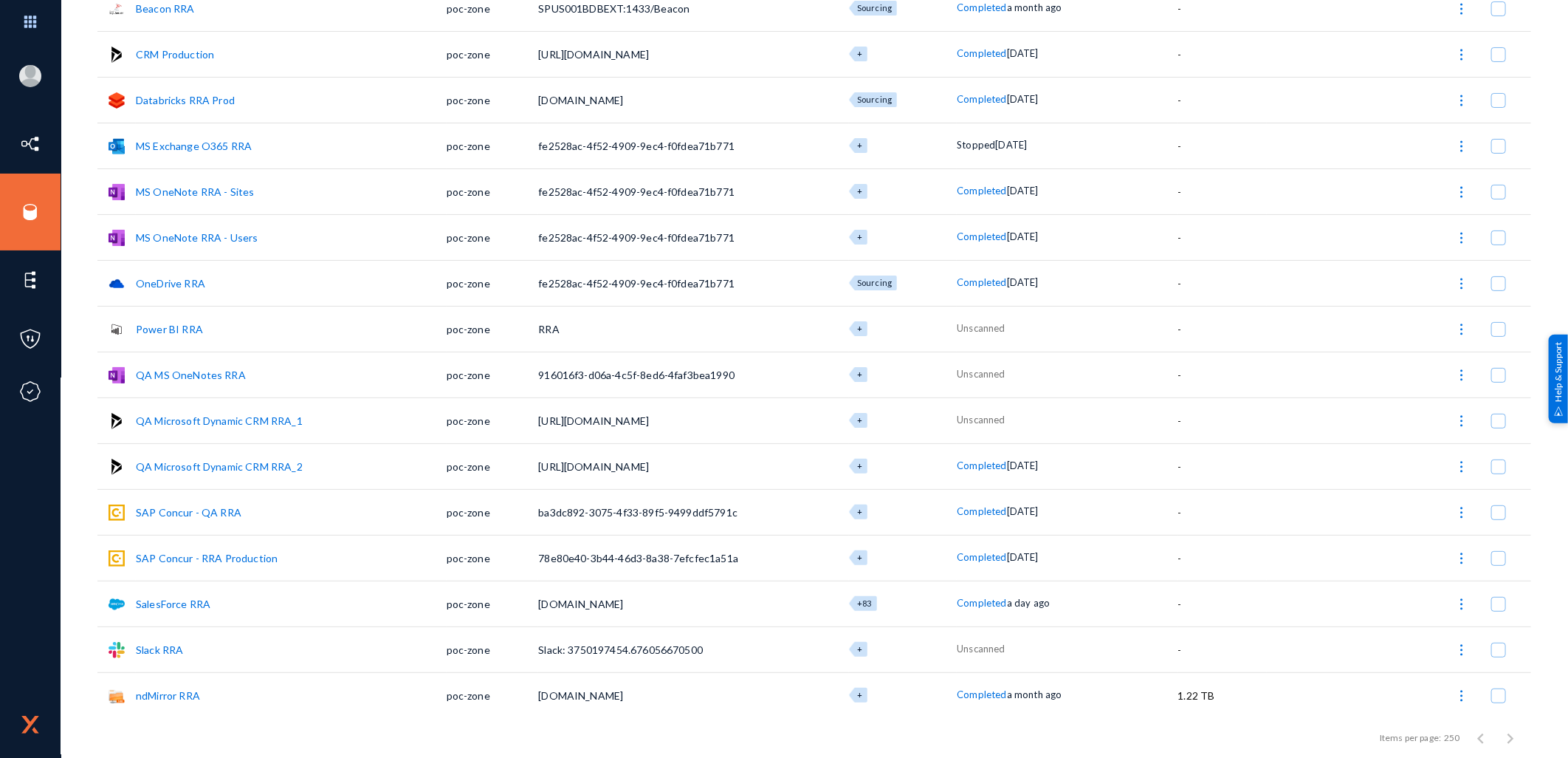
scroll to position [158, 0]
click span
click input "checkbox"
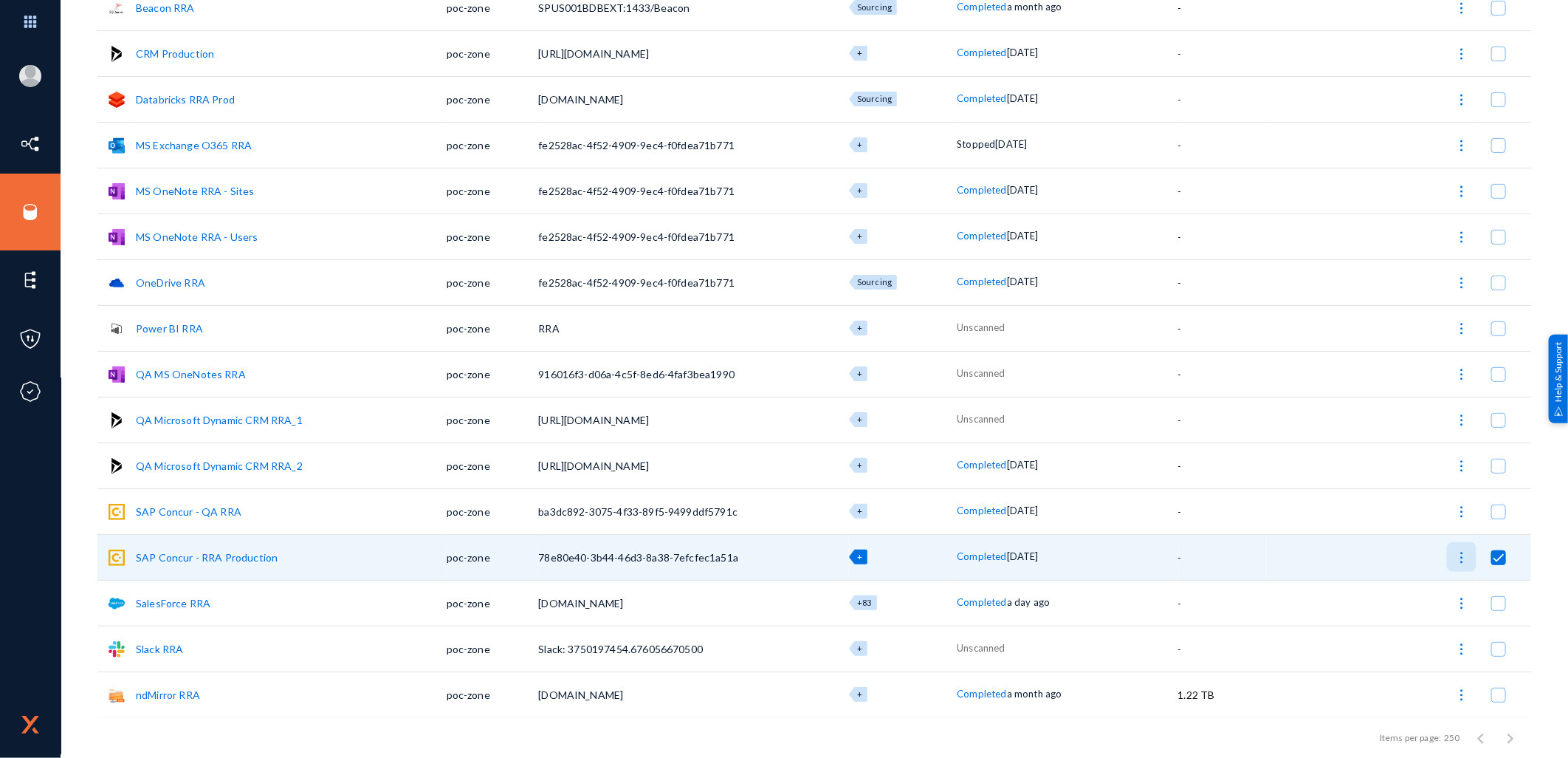
click img
click button "Start Scan"
checkbox input "false"
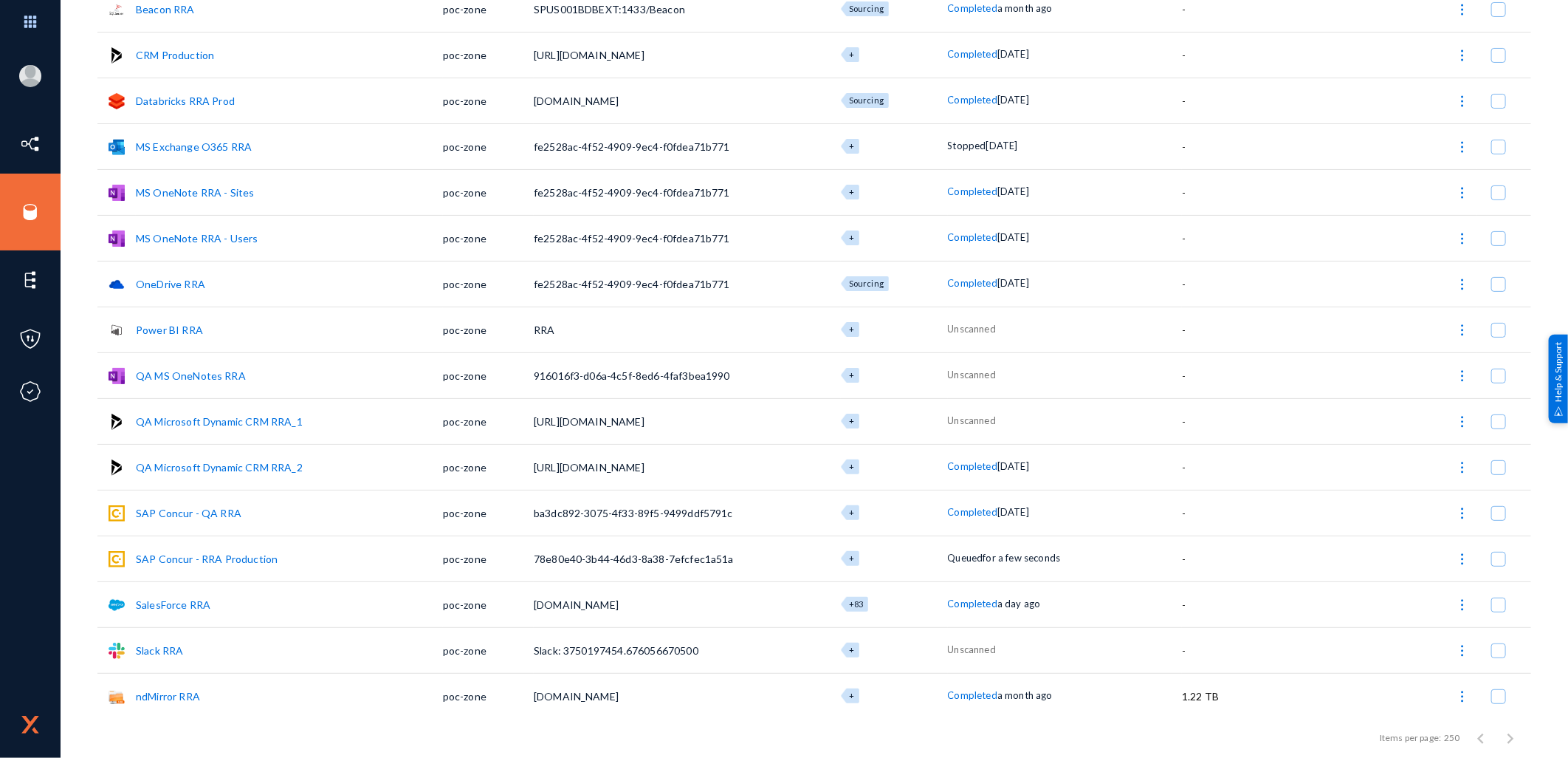
scroll to position [158, 0]
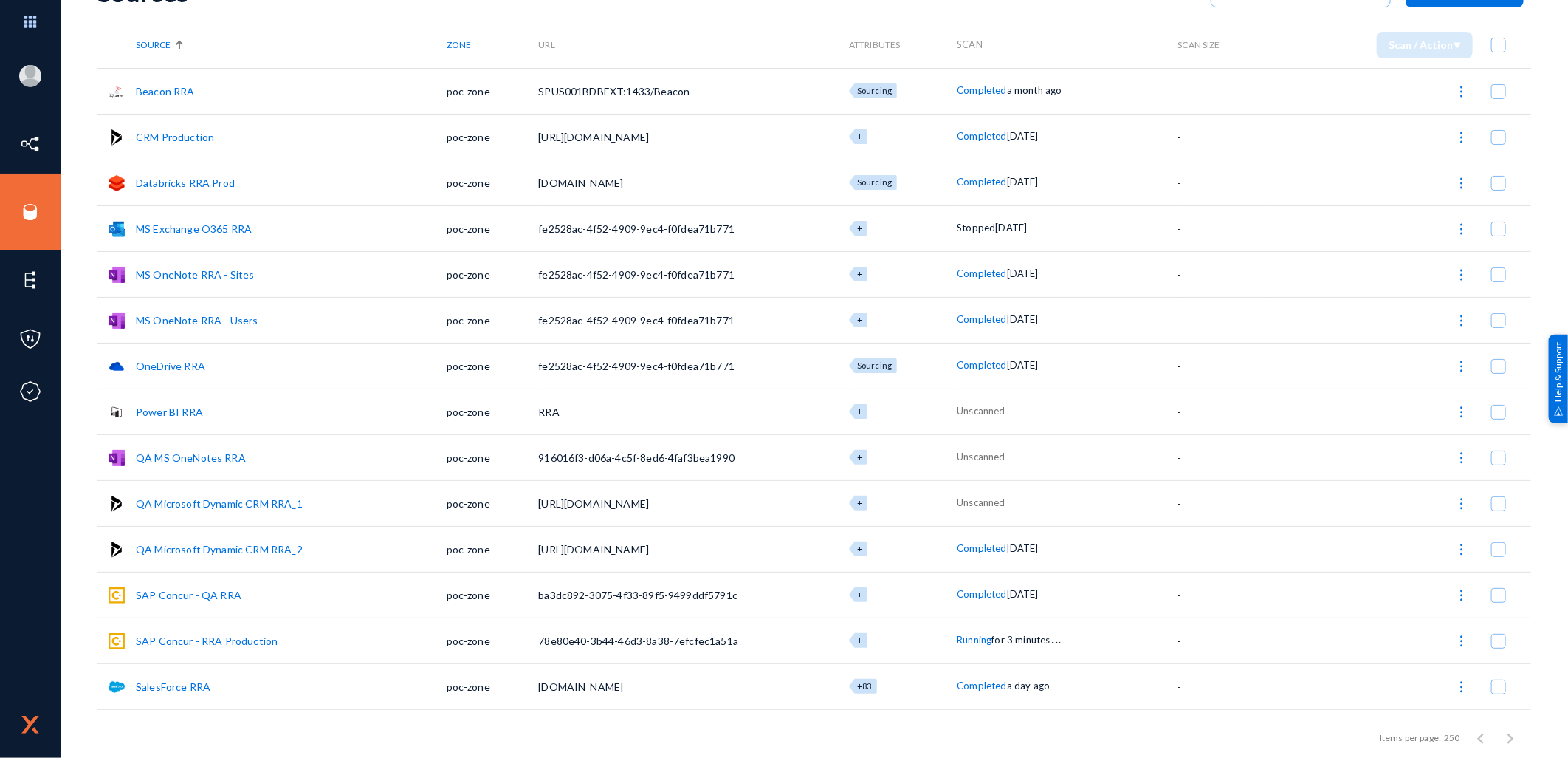
scroll to position [158, 0]
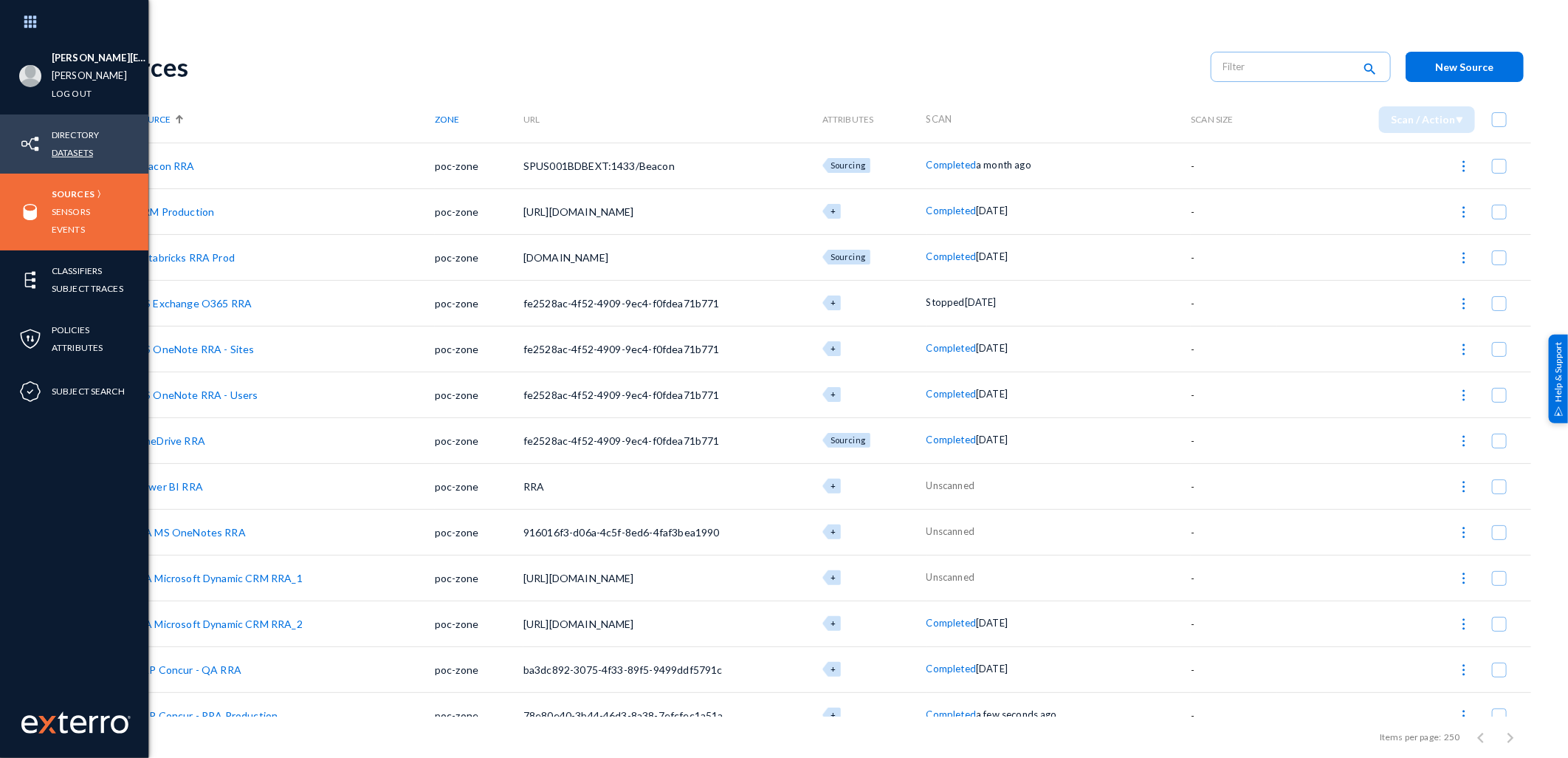
click at [85, 151] on link "Datasets" at bounding box center [72, 152] width 41 height 17
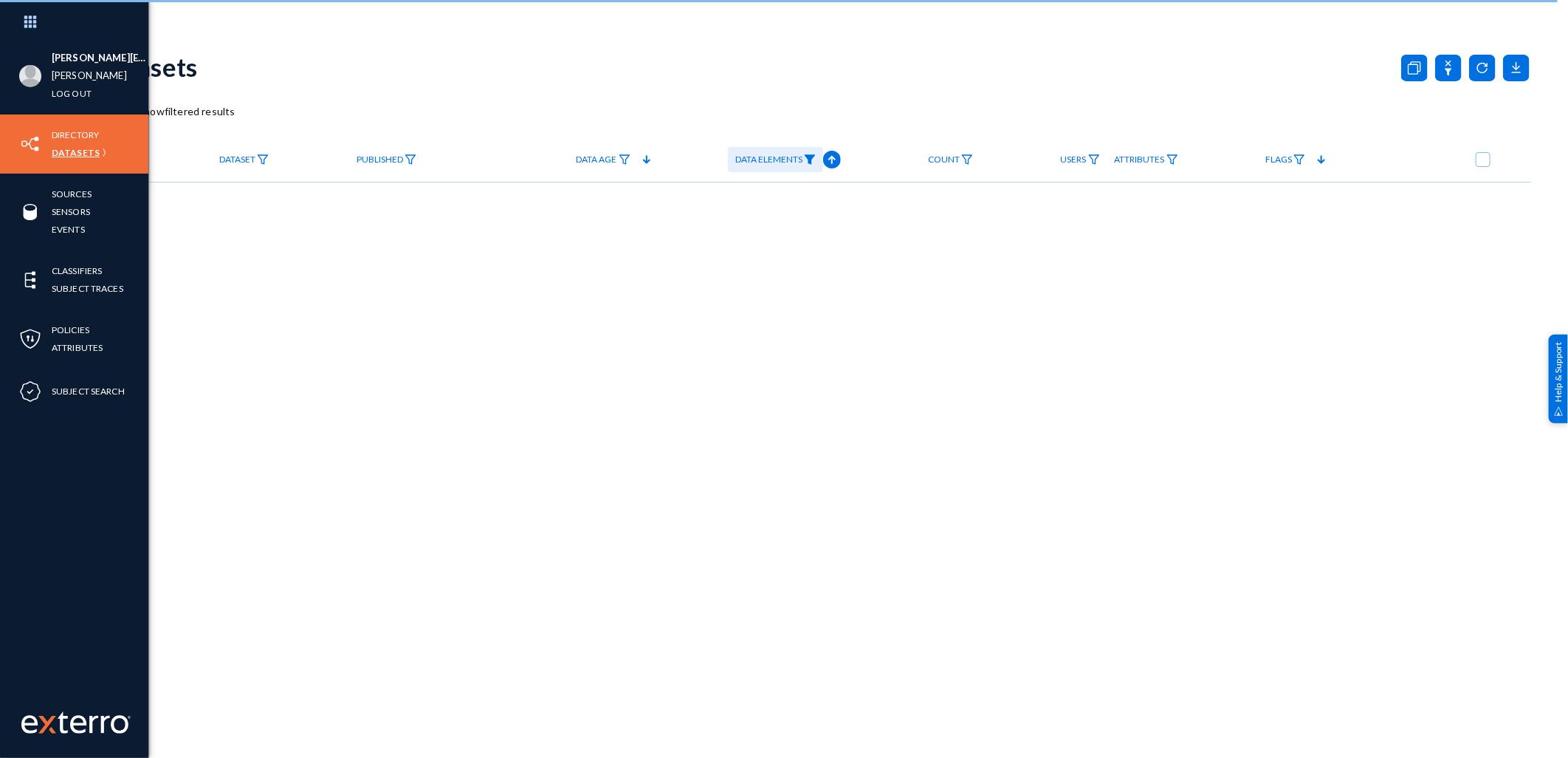
click at [84, 154] on link "Datasets" at bounding box center [75, 152] width 48 height 17
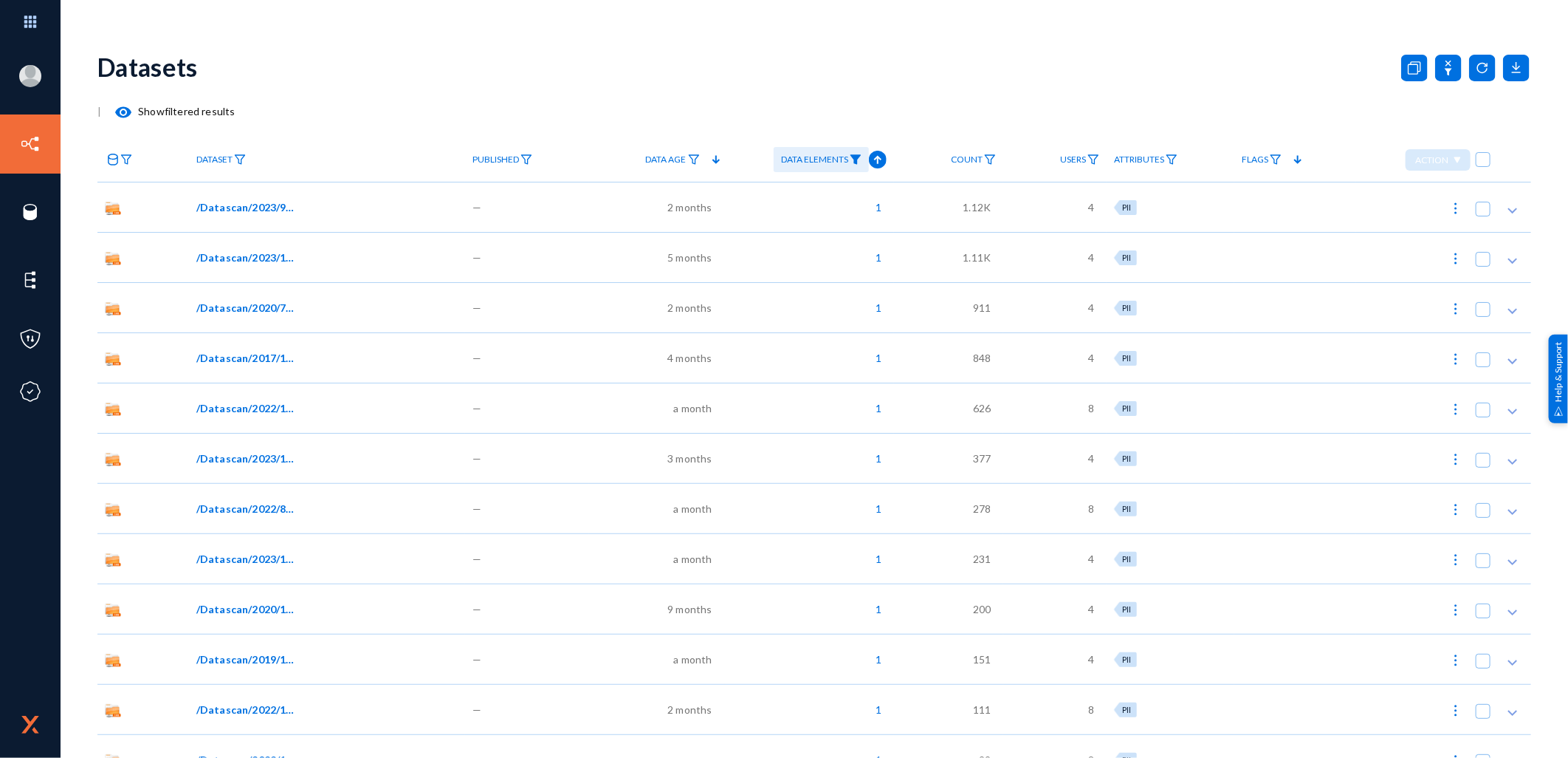
click at [111, 165] on icon at bounding box center [113, 160] width 12 height 12
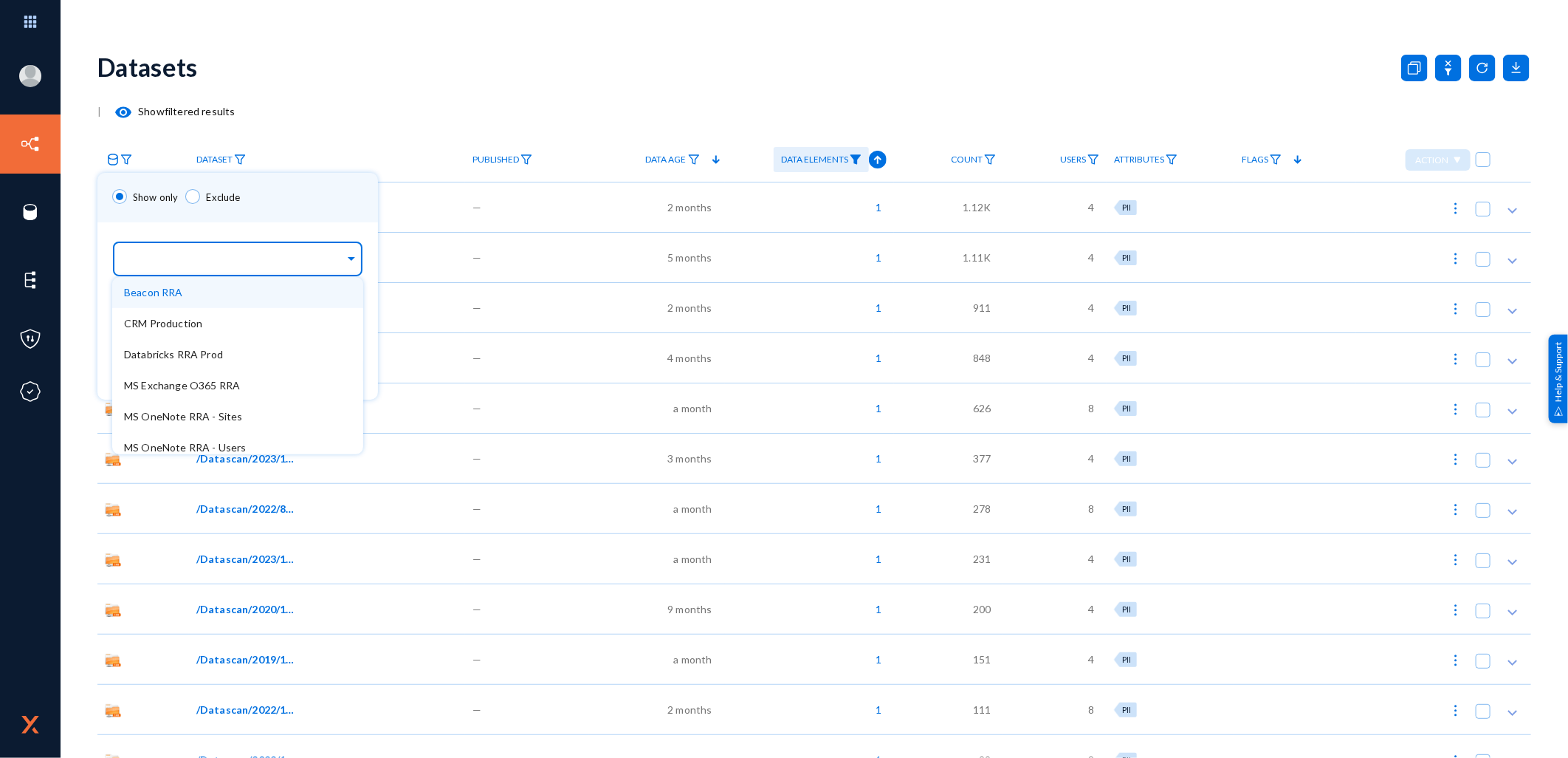
drag, startPoint x: 167, startPoint y: 247, endPoint x: 173, endPoint y: 240, distance: 9.2
click at [171, 245] on div "Sources..." at bounding box center [234, 256] width 221 height 42
type input "sa"
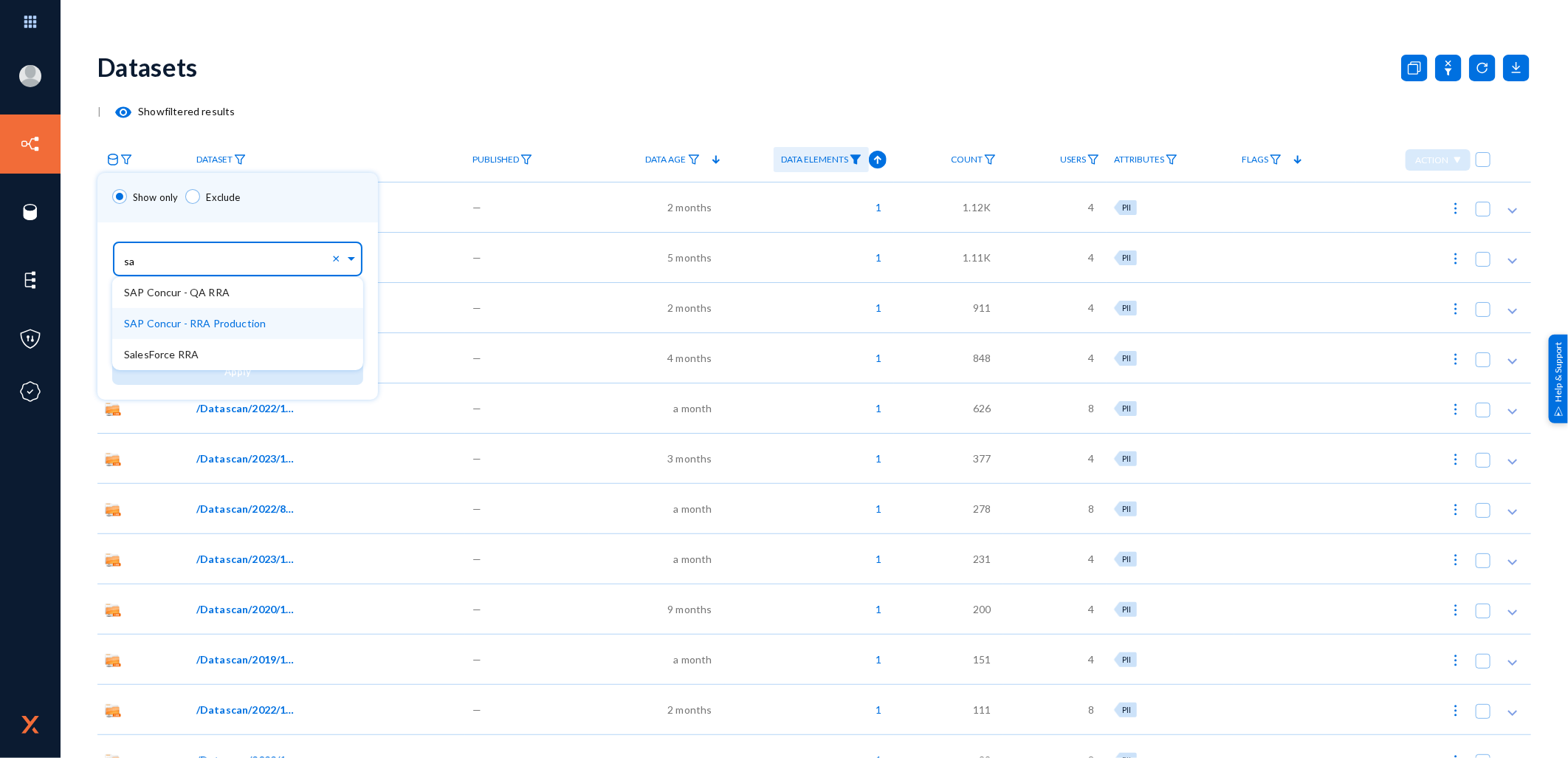
click at [255, 327] on span "SAP Concur - RRA Production" at bounding box center [195, 322] width 142 height 13
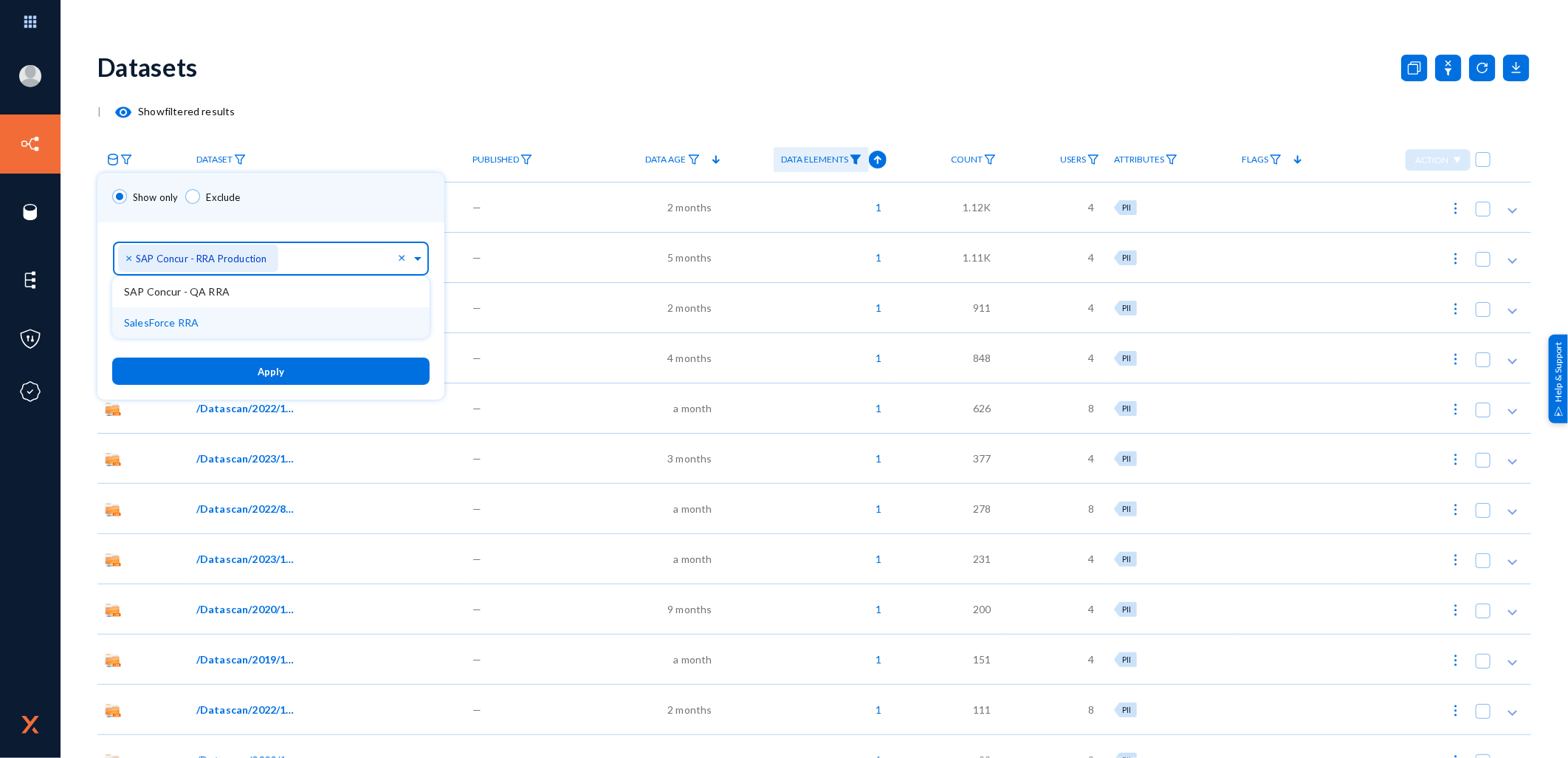
click at [269, 371] on span "Apply" at bounding box center [271, 371] width 26 height 12
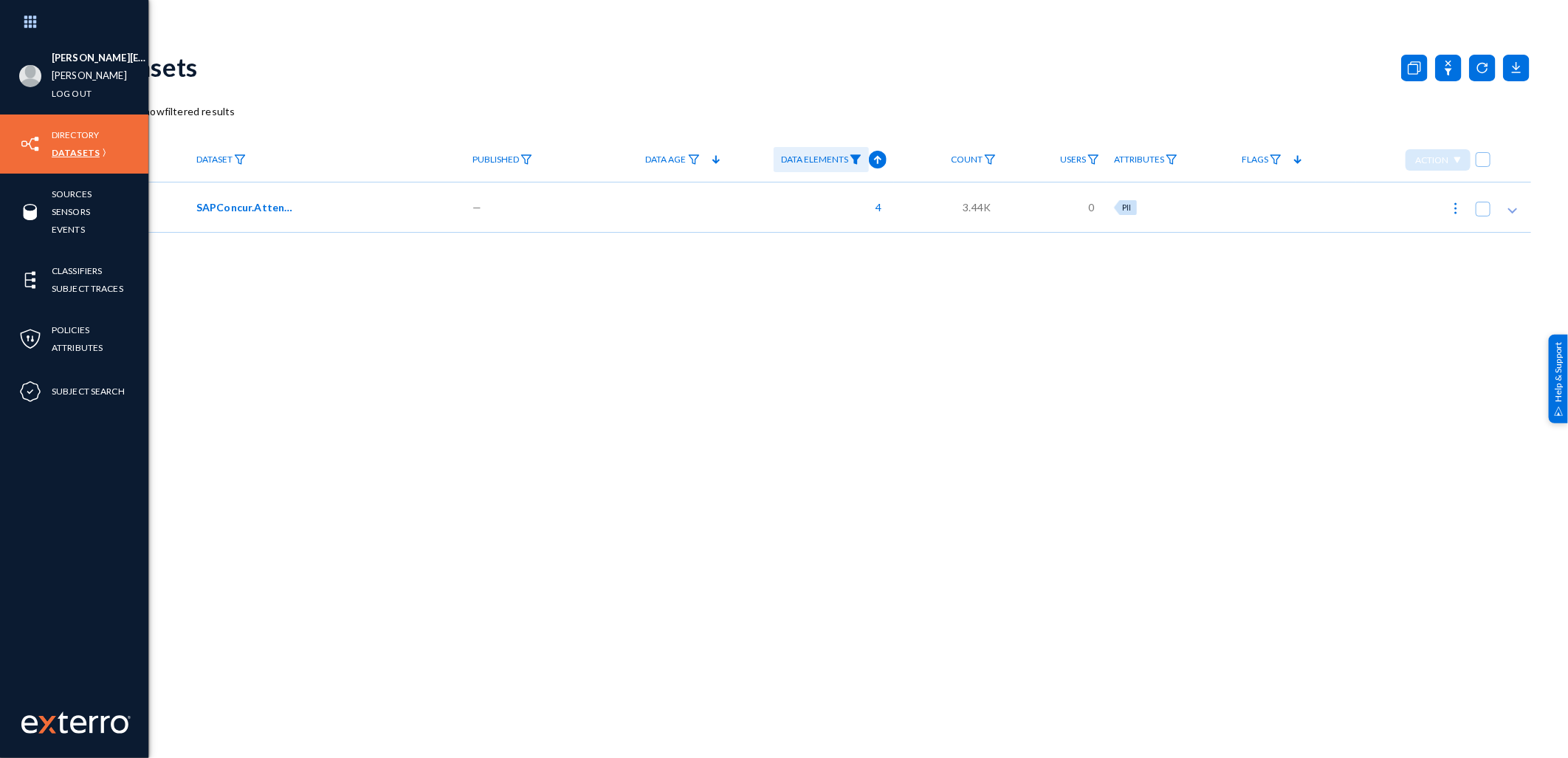
click at [74, 150] on link "Datasets" at bounding box center [75, 152] width 48 height 17
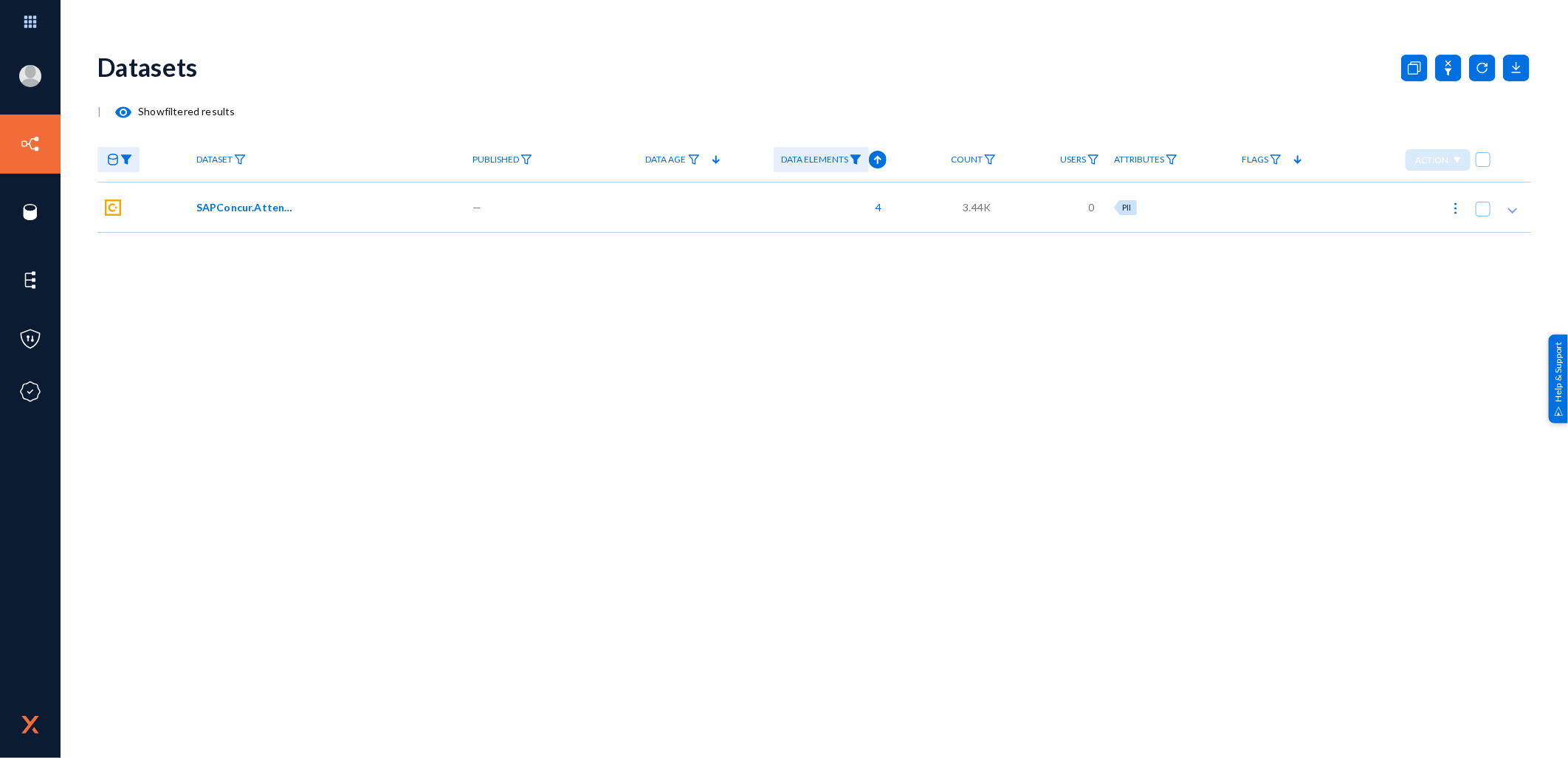
click at [129, 159] on img at bounding box center [126, 159] width 12 height 10
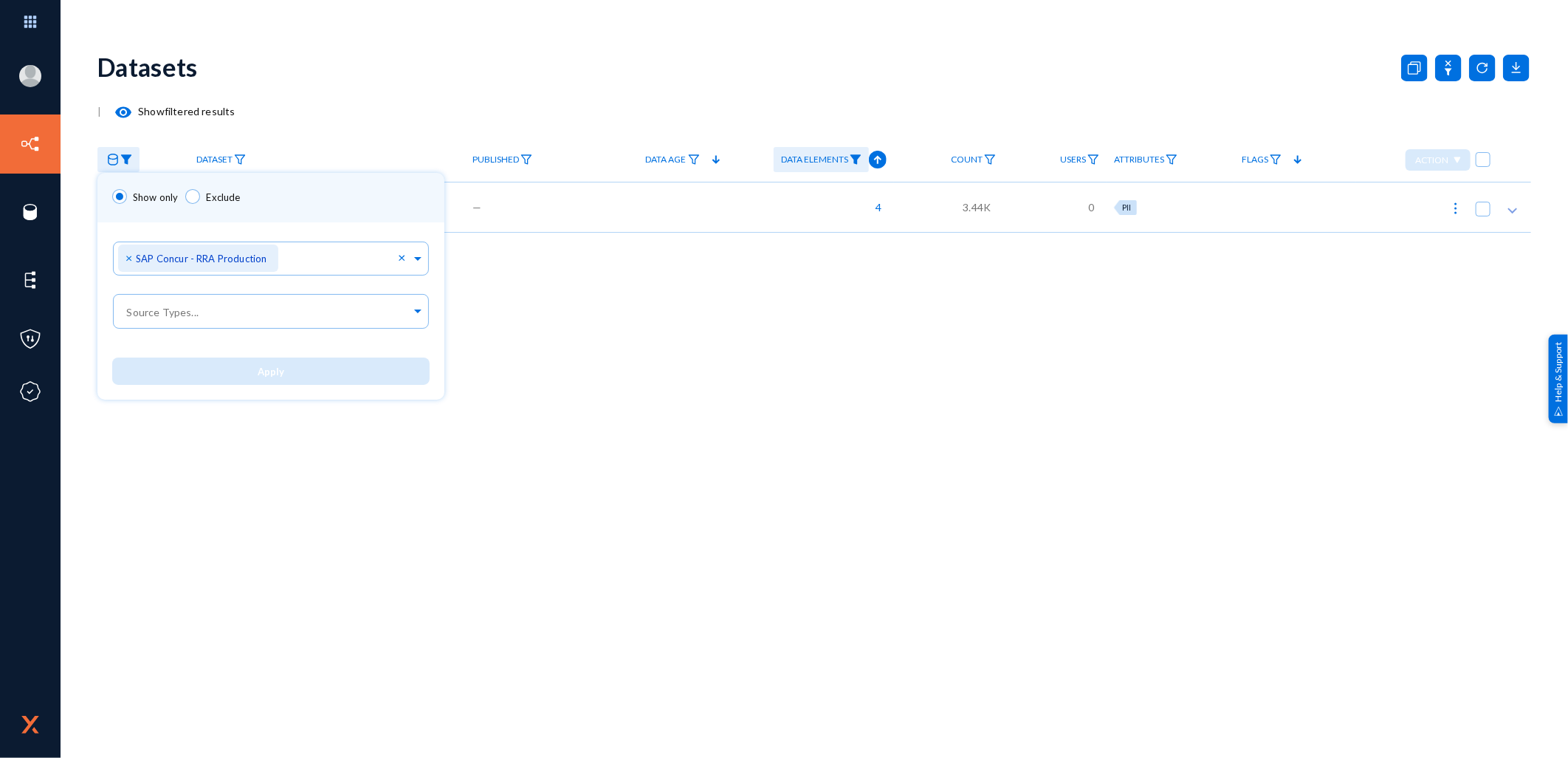
click at [363, 121] on div at bounding box center [784, 379] width 1568 height 758
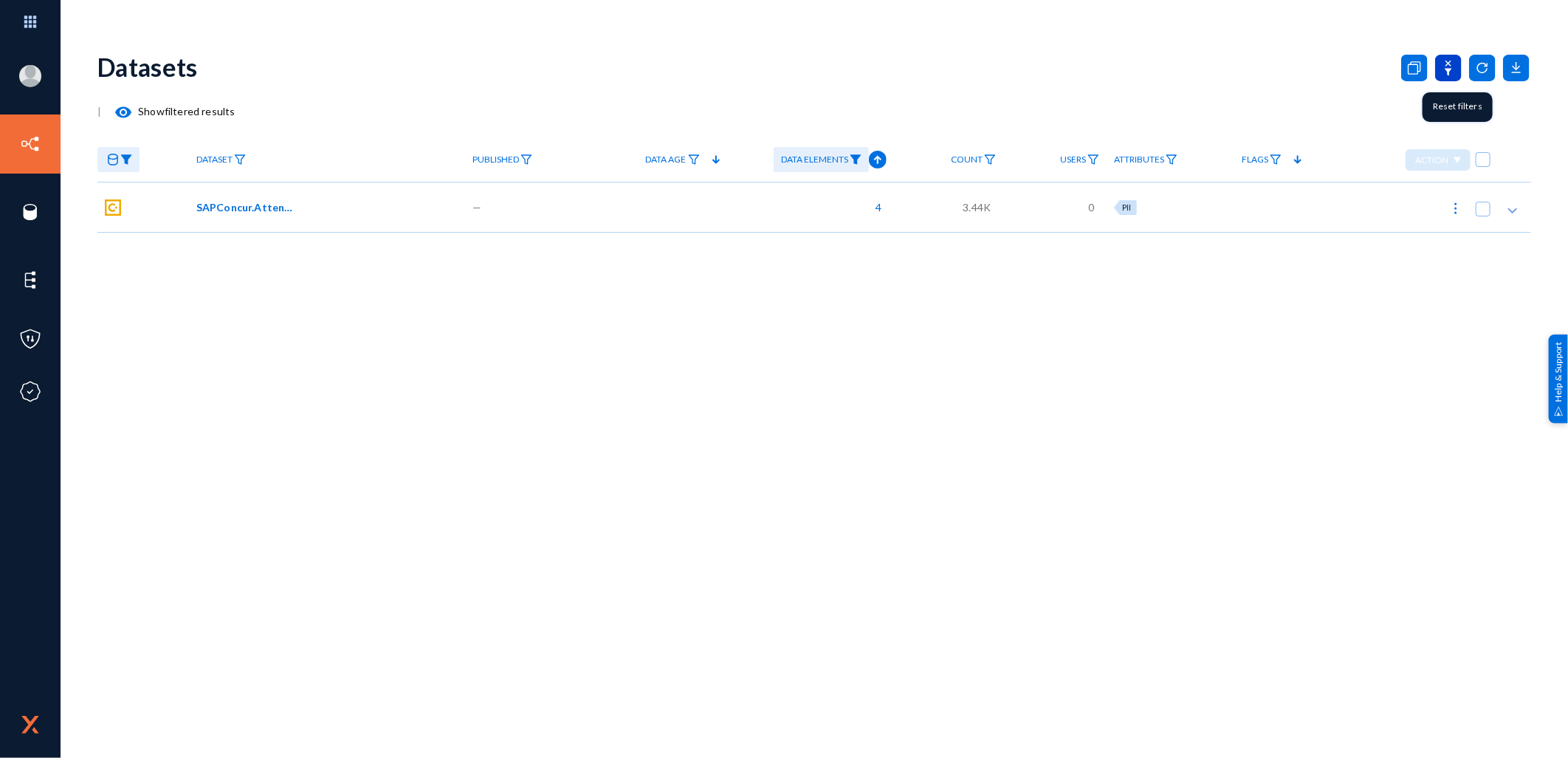
click at [1450, 64] on icon at bounding box center [1448, 68] width 26 height 26
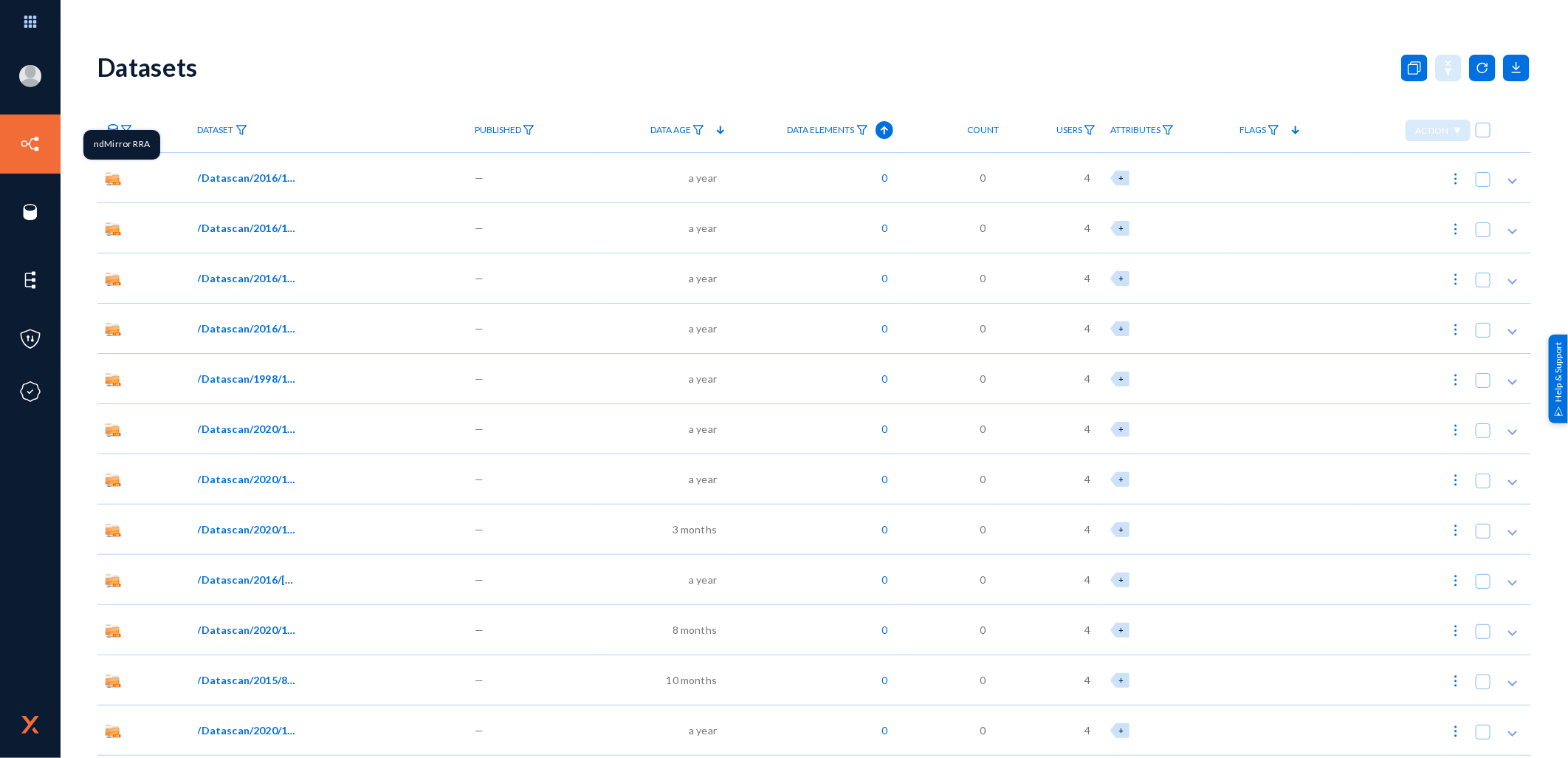
click at [121, 126] on mat-tooltip-component "ndMirror RRA" at bounding box center [121, 144] width 97 height 50
click at [112, 131] on icon at bounding box center [113, 130] width 12 height 12
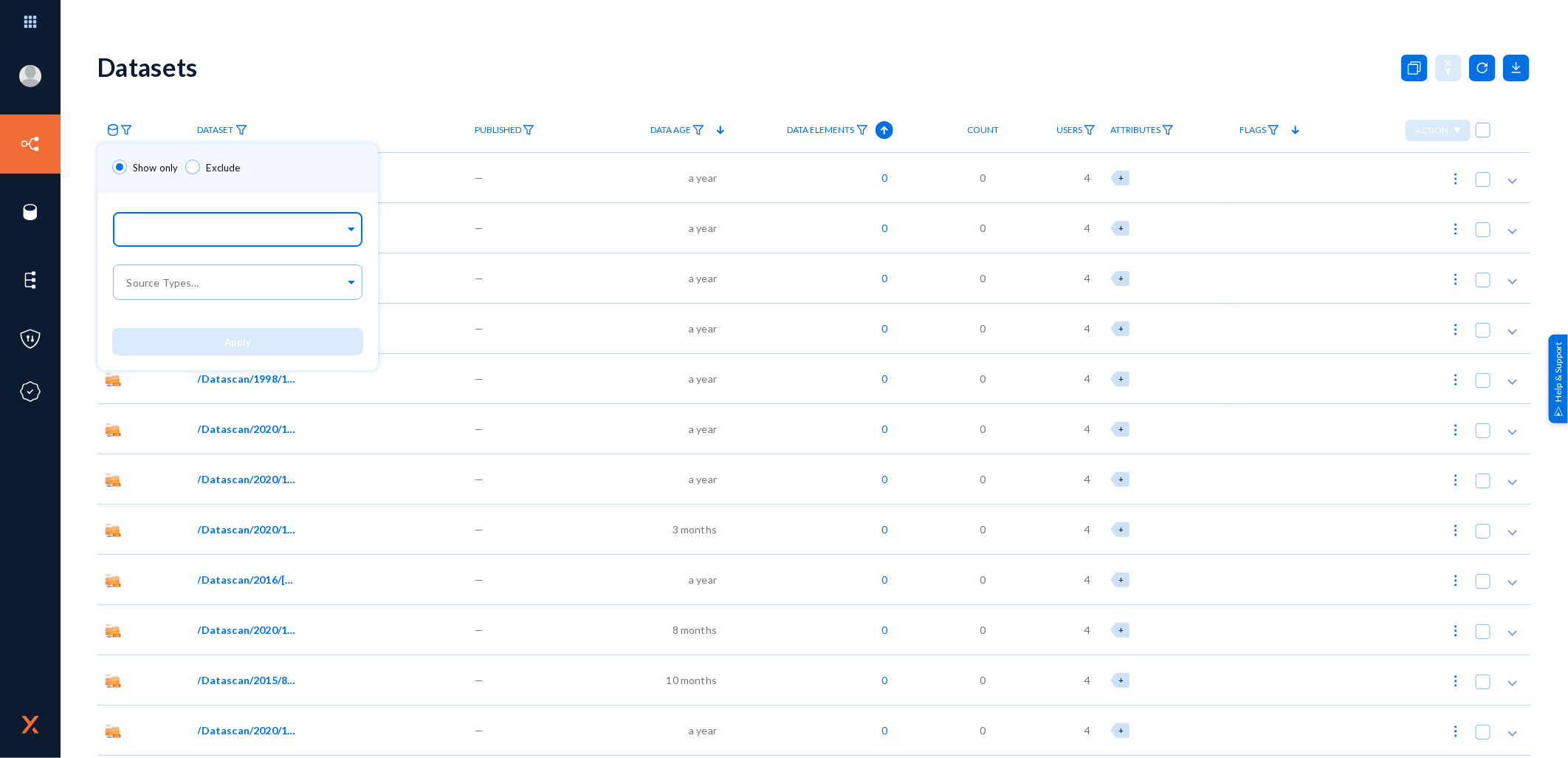
click at [148, 219] on div at bounding box center [234, 231] width 221 height 25
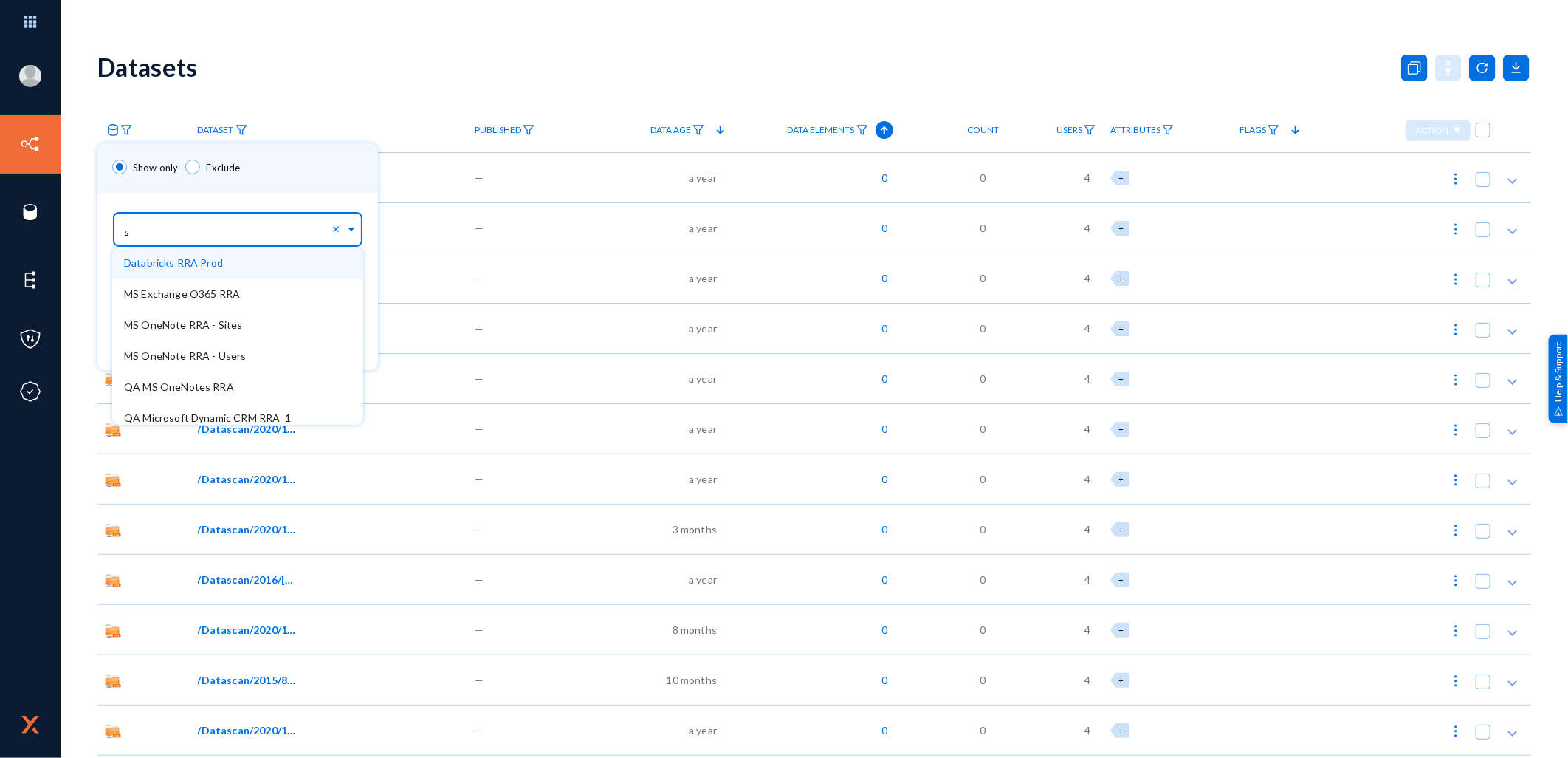
type input "sa"
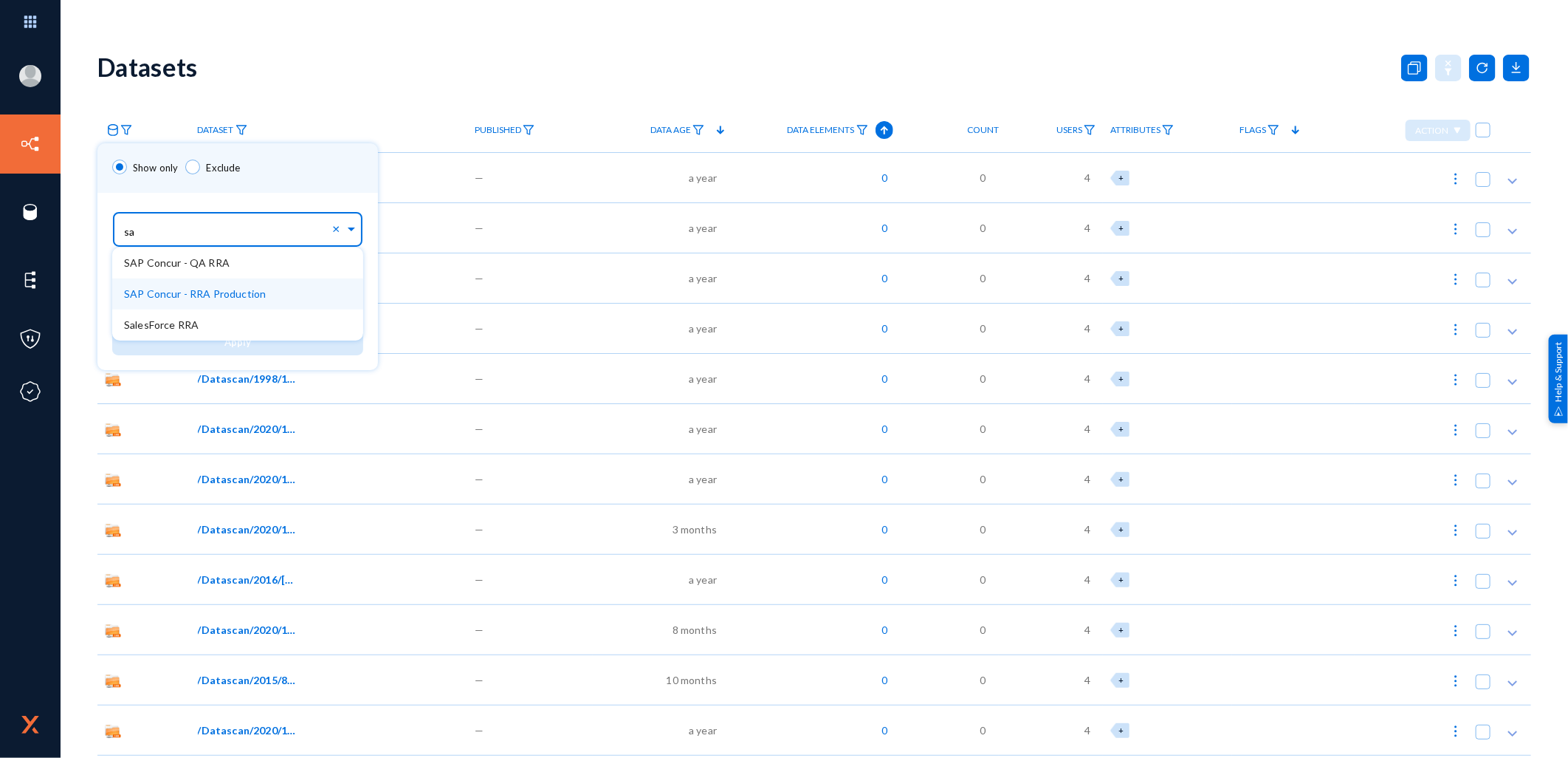
click at [220, 290] on span "SAP Concur - RRA Production" at bounding box center [195, 294] width 142 height 13
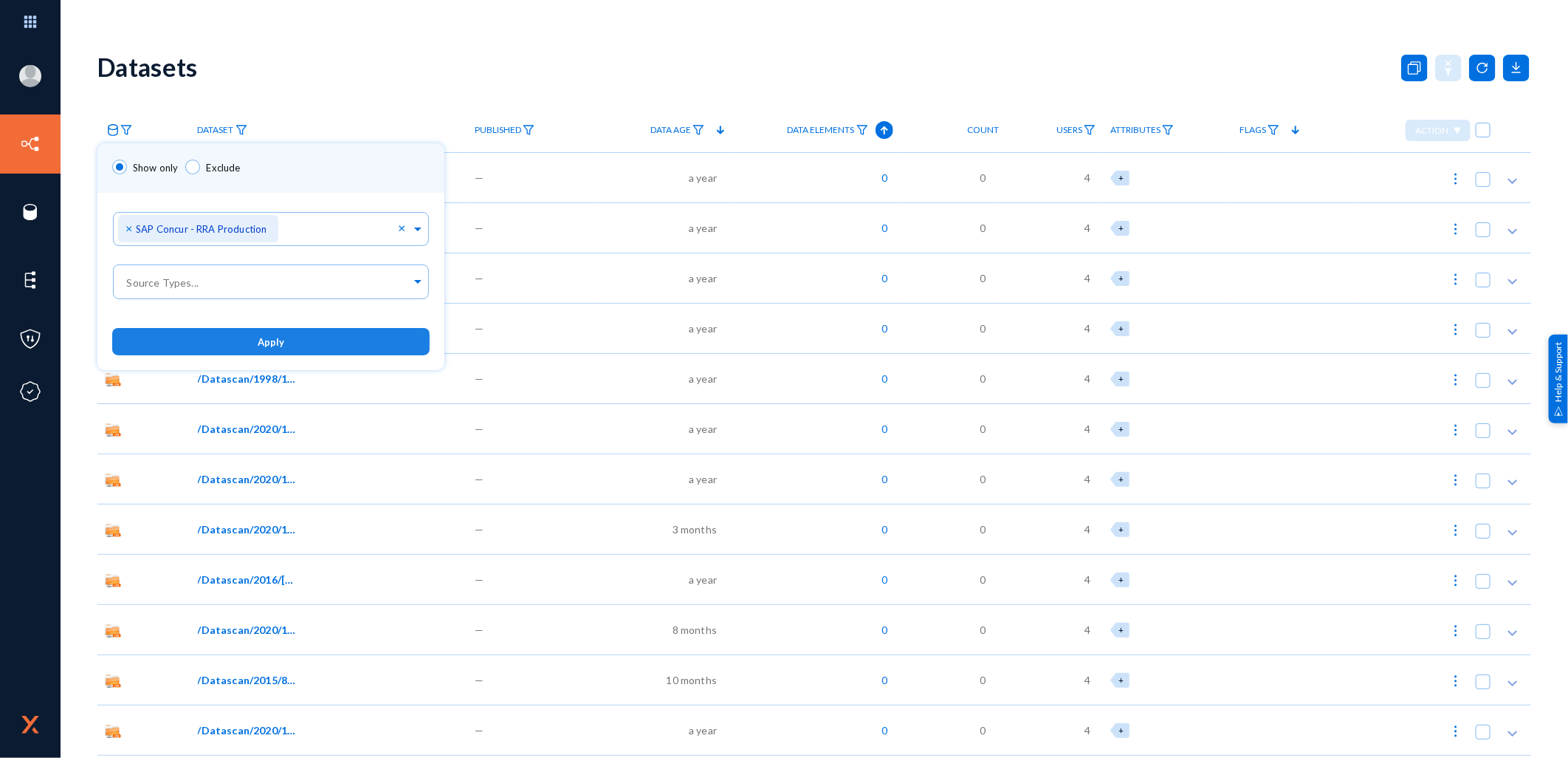
click at [296, 340] on button "Apply" at bounding box center [271, 342] width 317 height 27
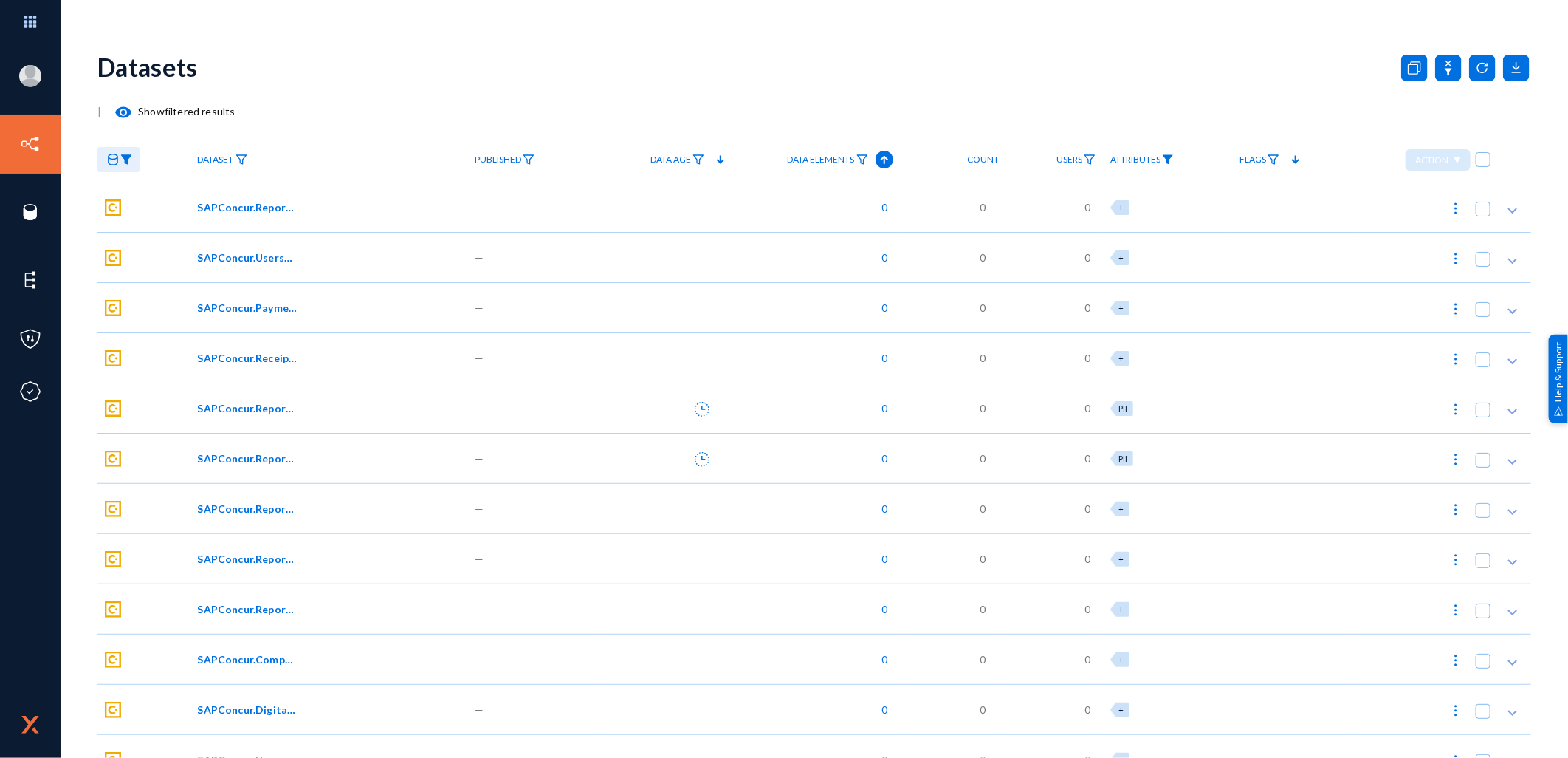
click at [1163, 158] on img at bounding box center [1168, 159] width 12 height 10
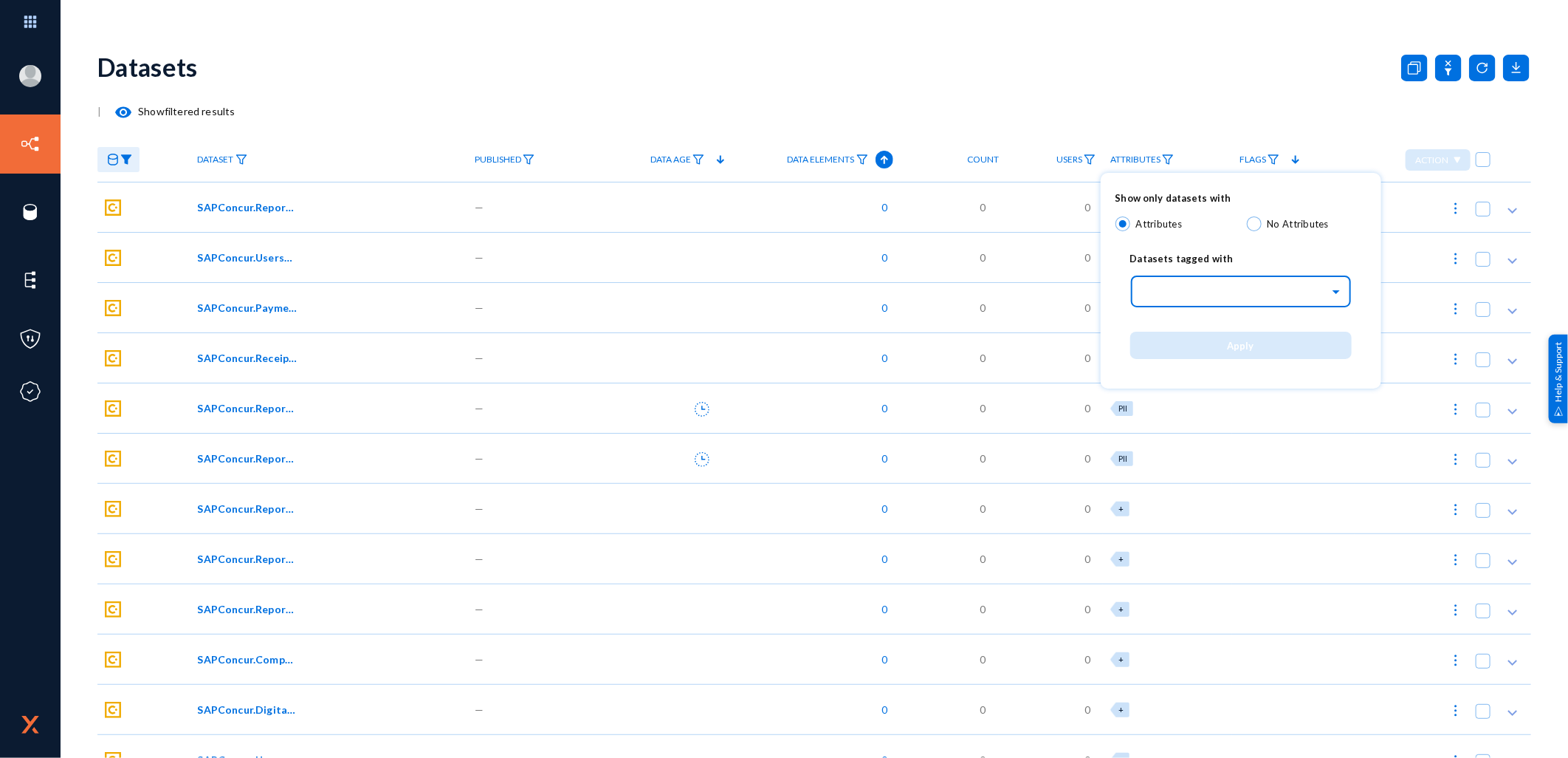
click at [1182, 283] on input "text" at bounding box center [1248, 290] width 206 height 25
click at [1182, 379] on span "Data Classification" at bounding box center [1186, 385] width 89 height 13
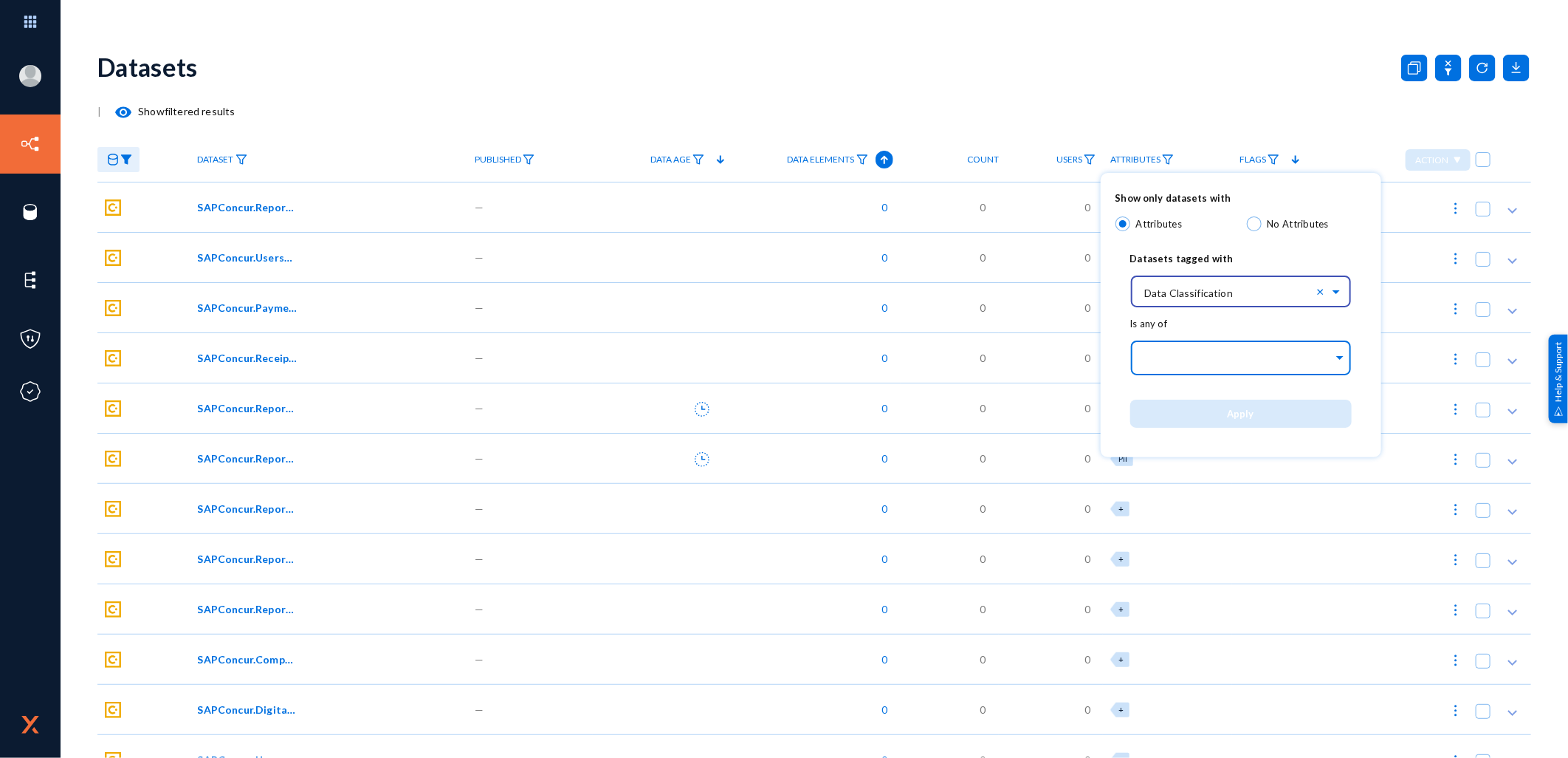
click at [1191, 357] on input "text" at bounding box center [1237, 360] width 191 height 14
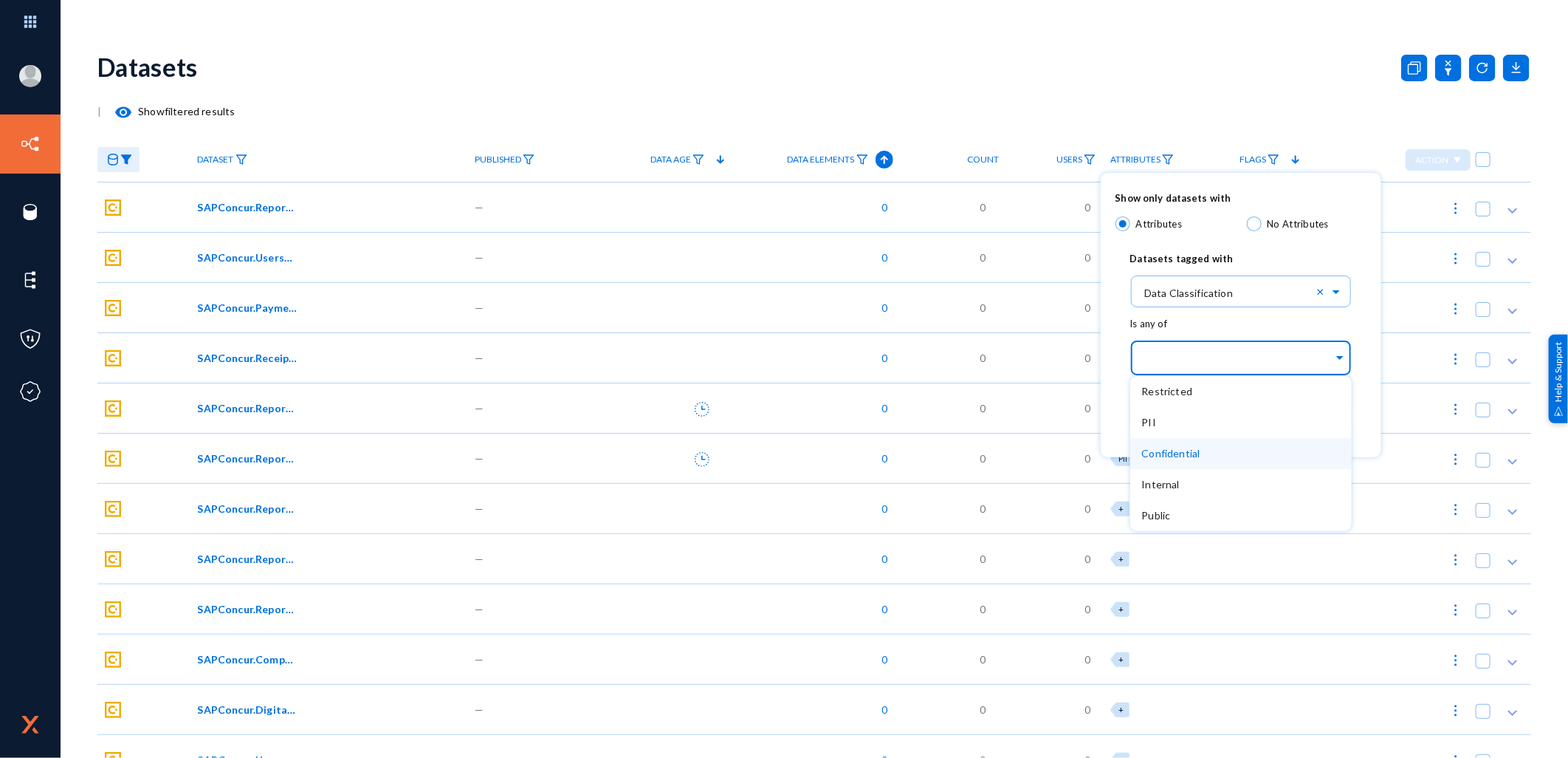
click at [1187, 453] on span "Confidential" at bounding box center [1171, 453] width 58 height 13
click at [1212, 355] on div "× Confidential" at bounding box center [1177, 357] width 84 height 27
click at [1168, 430] on div "PII" at bounding box center [1241, 421] width 222 height 31
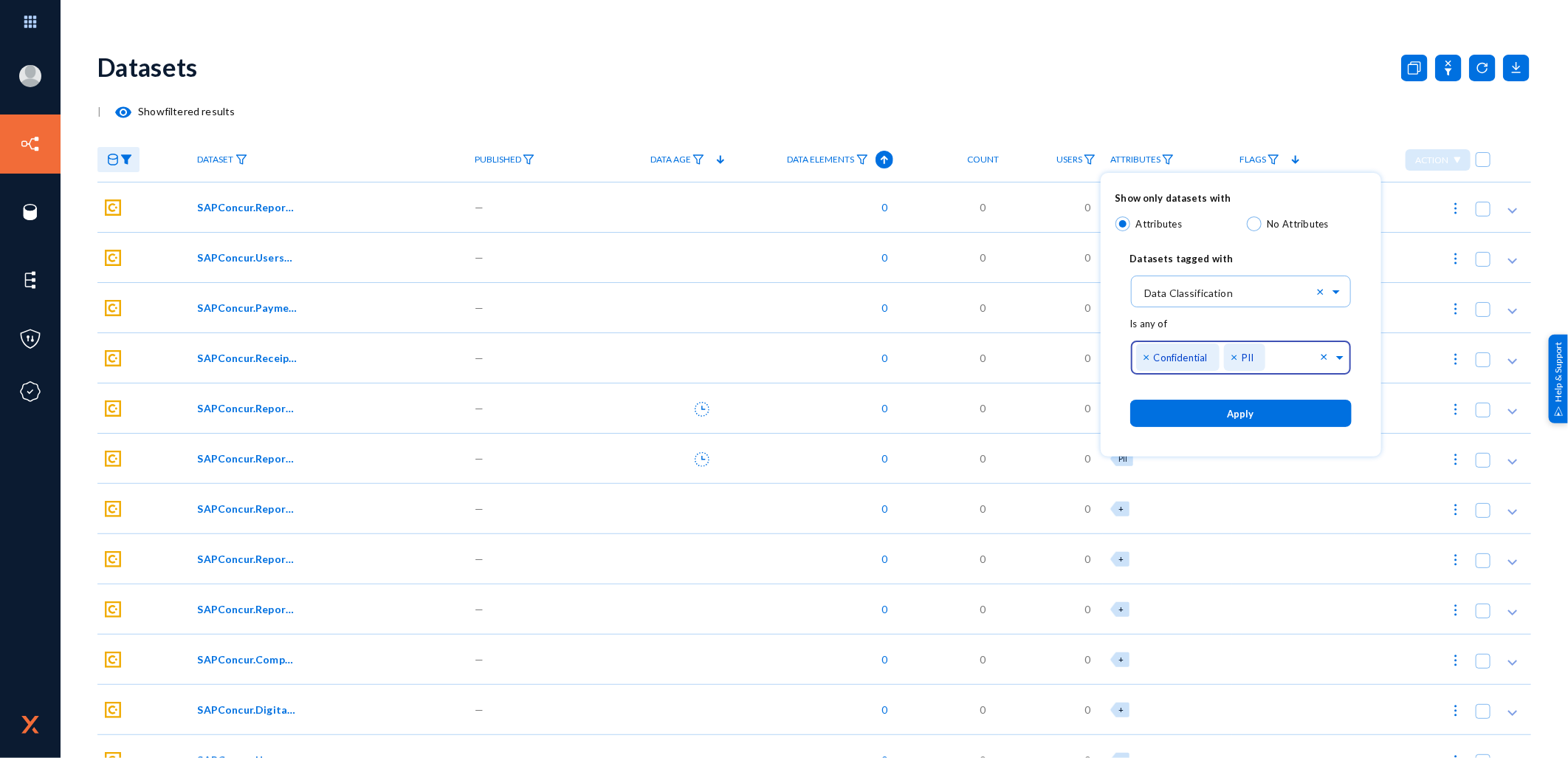
click at [1214, 411] on button "Apply" at bounding box center [1241, 413] width 222 height 27
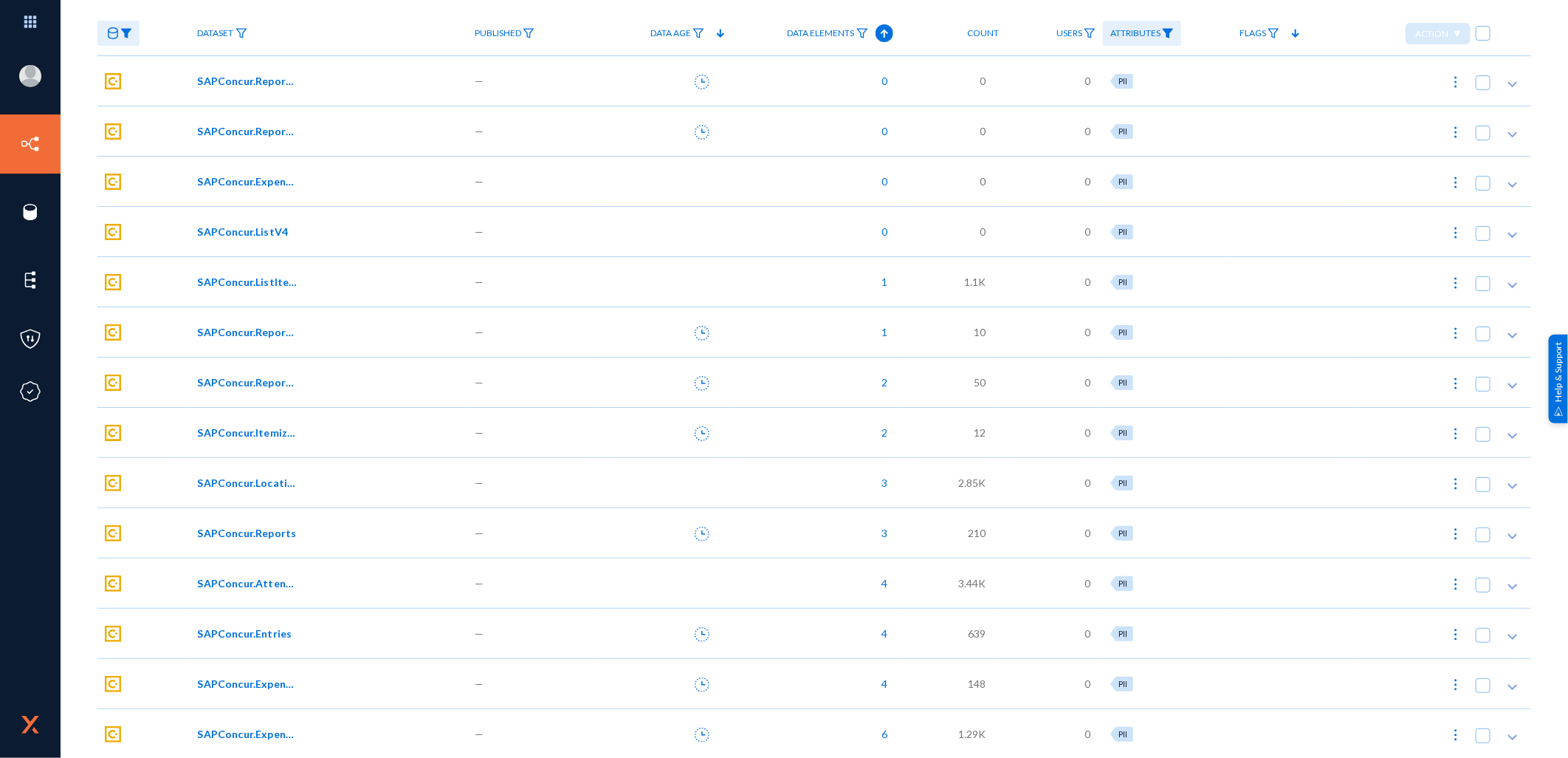
scroll to position [127, 0]
click at [253, 540] on div "SAPConcur.Reports" at bounding box center [329, 531] width 277 height 50
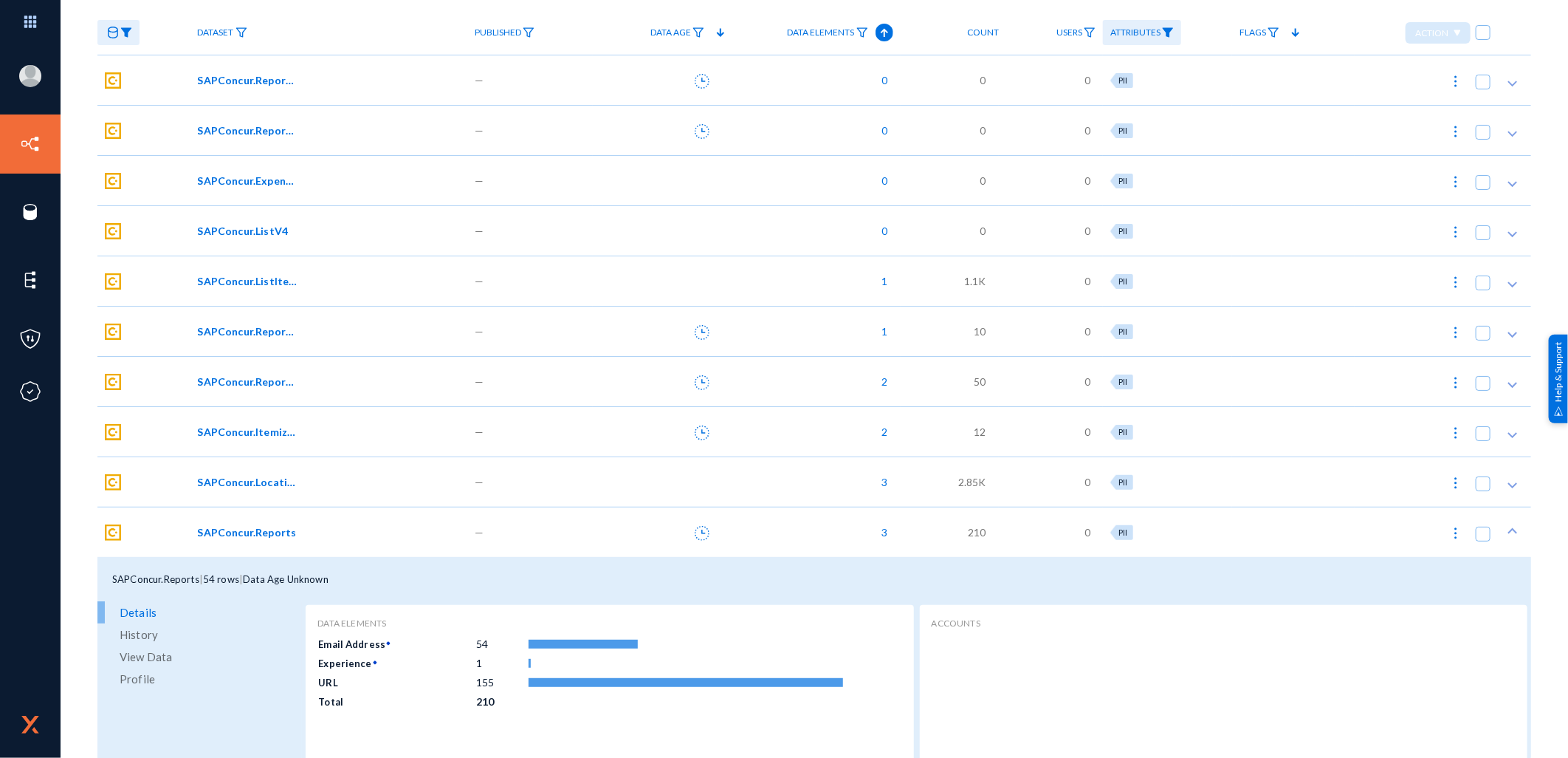
click at [273, 394] on div "SAPConcur.ReportDetails" at bounding box center [329, 381] width 277 height 50
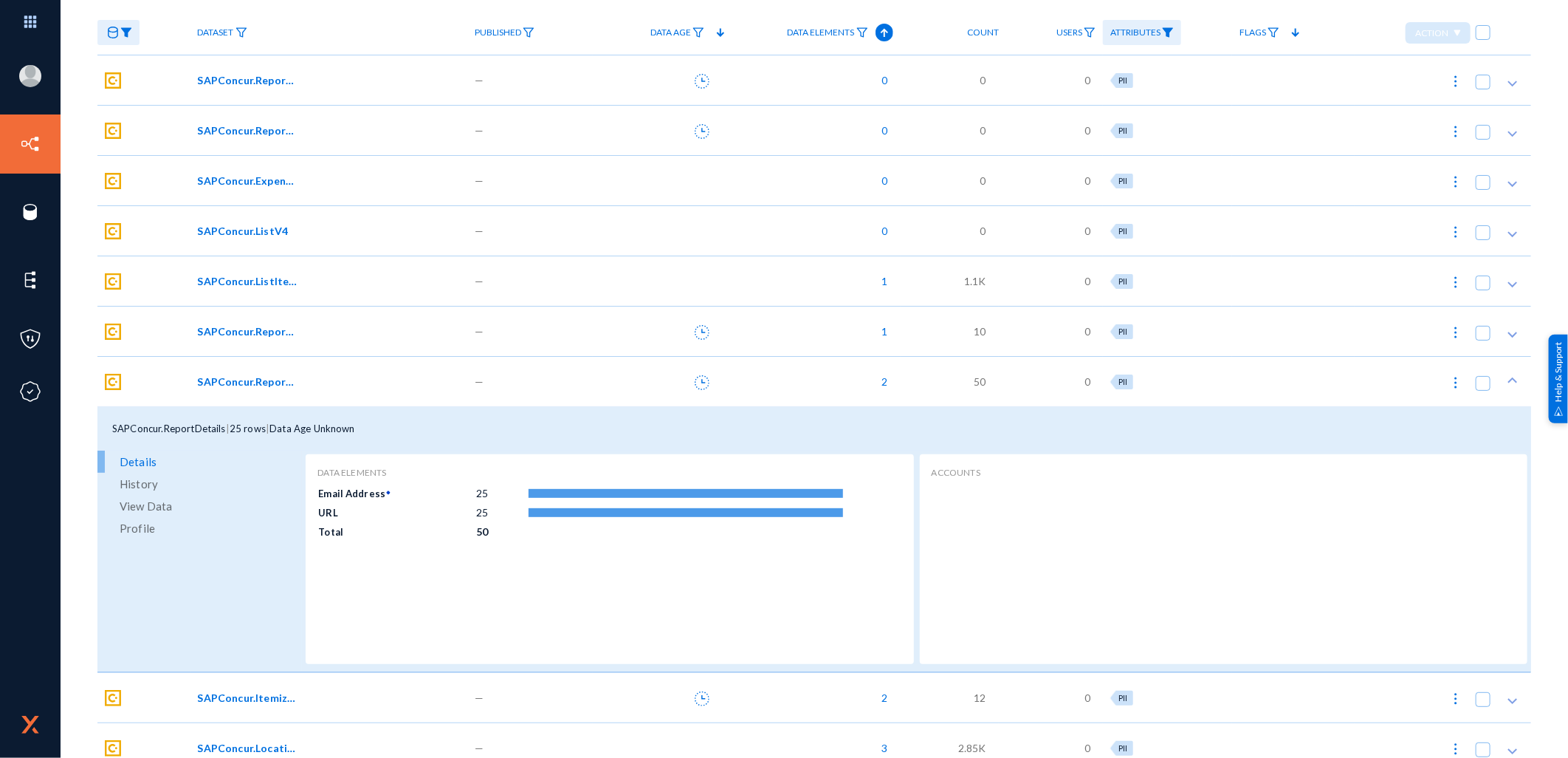
click at [151, 504] on span "View Data" at bounding box center [145, 506] width 52 height 22
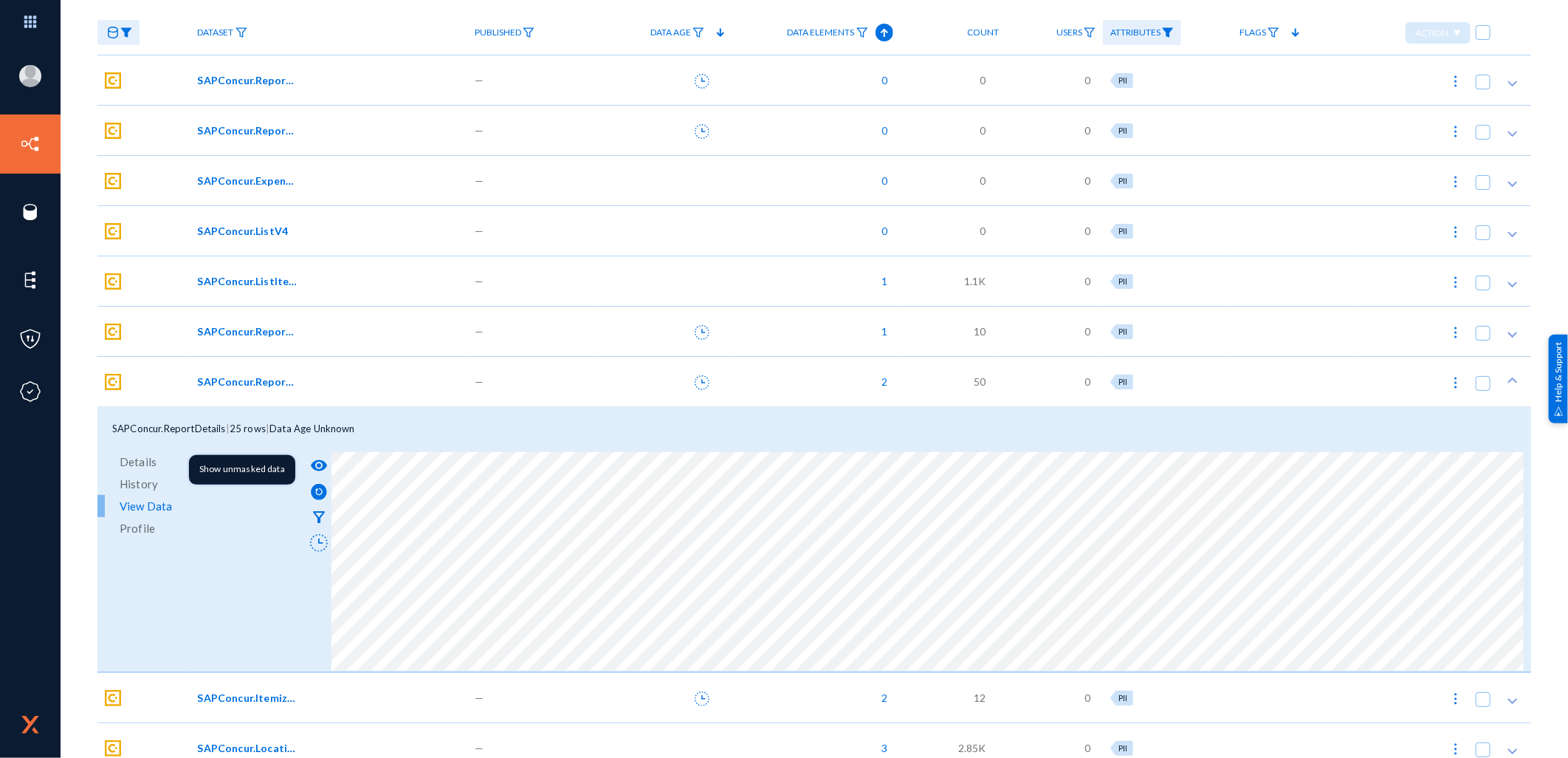
click at [319, 464] on mat-icon "visibility" at bounding box center [319, 464] width 18 height 18
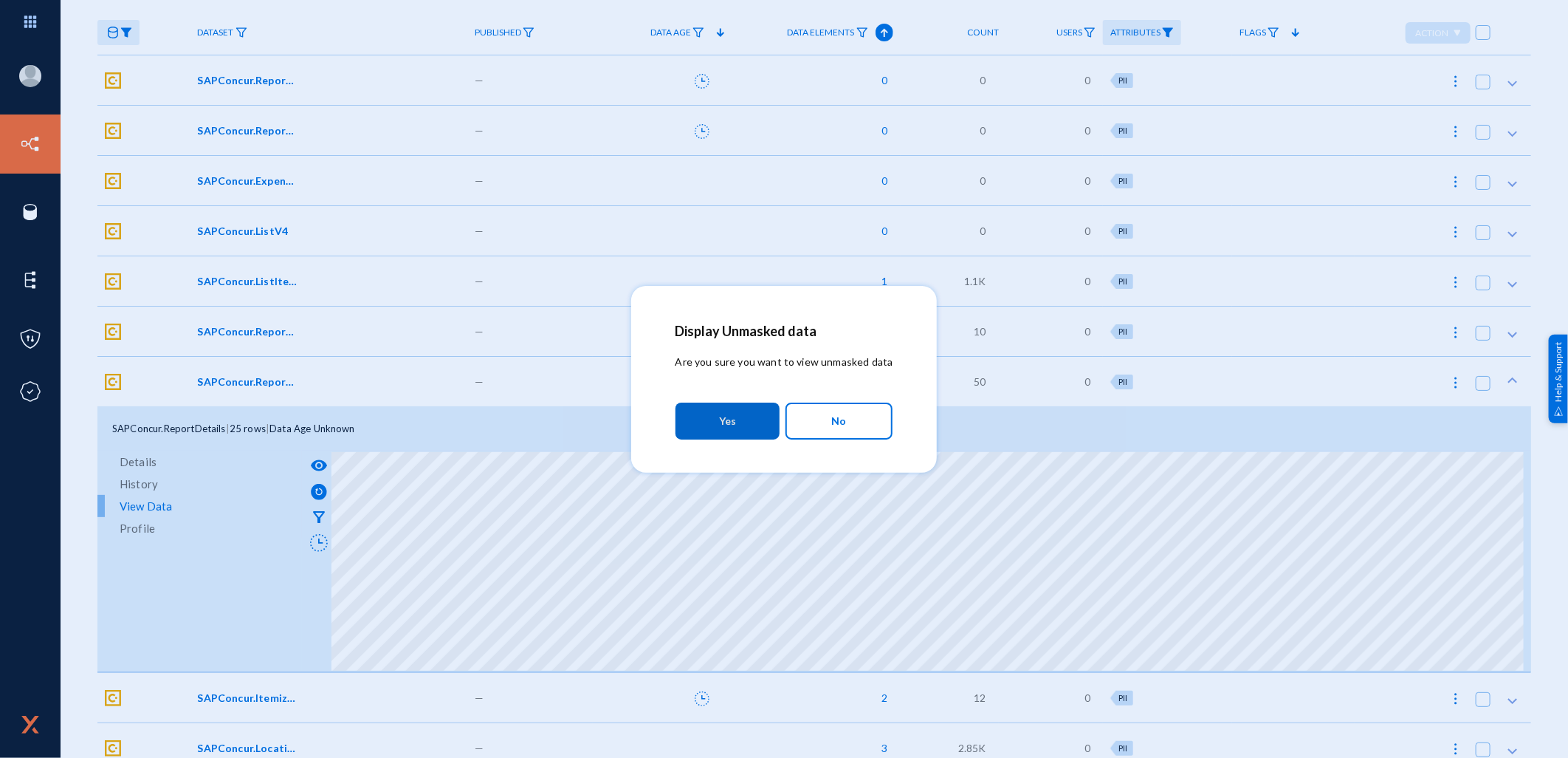
click at [741, 424] on button "Yes" at bounding box center [727, 421] width 104 height 37
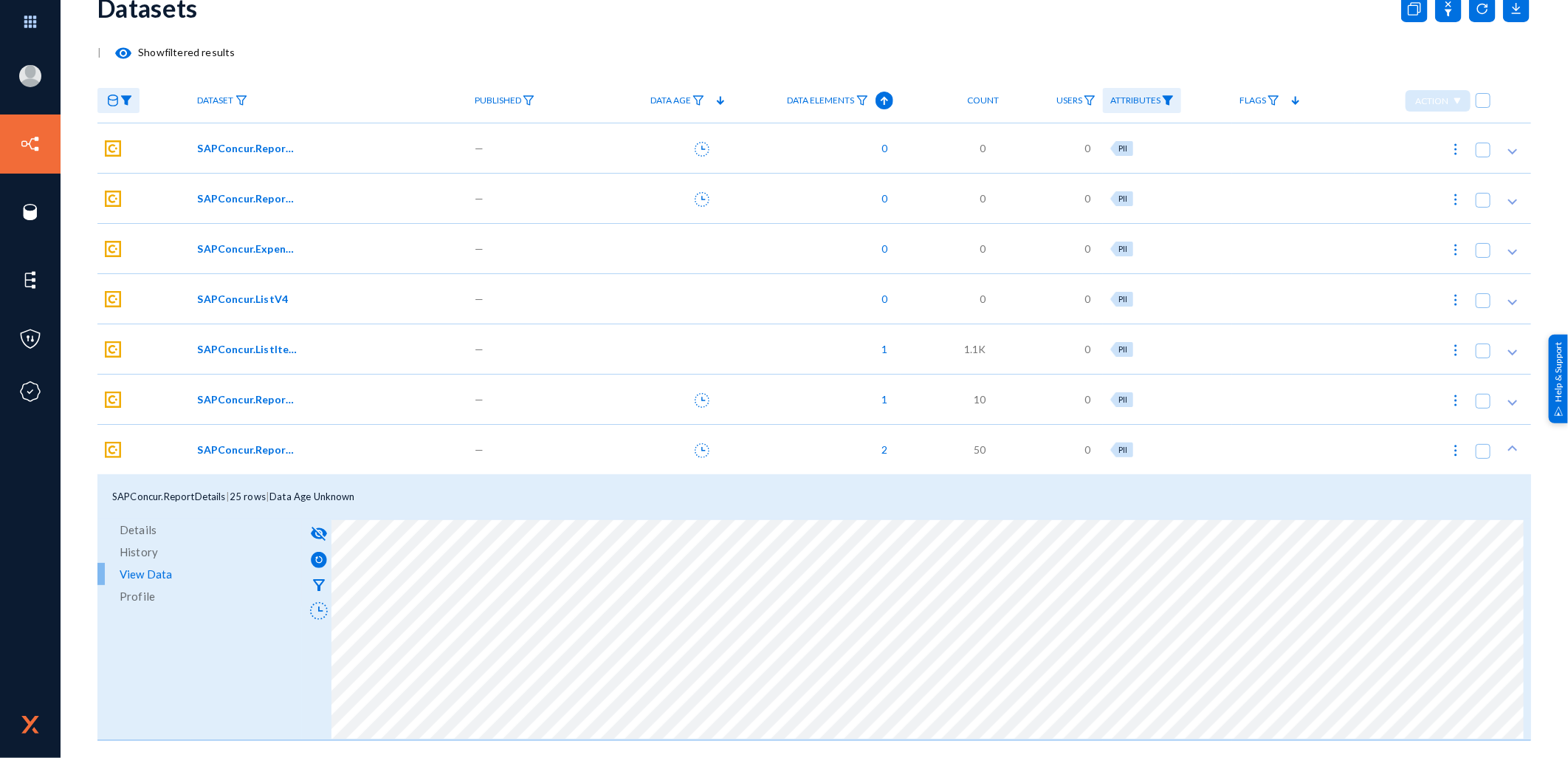
scroll to position [45, 0]
